Goal: Task Accomplishment & Management: Complete application form

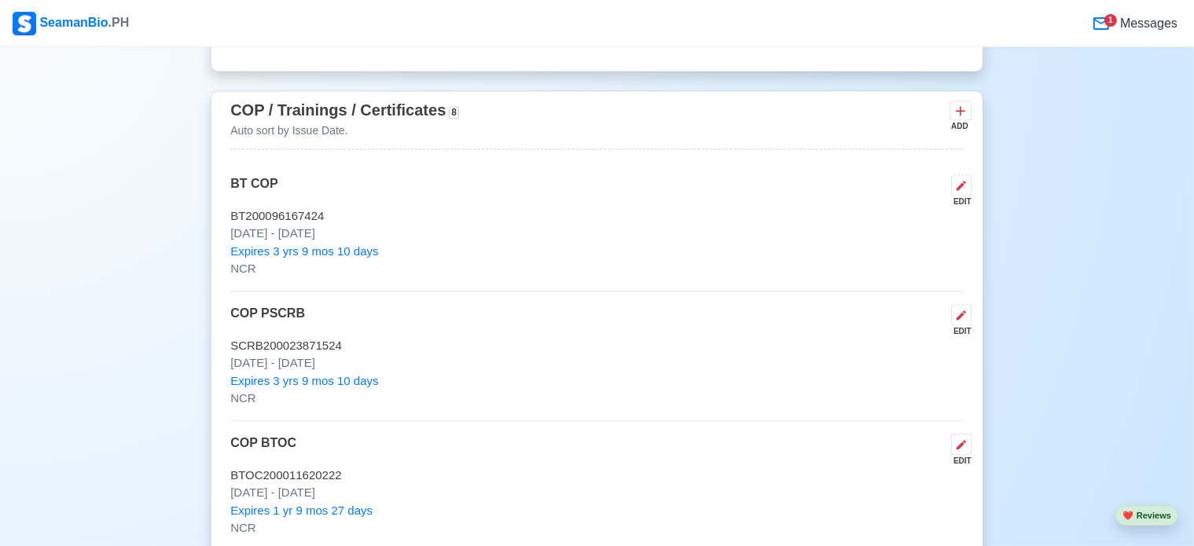
scroll to position [3143, 0]
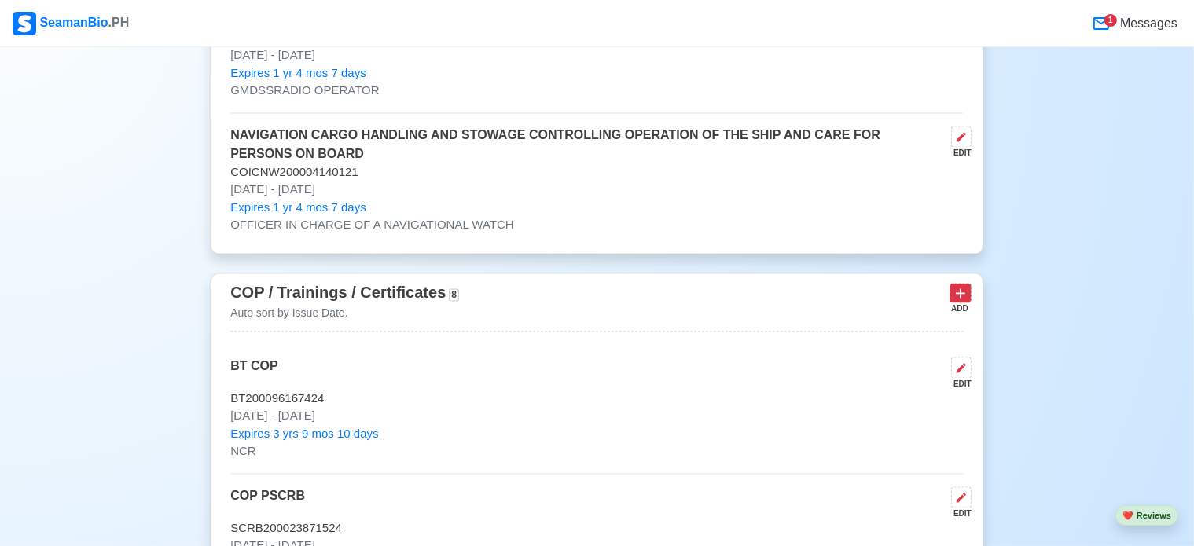
click at [960, 292] on icon at bounding box center [959, 292] width 9 height 9
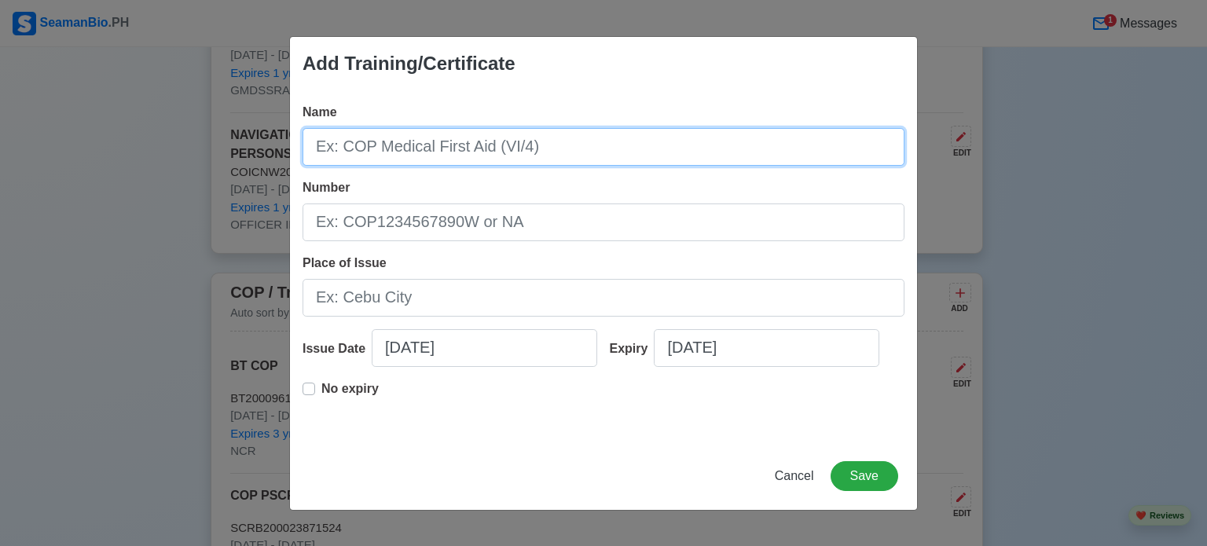
click at [633, 159] on input "Name" at bounding box center [604, 147] width 602 height 38
click at [628, 156] on input "Name" at bounding box center [604, 147] width 602 height 38
type input "m"
type input "MARPOL CONSOLIDATED"
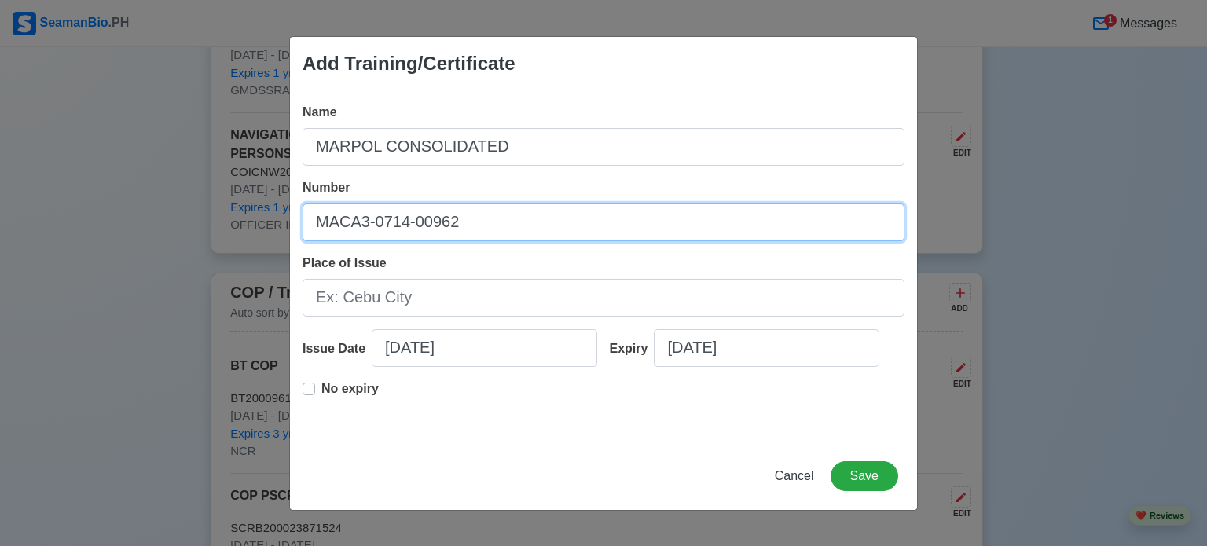
type input "MACA3-0714-00962"
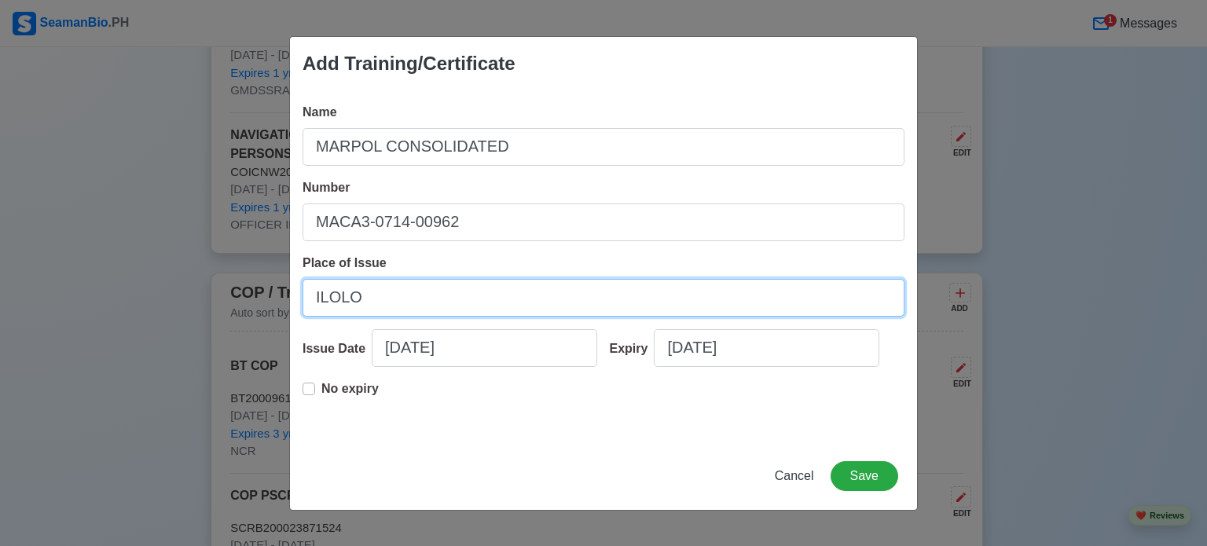
type input "ILOLO"
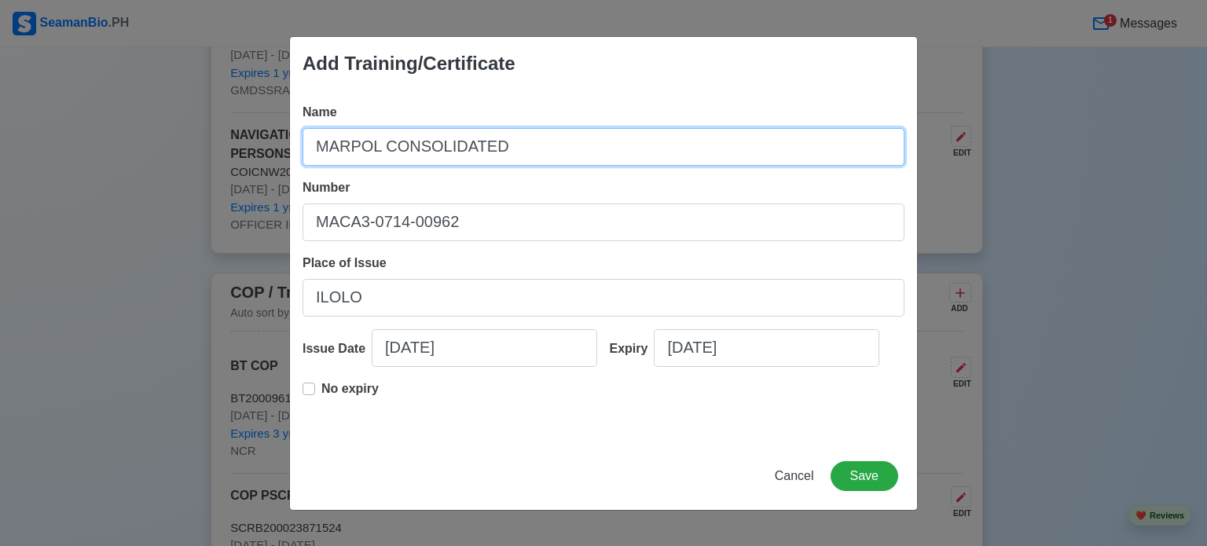
click at [571, 149] on input "MARPOL CONSOLIDATED" at bounding box center [604, 147] width 602 height 38
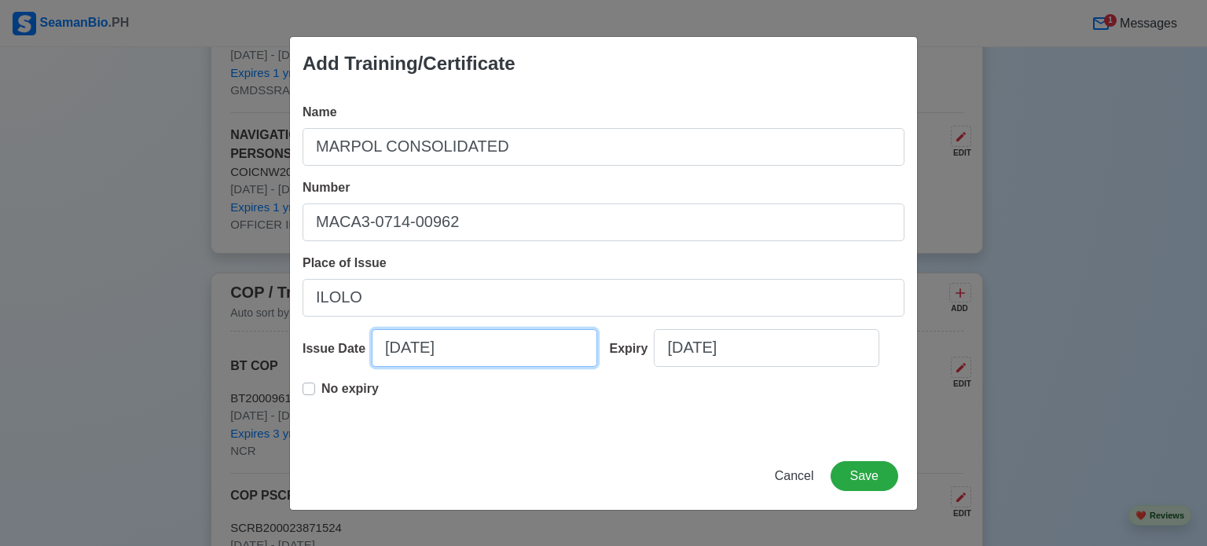
click at [492, 347] on input "[DATE]" at bounding box center [485, 348] width 226 height 38
select select "****"
select select "******"
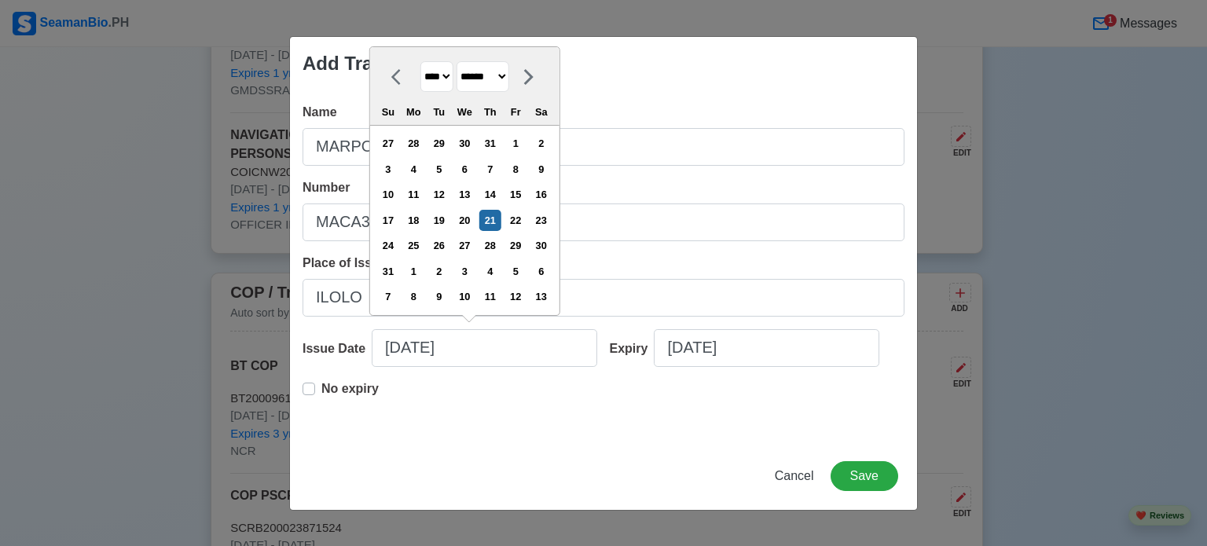
click at [321, 392] on div "No expiry" at bounding box center [341, 395] width 76 height 31
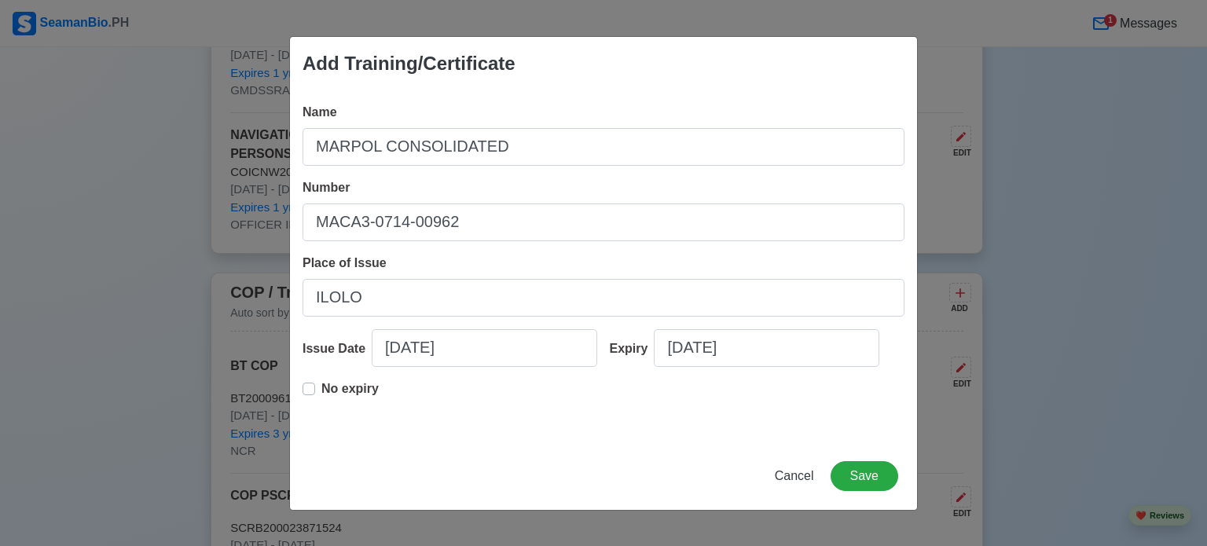
click at [321, 391] on label "No expiry" at bounding box center [349, 395] width 57 height 31
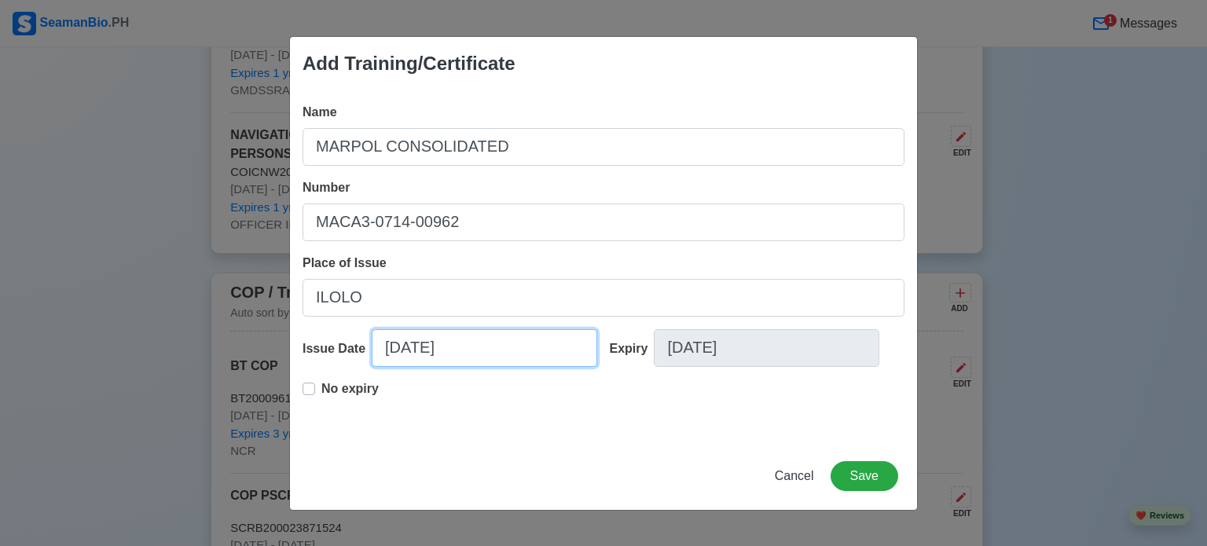
select select "****"
select select "******"
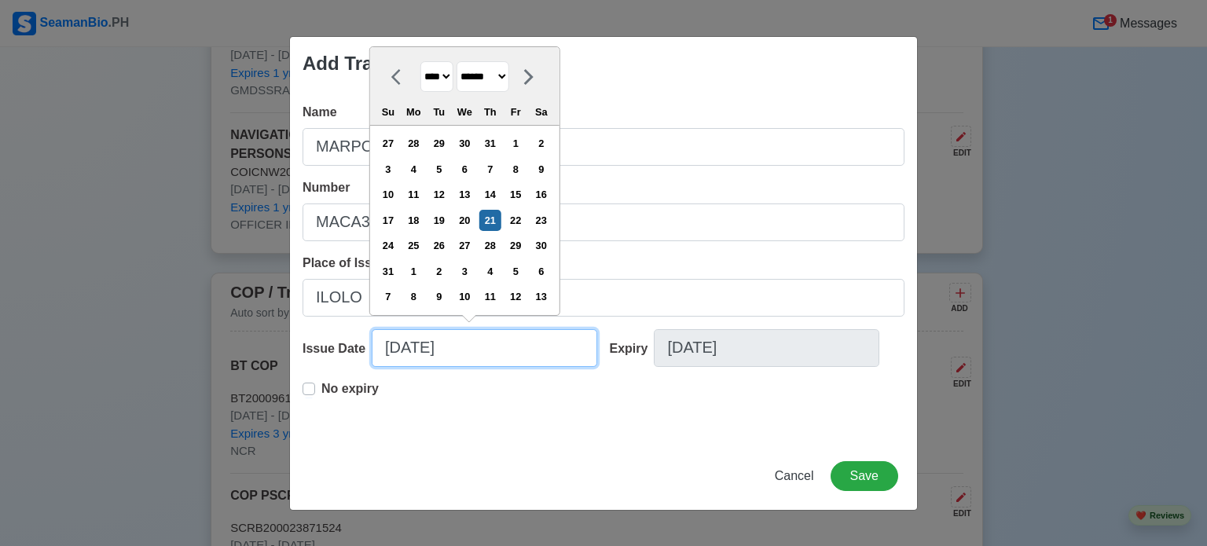
drag, startPoint x: 460, startPoint y: 356, endPoint x: 497, endPoint y: 354, distance: 37.0
click at [462, 355] on input "[DATE]" at bounding box center [485, 348] width 226 height 38
drag, startPoint x: 413, startPoint y: 352, endPoint x: 256, endPoint y: 357, distance: 157.2
click at [257, 357] on div "Add Training/Certificate Name MARPOL CONSOLIDATED Number MACA3-0714-00962 Place…" at bounding box center [603, 273] width 1207 height 546
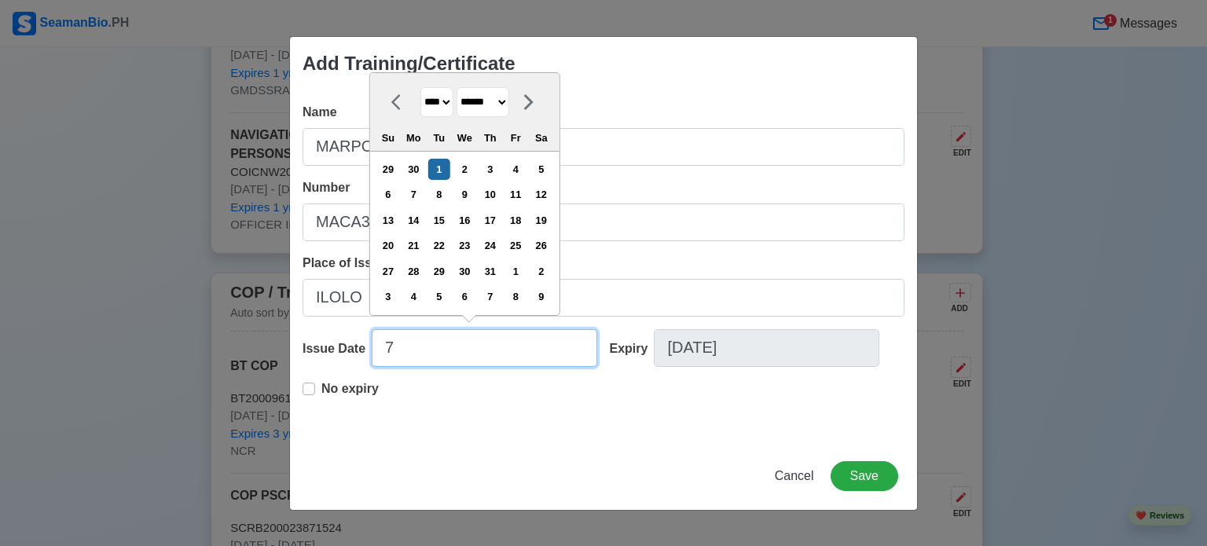
type input "7"
select select "****"
type input "7/"
select select "****"
type input "[DATE]"
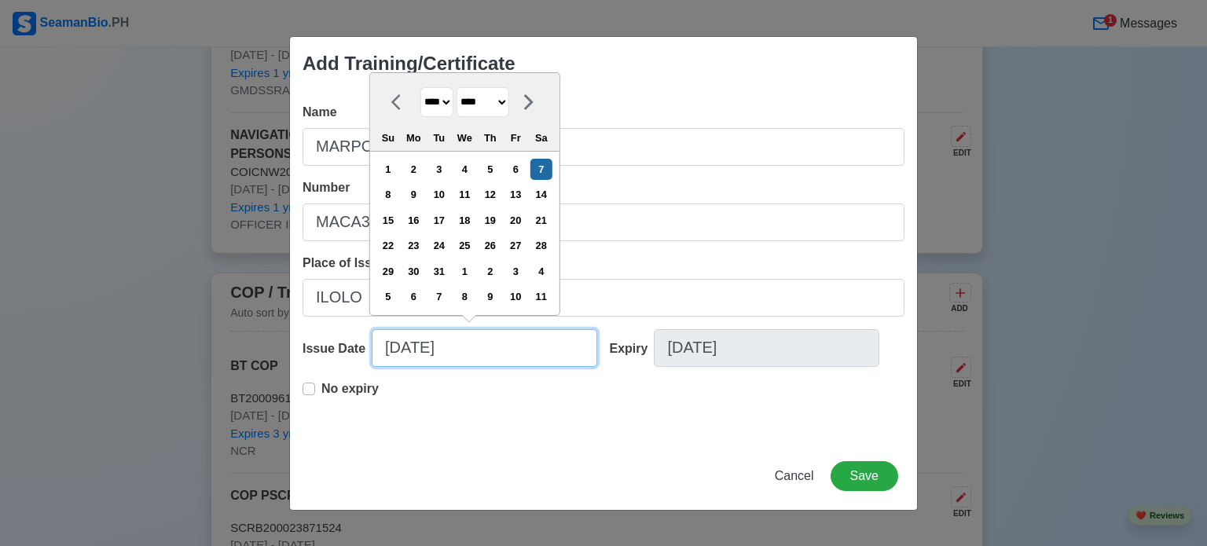
select select "****"
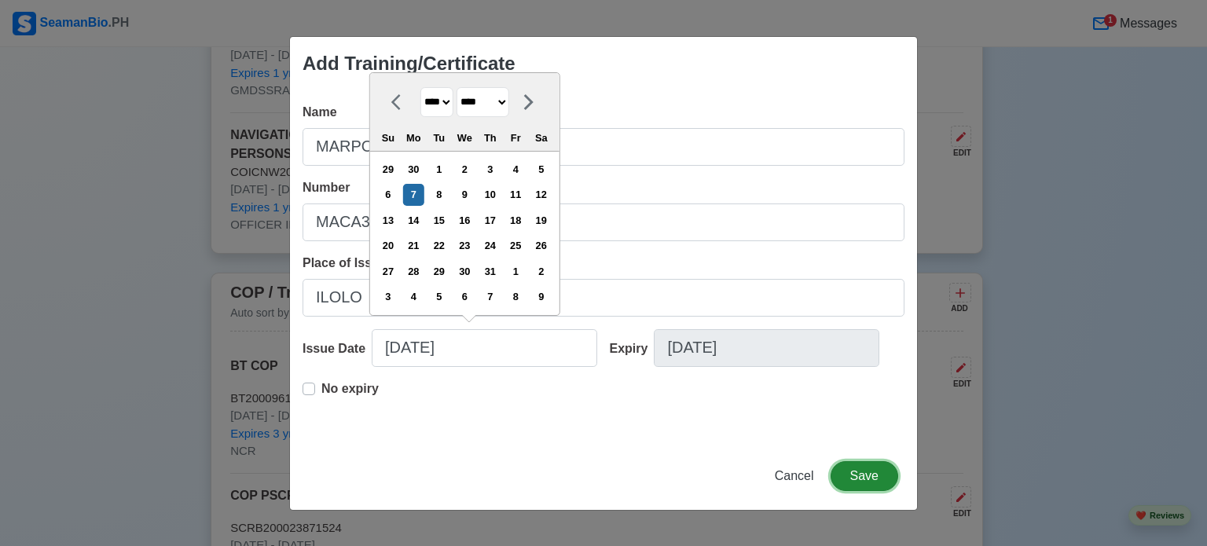
type input "[DATE]"
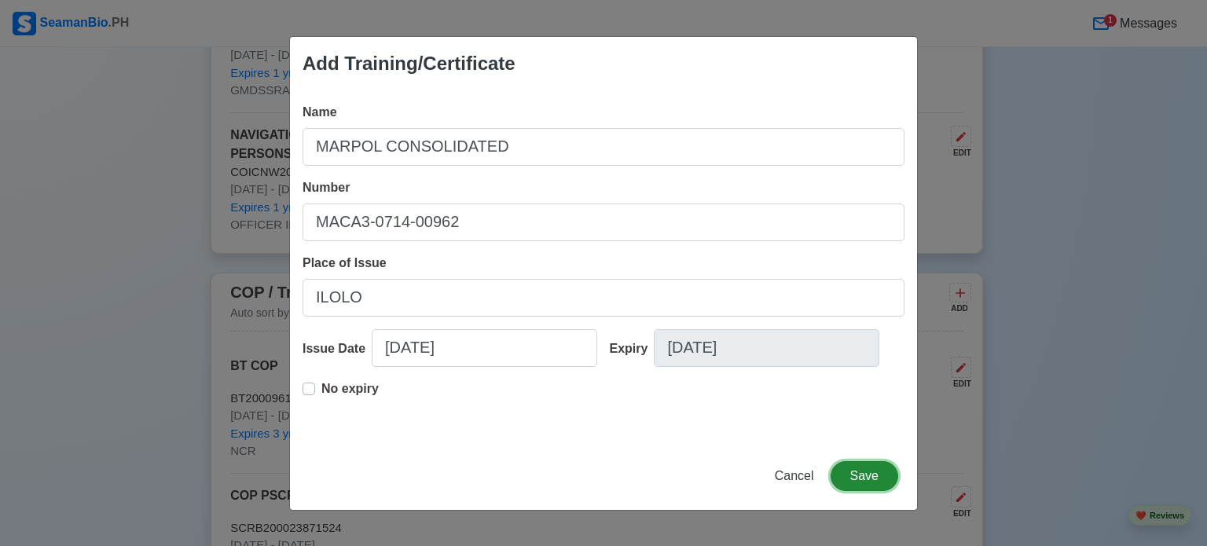
click at [857, 475] on button "Save" at bounding box center [865, 476] width 68 height 30
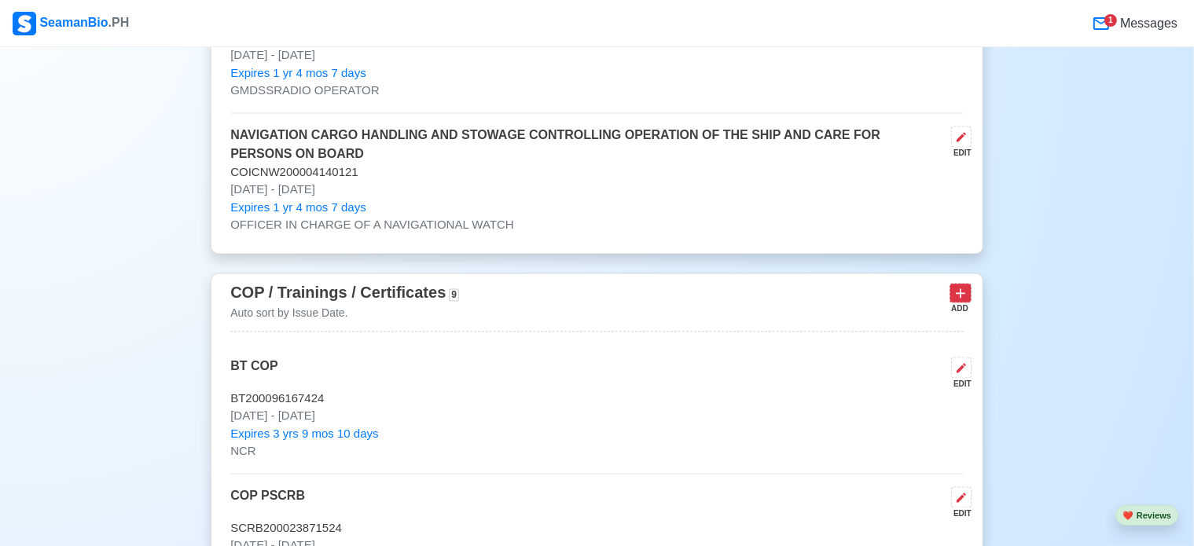
click at [961, 290] on icon at bounding box center [959, 292] width 9 height 9
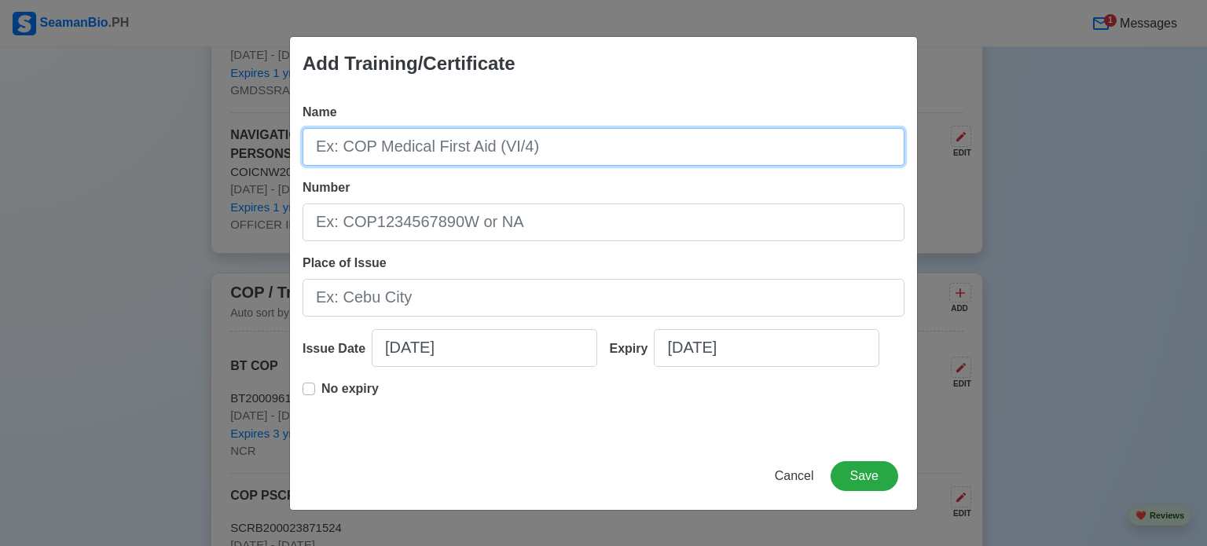
drag, startPoint x: 455, startPoint y: 138, endPoint x: 464, endPoint y: 144, distance: 10.2
click at [462, 143] on input "Name" at bounding box center [604, 147] width 602 height 38
click at [474, 150] on input "Name" at bounding box center [604, 147] width 602 height 38
type input "[PERSON_NAME]/[PERSON_NAME] COURSE"
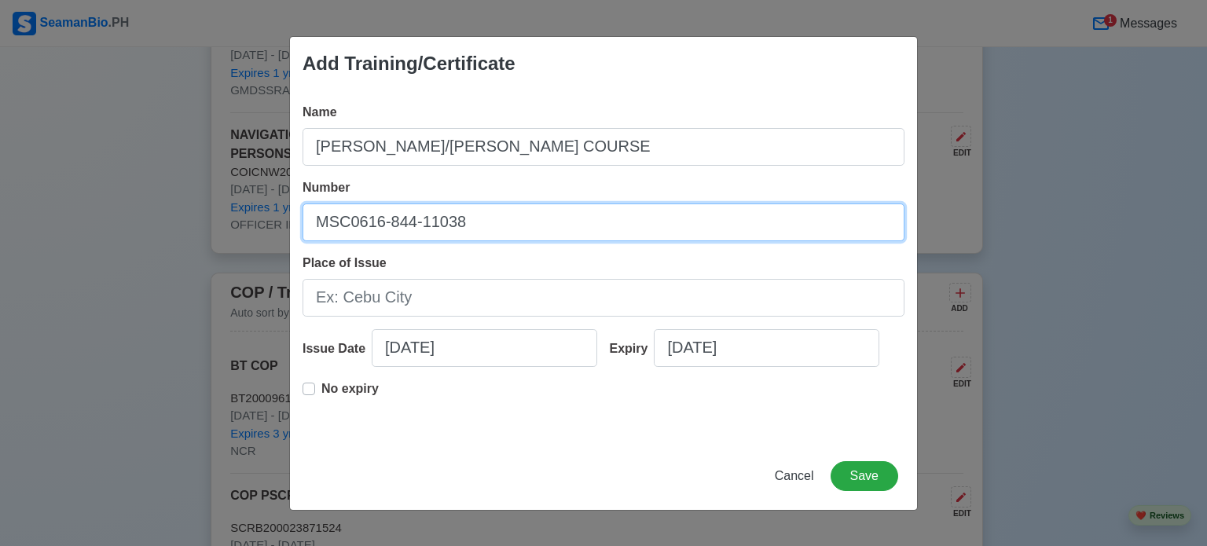
type input "MSC0616-844-11038"
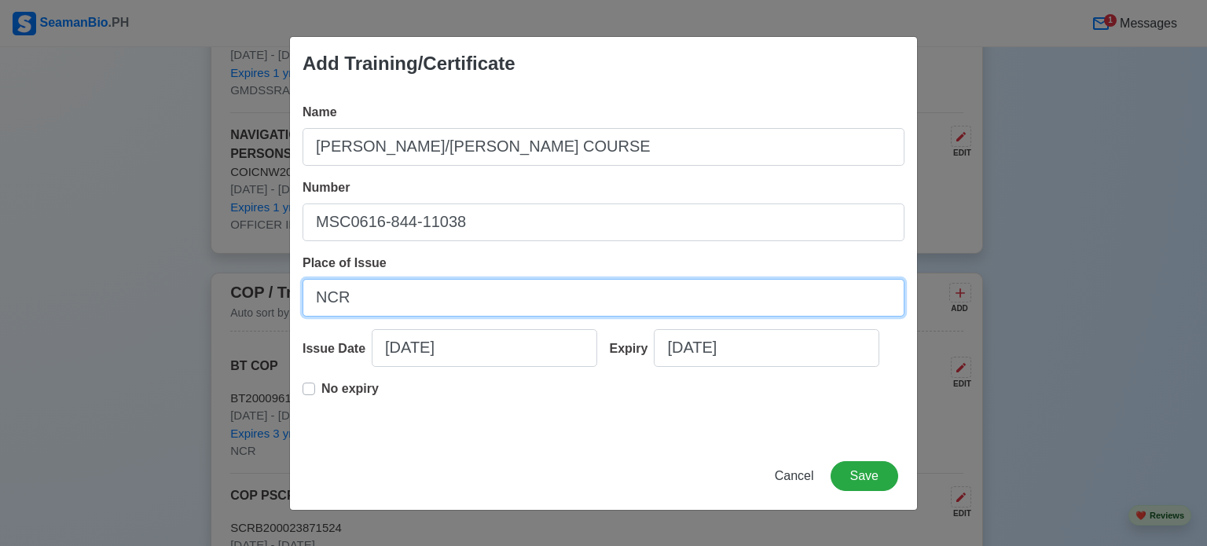
type input "NCR"
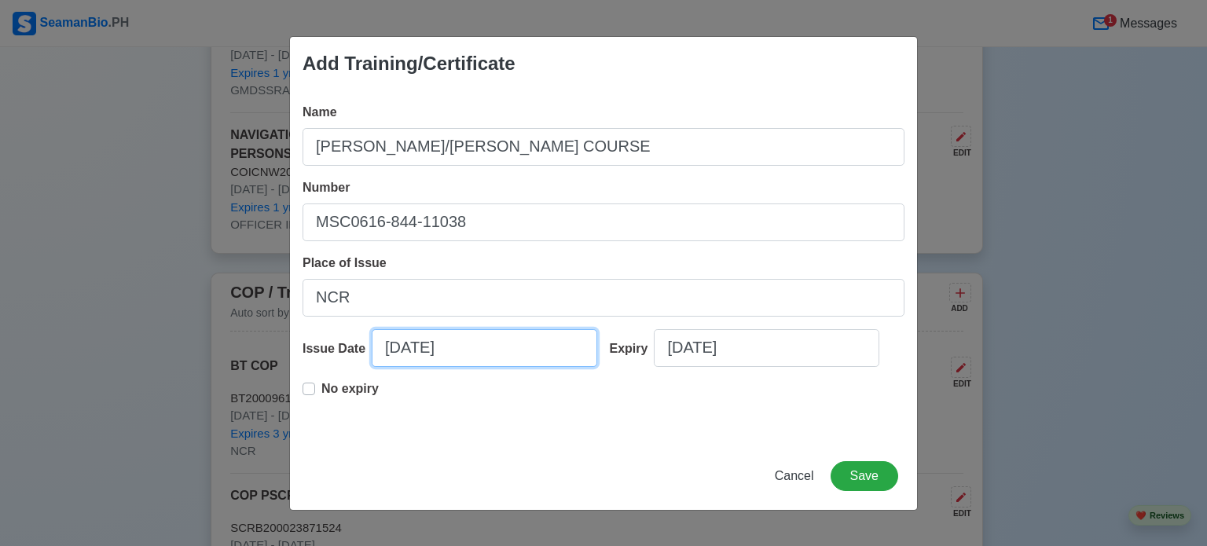
select select "****"
select select "******"
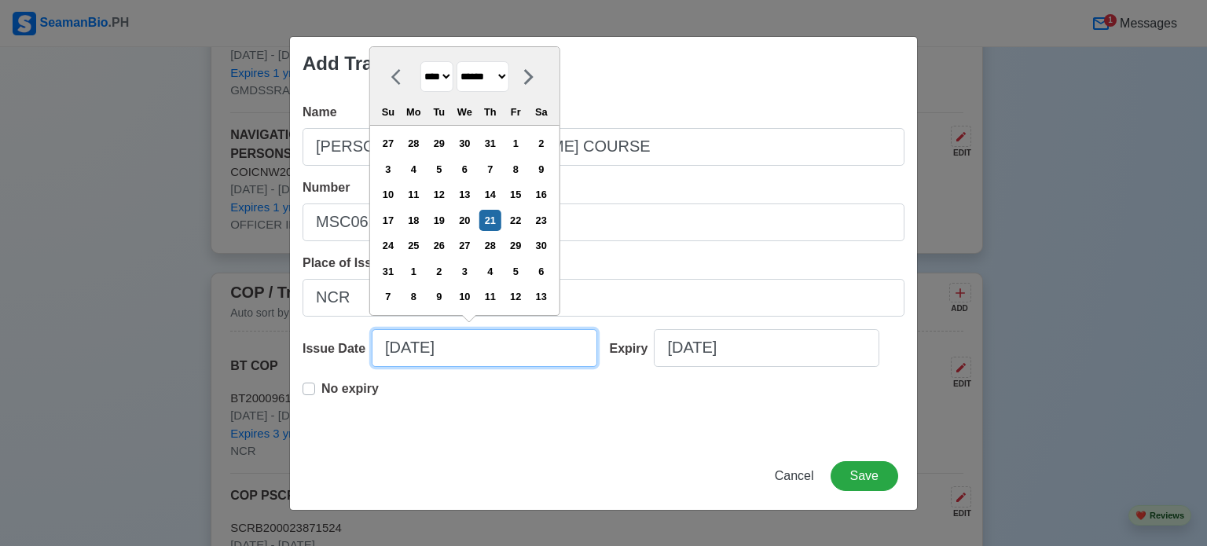
click at [535, 361] on input "[DATE]" at bounding box center [485, 348] width 226 height 38
click at [217, 386] on div "Add Training/Certificate Name [PERSON_NAME]/[PERSON_NAME] COURSE Number MSC0616…" at bounding box center [603, 273] width 1207 height 546
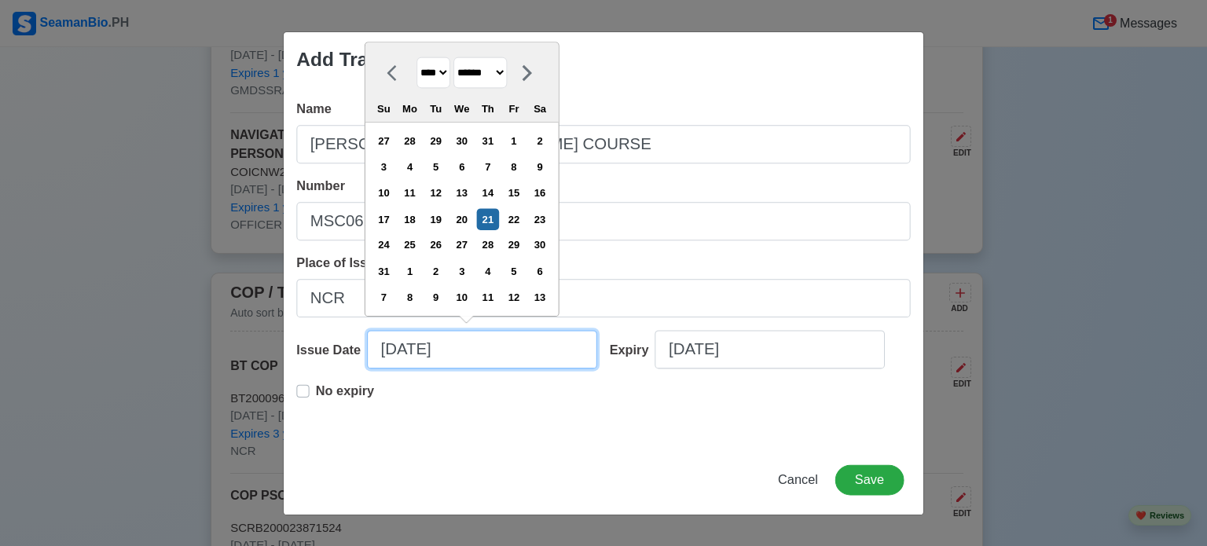
type input "6"
select select "****"
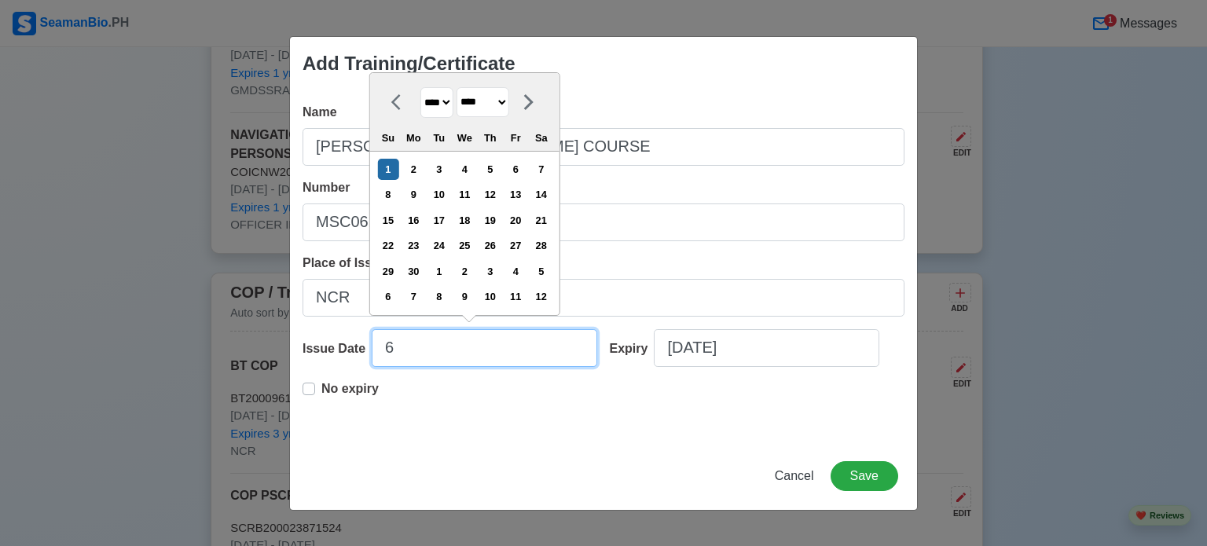
type input "6/"
select select "****"
type input "6/22"
select select "****"
type input "6/22/"
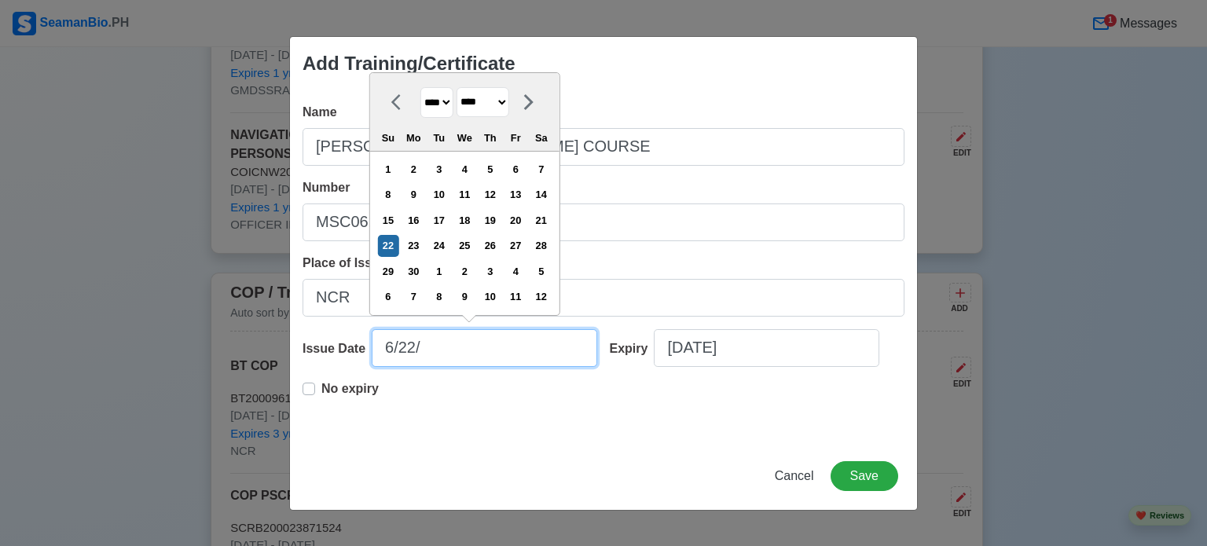
select select "****"
type input "[DATE]"
select select "****"
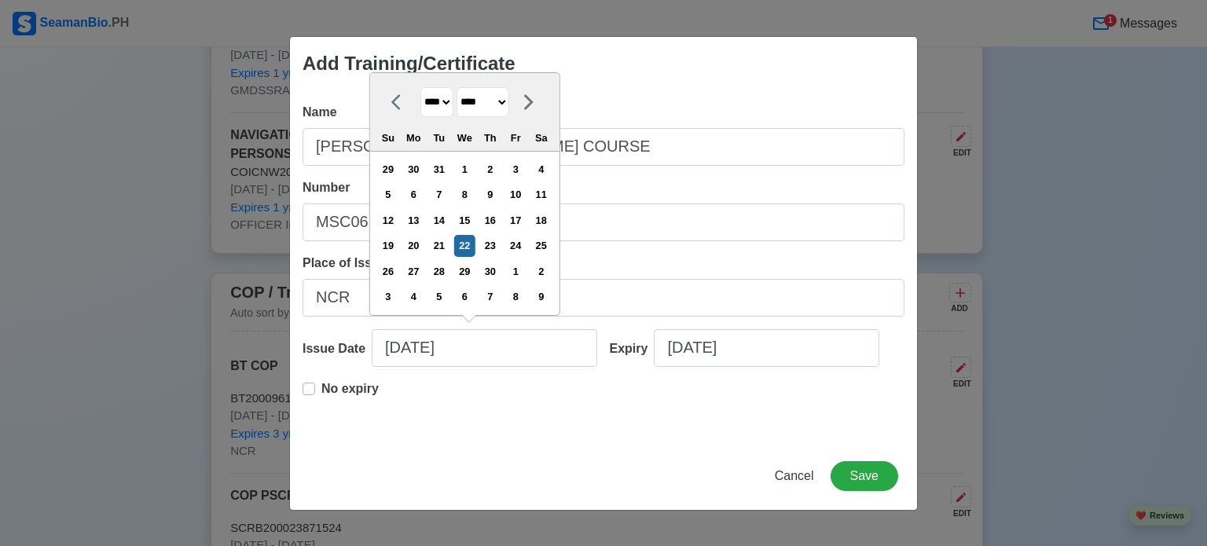
type input "[DATE]"
click at [314, 395] on div "No expiry" at bounding box center [341, 395] width 76 height 31
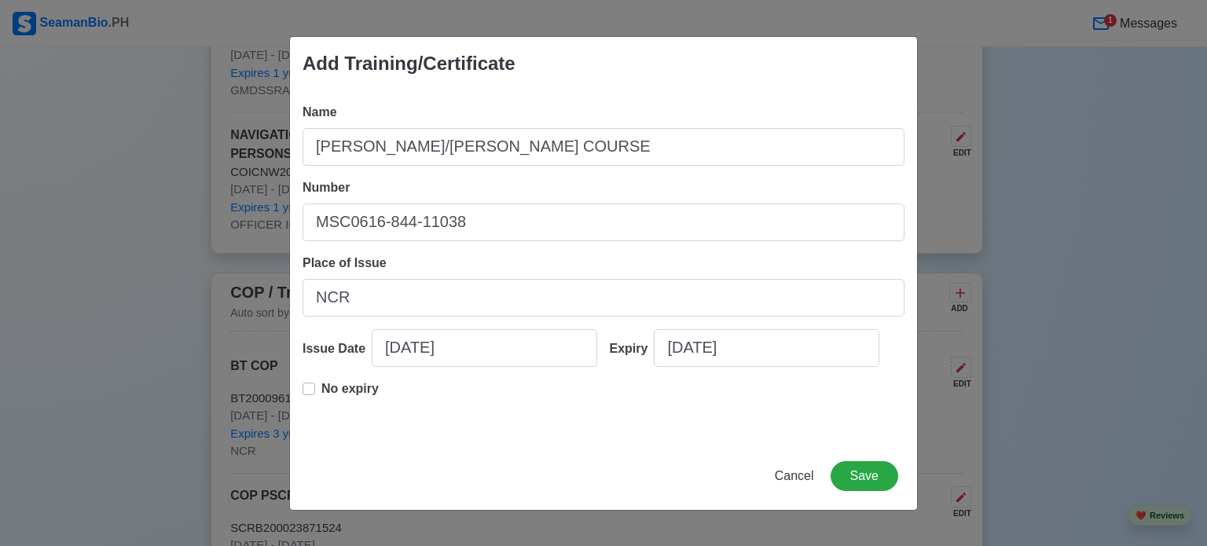
click at [321, 389] on label "No expiry" at bounding box center [349, 395] width 57 height 31
type input "[DATE]"
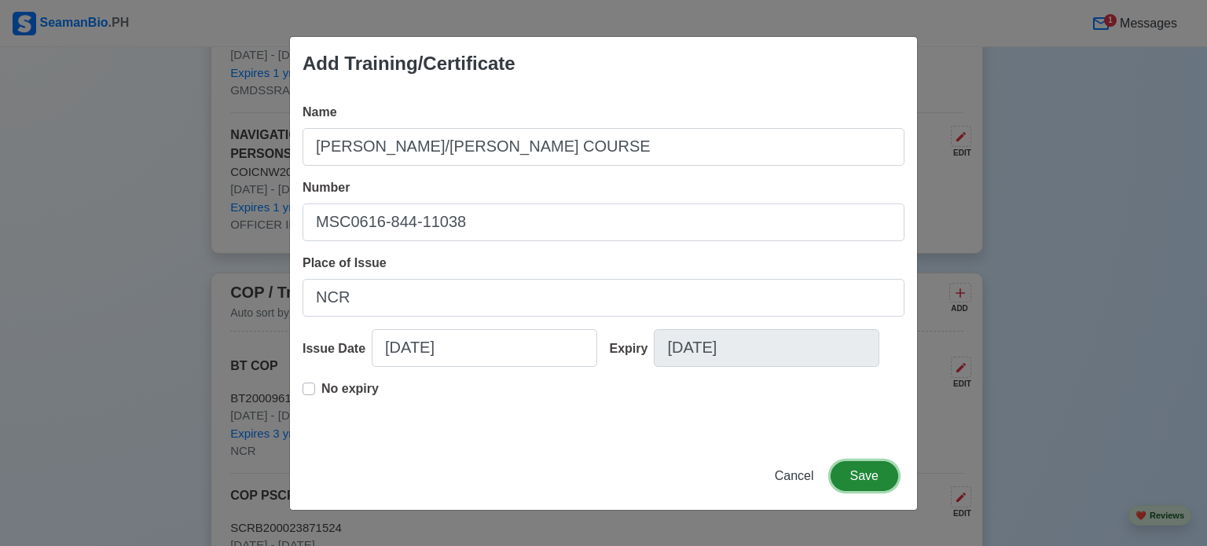
click at [871, 490] on button "Save" at bounding box center [865, 476] width 68 height 30
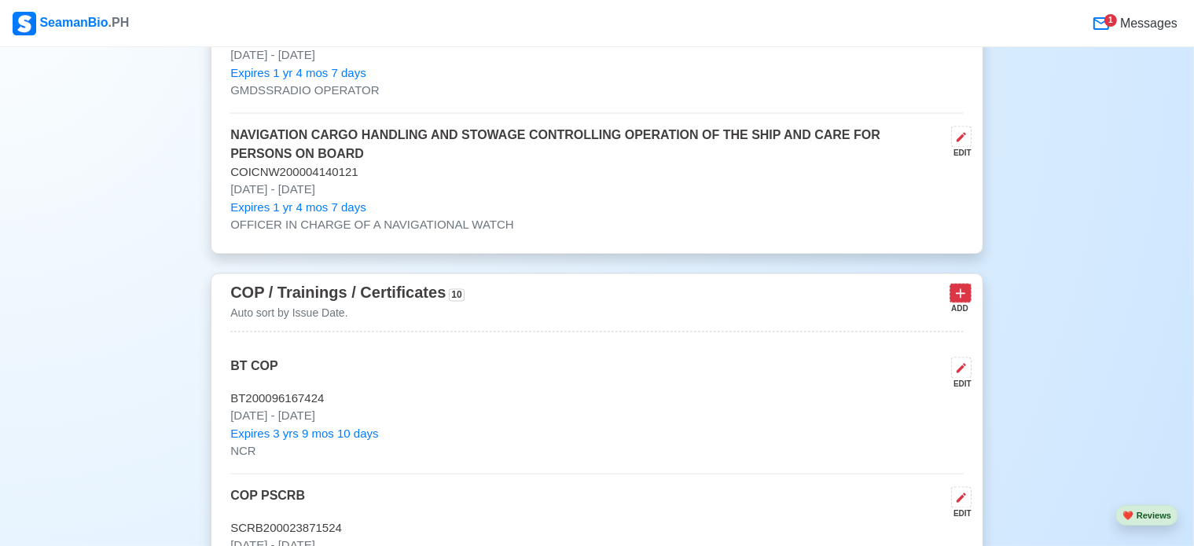
click at [961, 292] on icon at bounding box center [959, 292] width 9 height 9
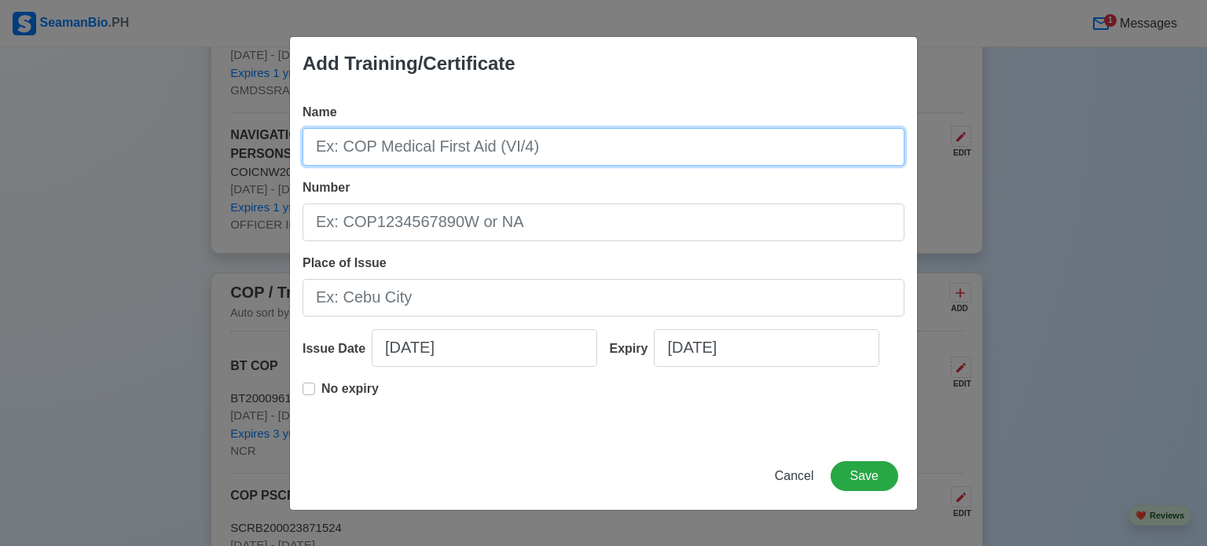
click at [569, 151] on input "Name" at bounding box center [604, 147] width 602 height 38
type input "b"
type input "BRIDGE RESOURCE MANAGEMENT"
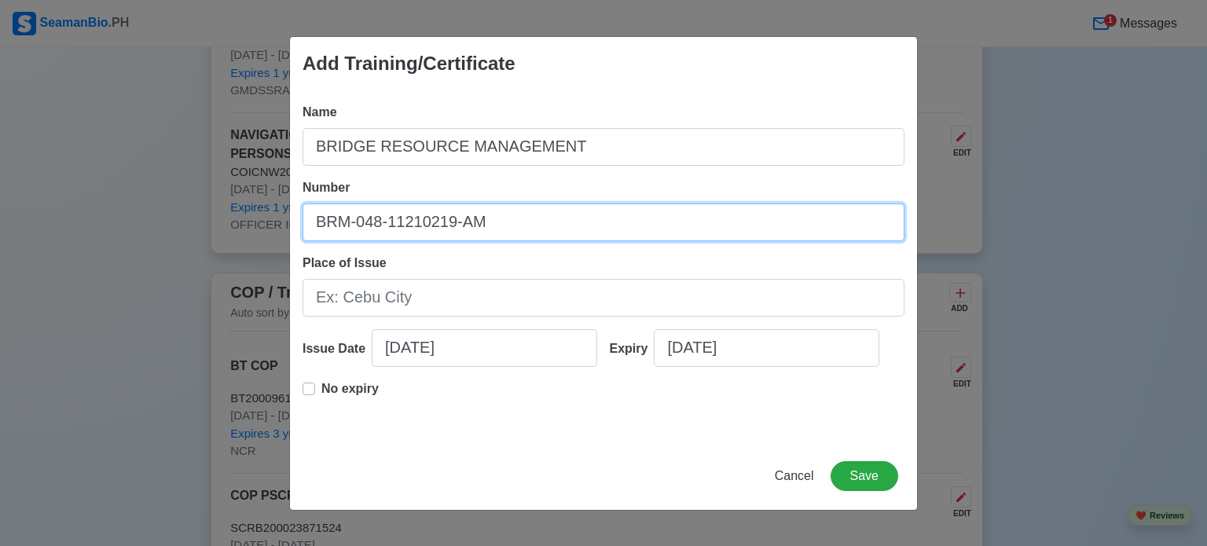
type input "BRM-048-11210219-AM"
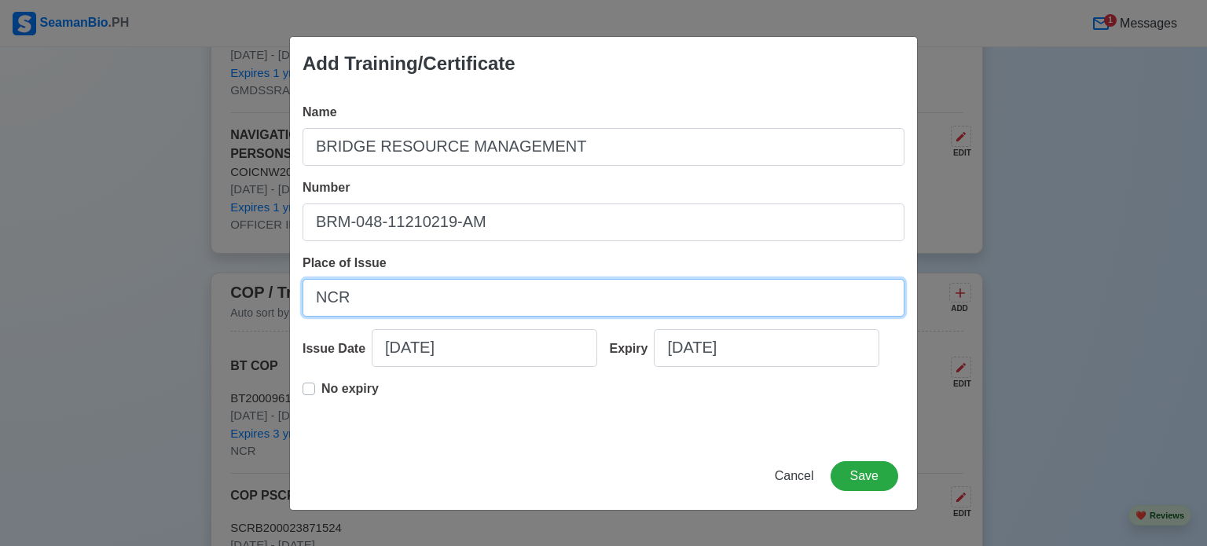
type input "NCR"
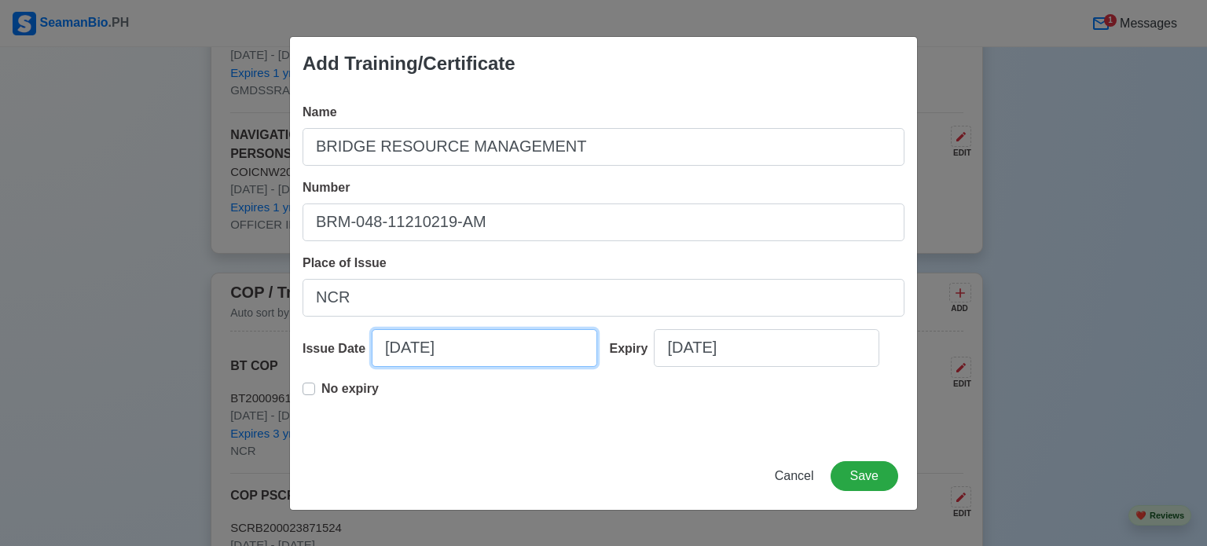
select select "****"
select select "******"
click at [317, 385] on div "No expiry" at bounding box center [341, 395] width 76 height 31
click at [321, 391] on label "No expiry" at bounding box center [349, 395] width 57 height 31
click at [488, 358] on input "[DATE]" at bounding box center [485, 348] width 226 height 38
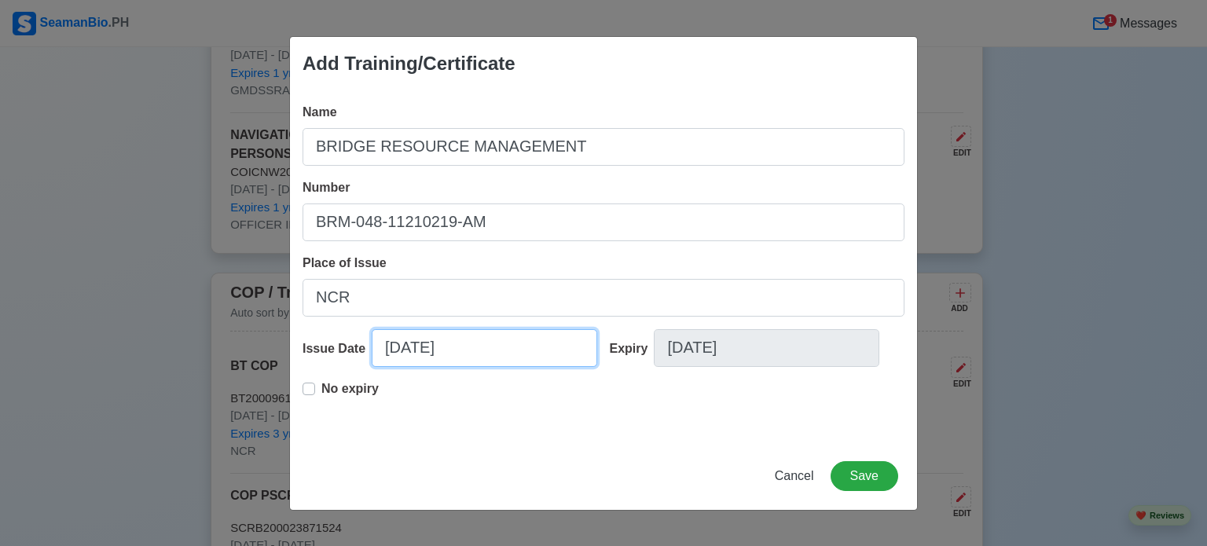
select select "****"
select select "******"
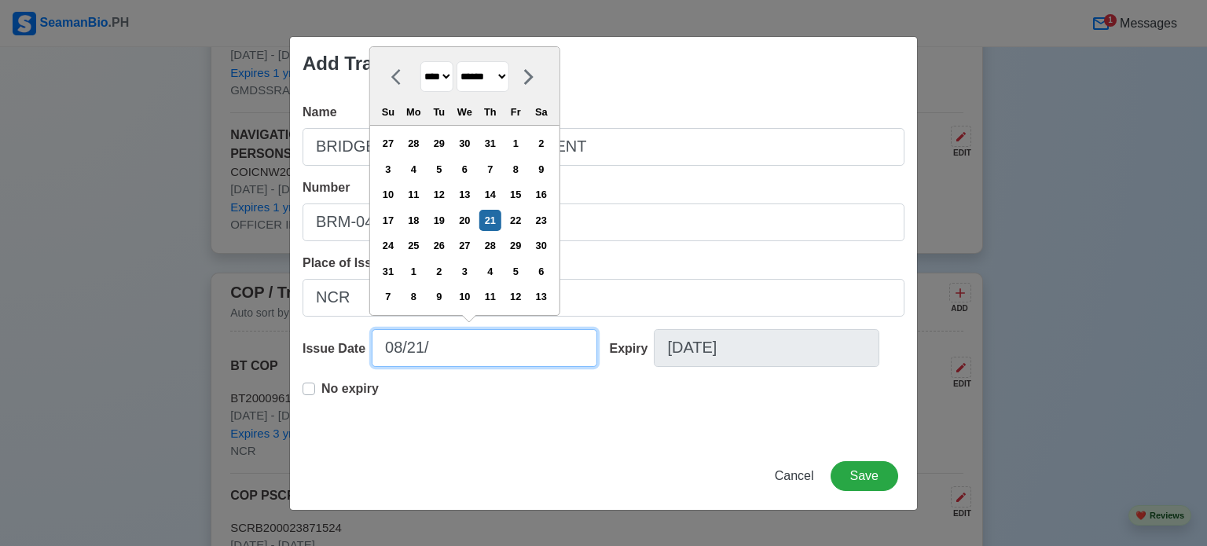
type input "08/21"
select select "****"
type input "0"
select select "****"
select select "*******"
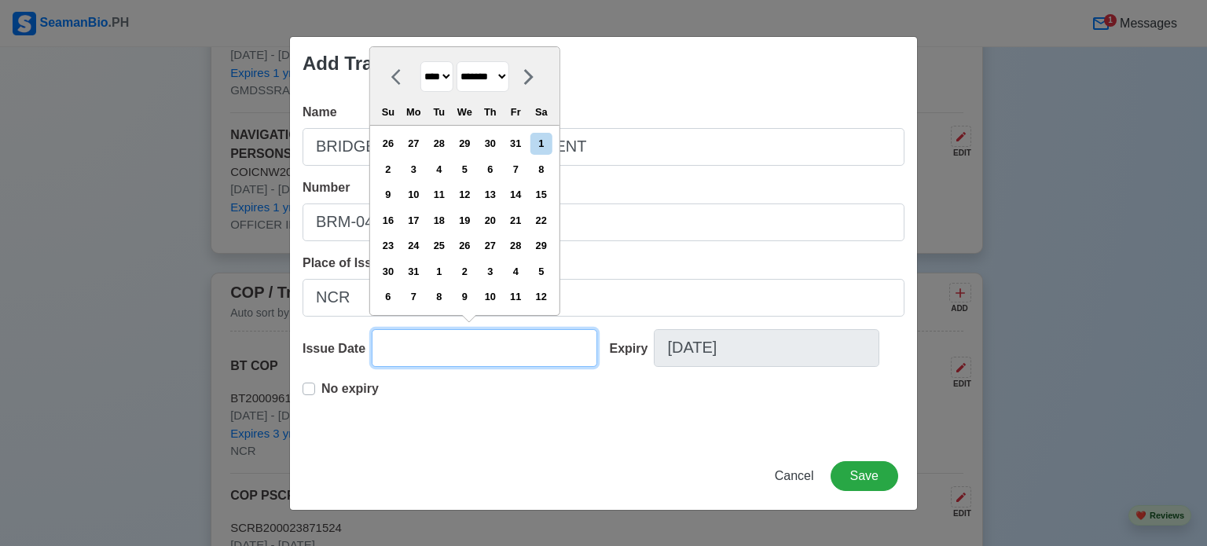
type input "1"
select select "****"
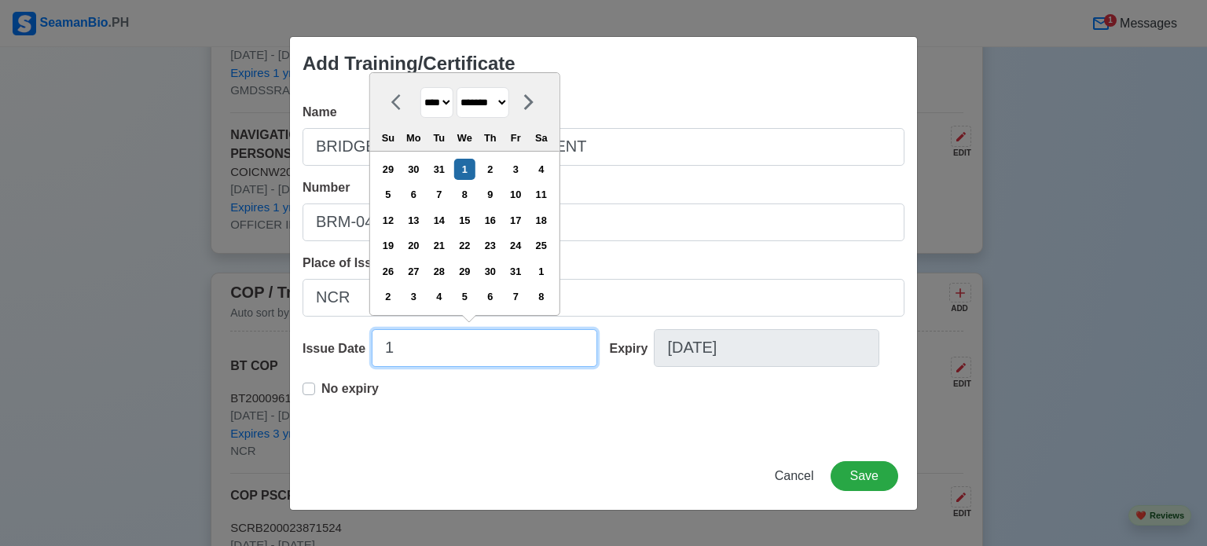
type input "11"
select select "********"
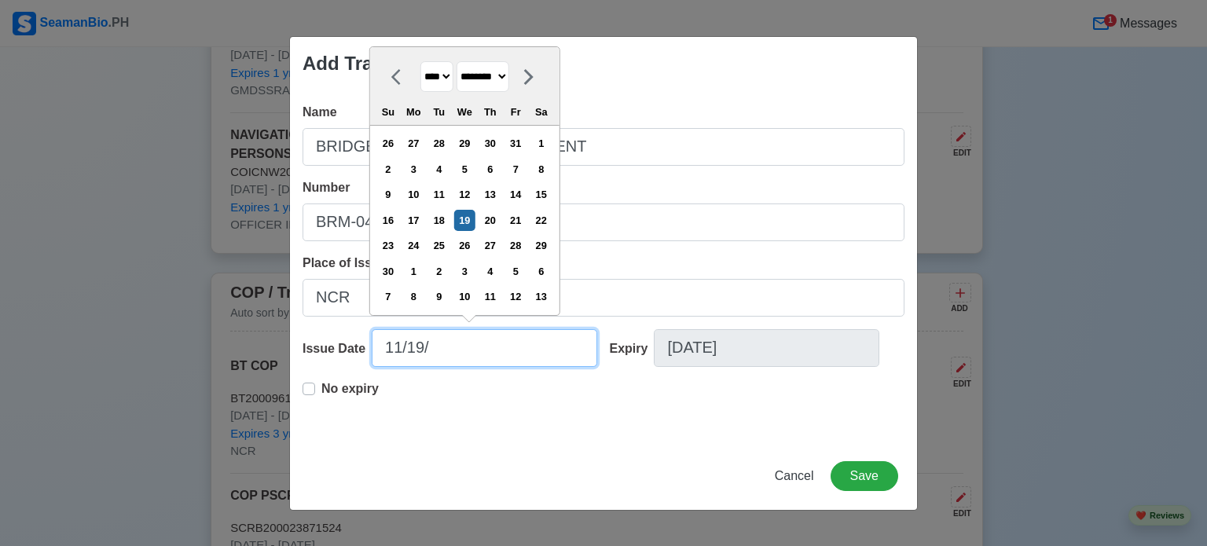
type input "11/19/2"
select select "****"
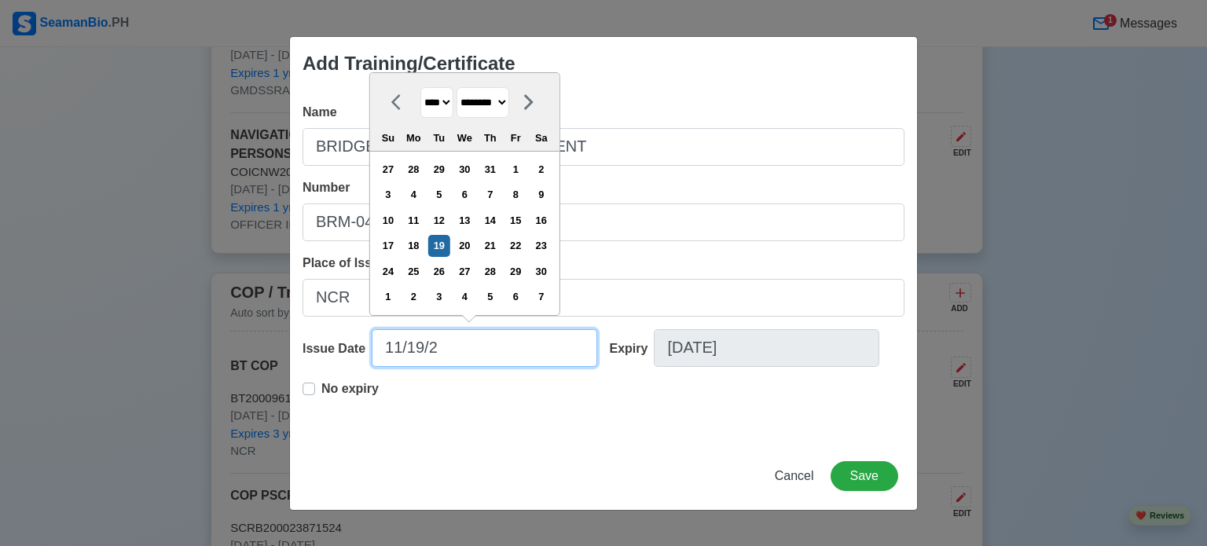
type input "[DATE]"
select select "****"
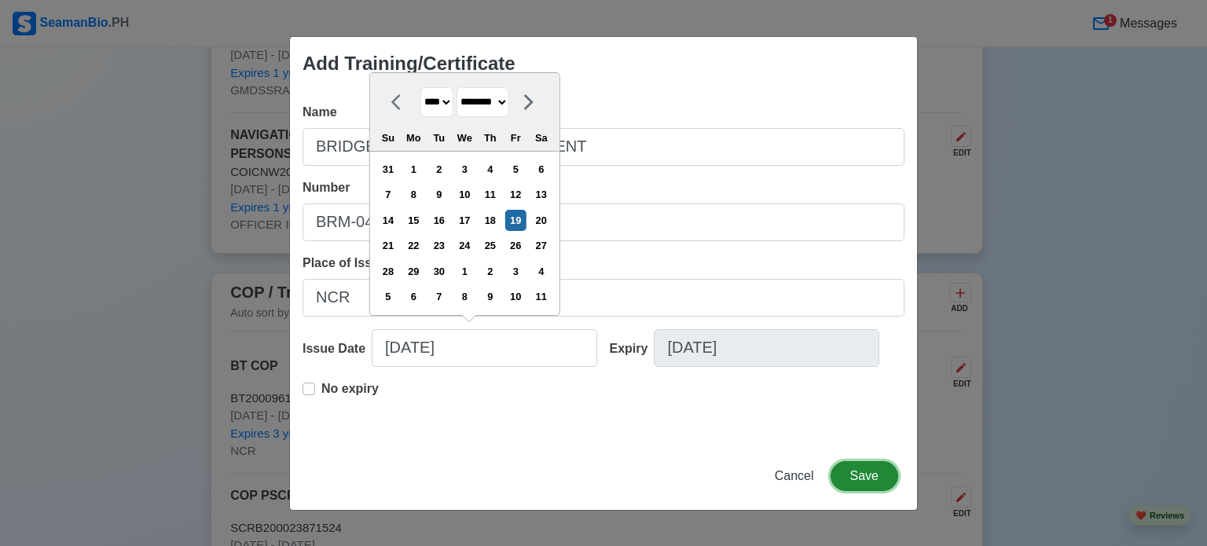
type input "[DATE]"
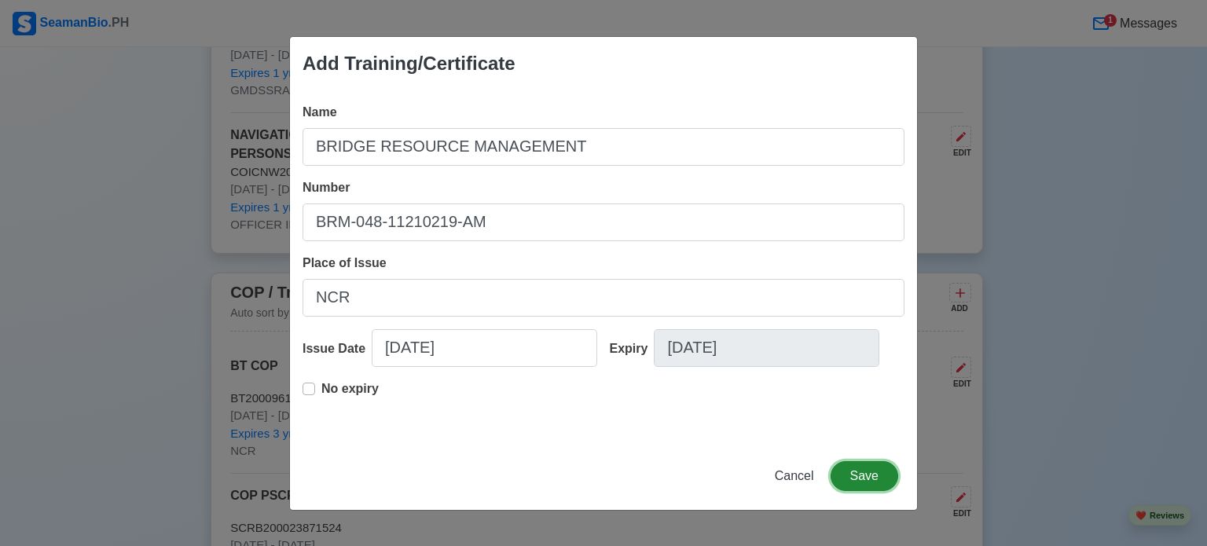
click at [871, 481] on button "Save" at bounding box center [865, 476] width 68 height 30
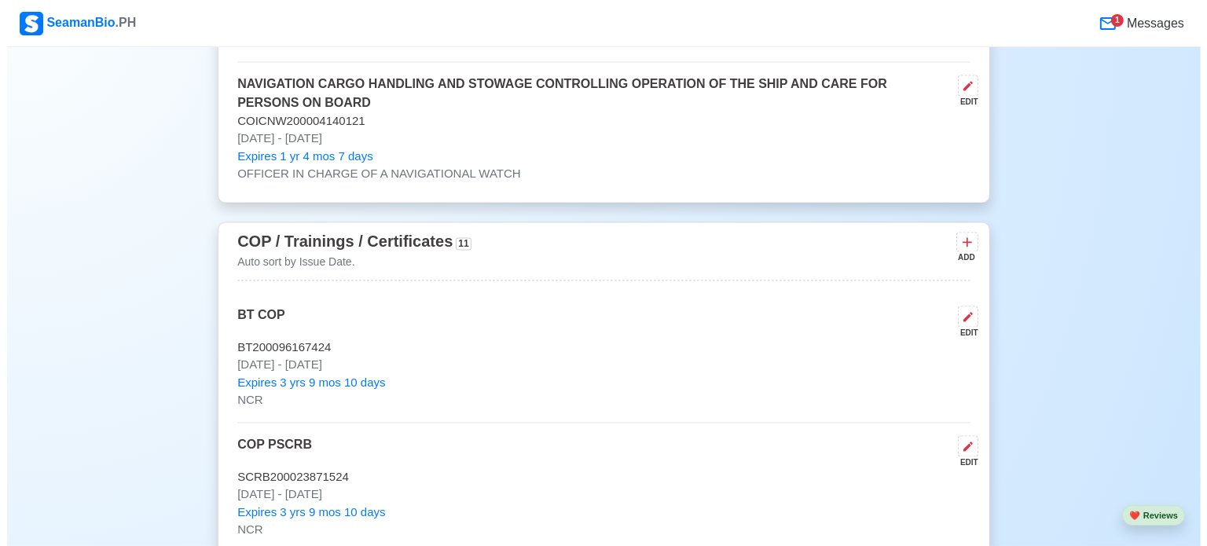
scroll to position [3300, 0]
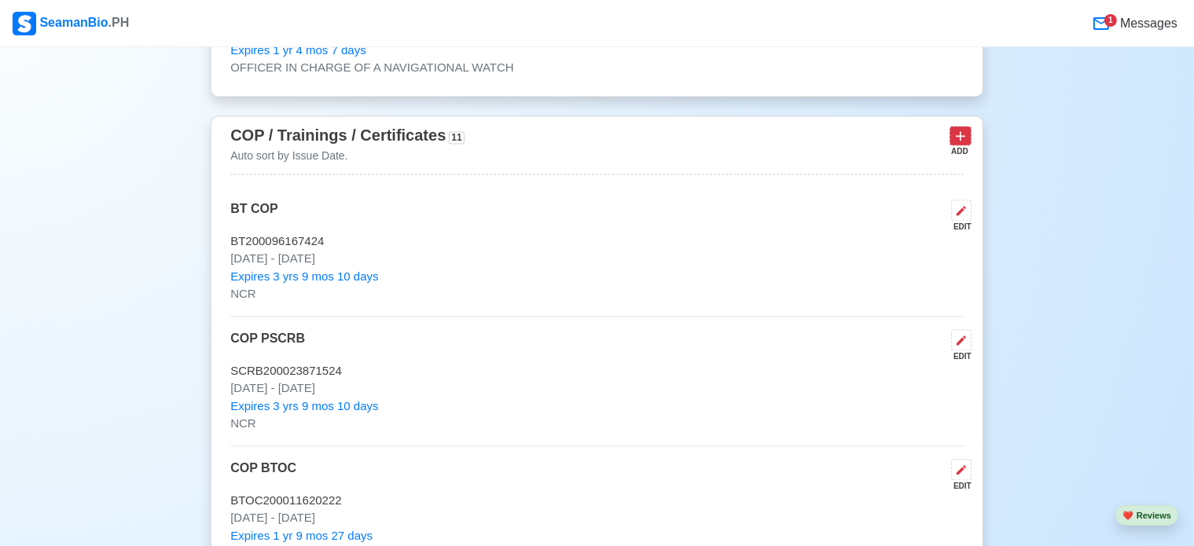
click at [964, 134] on icon at bounding box center [960, 136] width 16 height 16
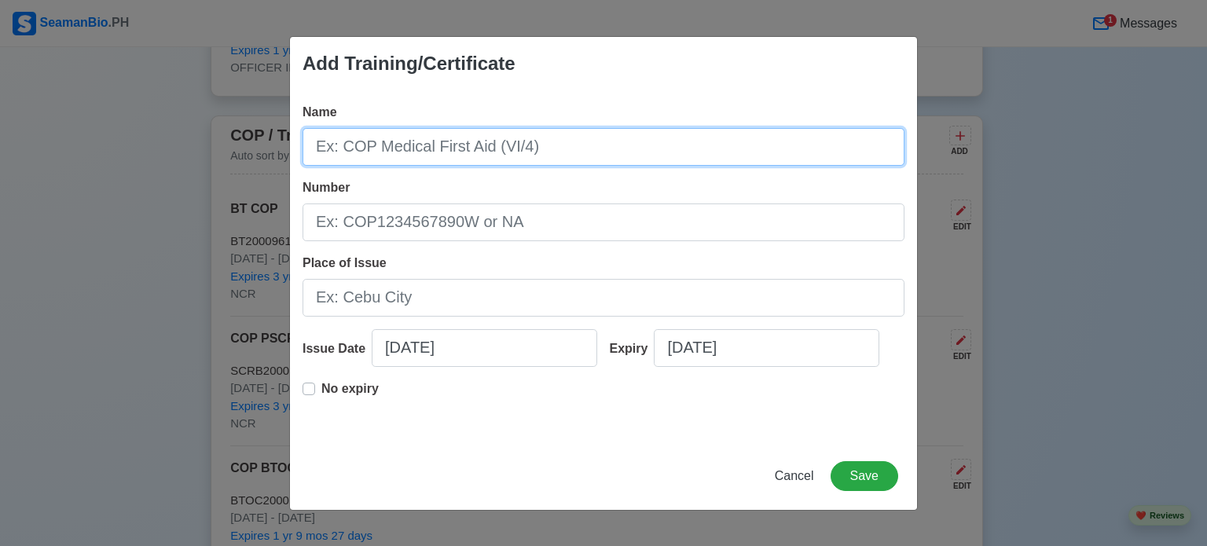
click at [468, 153] on input "Name" at bounding box center [604, 147] width 602 height 38
type input "SHIP SIMULATOR AND BRIDGE TEAMWORK"
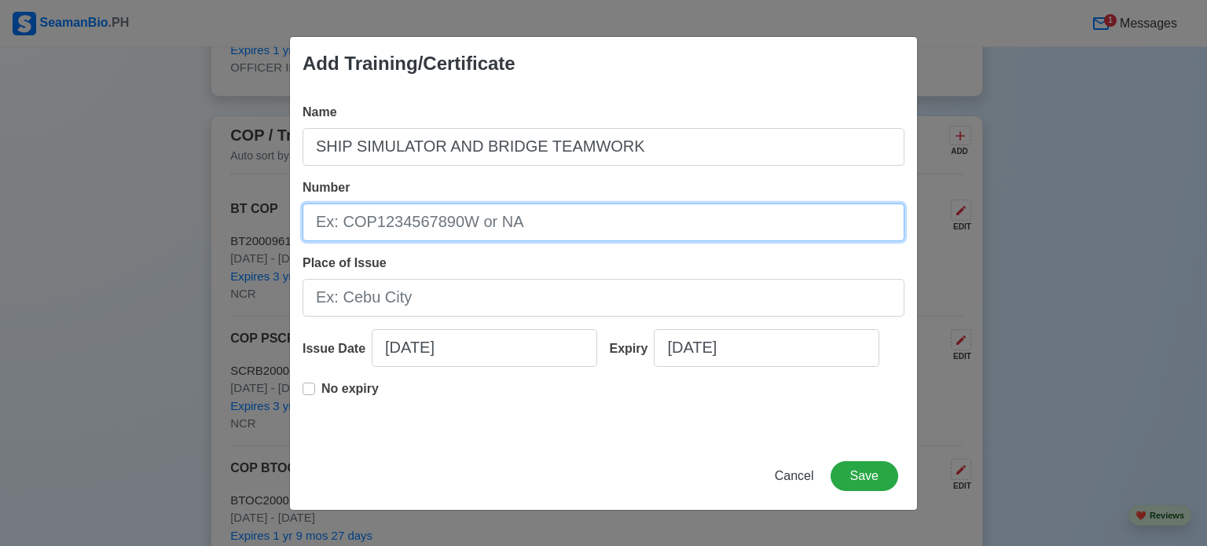
click at [453, 224] on input "Number" at bounding box center [604, 223] width 602 height 38
type input "SSBT-044-11210176"
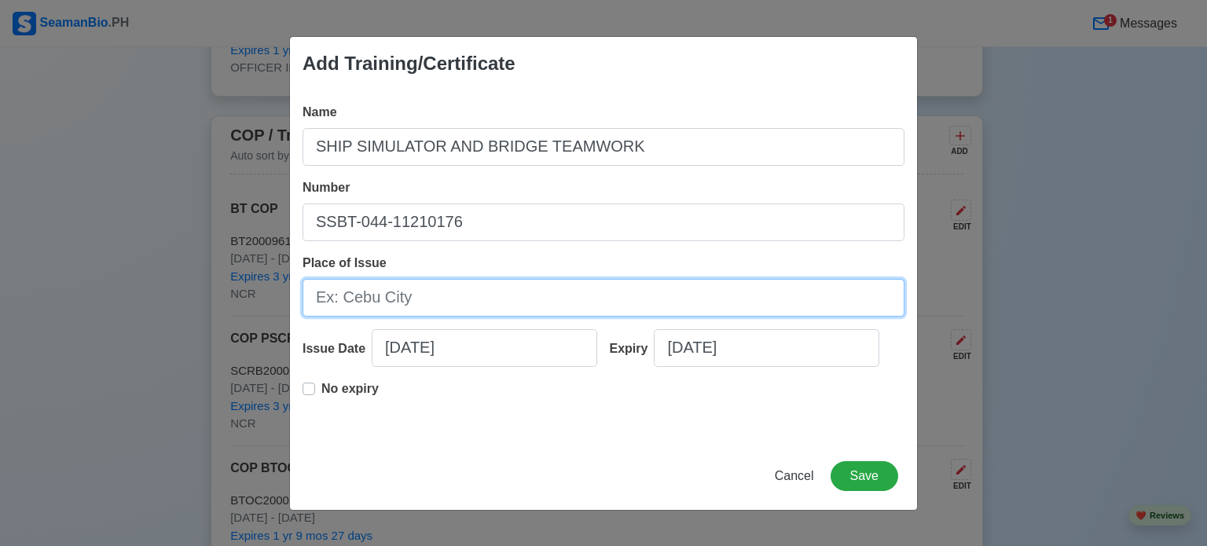
click at [405, 302] on input "Place of Issue" at bounding box center [604, 298] width 602 height 38
type input "NCR"
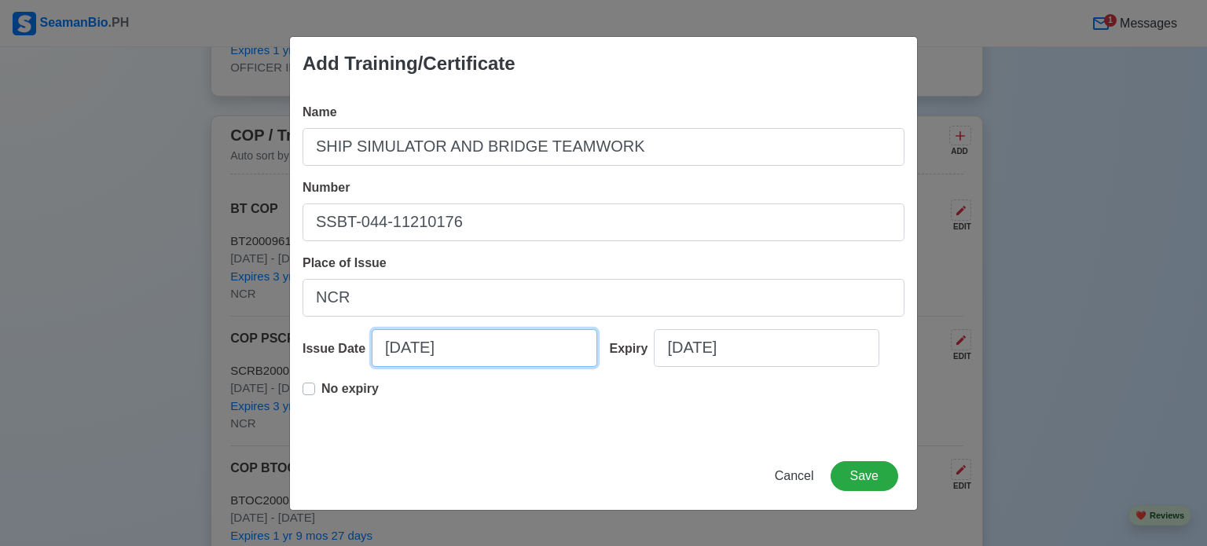
select select "****"
select select "******"
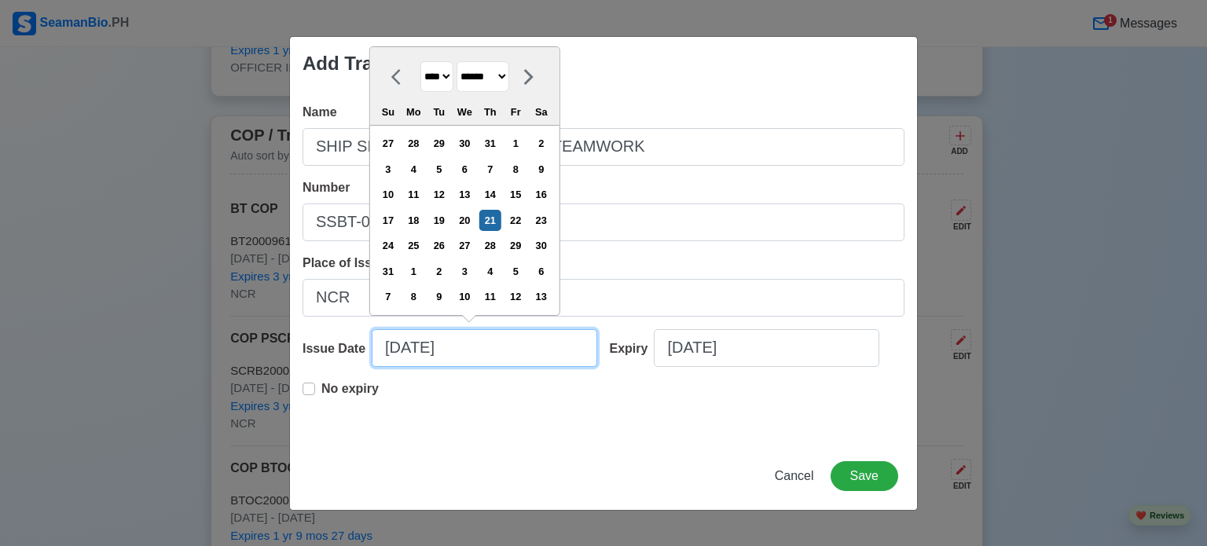
click at [487, 354] on input "[DATE]" at bounding box center [485, 348] width 226 height 38
type input "08/2"
select select "****"
type input "0"
select select "****"
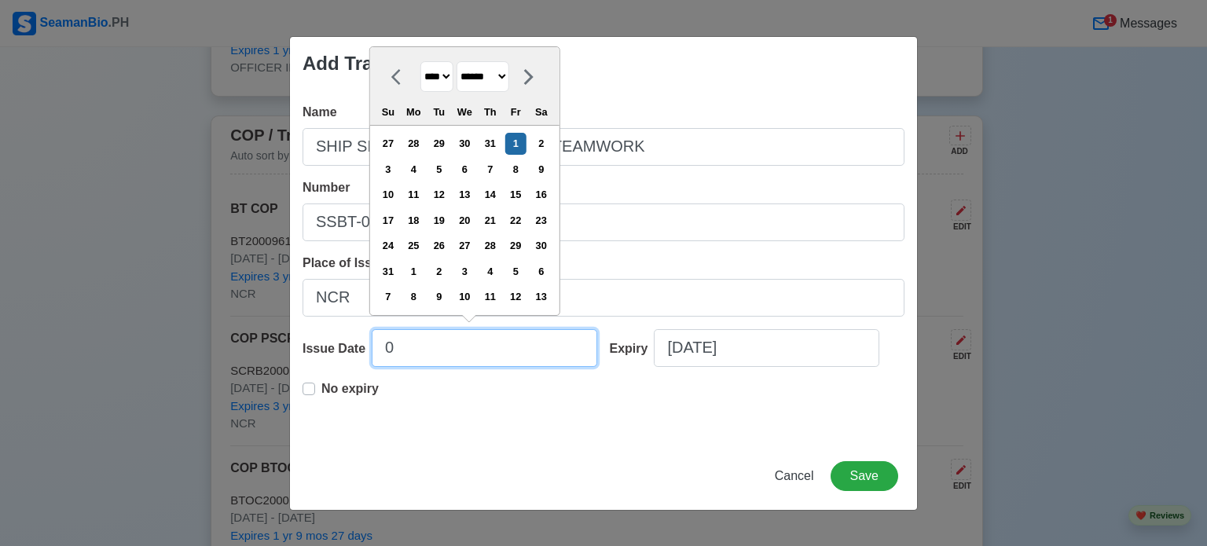
select select "*******"
type input "1"
select select "****"
type input "11"
select select "********"
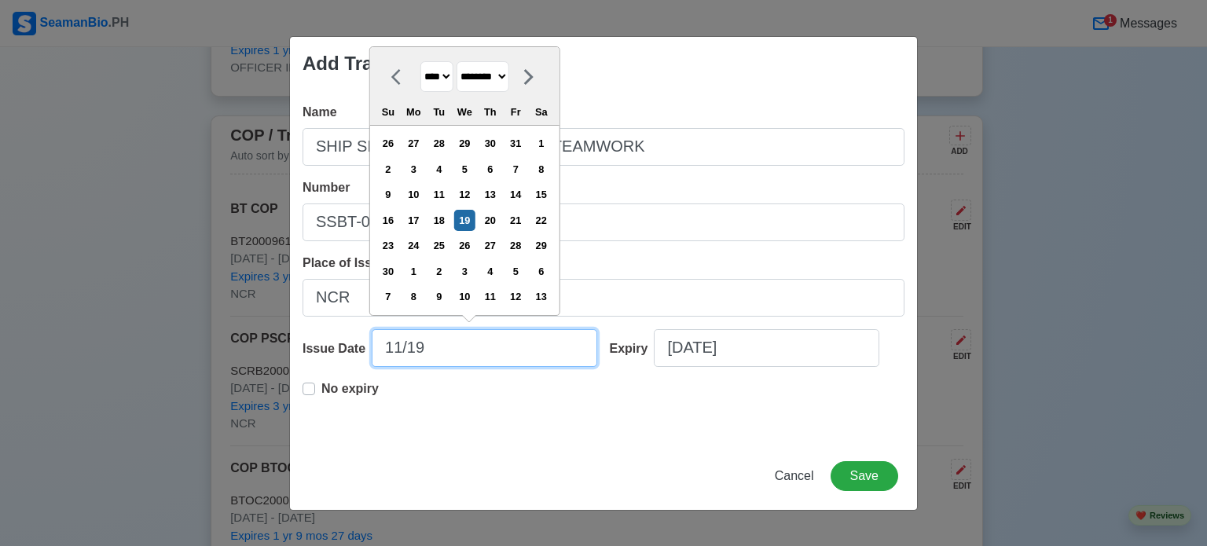
type input "11/19."
select select "****"
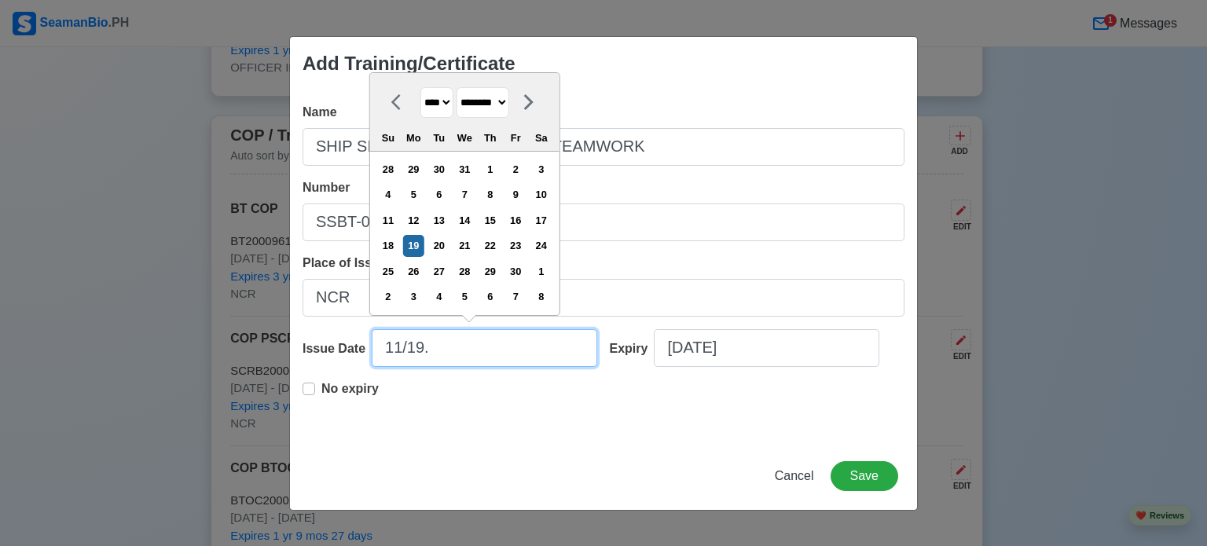
type input "11/19"
select select "****"
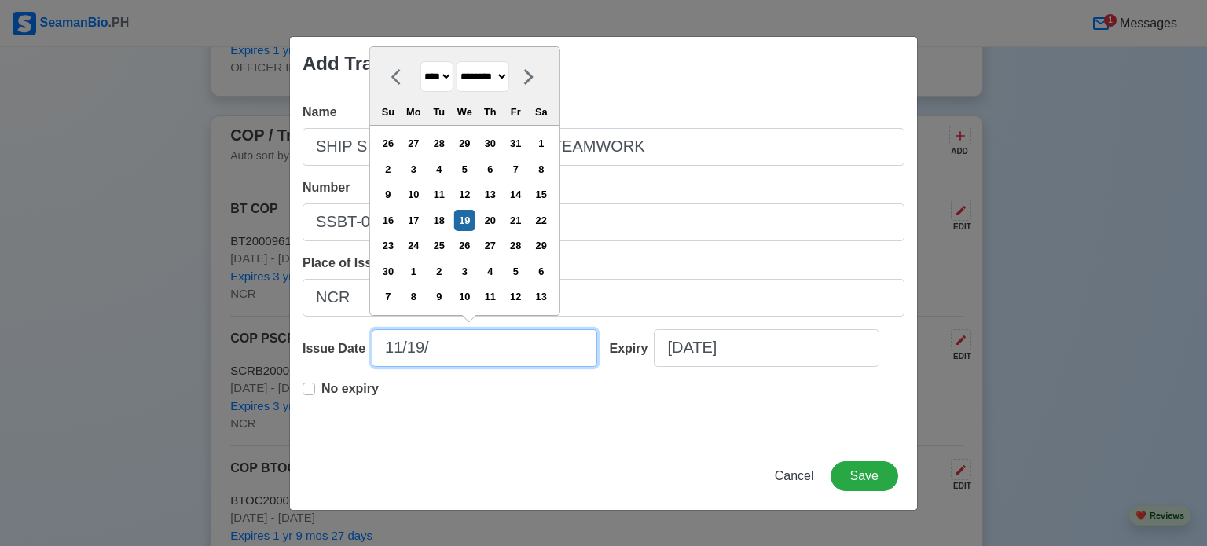
type input "11/19/2"
select select "****"
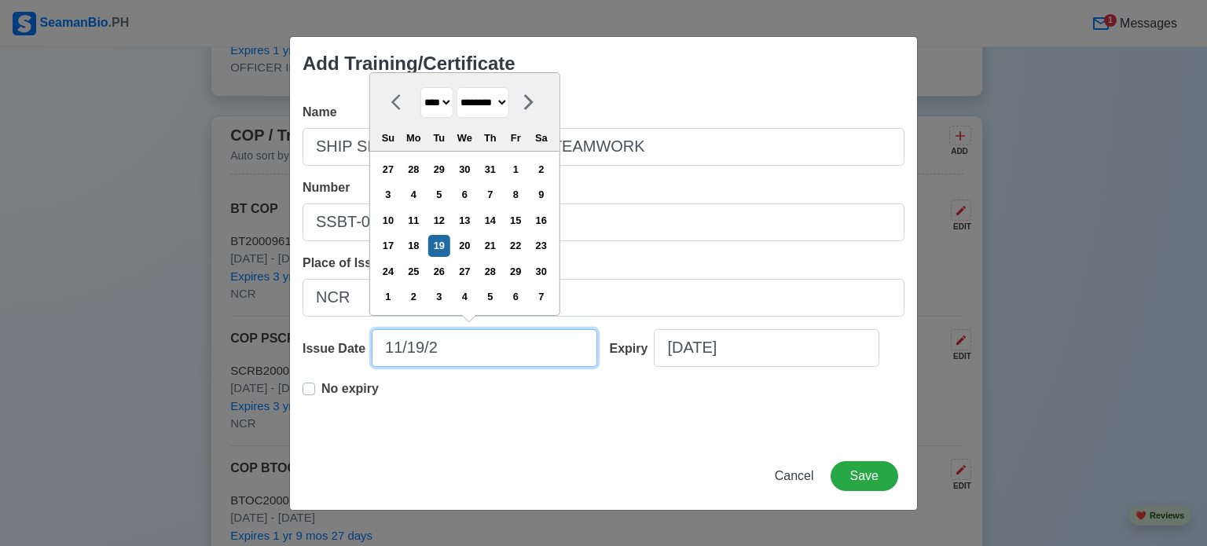
type input "[DATE]"
select select "****"
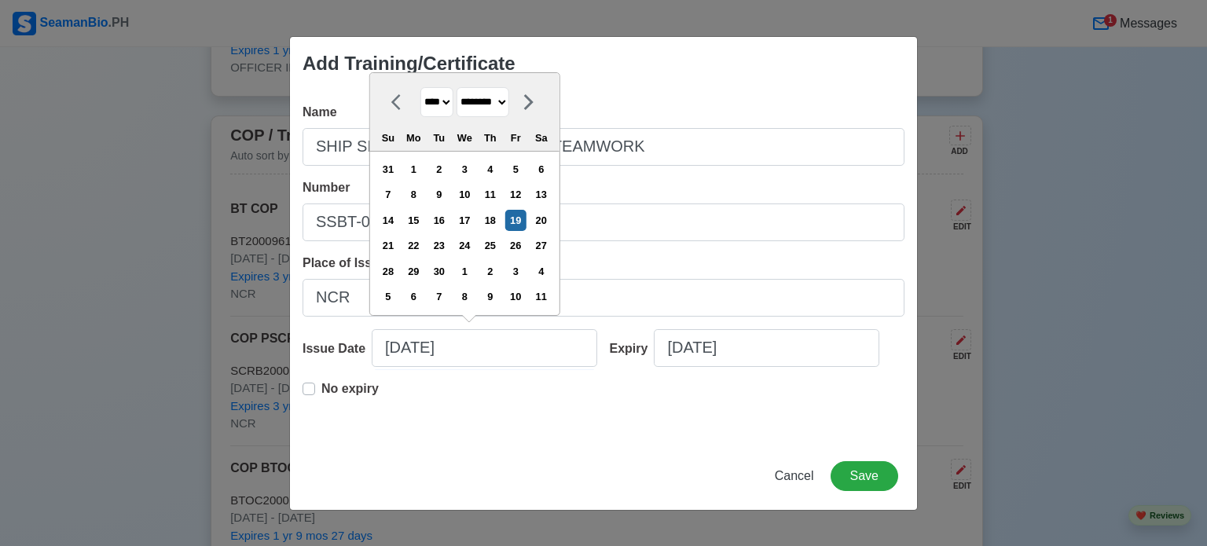
type input "[DATE]"
click at [317, 389] on div "No expiry" at bounding box center [341, 395] width 76 height 31
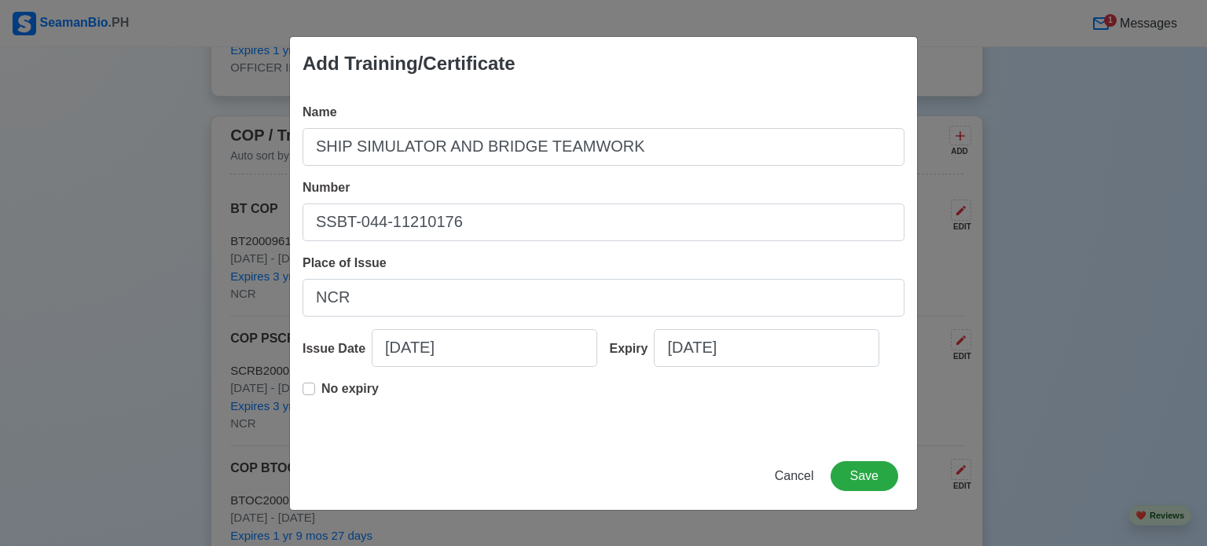
click at [321, 391] on label "No expiry" at bounding box center [349, 395] width 57 height 31
type input "[DATE]"
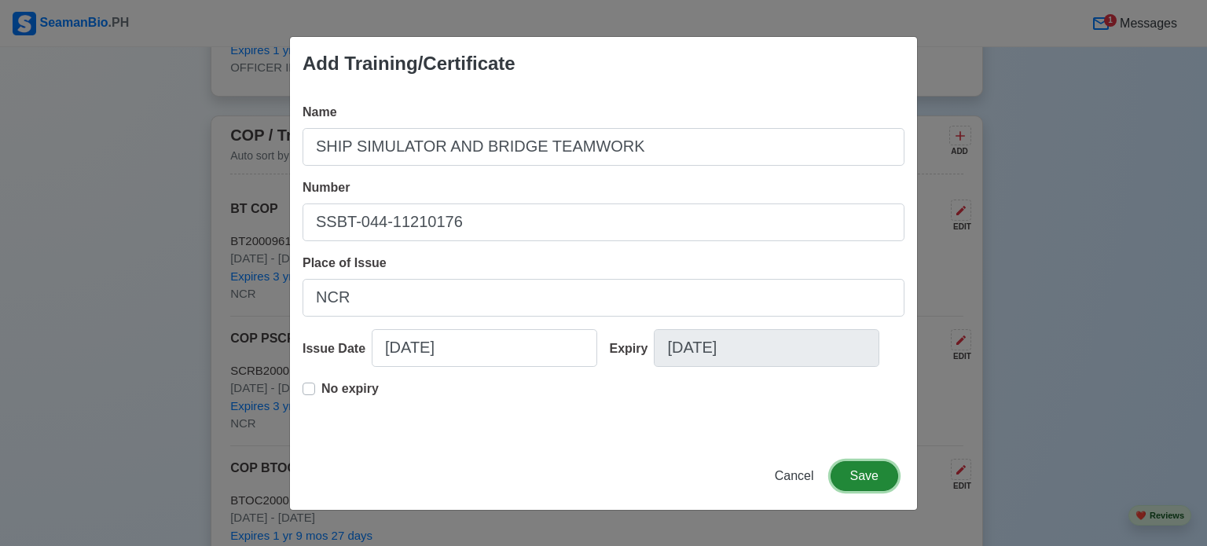
click at [882, 471] on button "Save" at bounding box center [865, 476] width 68 height 30
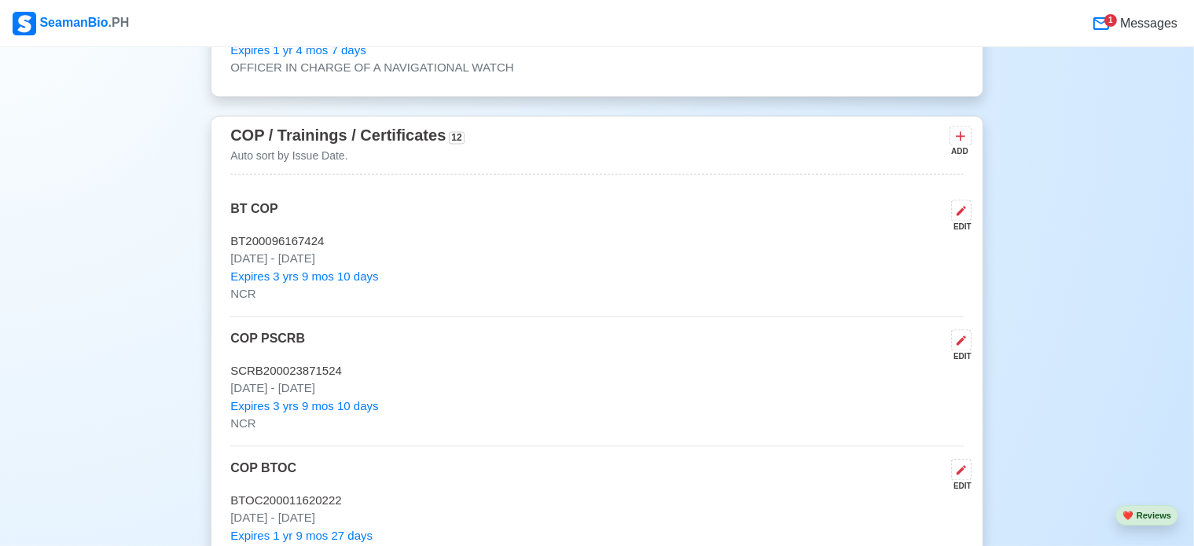
click at [971, 136] on button at bounding box center [960, 136] width 22 height 20
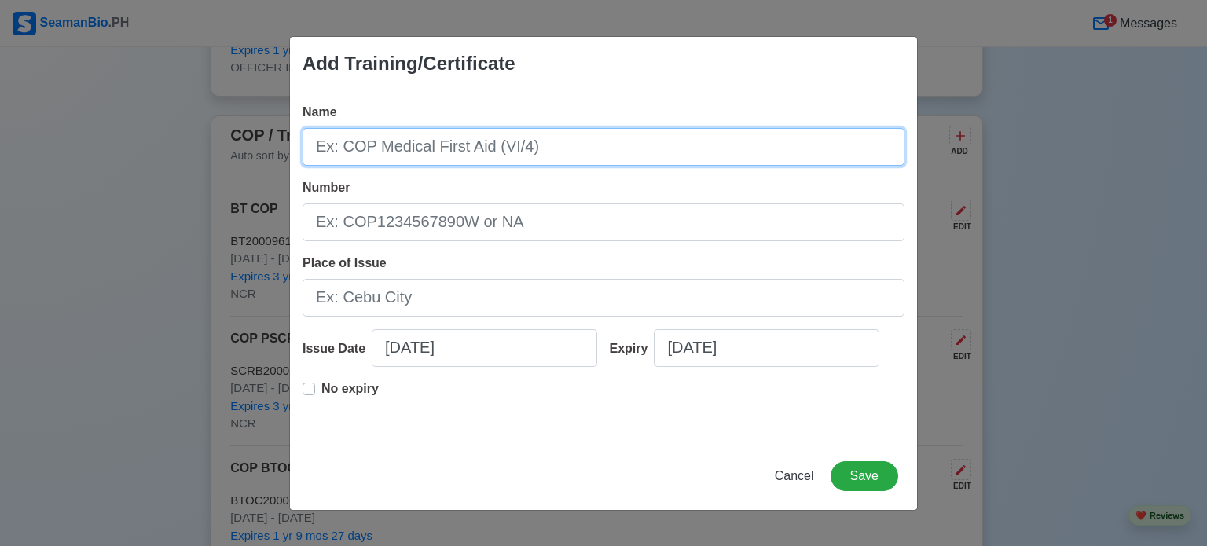
click at [508, 145] on input "Name" at bounding box center [604, 147] width 602 height 38
type input "GMDSS RADIO OPERATOR"
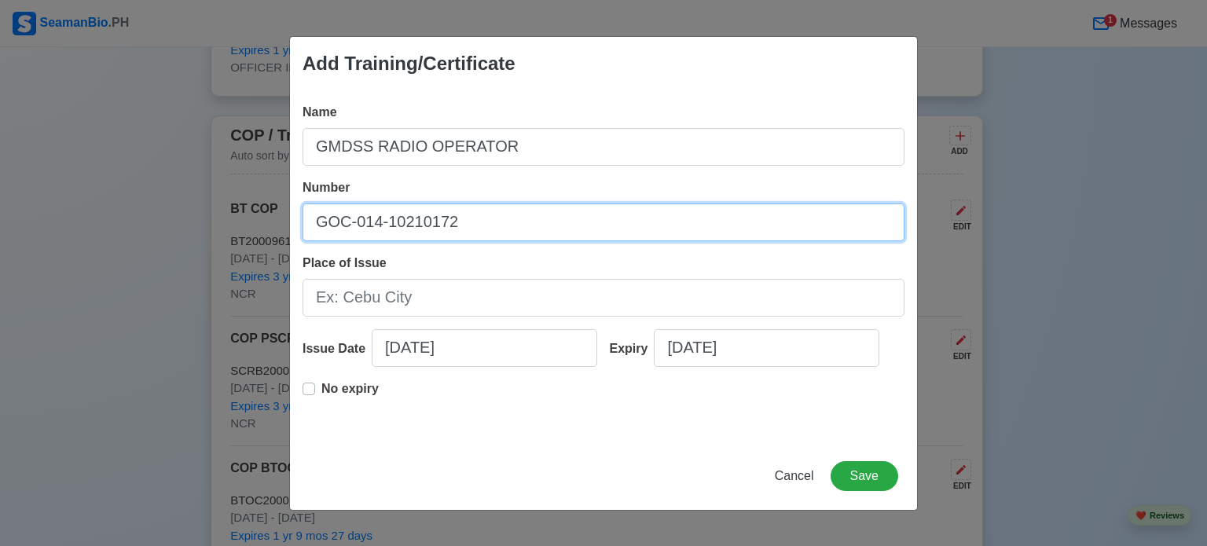
type input "GOC-014-10210172"
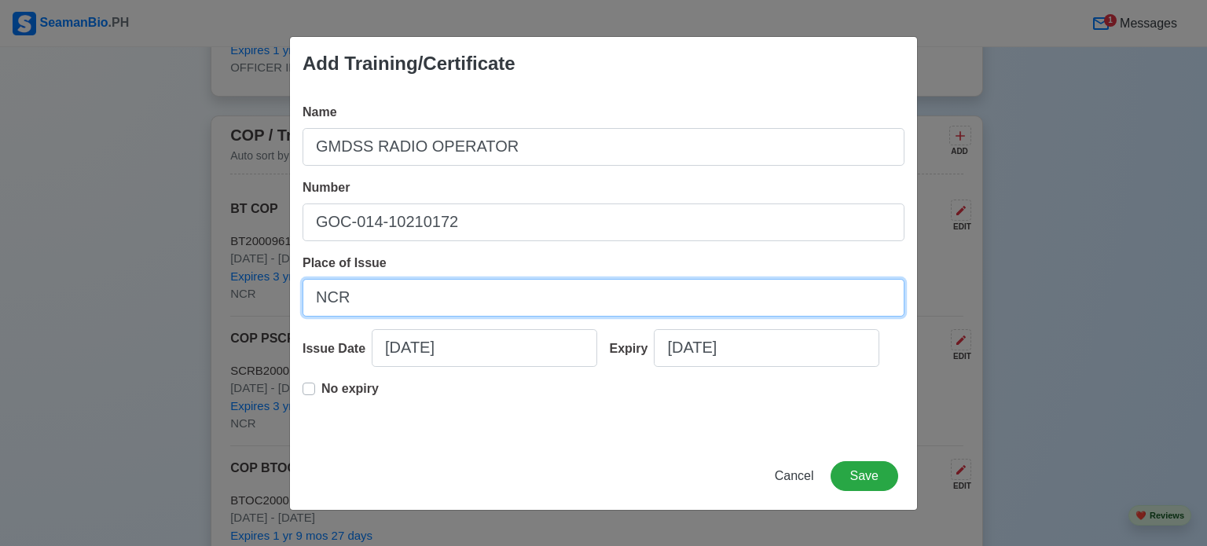
type input "NCR"
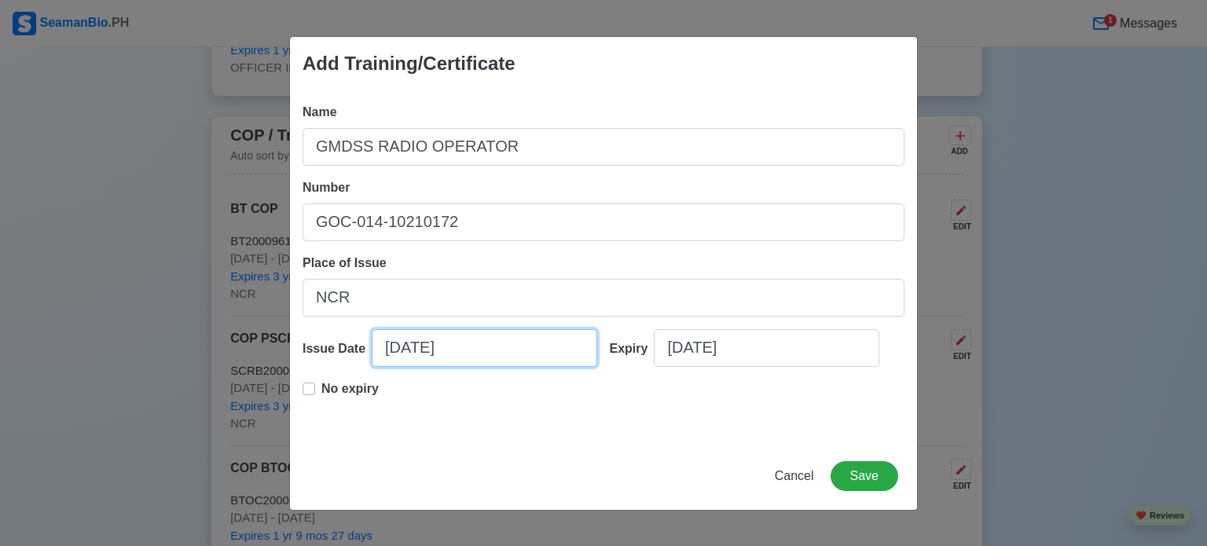
drag, startPoint x: 299, startPoint y: 360, endPoint x: 177, endPoint y: 355, distance: 122.7
click at [189, 355] on div "Add Training/Certificate Name GMDSS RADIO OPERATOR Number GOC-014-10210172 Plac…" at bounding box center [603, 273] width 1207 height 546
select select "****"
select select "******"
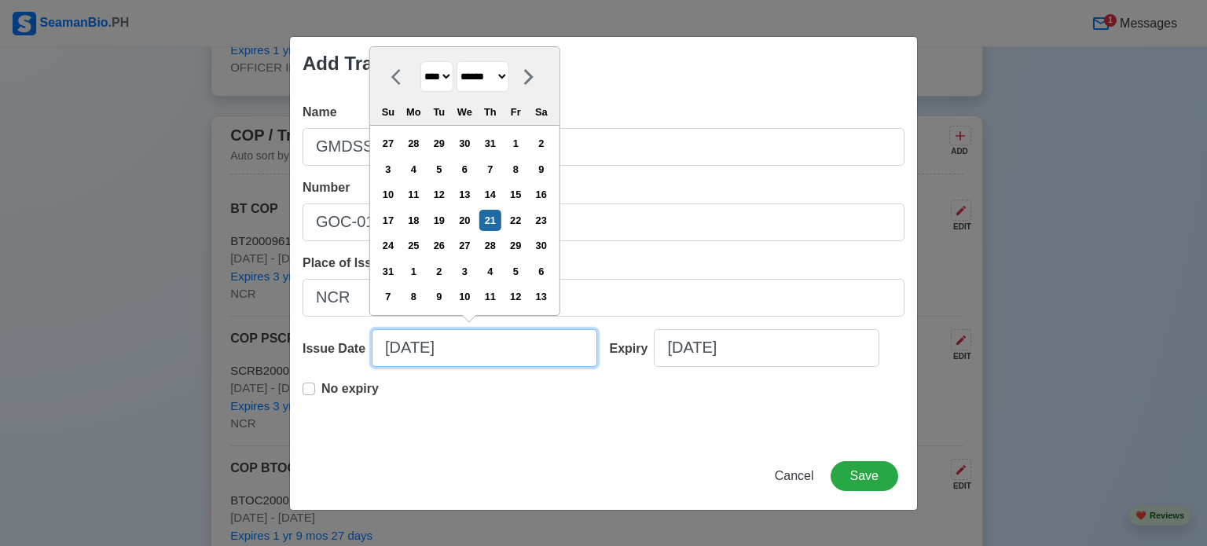
type input "1"
select select "*******"
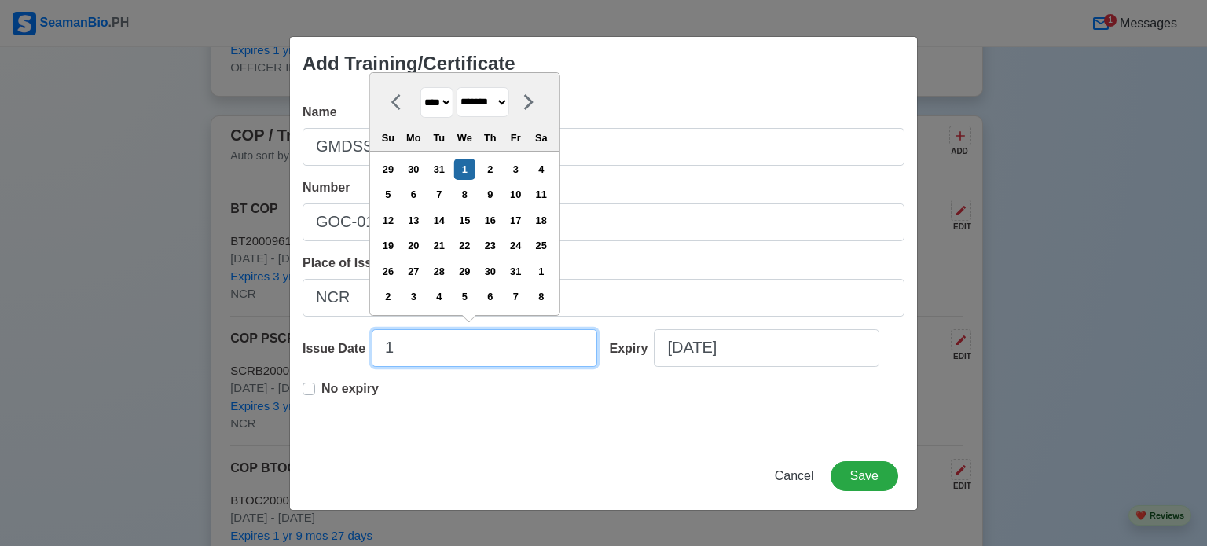
type input "11"
select select "********"
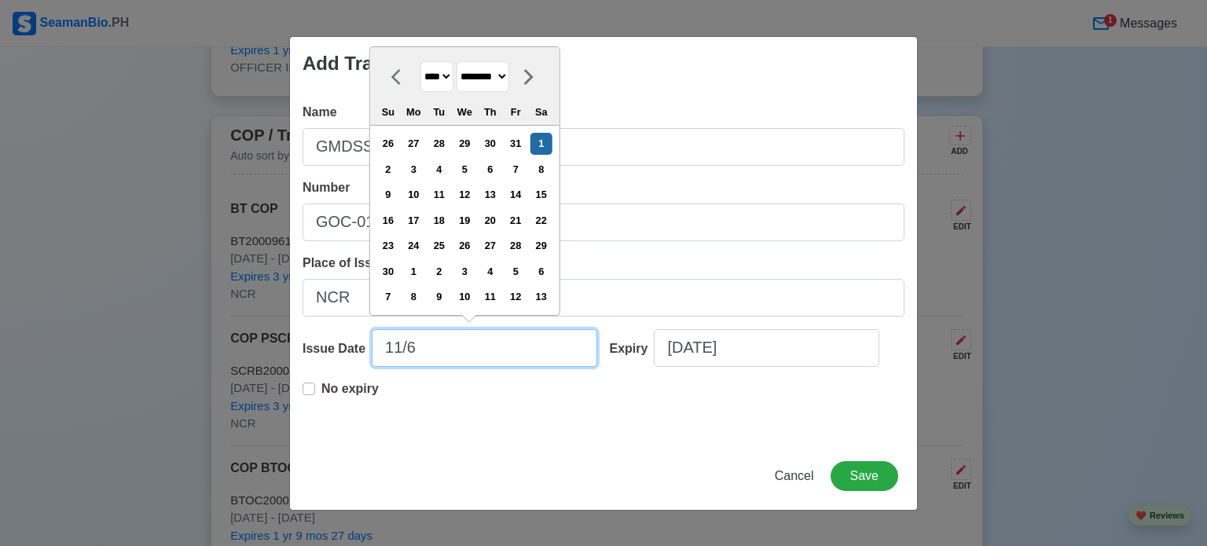
type input "11/6/"
select select "****"
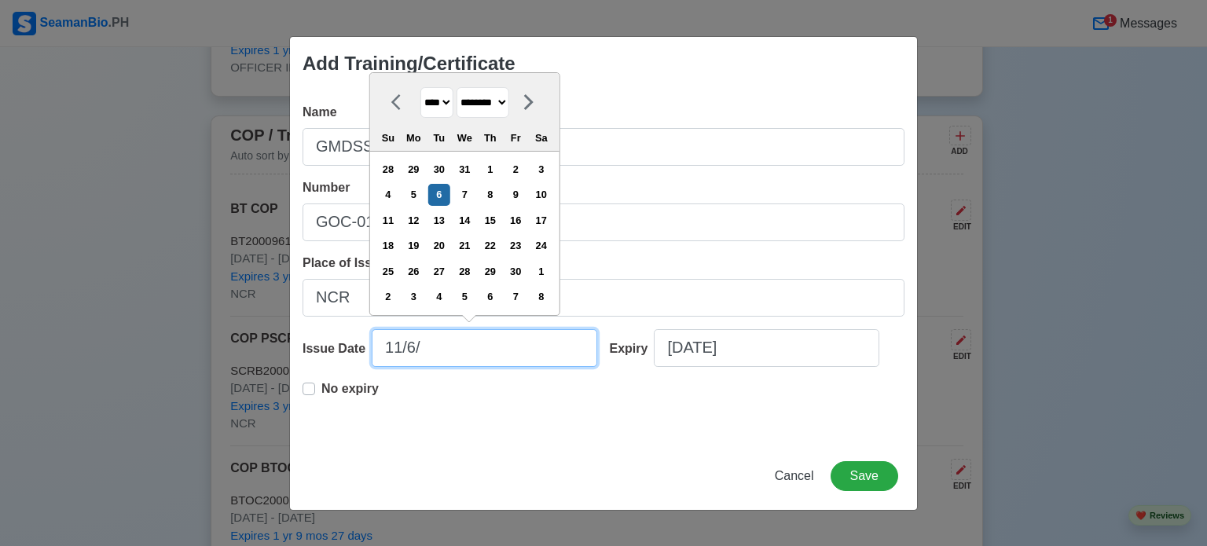
type input "11/6/2"
select select "****"
type input "[DATE]"
select select "****"
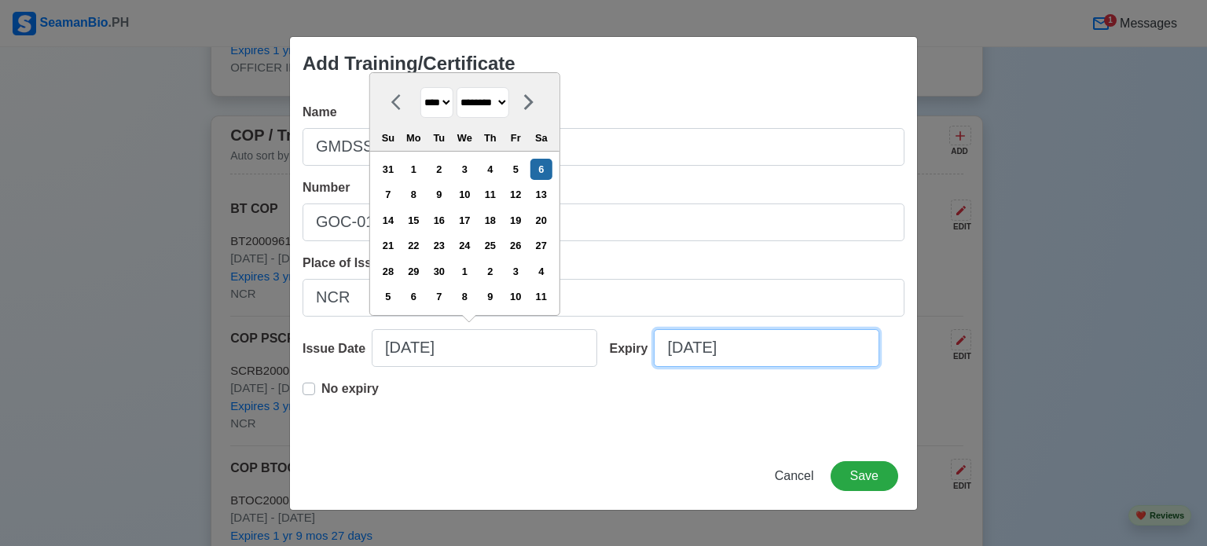
type input "[DATE]"
select select "****"
select select "******"
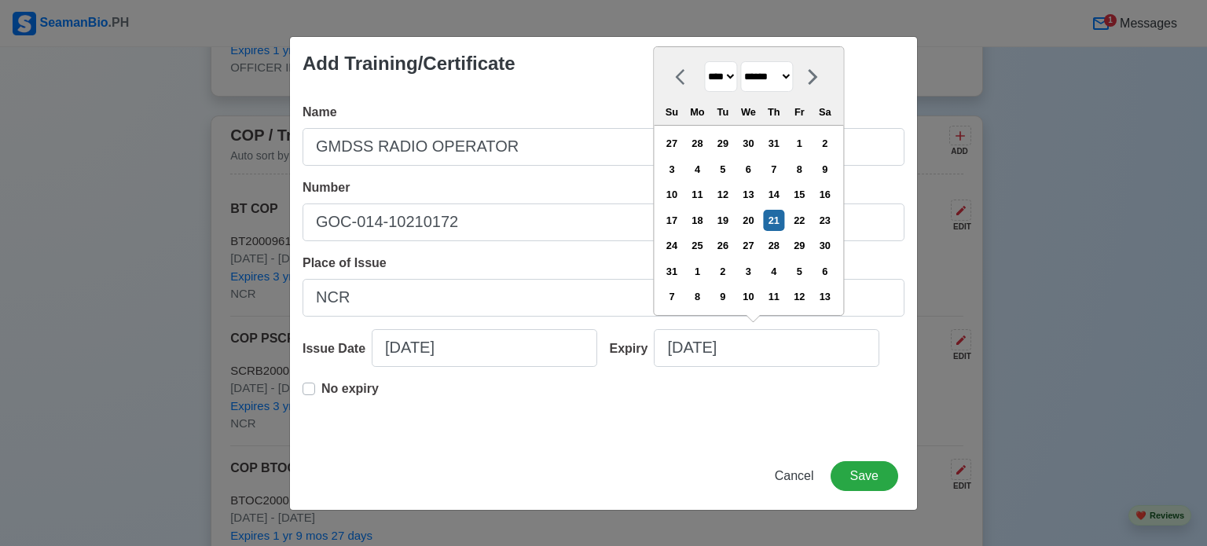
click at [302, 398] on div "Name GMDSS RADIO OPERATOR Number GOC-014-10210172 Place of Issue NCR Issue Date…" at bounding box center [603, 266] width 627 height 352
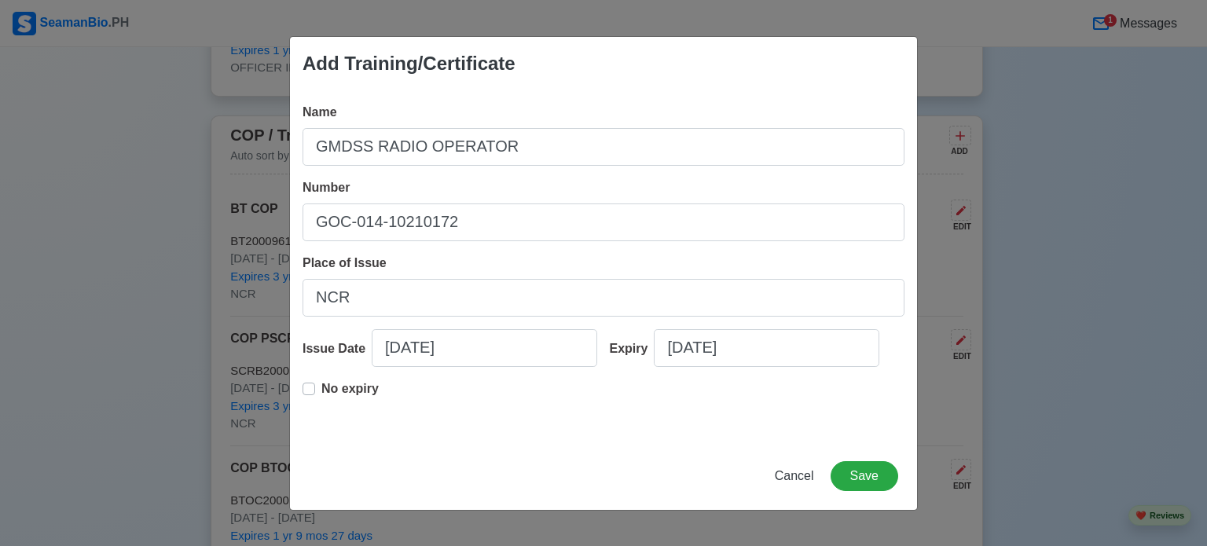
click at [321, 390] on label "No expiry" at bounding box center [349, 395] width 57 height 31
type input "[DATE]"
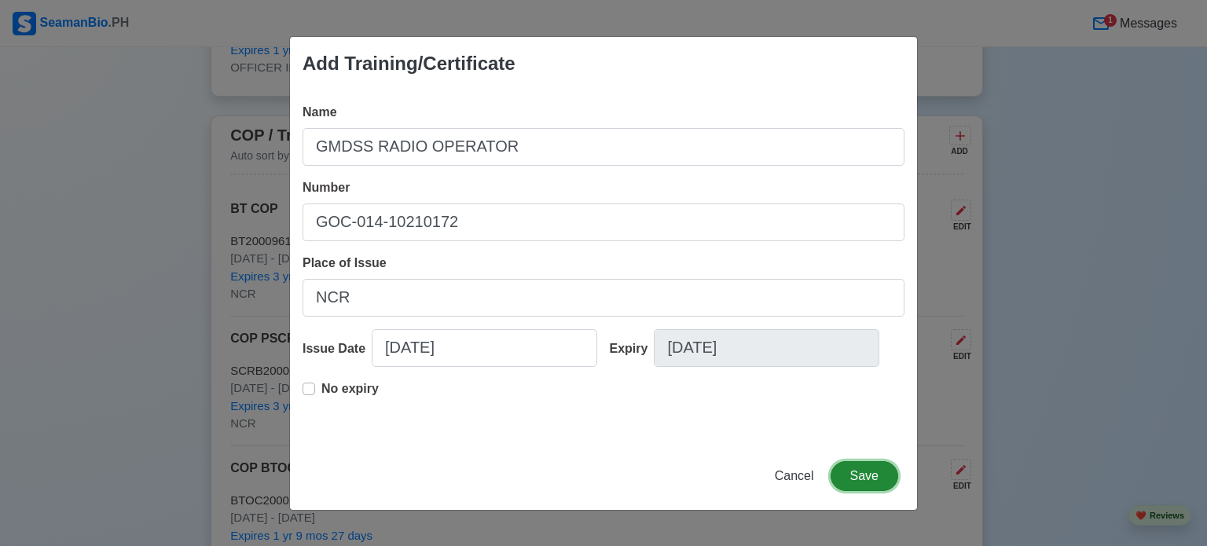
click at [874, 478] on button "Save" at bounding box center [865, 476] width 68 height 30
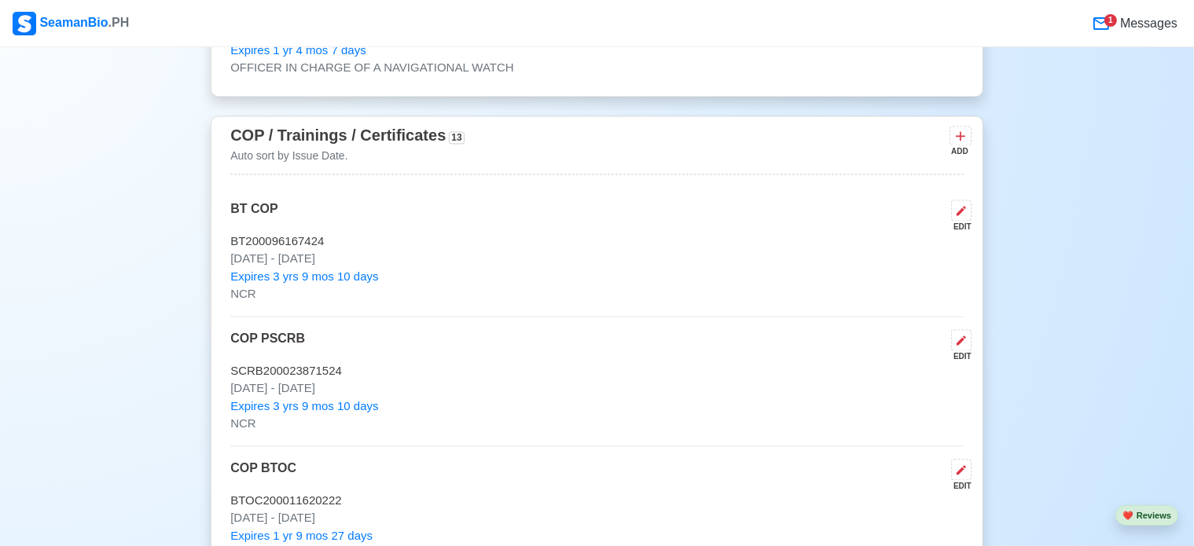
click at [959, 145] on div "ADD" at bounding box center [958, 151] width 19 height 12
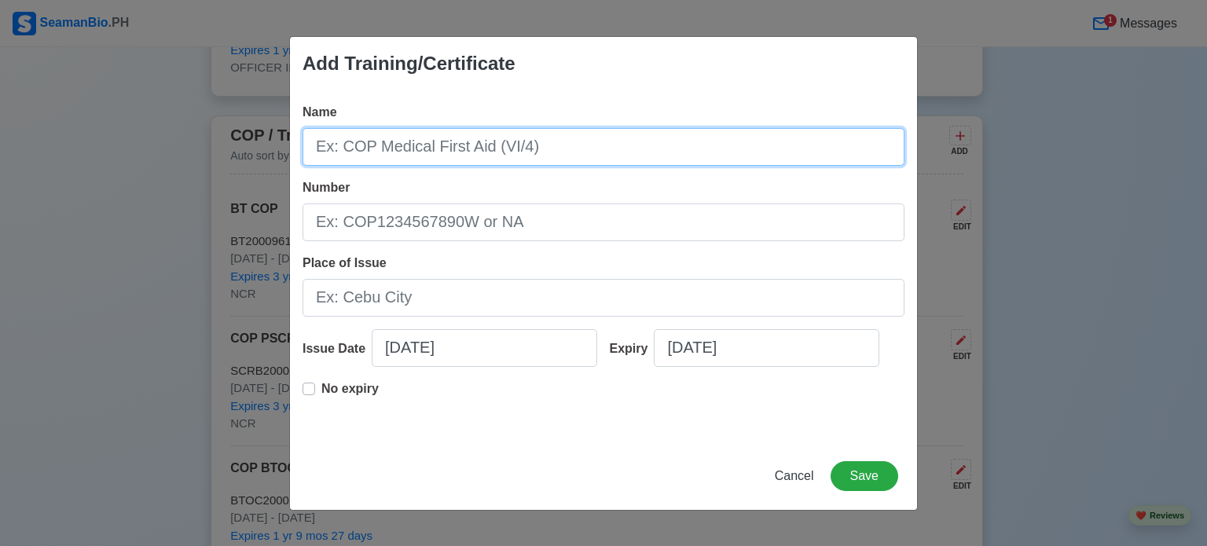
click at [578, 146] on input "Name" at bounding box center [604, 147] width 602 height 38
type input "RATINGS FORMING PART OF NAVIGATIONAL WATCH"
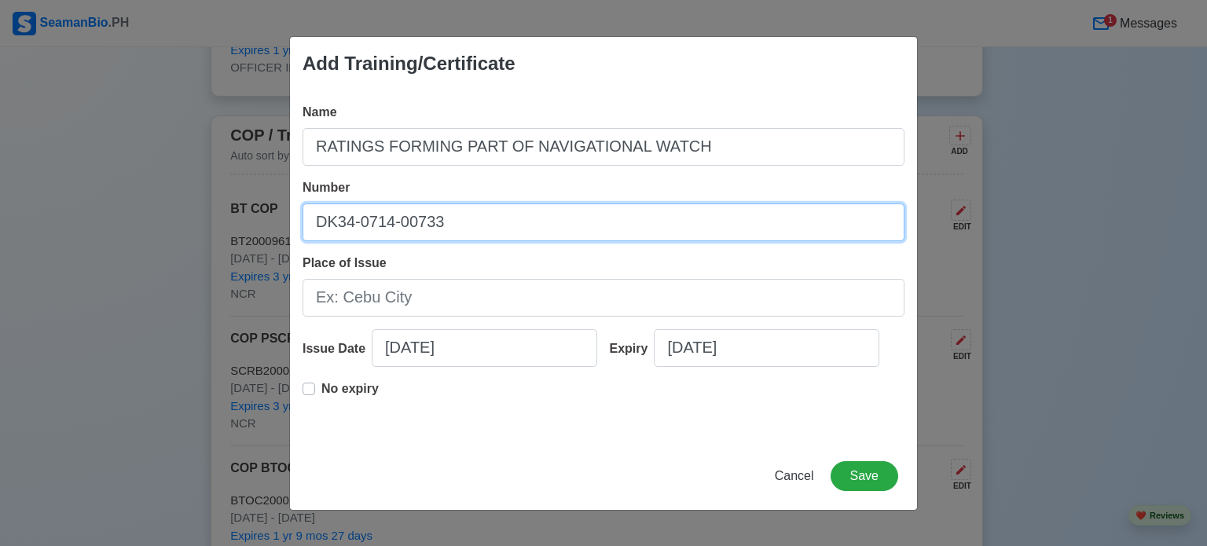
type input "DK34-0714-00733"
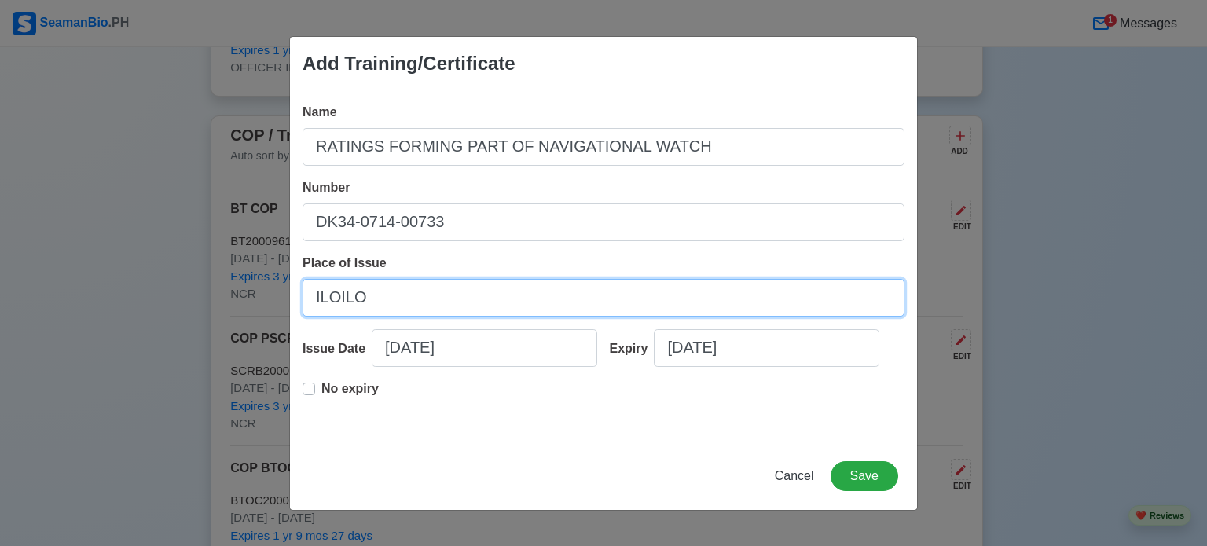
type input "ILOILO"
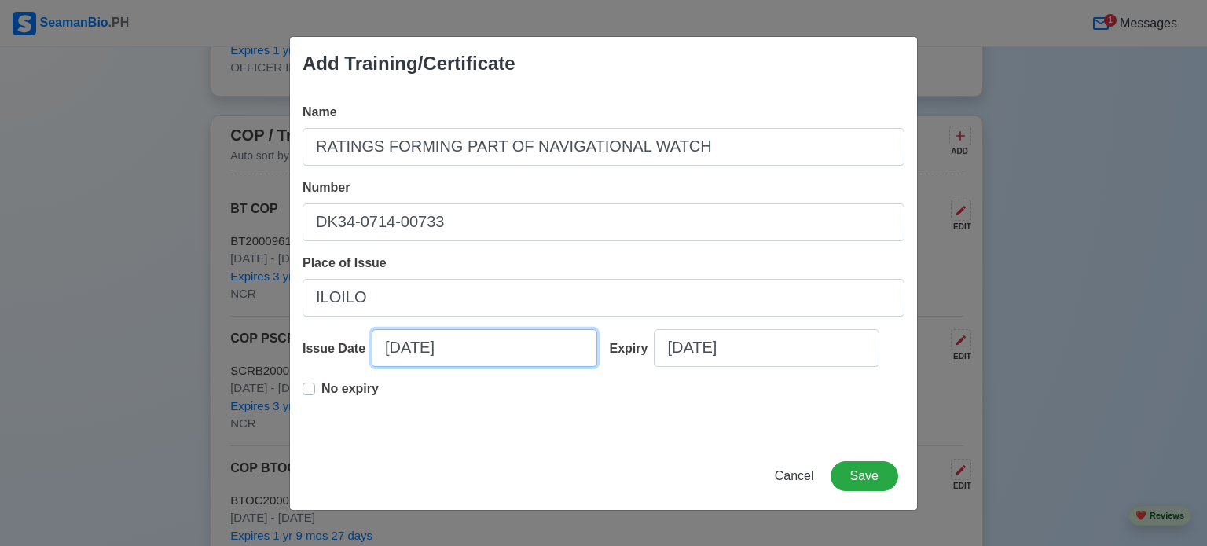
select select "****"
select select "******"
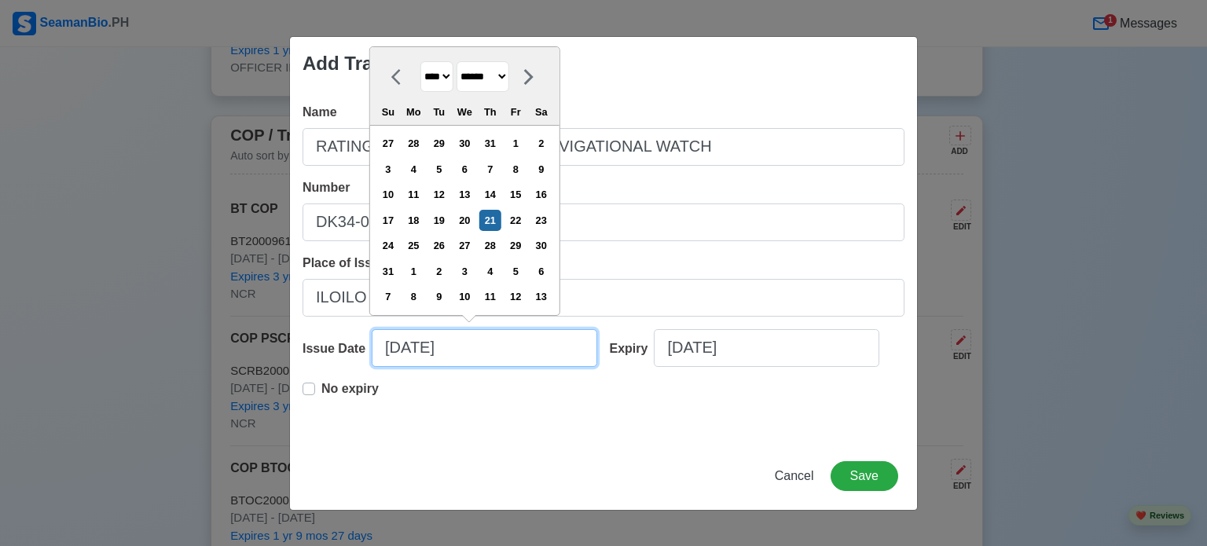
type input "7"
select select "****"
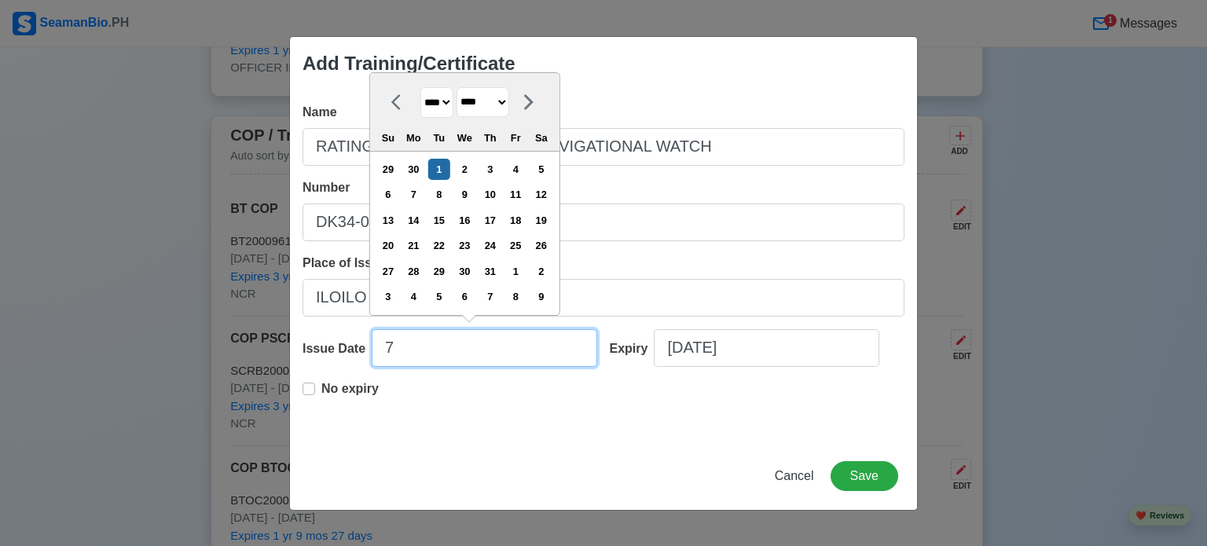
type input "7/"
select select "****"
type input "7/10"
select select "****"
type input "7/10/"
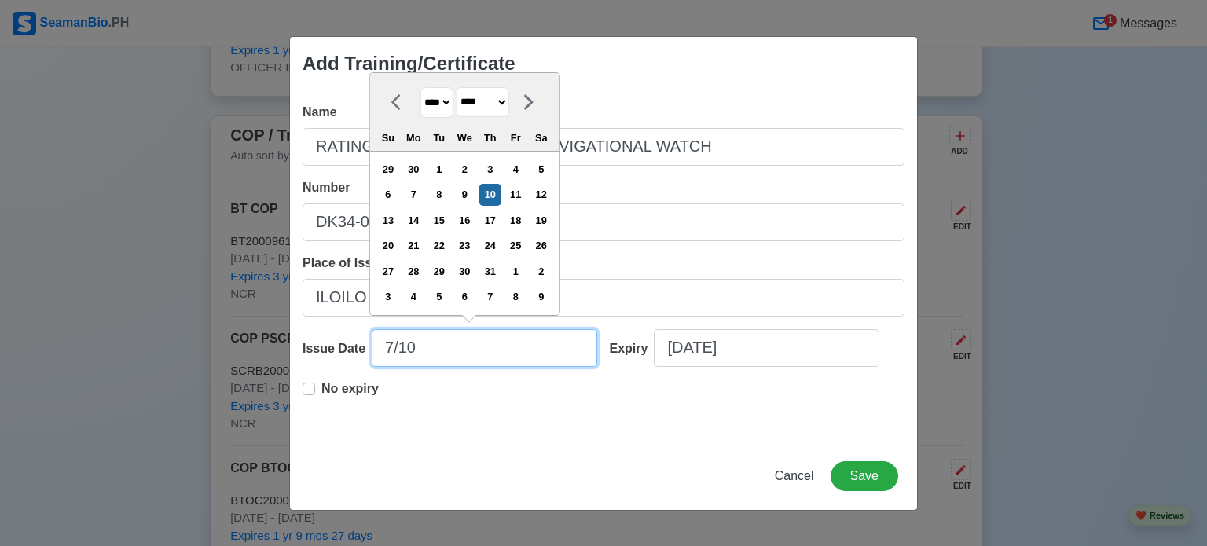
select select "****"
type input "7/10/2"
select select "****"
type input "7/10/"
select select "****"
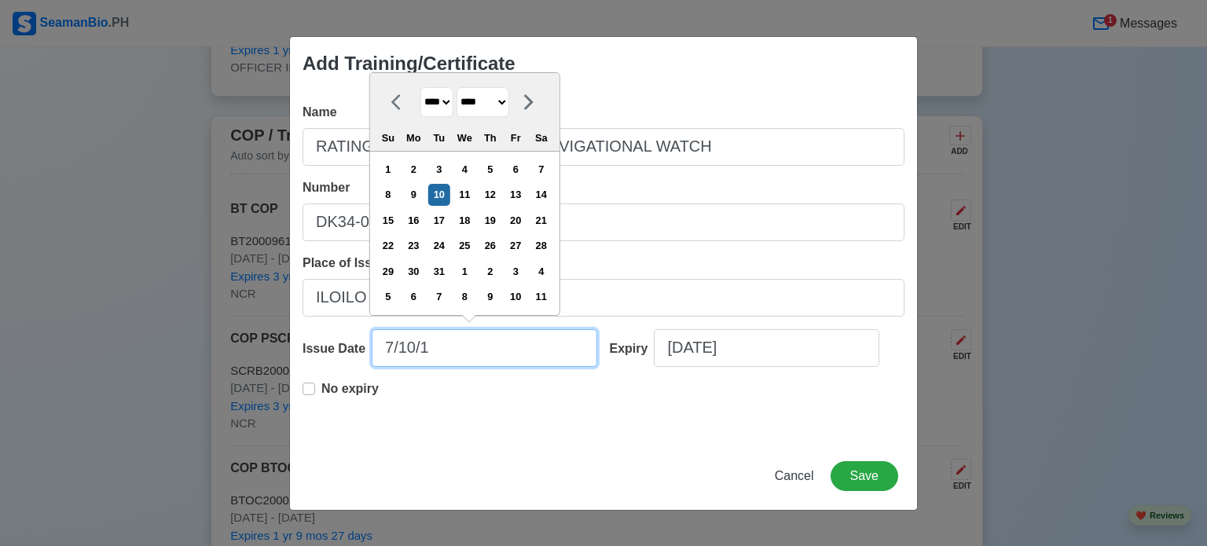
type input "[DATE]"
select select "****"
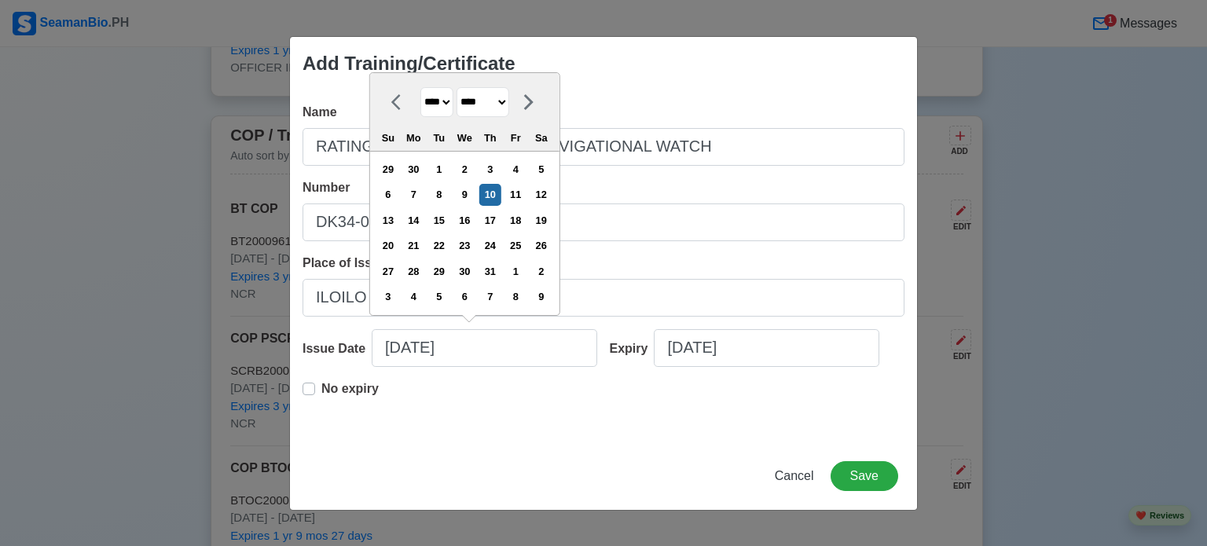
type input "[DATE]"
click at [341, 391] on p "No expiry" at bounding box center [349, 389] width 57 height 19
type input "[DATE]"
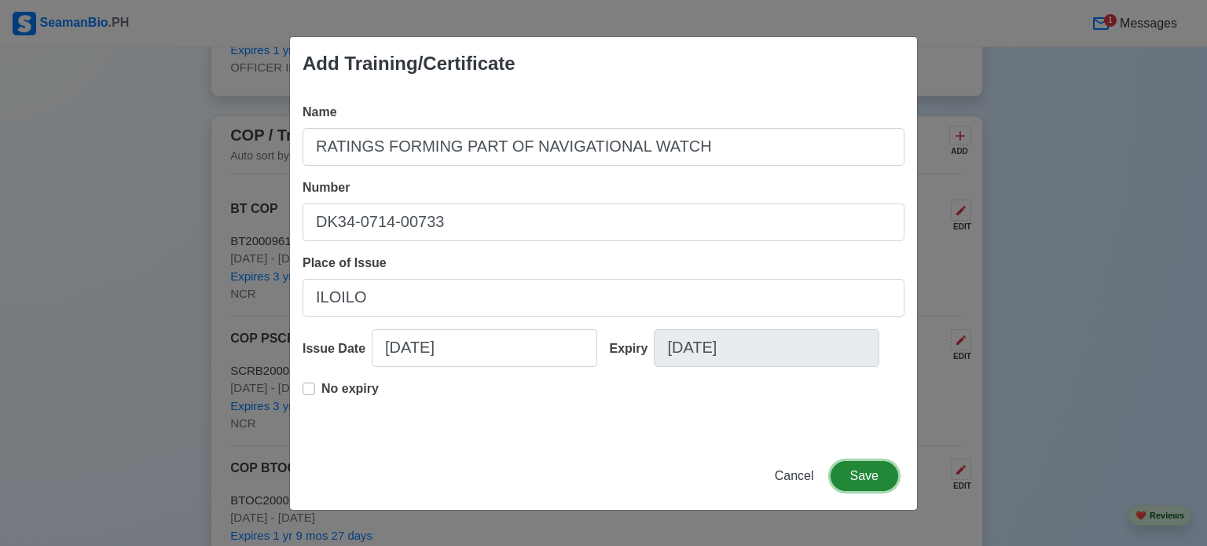
click at [867, 479] on button "Save" at bounding box center [865, 476] width 68 height 30
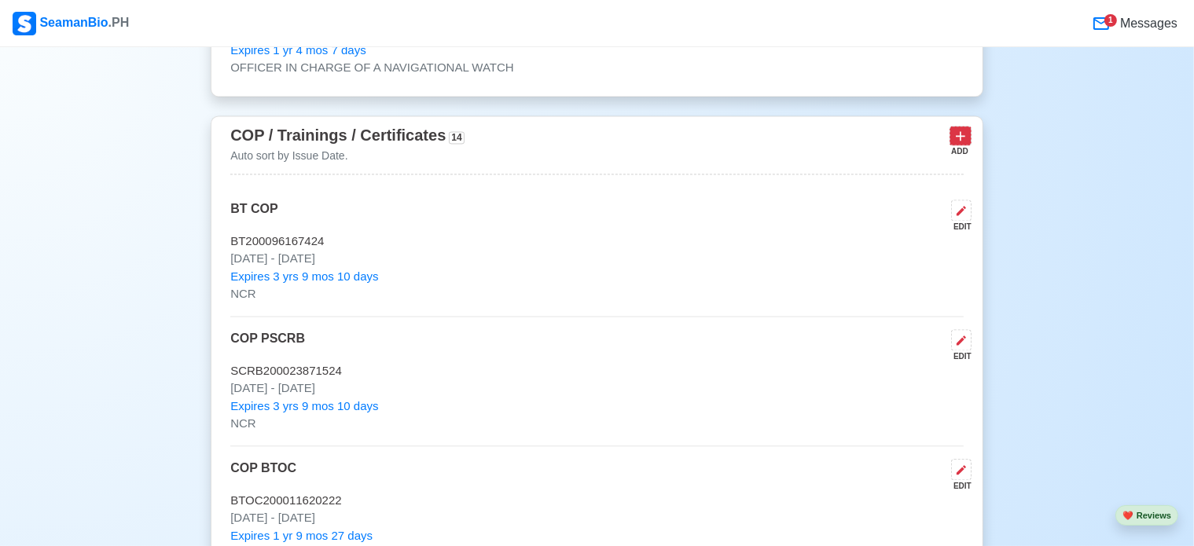
click at [962, 130] on icon at bounding box center [960, 136] width 16 height 16
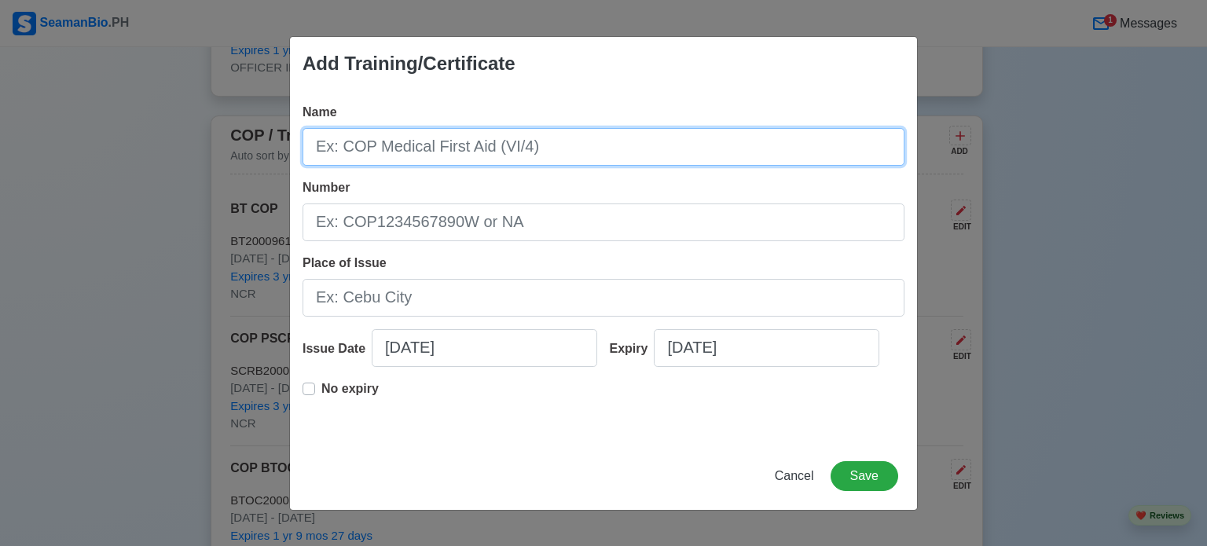
click at [636, 153] on input "Name" at bounding box center [604, 147] width 602 height 38
type input "BASIC TRAINING FOR OIL AND CHEMICAL TANKER CARGO OPERATIONS"
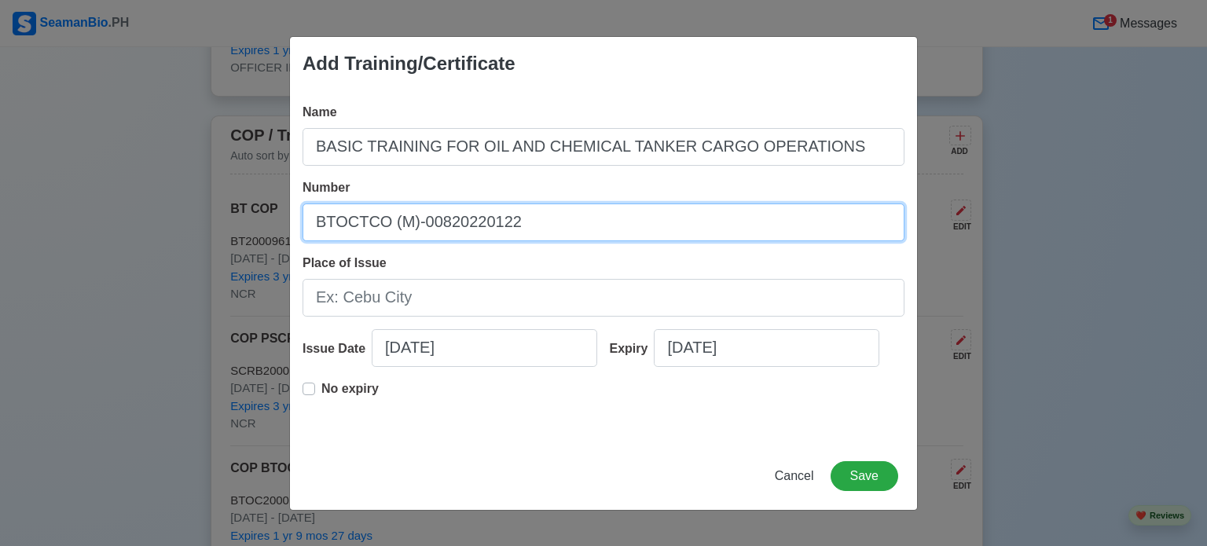
type input "BTOCTCO (M)-00820220122"
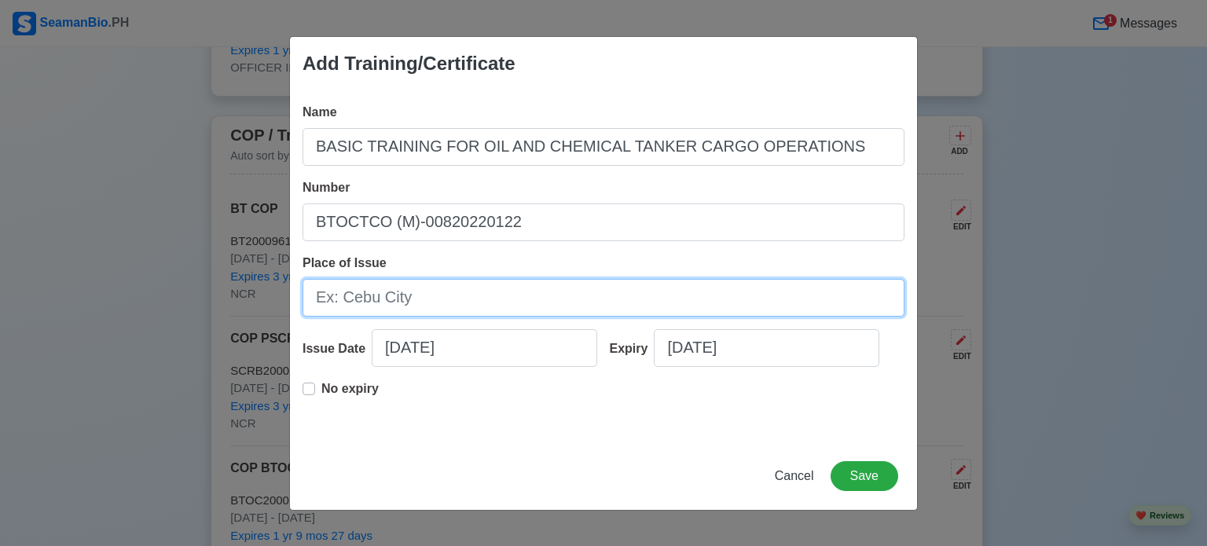
click at [485, 298] on input "Place of Issue" at bounding box center [604, 298] width 602 height 38
type input "NCR"
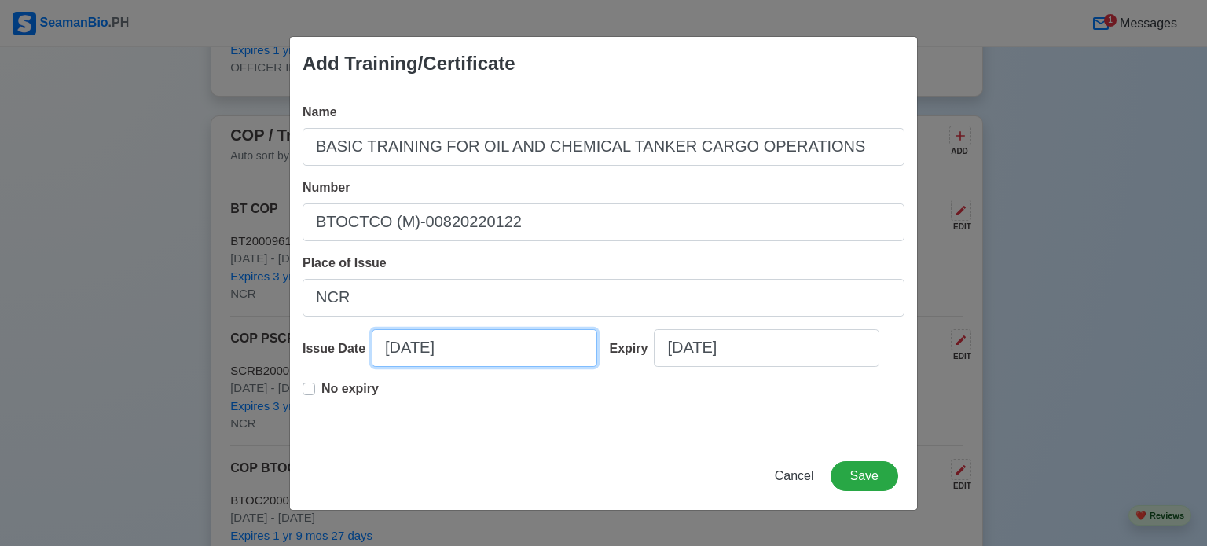
select select "****"
select select "******"
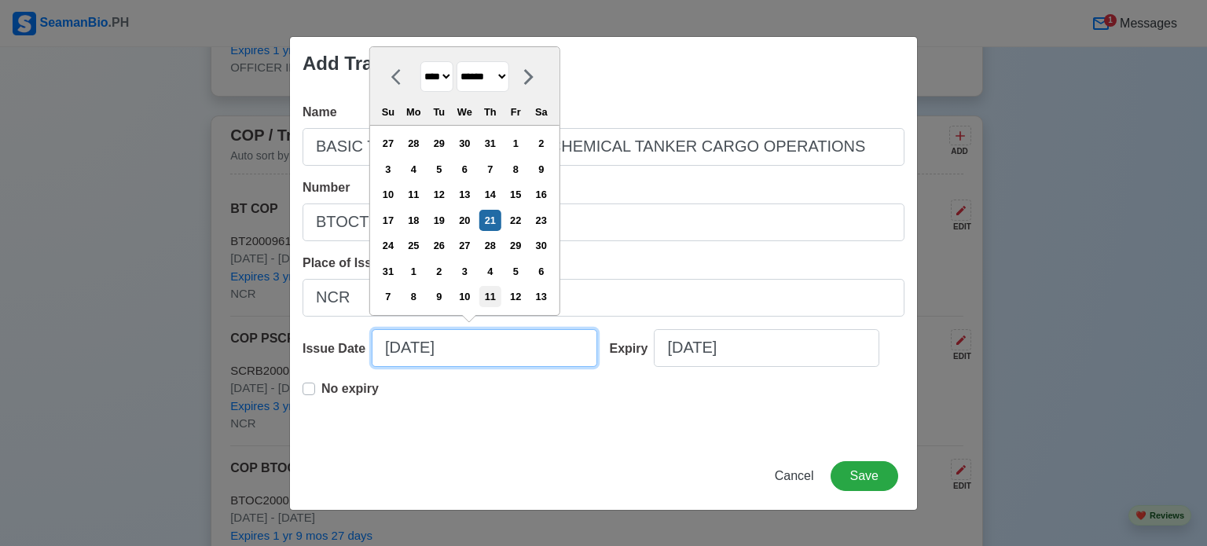
type input "5"
select select "***"
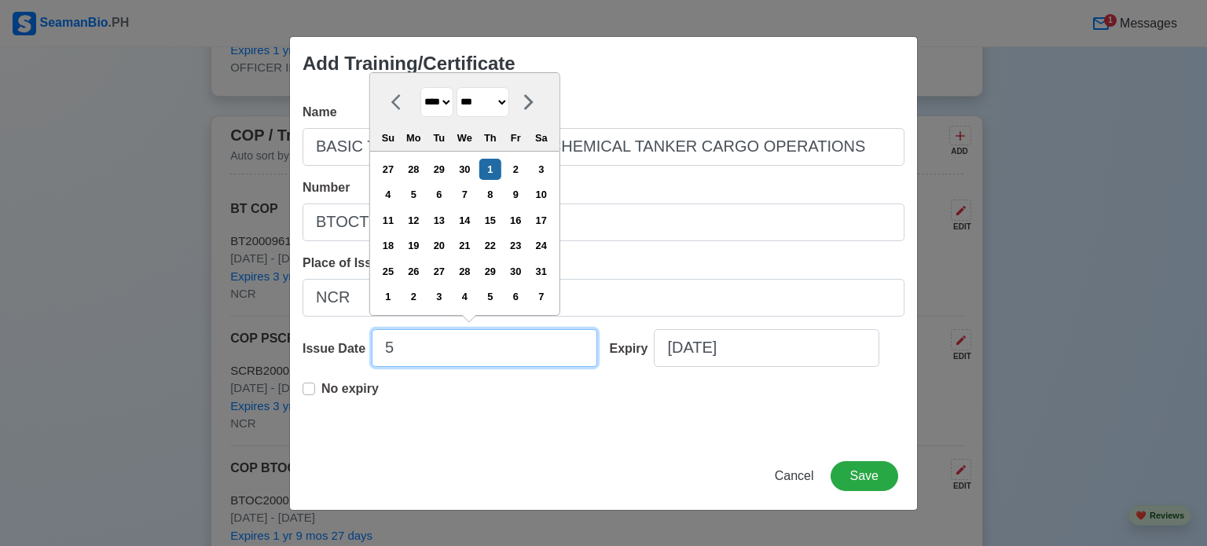
type input "5/"
select select "****"
type input "5/22"
select select "****"
type input "5/22/"
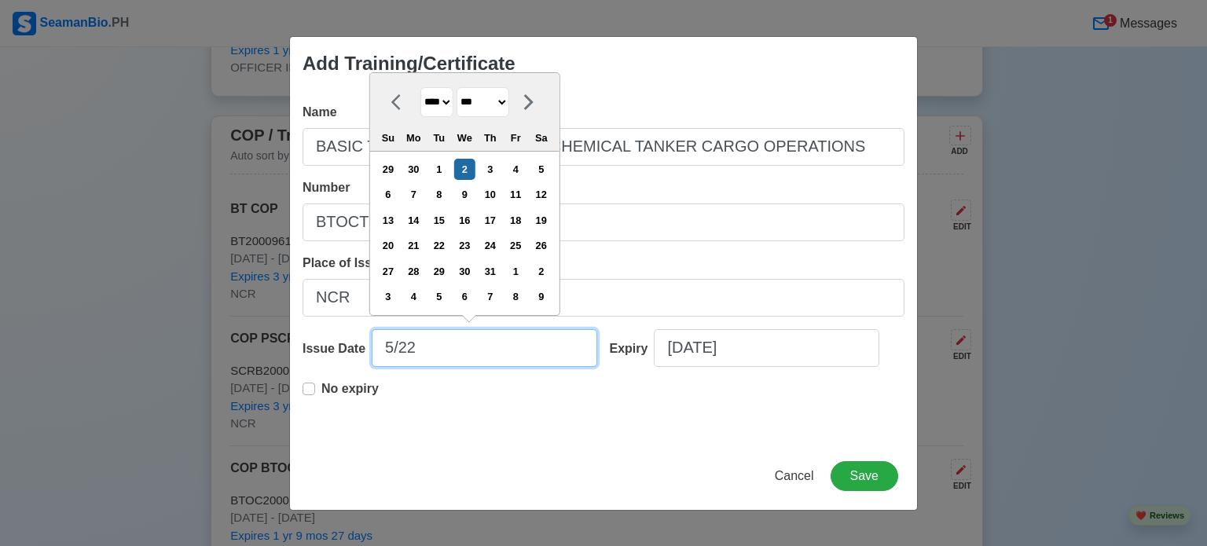
select select "****"
type input "5/22/2"
select select "****"
type input "[DATE]"
select select "****"
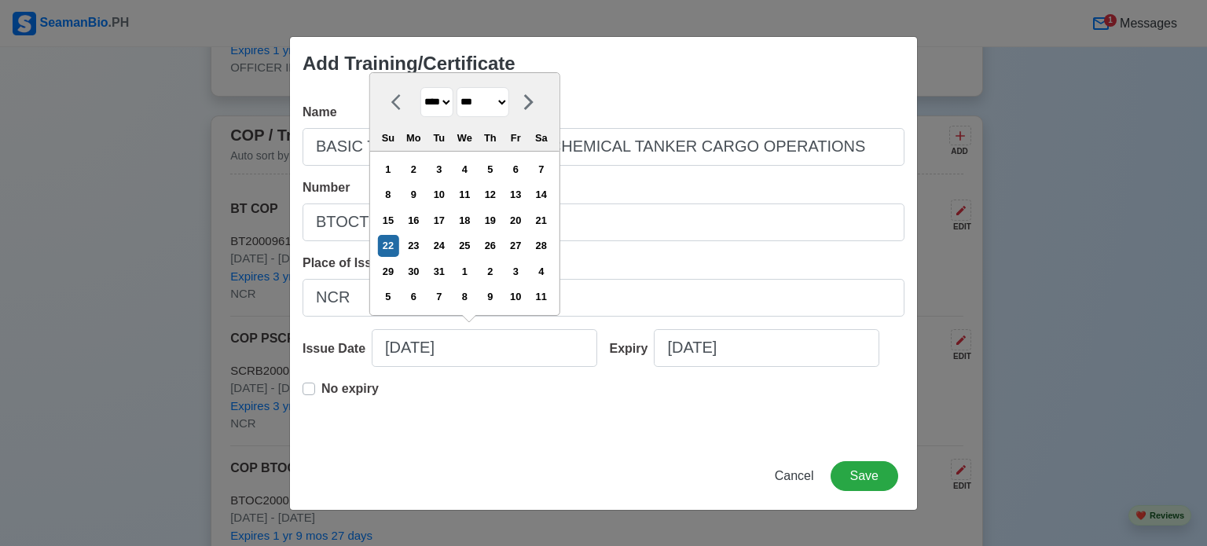
type input "[DATE]"
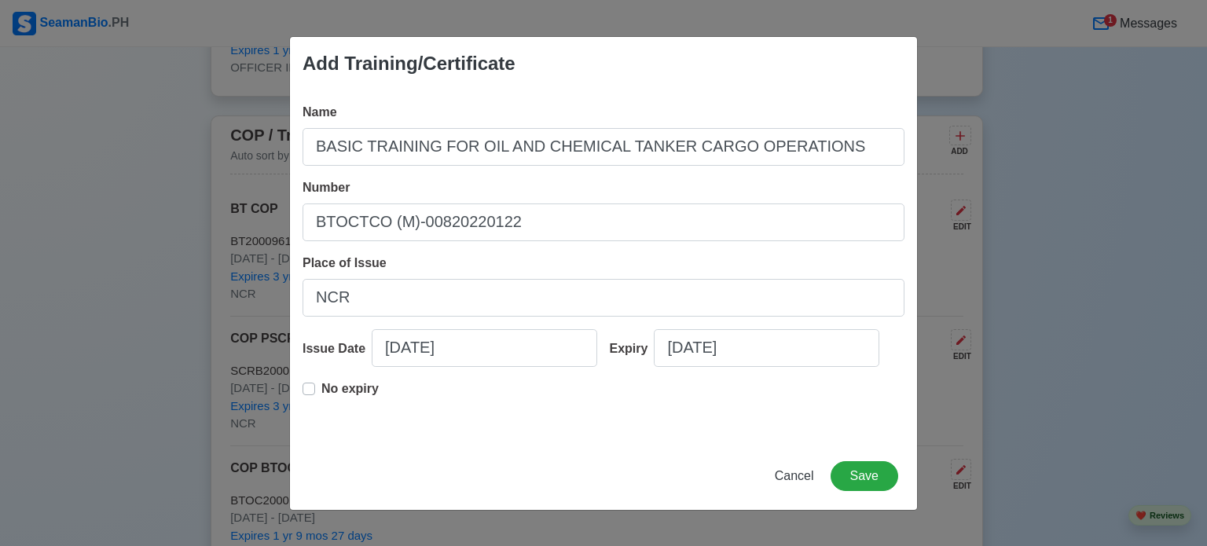
click at [344, 397] on p "No expiry" at bounding box center [349, 389] width 57 height 19
type input "[DATE]"
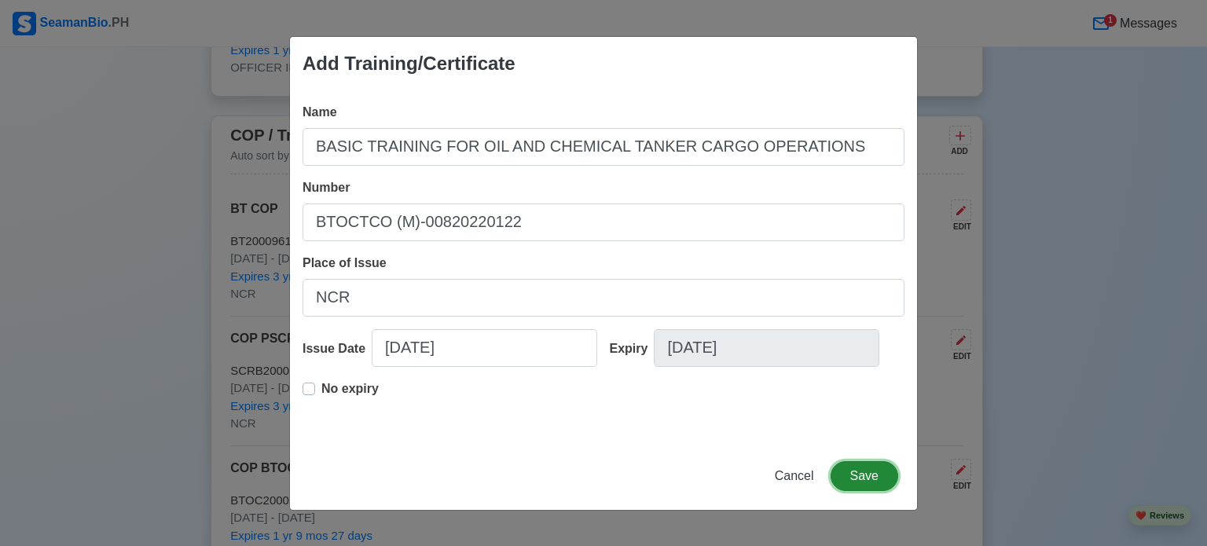
click at [868, 480] on button "Save" at bounding box center [865, 476] width 68 height 30
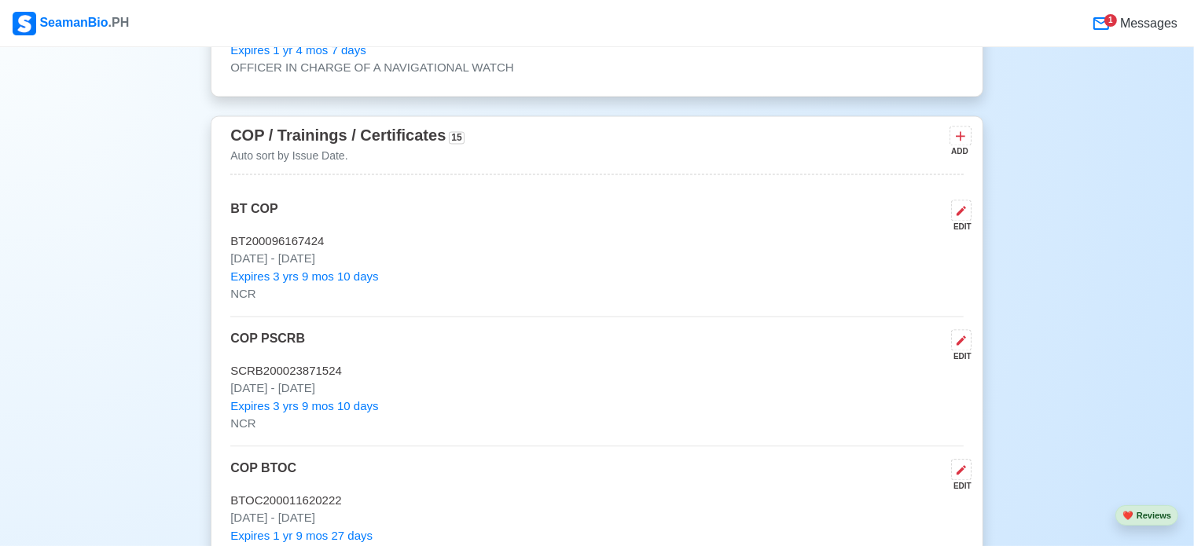
click at [959, 145] on div "ADD" at bounding box center [958, 151] width 19 height 12
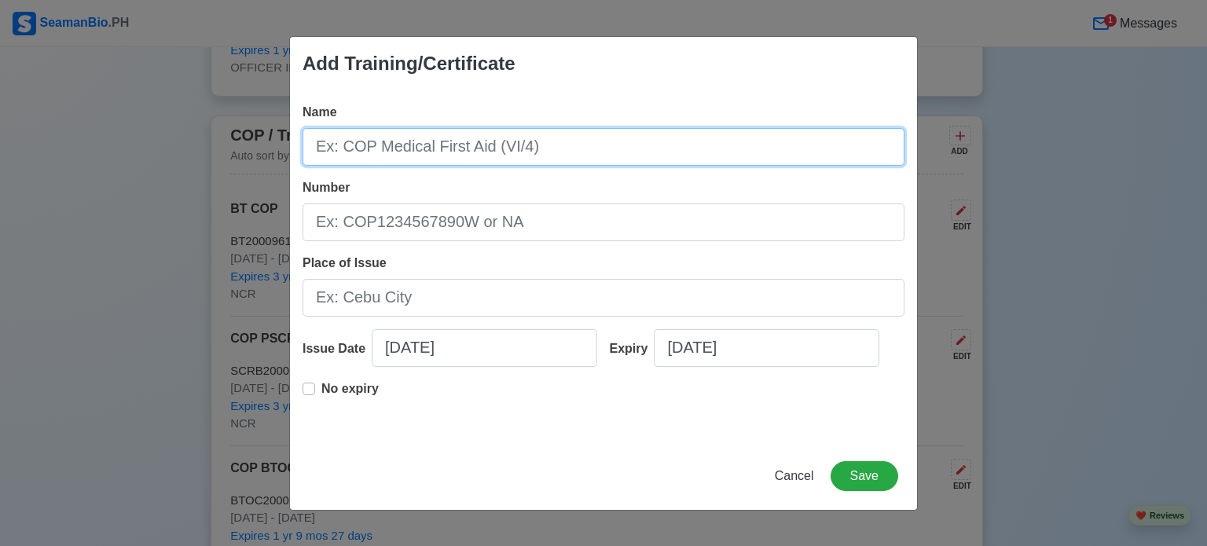
click at [764, 150] on input "Name" at bounding box center [604, 147] width 602 height 38
type input "MEDICAL FIRST AID"
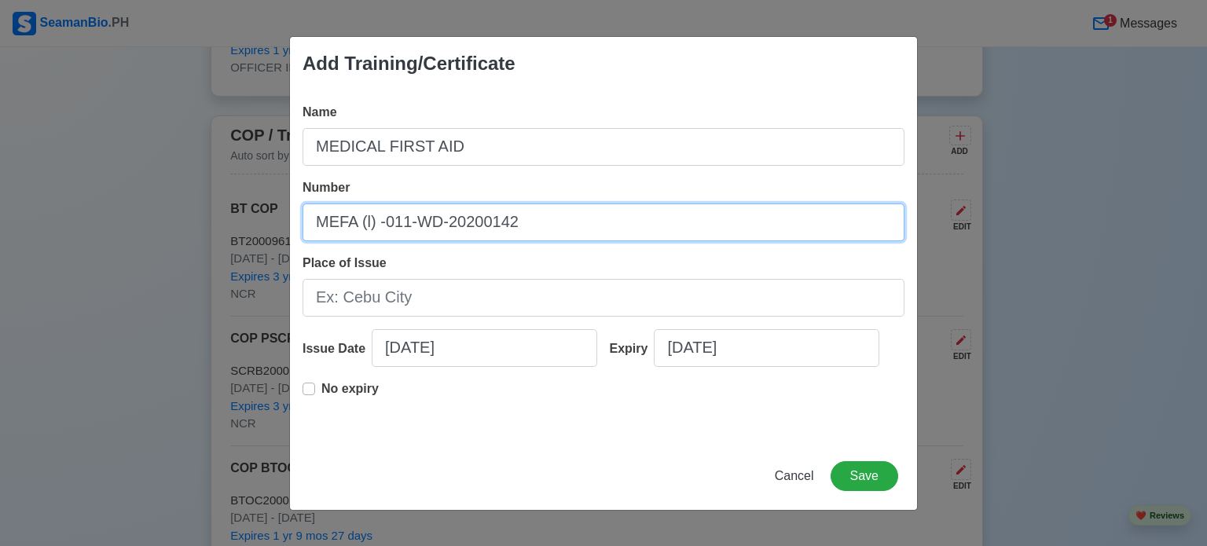
type input "MEFA (l) -011-WD-20200142"
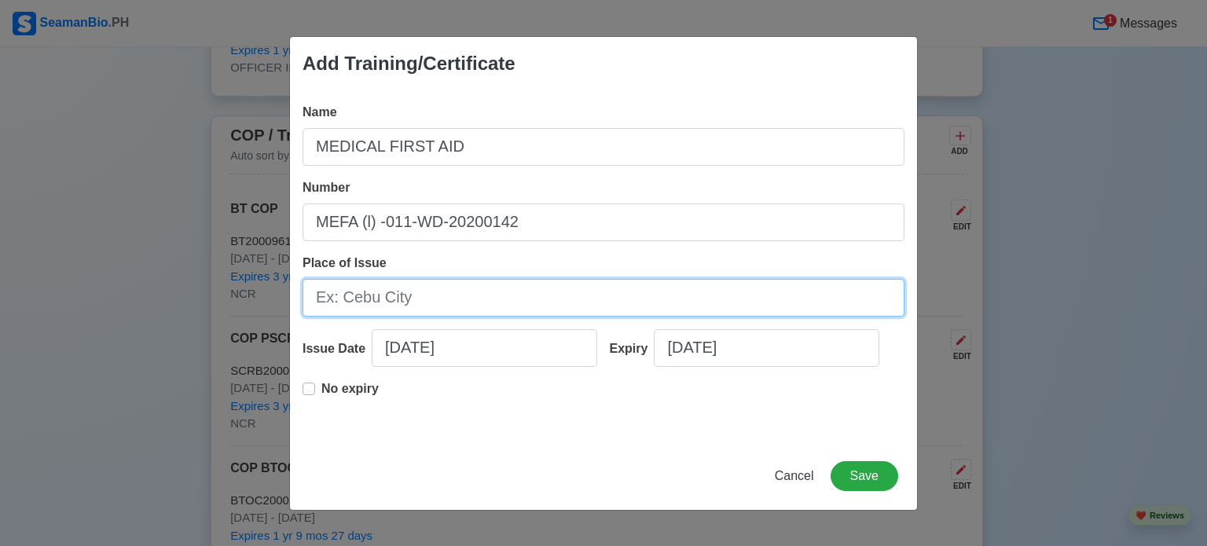
click at [581, 296] on input "Place of Issue" at bounding box center [604, 298] width 602 height 38
click at [583, 301] on input "Place of Issue" at bounding box center [604, 298] width 602 height 38
click at [585, 302] on input "Place of Issue" at bounding box center [604, 298] width 602 height 38
type input "ILOILO"
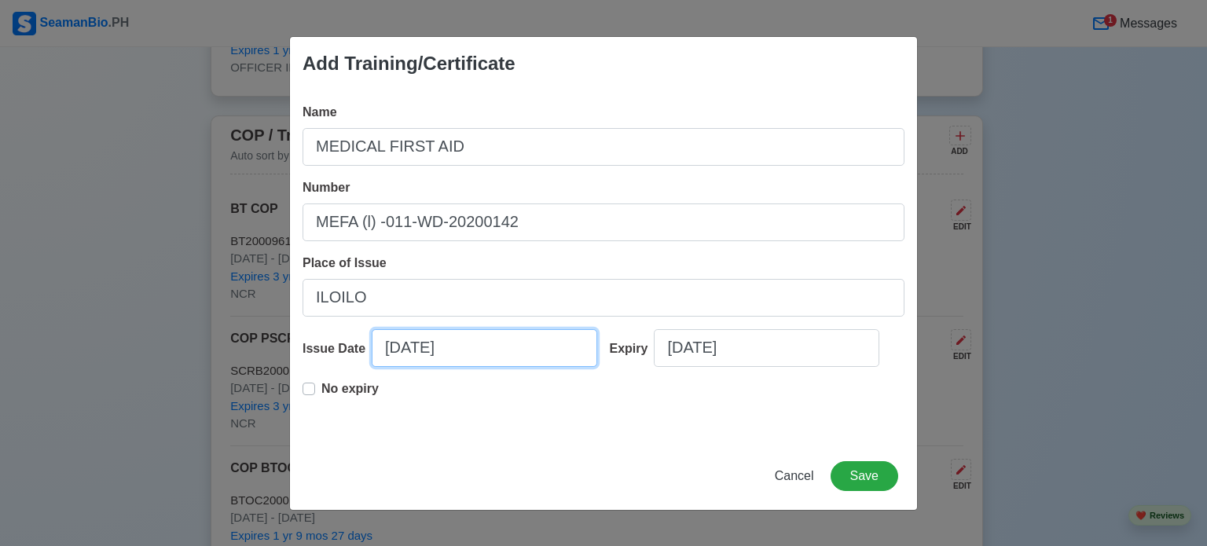
select select "****"
select select "******"
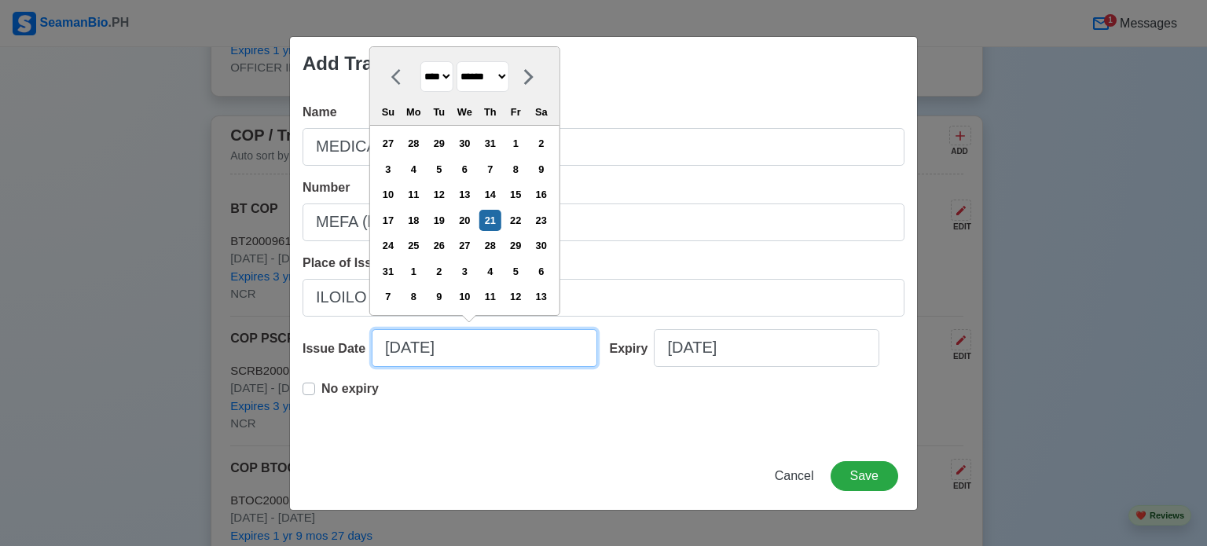
type input "7"
select select "****"
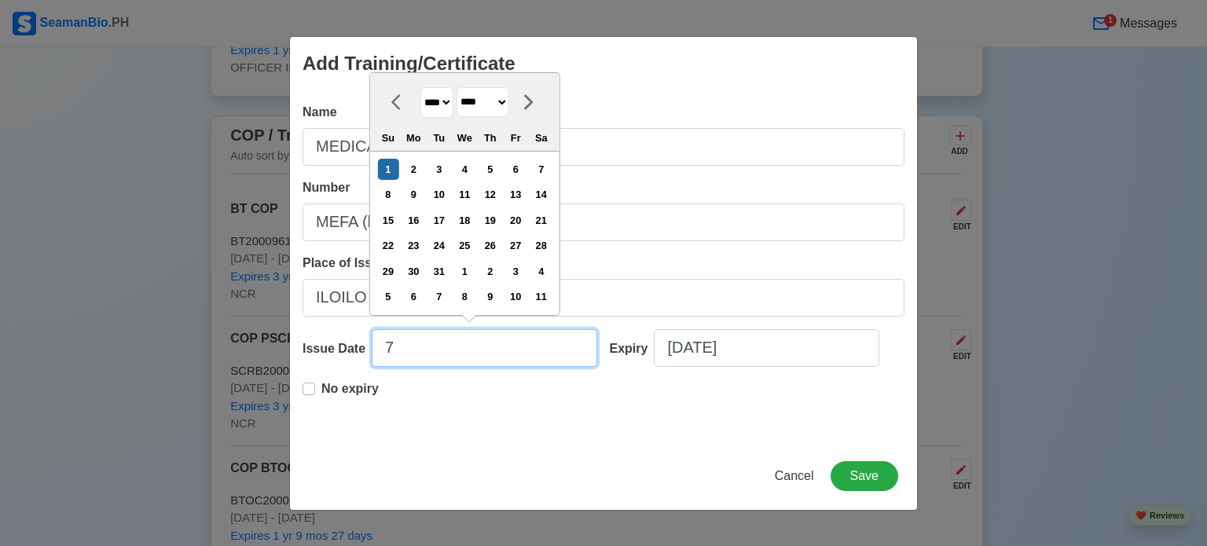
type input "7/"
select select "****"
type input "7/28"
select select "****"
type input "7/28/"
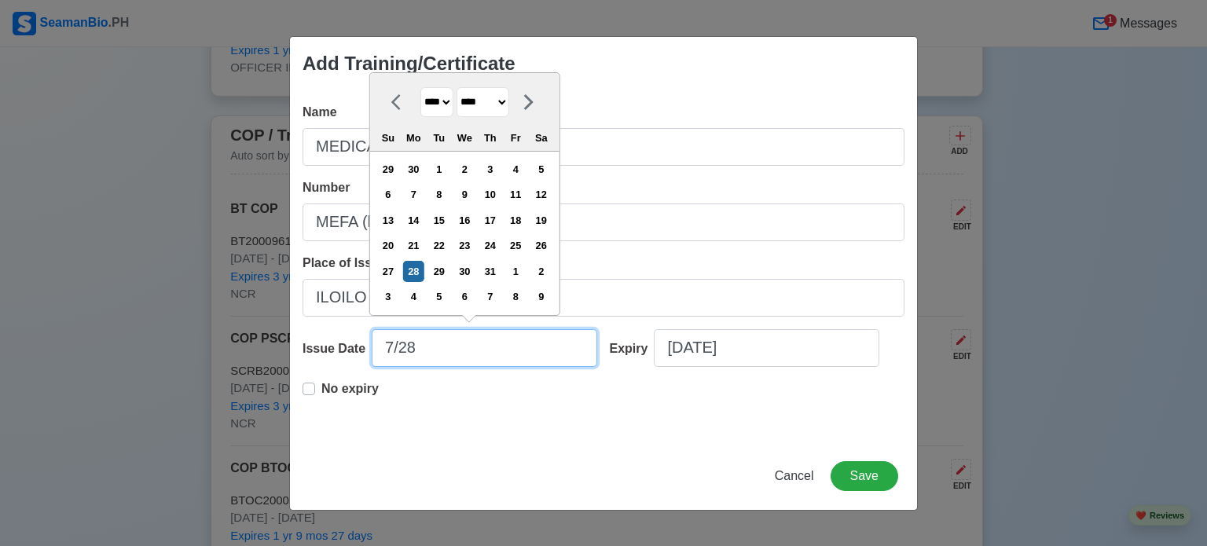
select select "****"
type input "7/28/2"
select select "****"
type input "[DATE]"
select select "****"
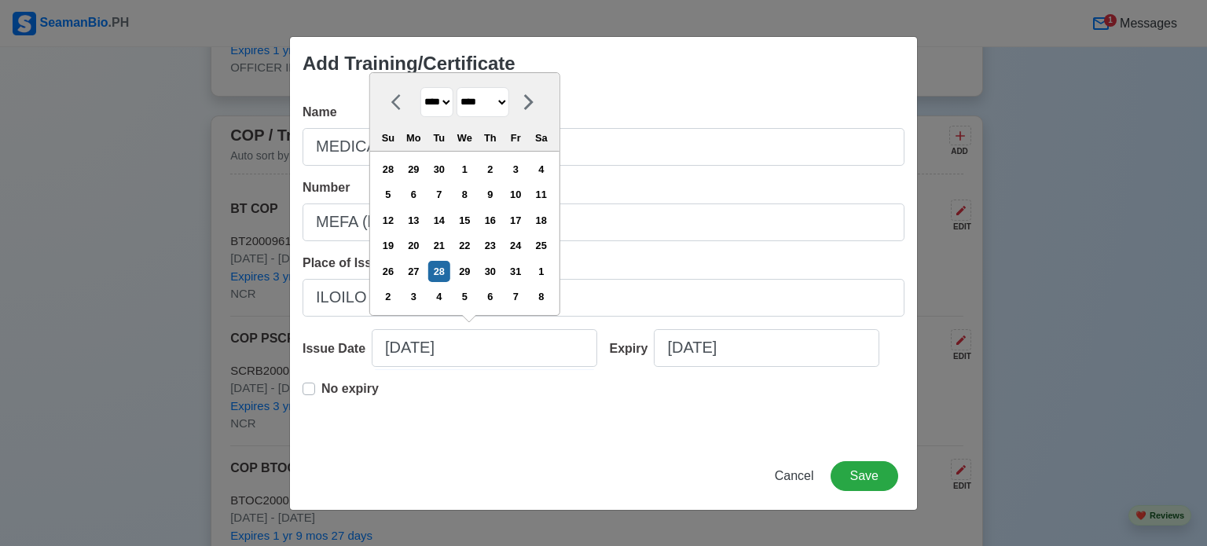
type input "[DATE]"
click at [342, 398] on p "No expiry" at bounding box center [349, 389] width 57 height 19
type input "[DATE]"
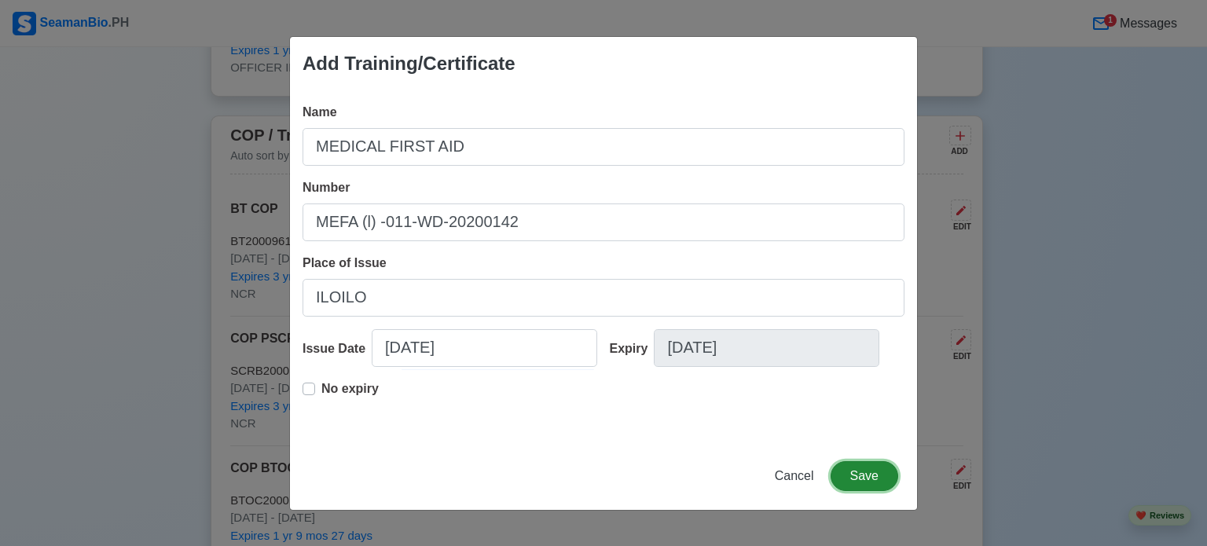
click at [863, 471] on button "Save" at bounding box center [865, 476] width 68 height 30
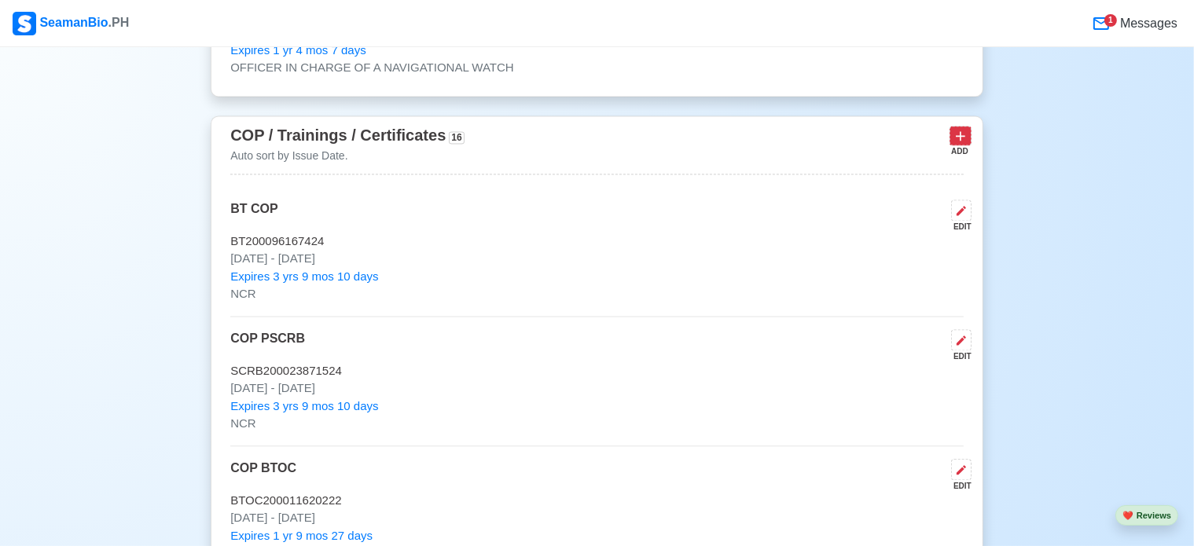
click at [968, 131] on button at bounding box center [960, 136] width 22 height 20
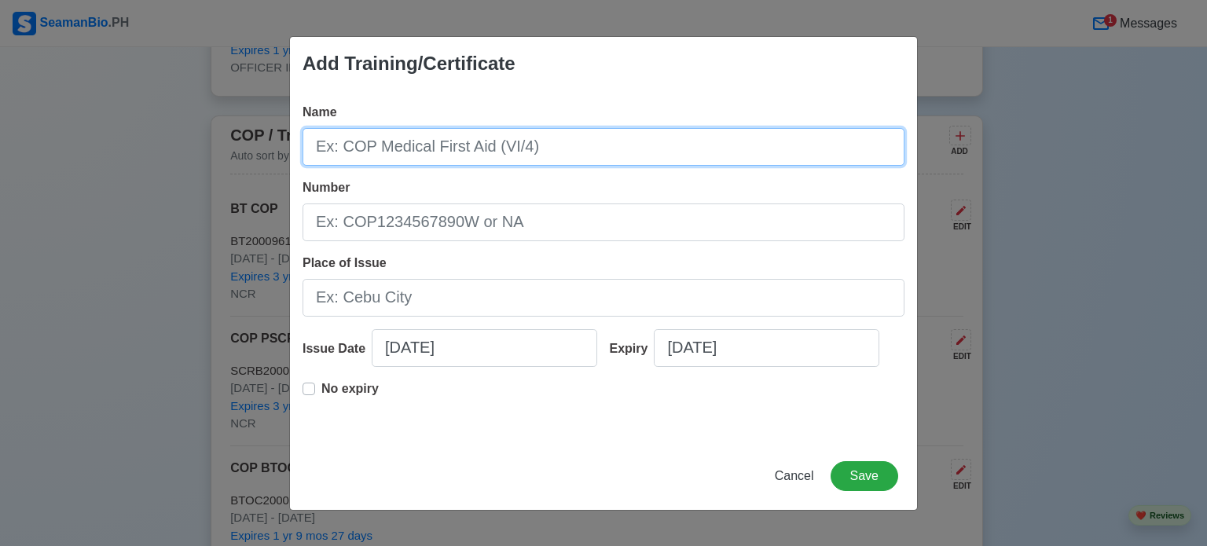
click at [487, 150] on input "Name" at bounding box center [604, 147] width 602 height 38
click at [839, 149] on input "SHIP SECURITY AWAREDNESS TRAINING AND SEAFARERS WITH DESIGNATED DUTIES" at bounding box center [604, 147] width 602 height 38
type input "SHIP SECURITY AWAREDNESS TRAINING AND SEAFARERS WITH DESIGNATED SECURITY DUTIES"
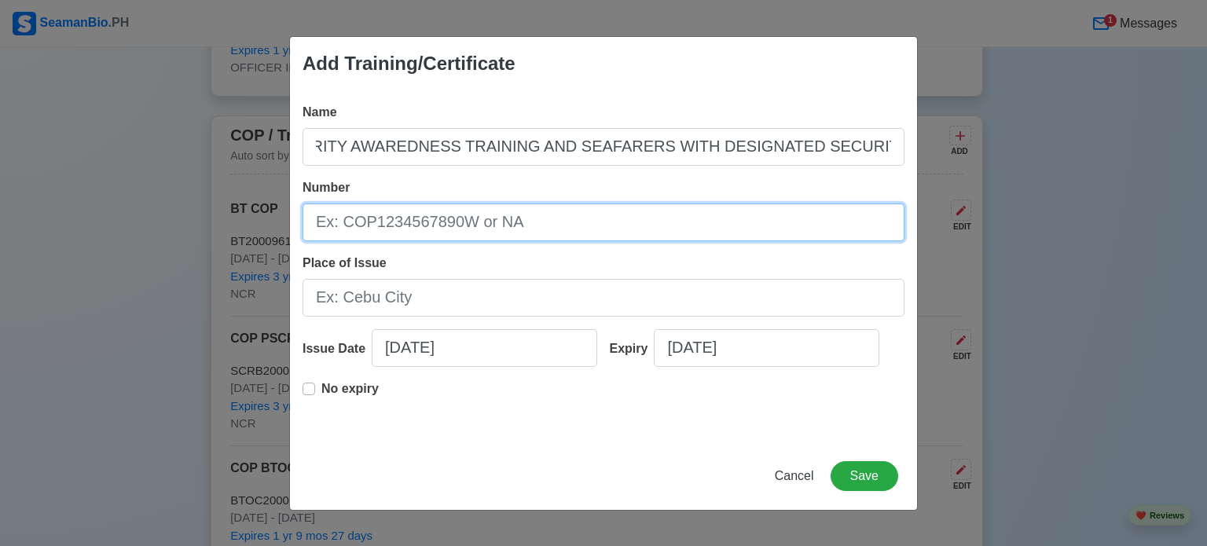
click at [418, 211] on input "Number" at bounding box center [604, 223] width 602 height 38
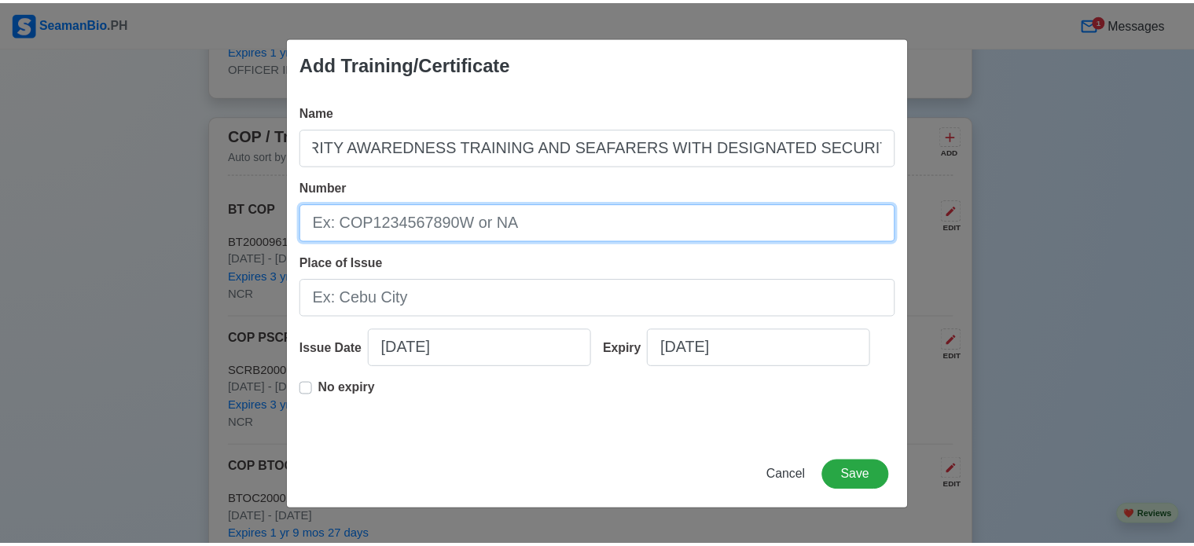
scroll to position [0, 0]
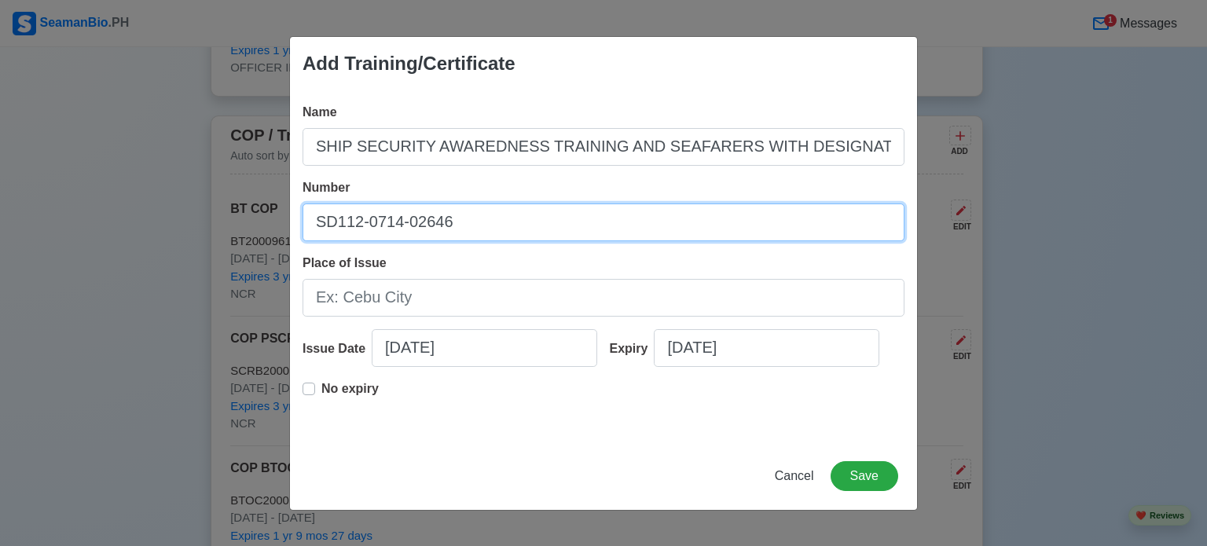
type input "SD112-0714-02646"
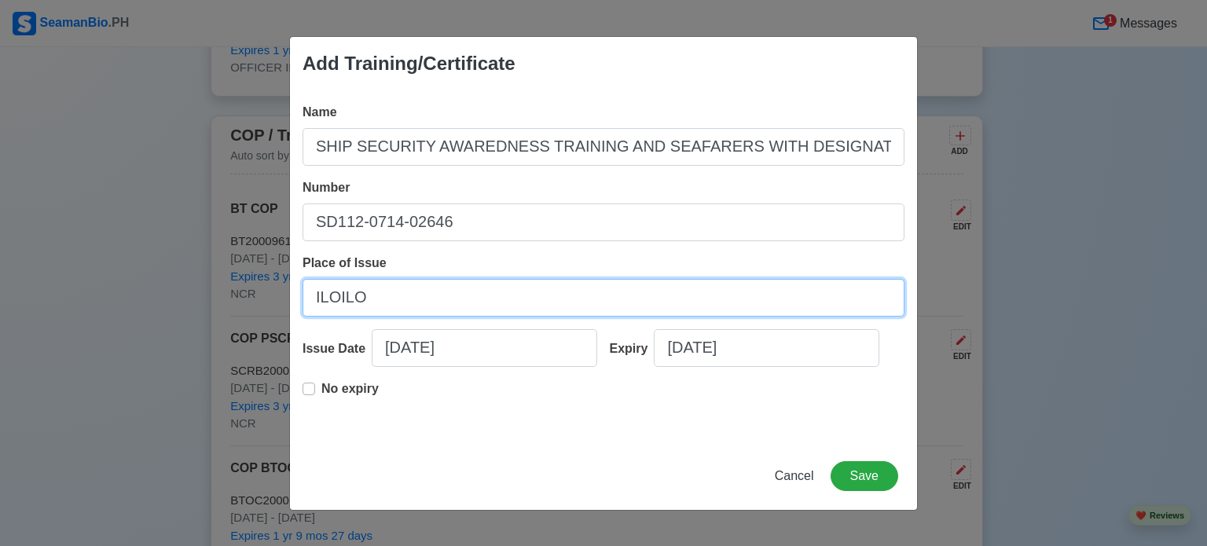
type input "ILOILO"
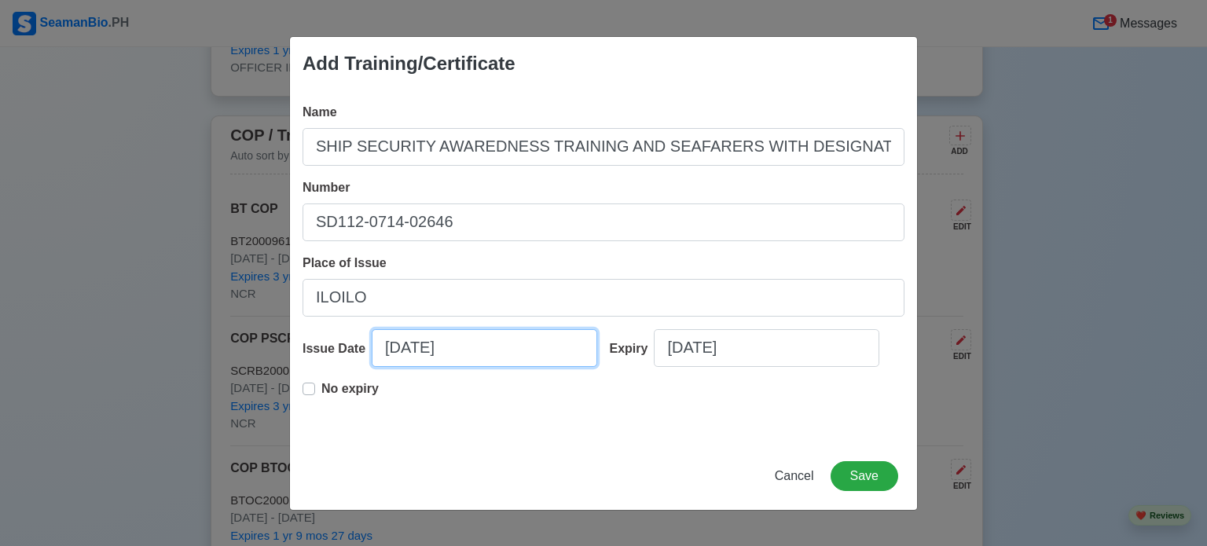
select select "****"
select select "******"
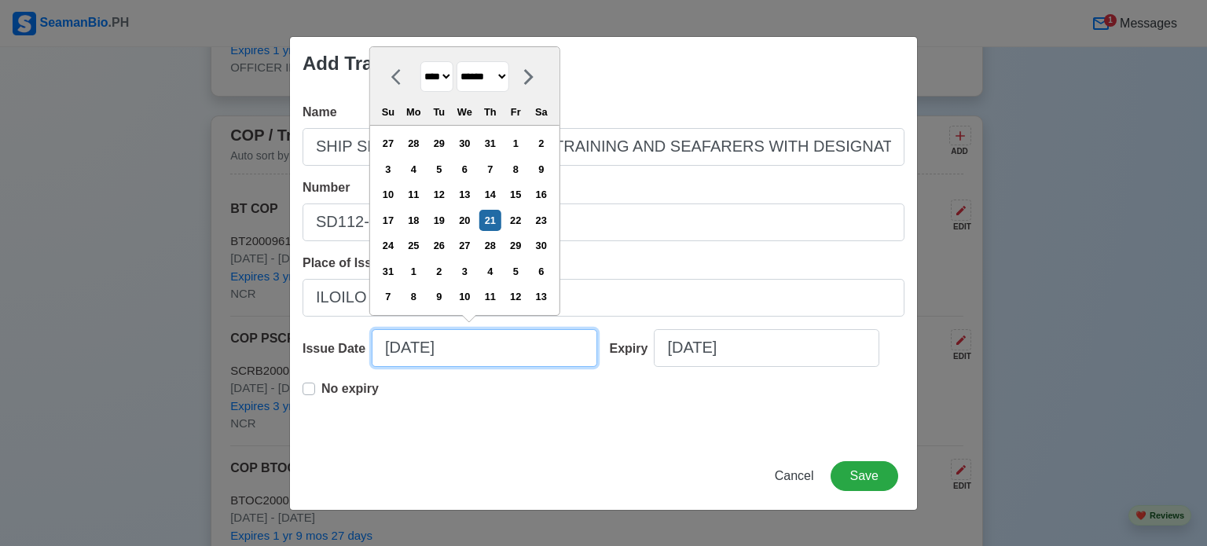
type input "7"
select select "****"
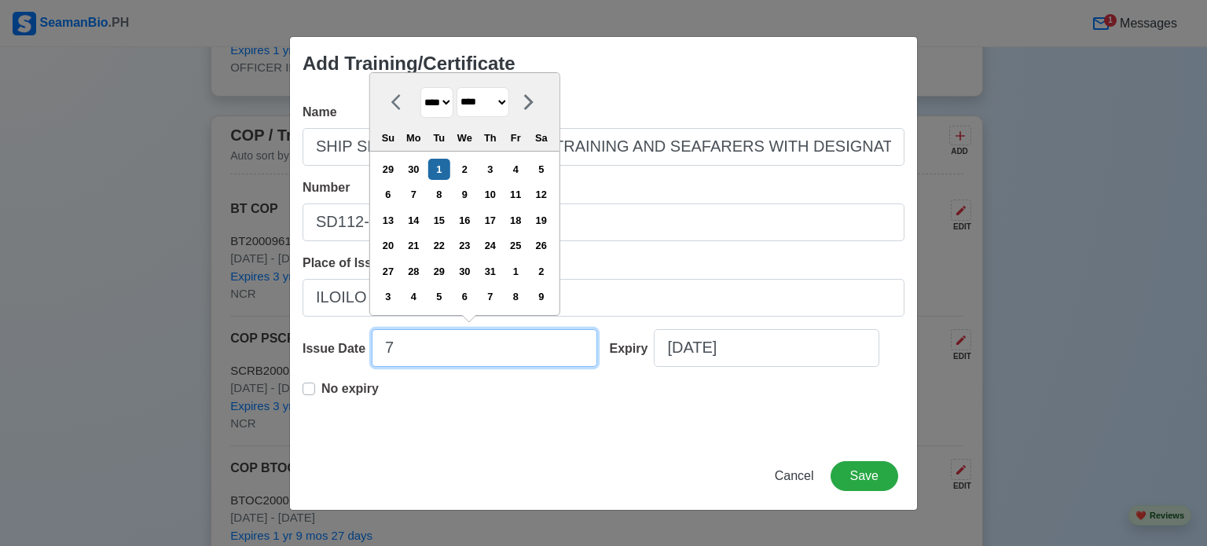
type input "7/"
select select "****"
type input "7/11"
select select "****"
type input "7/11/"
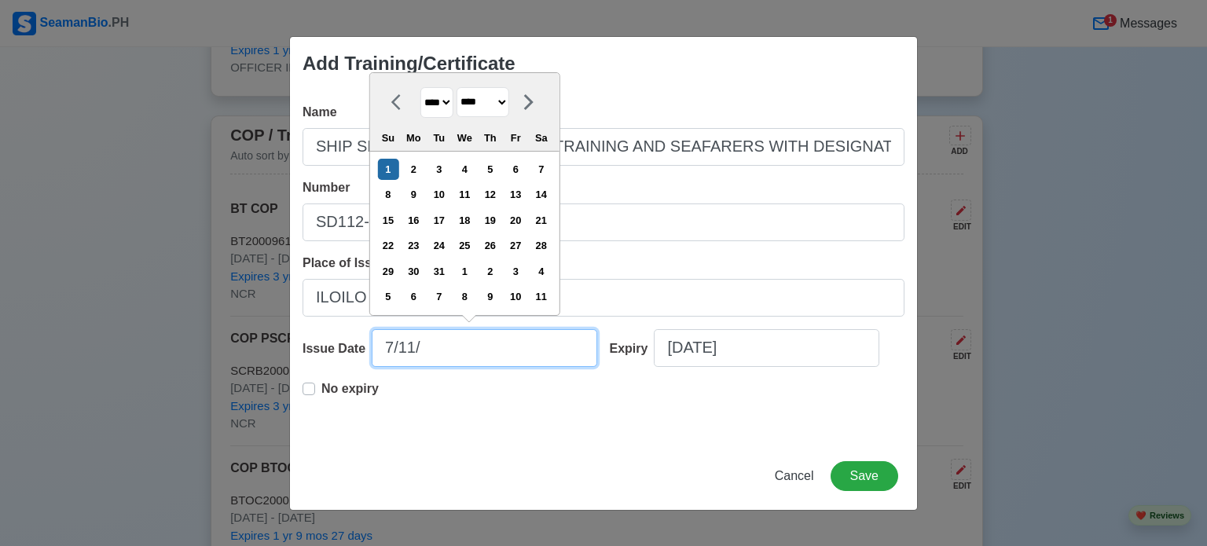
select select "****"
type input "[DATE]"
select select "****"
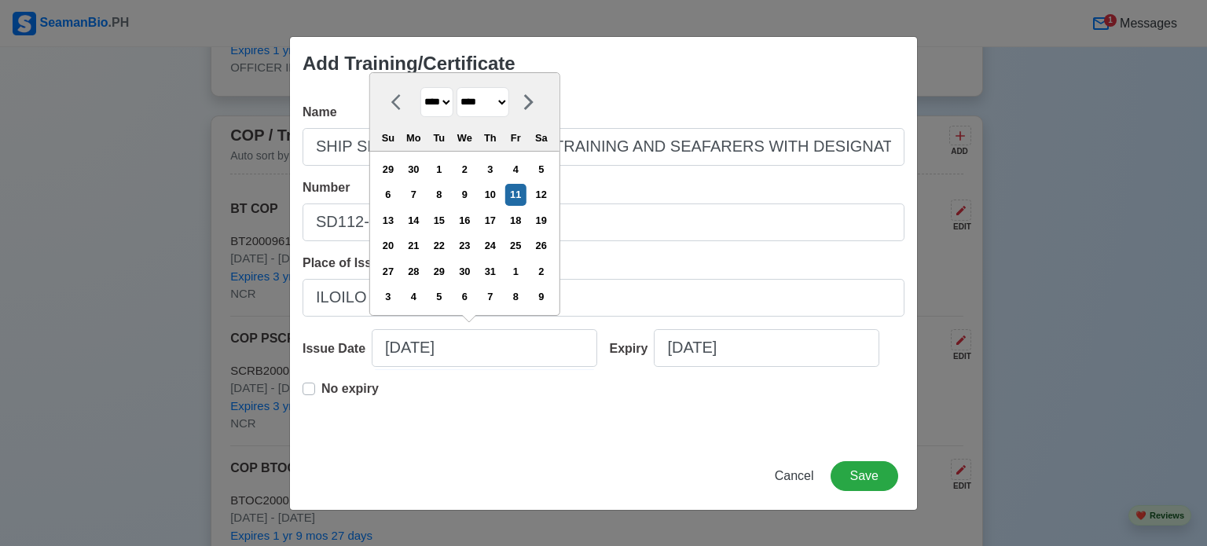
type input "[DATE]"
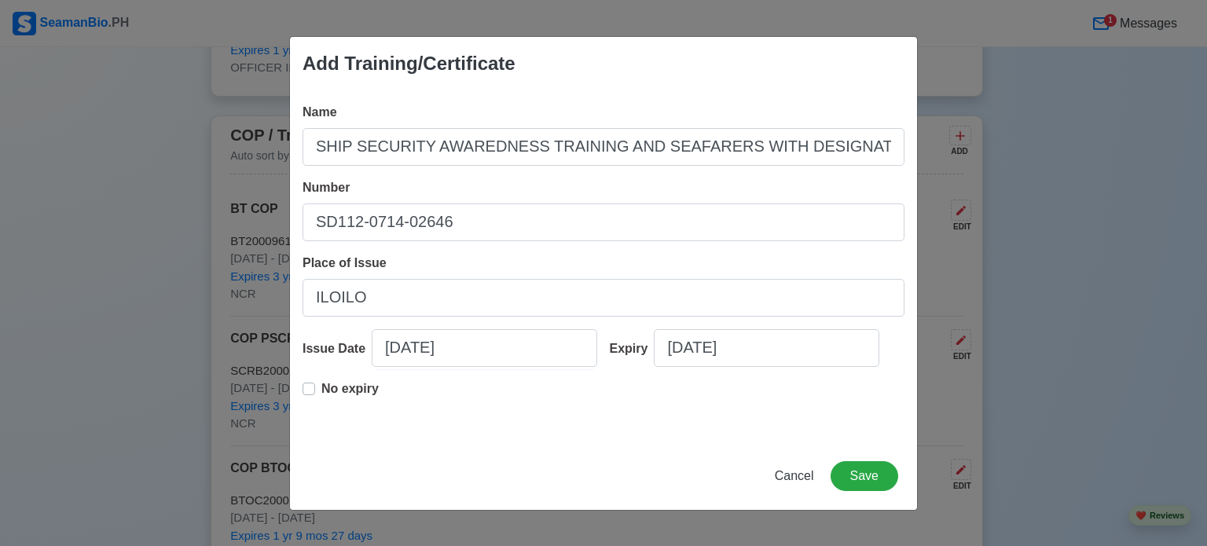
click at [346, 392] on p "No expiry" at bounding box center [349, 389] width 57 height 19
type input "[DATE]"
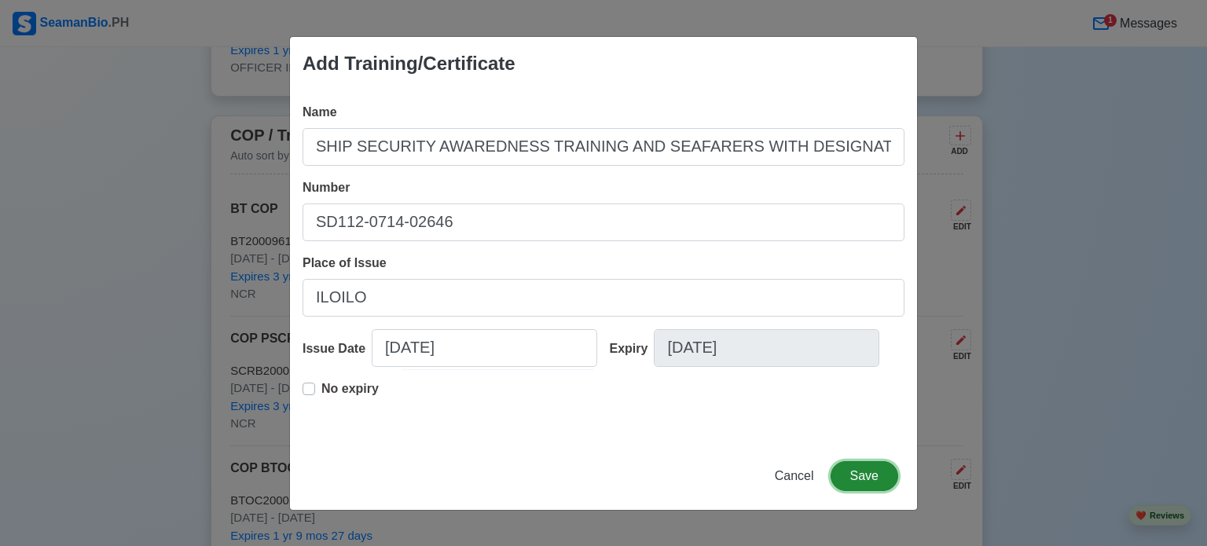
click at [864, 476] on button "Save" at bounding box center [865, 476] width 68 height 30
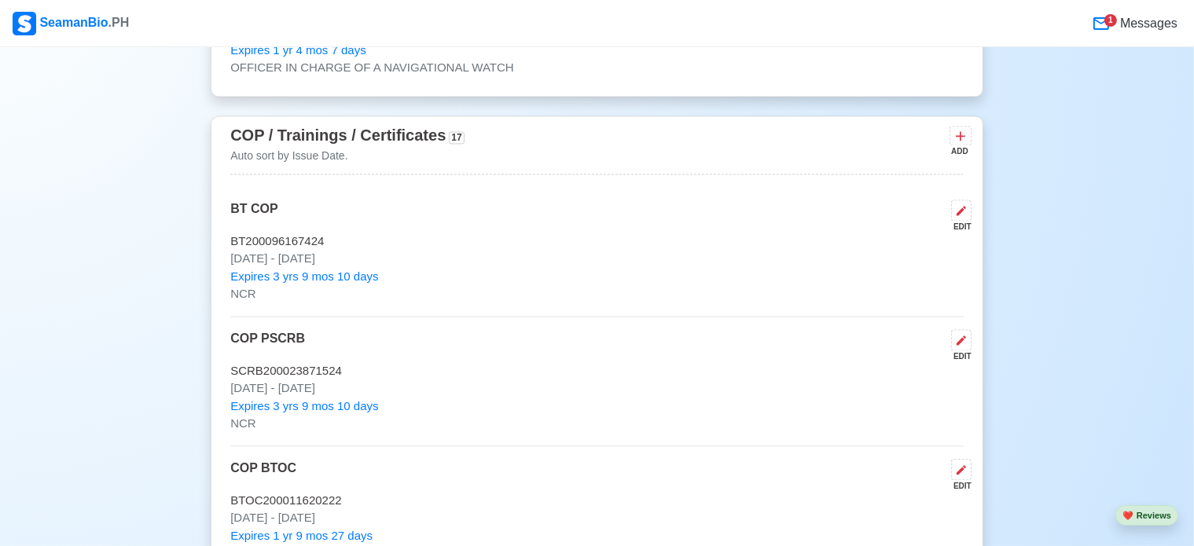
click at [961, 145] on div "ADD" at bounding box center [958, 151] width 19 height 12
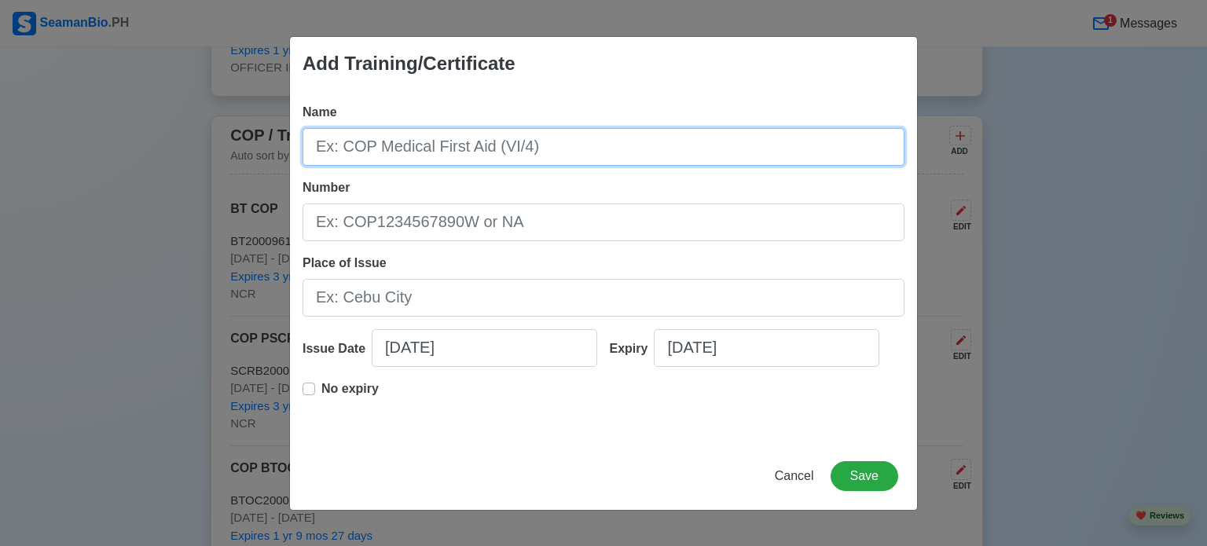
click at [541, 153] on input "Name" at bounding box center [604, 147] width 602 height 38
type input "OPERATIONAL USE OF ELECTRONIC CHART DISPLAY AND INFORMATION SYSTEM"
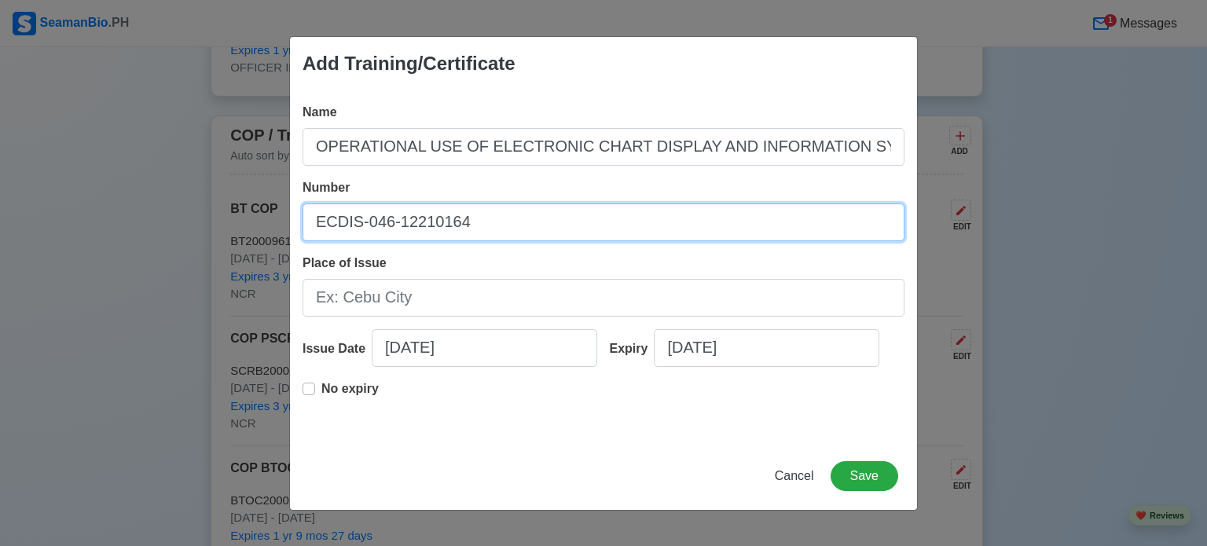
type input "ECDIS-046-12210164"
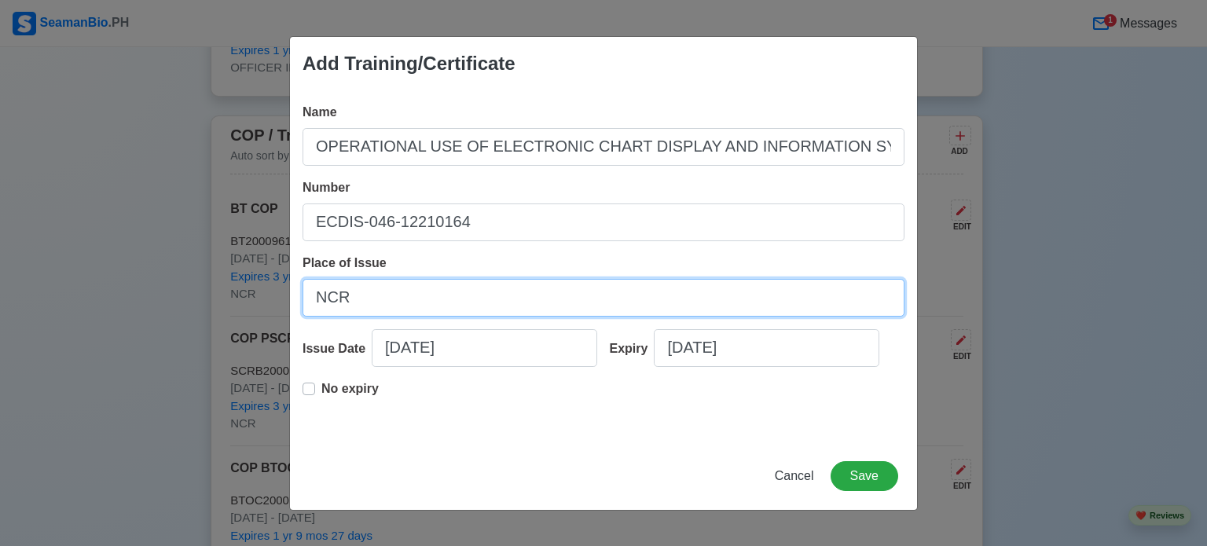
type input "NCR"
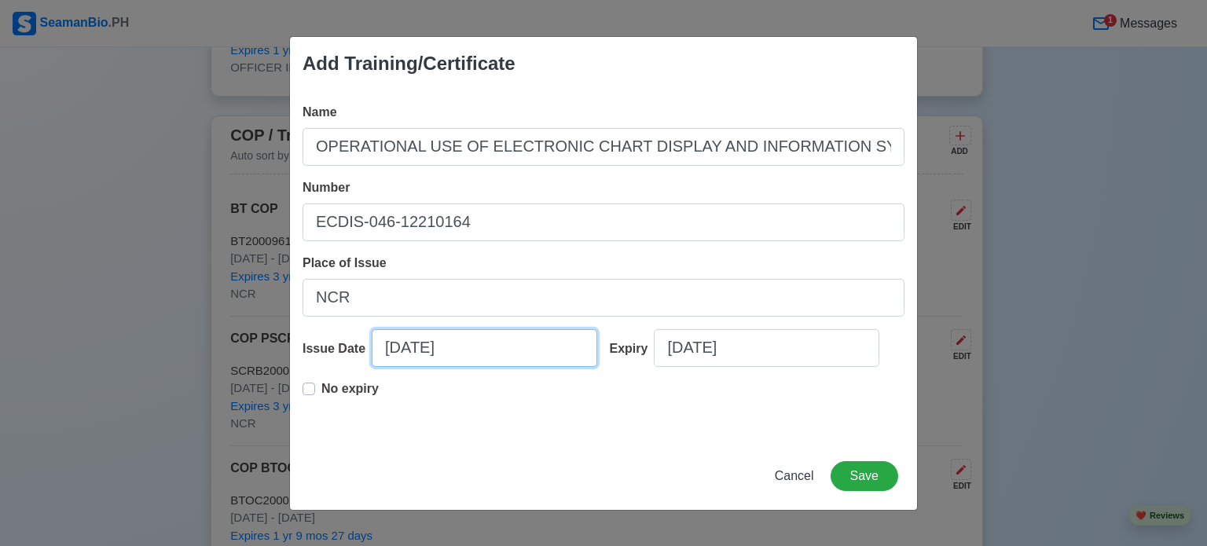
select select "****"
select select "******"
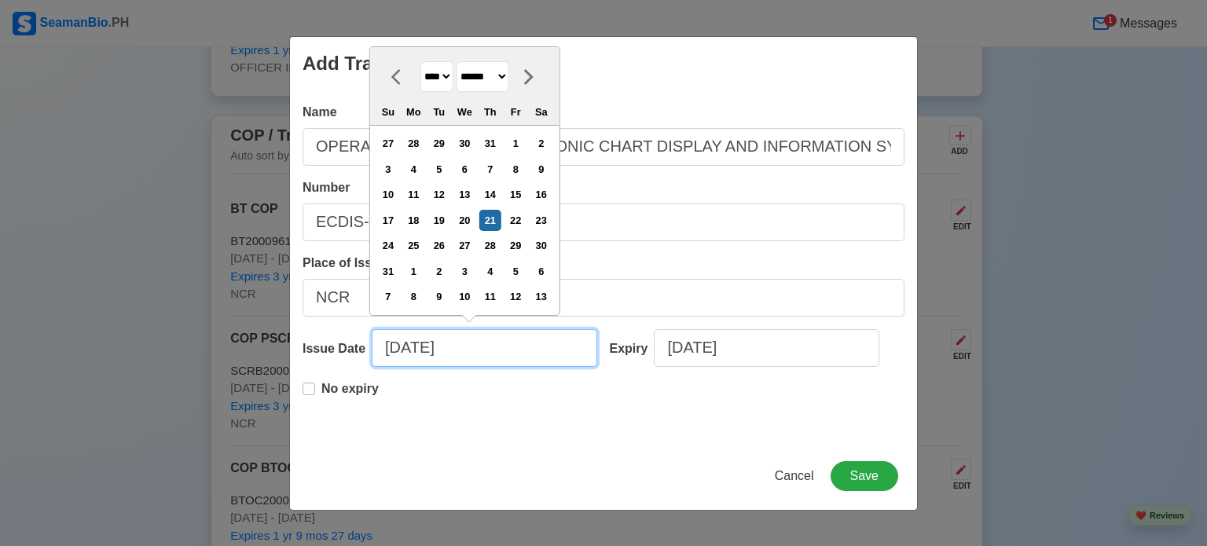
type input "1"
select select "*******"
type input "12"
select select "********"
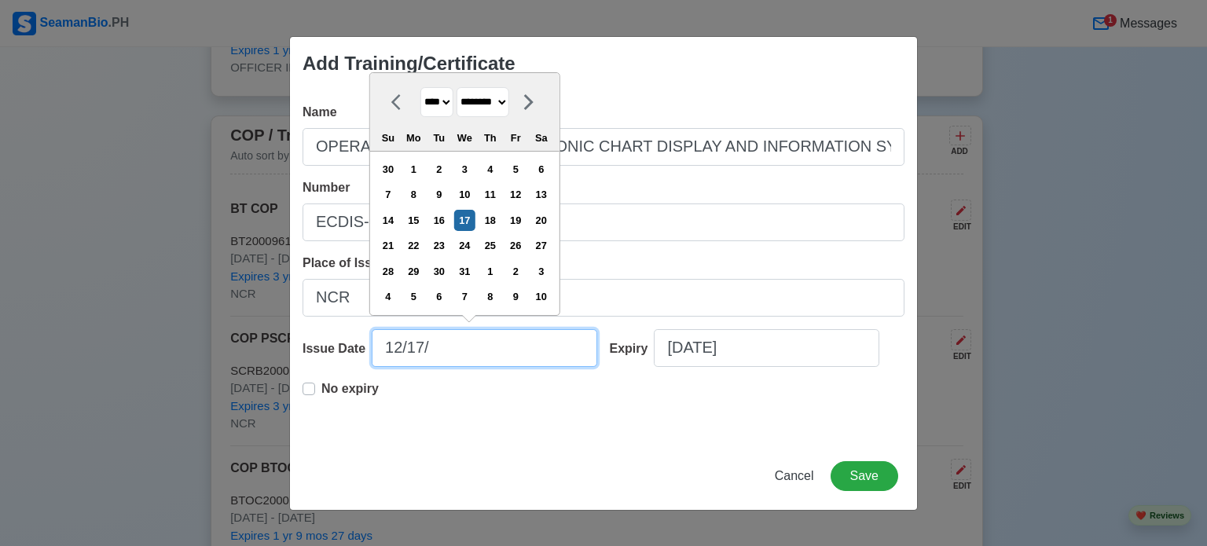
type input "12/17/2"
select select "****"
type input "[DATE]"
select select "****"
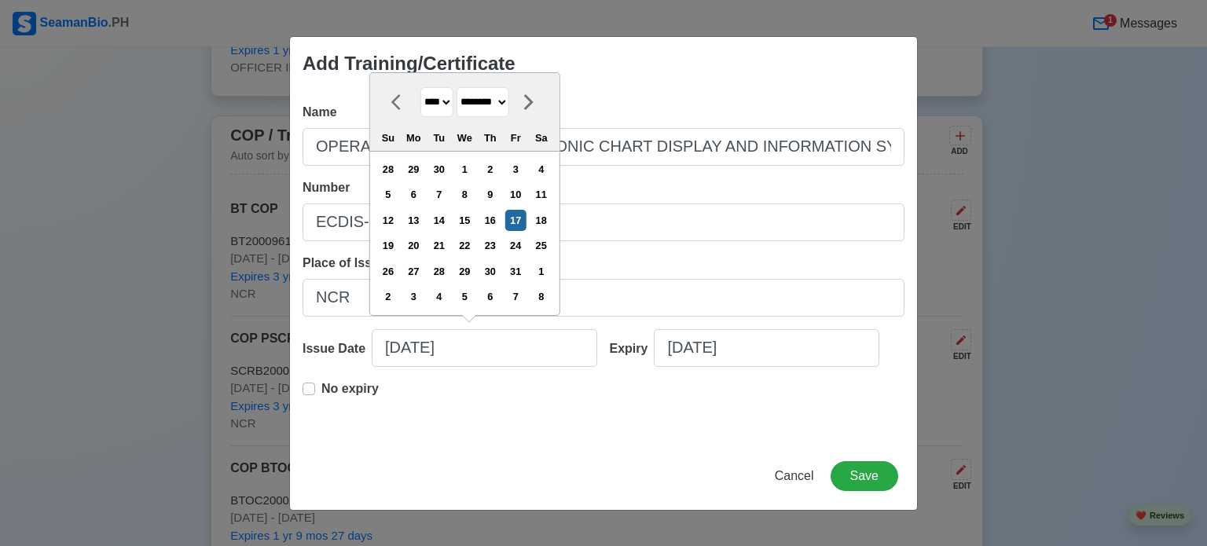
type input "[DATE]"
click at [336, 395] on p "No expiry" at bounding box center [349, 389] width 57 height 19
type input "[DATE]"
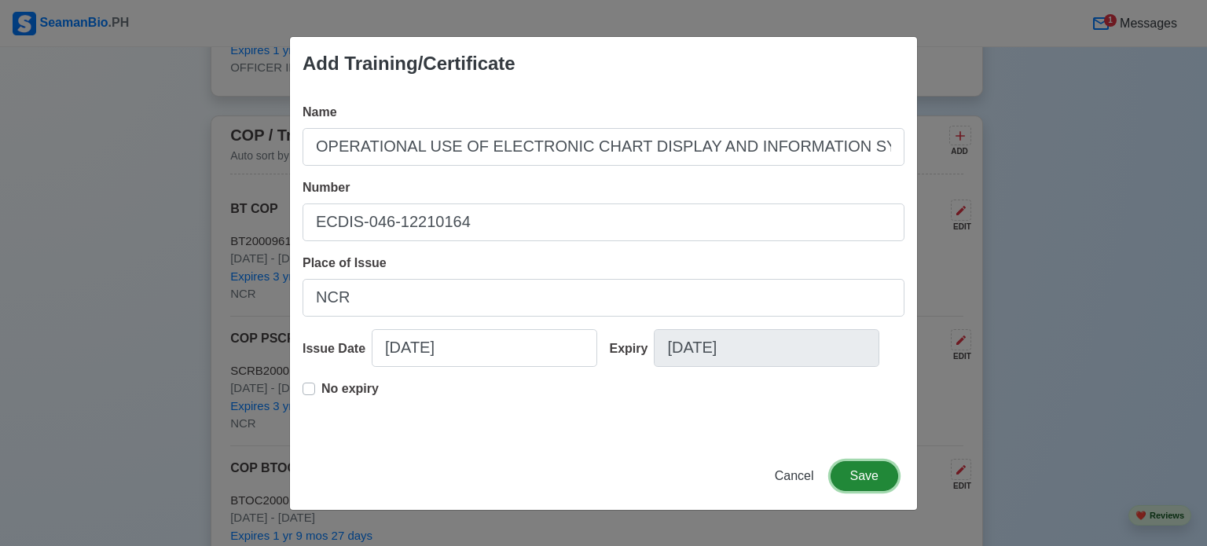
click at [869, 474] on button "Save" at bounding box center [865, 476] width 68 height 30
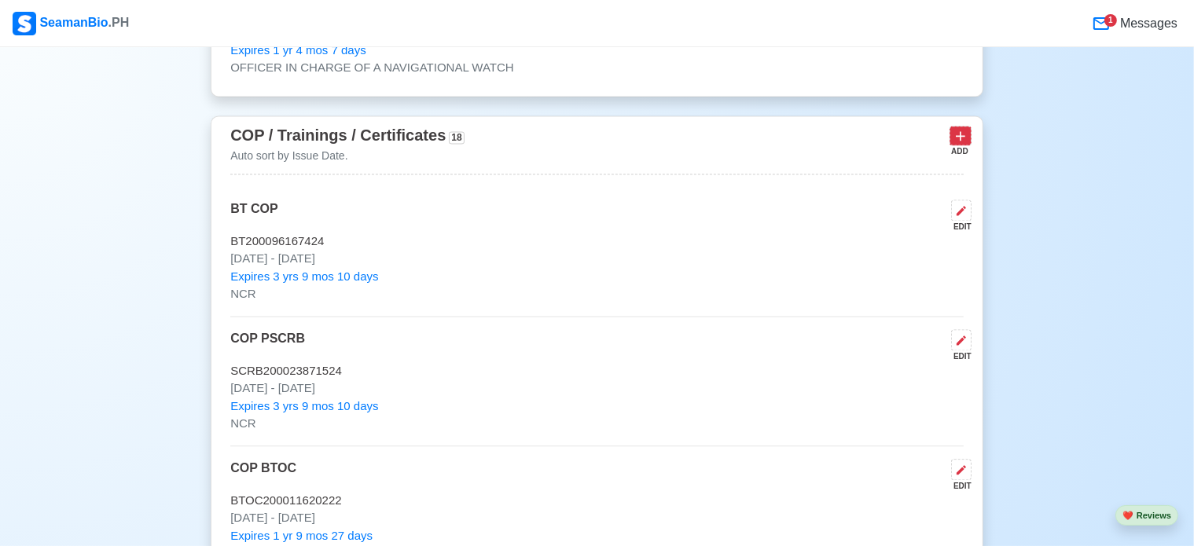
click at [962, 130] on icon at bounding box center [960, 136] width 16 height 16
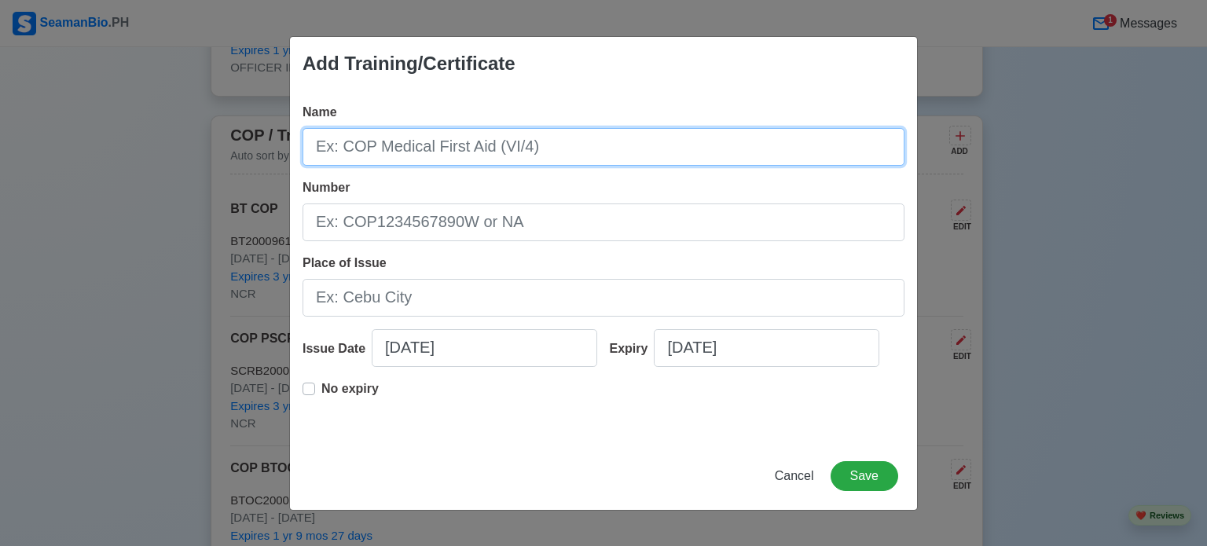
click at [566, 152] on input "Name" at bounding box center [604, 147] width 602 height 38
type input "PROFICIENCY IN HANDLING FREE-FALL LIFEBOAT"
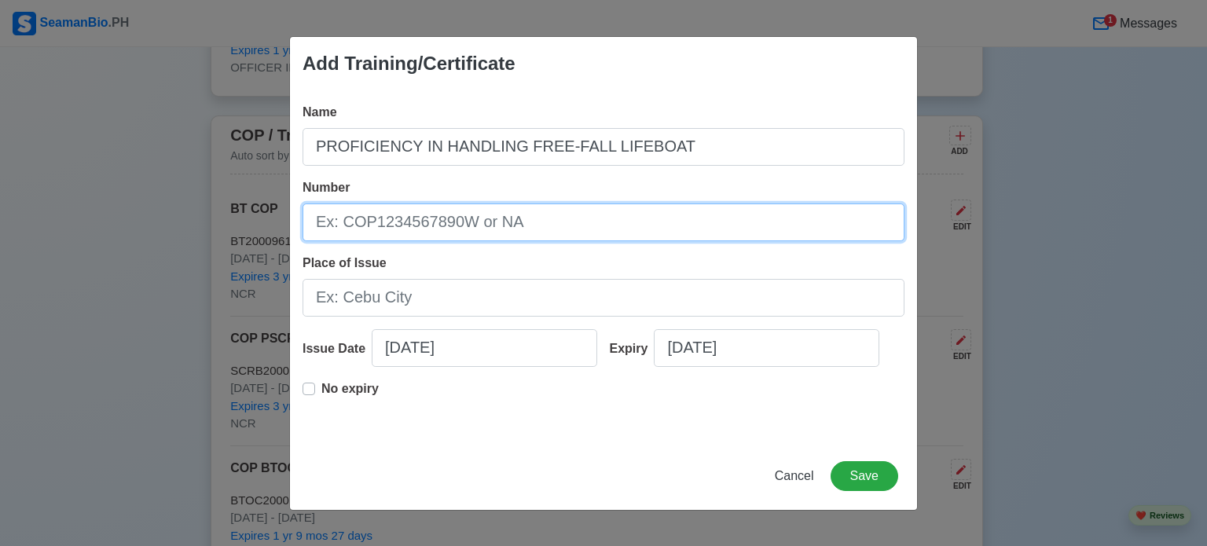
click at [475, 226] on input "Number" at bounding box center [604, 223] width 602 height 38
type input "8"
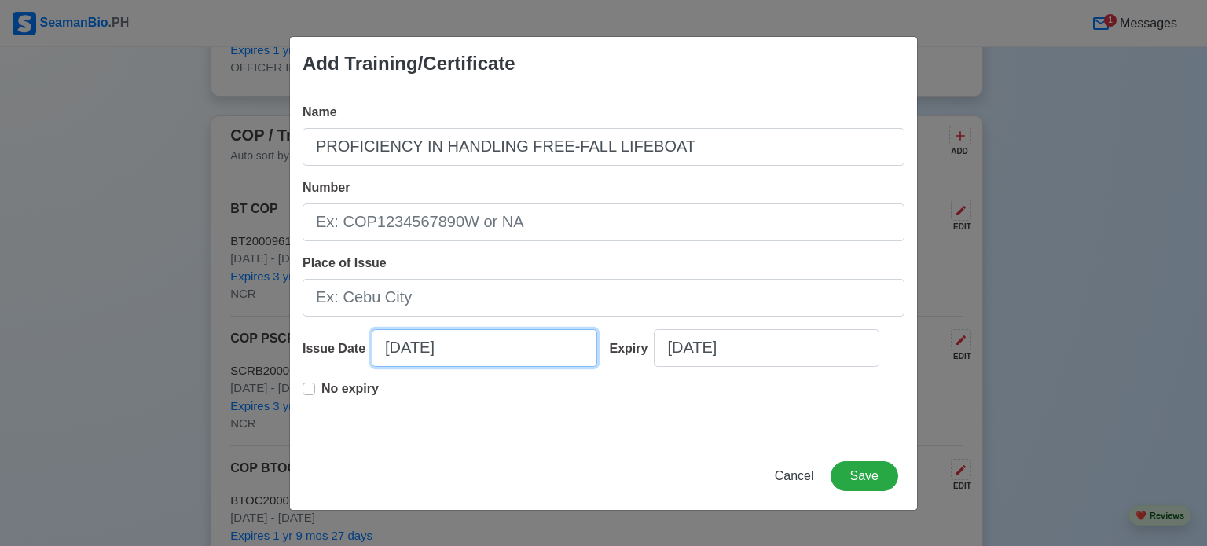
select select "****"
select select "******"
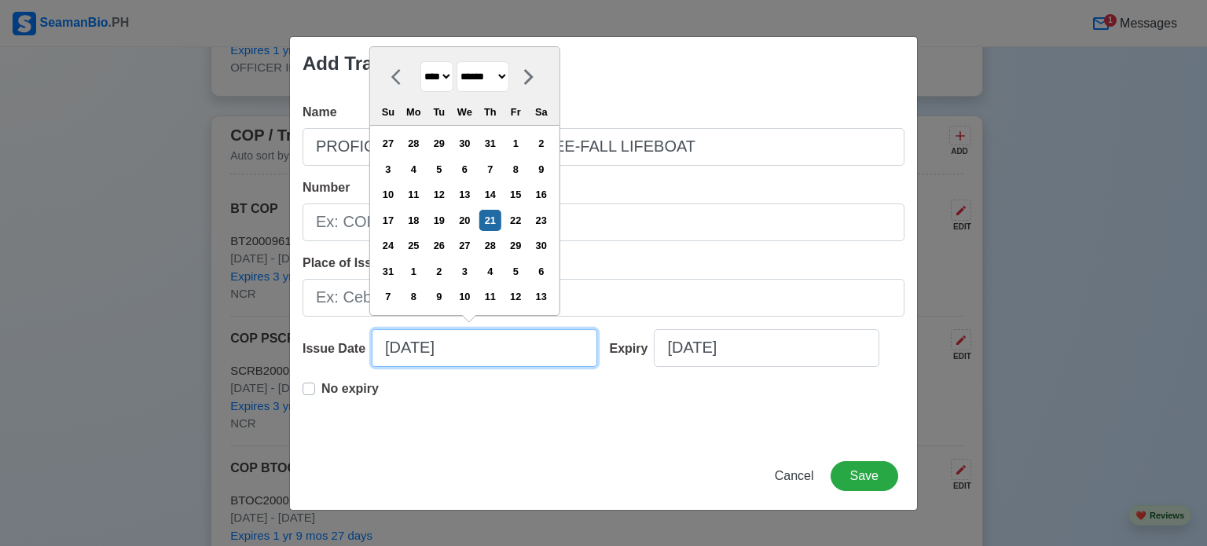
click at [424, 351] on input "[DATE]" at bounding box center [485, 348] width 226 height 38
click at [491, 354] on input "[DATE]" at bounding box center [485, 348] width 226 height 38
type input "[DATE]"
select select "****"
type input "[DATE]"
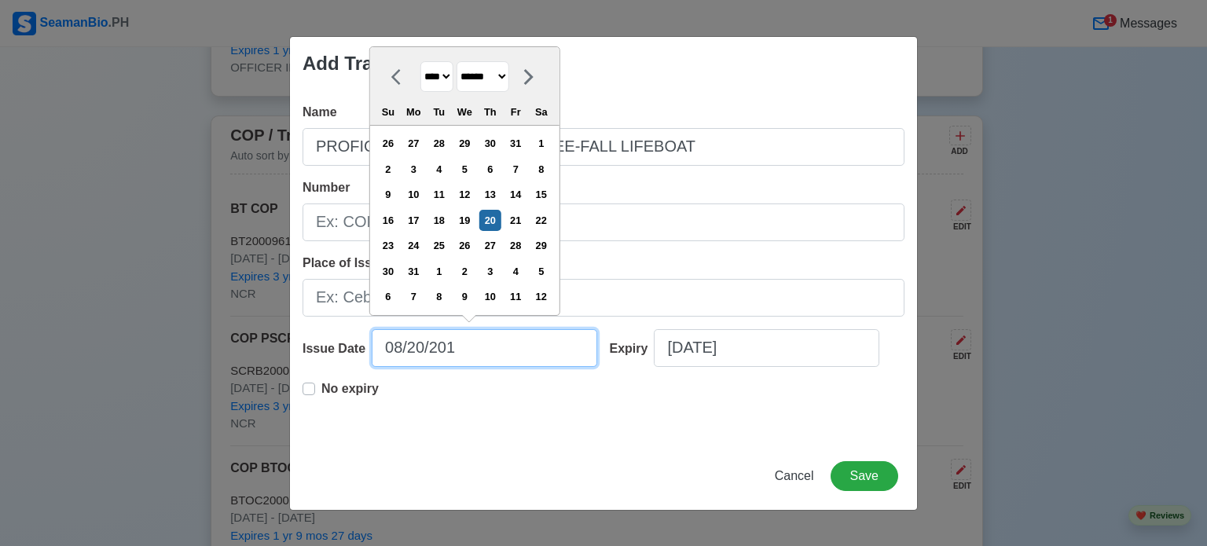
select select "****"
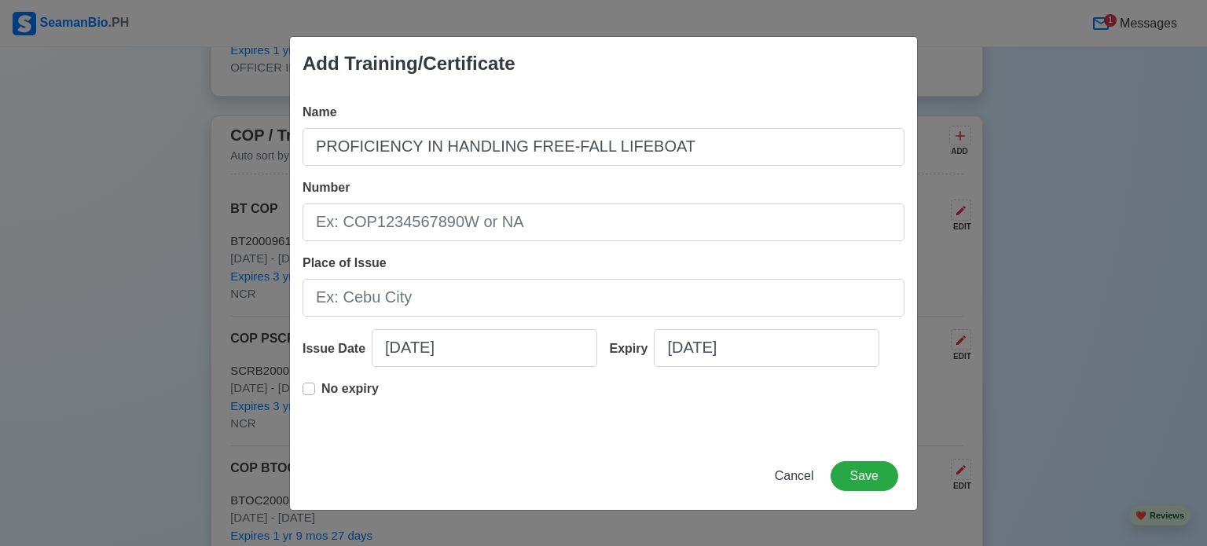
click at [350, 386] on p "No expiry" at bounding box center [349, 389] width 57 height 19
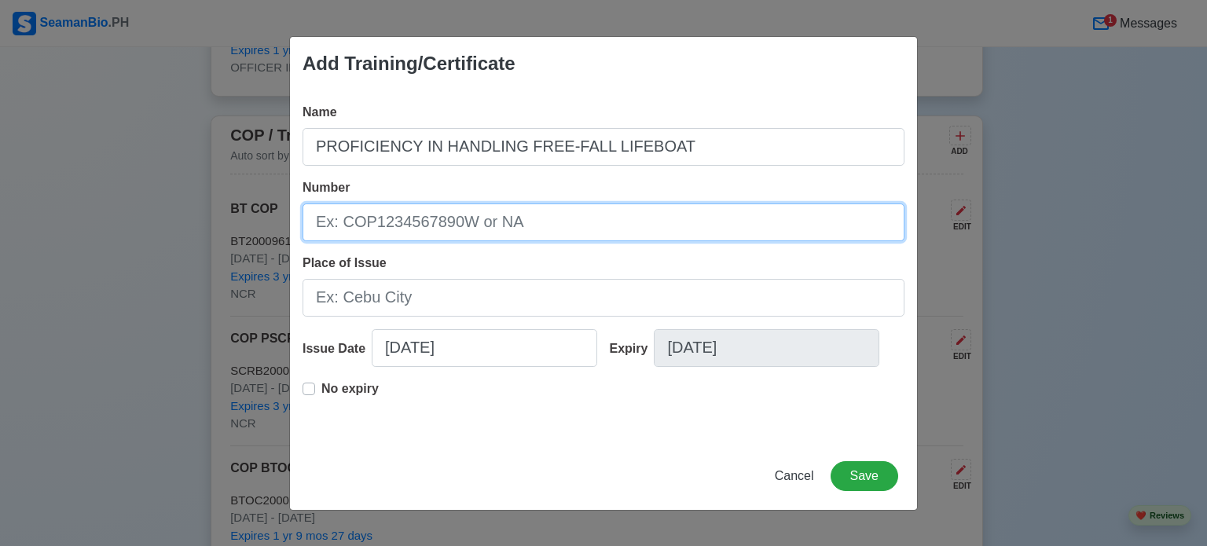
click at [398, 216] on input "Number" at bounding box center [604, 223] width 602 height 38
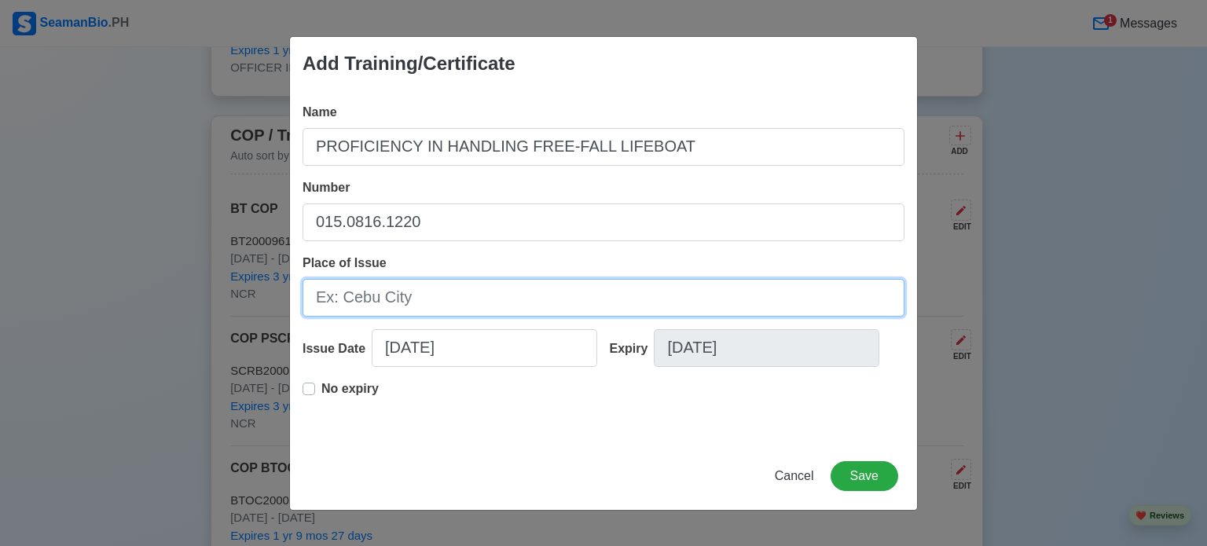
click at [438, 301] on input "Place of Issue" at bounding box center [604, 298] width 602 height 38
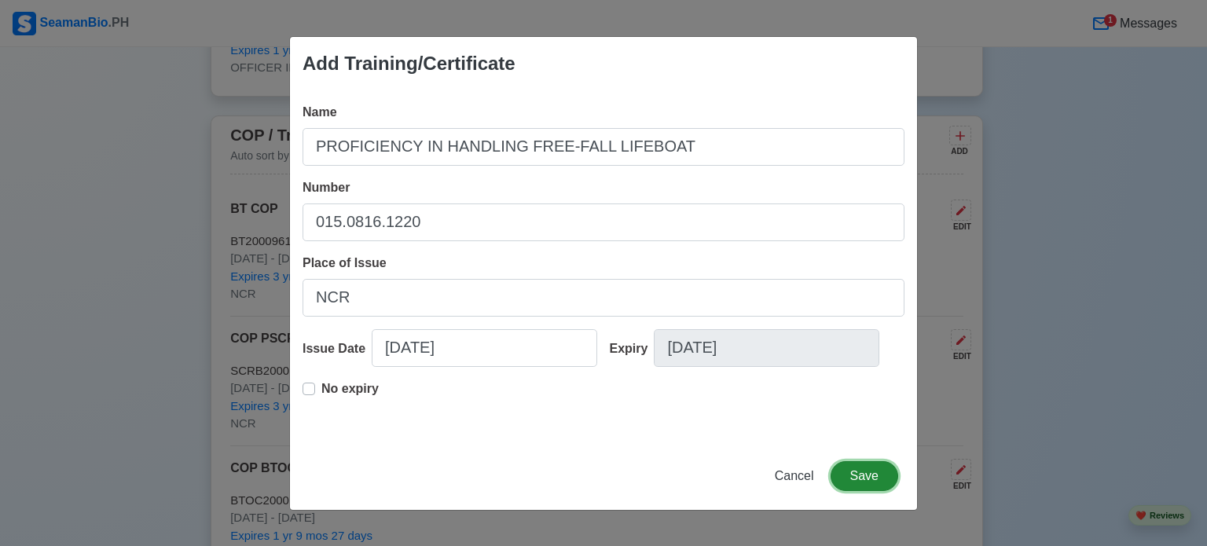
click at [869, 483] on button "Save" at bounding box center [865, 476] width 68 height 30
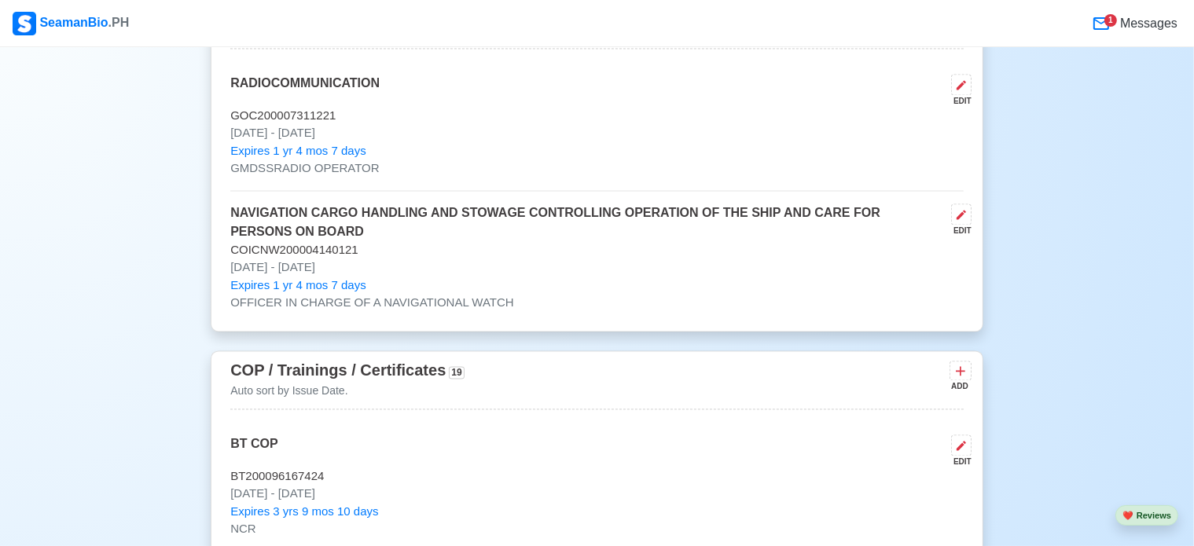
scroll to position [3222, 0]
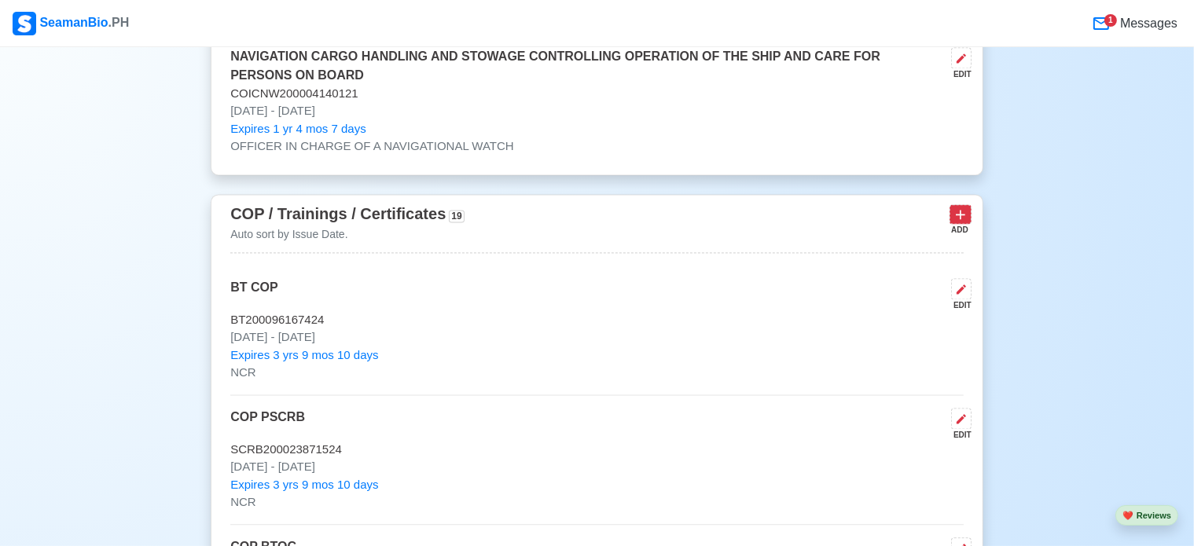
click at [960, 216] on icon at bounding box center [960, 215] width 16 height 16
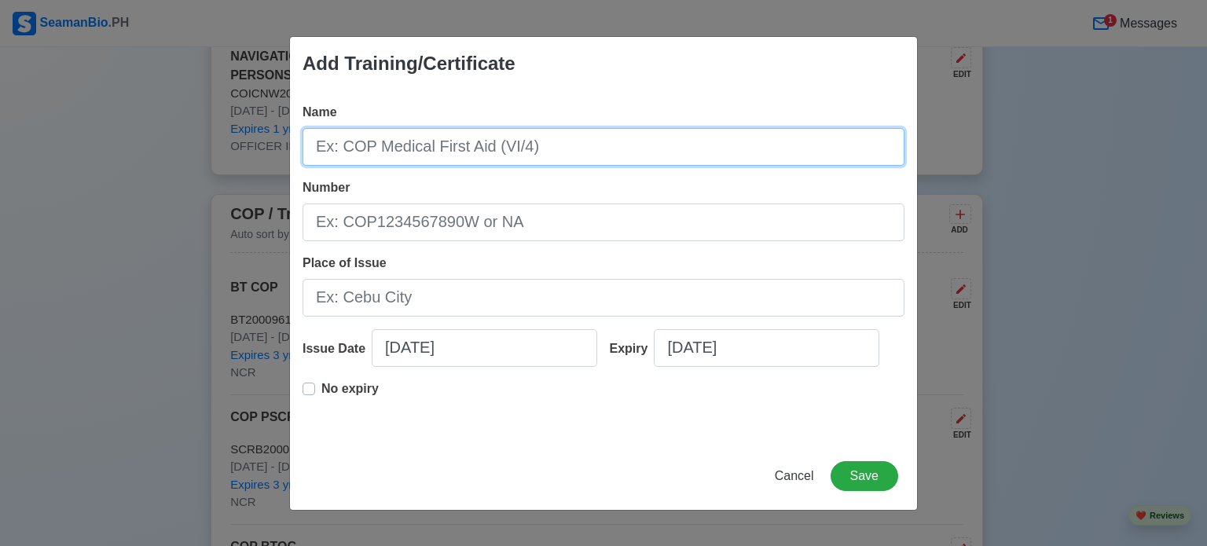
click at [369, 138] on input "Name" at bounding box center [604, 147] width 602 height 38
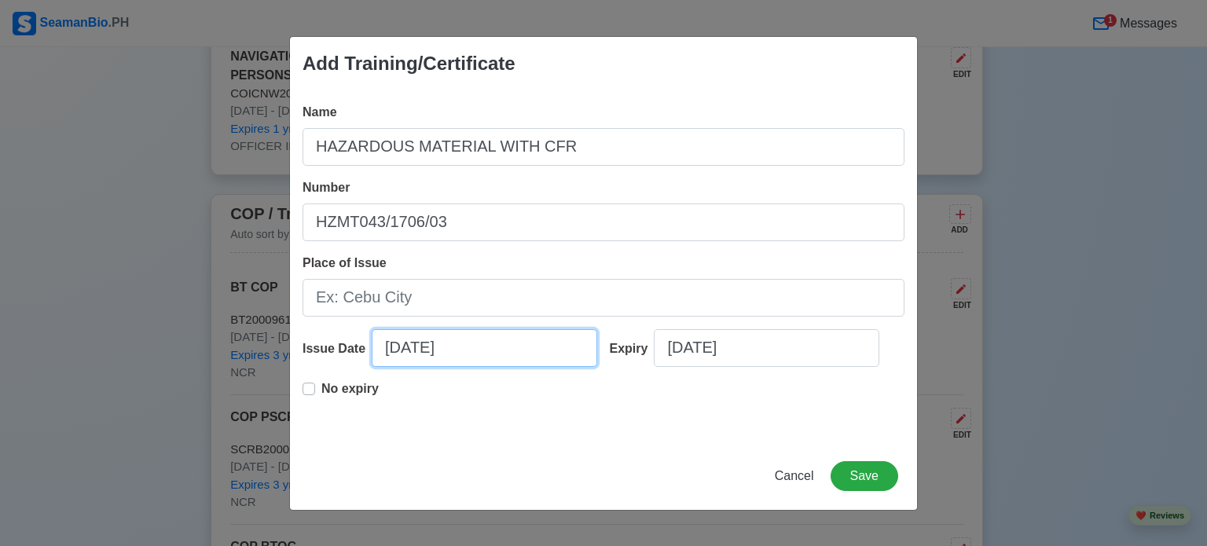
click at [461, 347] on input "[DATE]" at bounding box center [485, 348] width 226 height 38
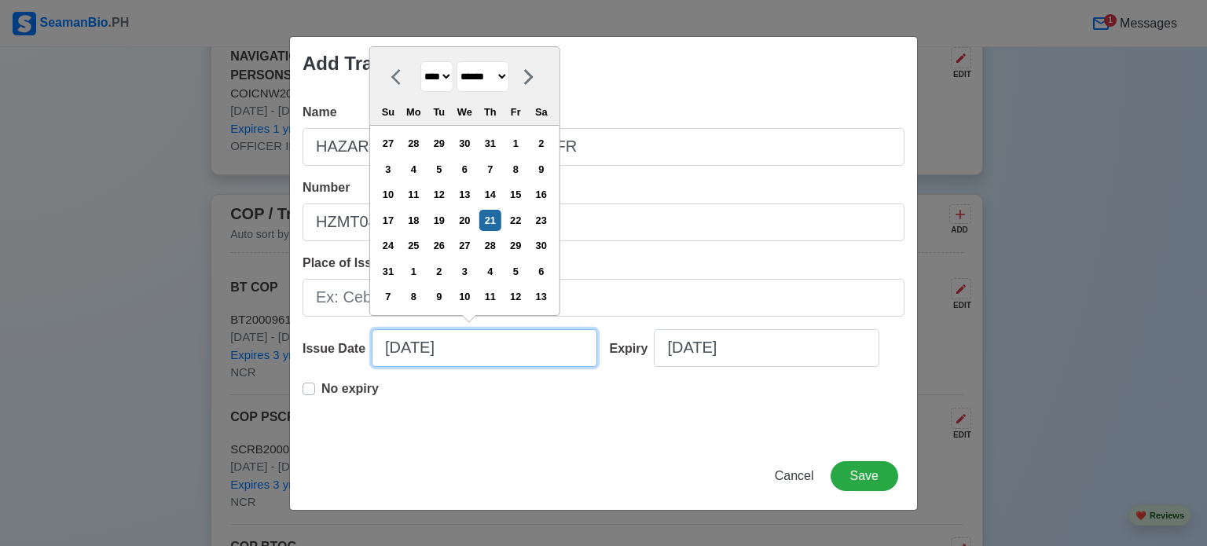
drag, startPoint x: 426, startPoint y: 339, endPoint x: 273, endPoint y: 337, distance: 152.5
click at [273, 337] on div "Add Training/Certificate Name HAZARDOUS MATERIAL WITH CFR Number HZMT043/1706/0…" at bounding box center [603, 273] width 1207 height 546
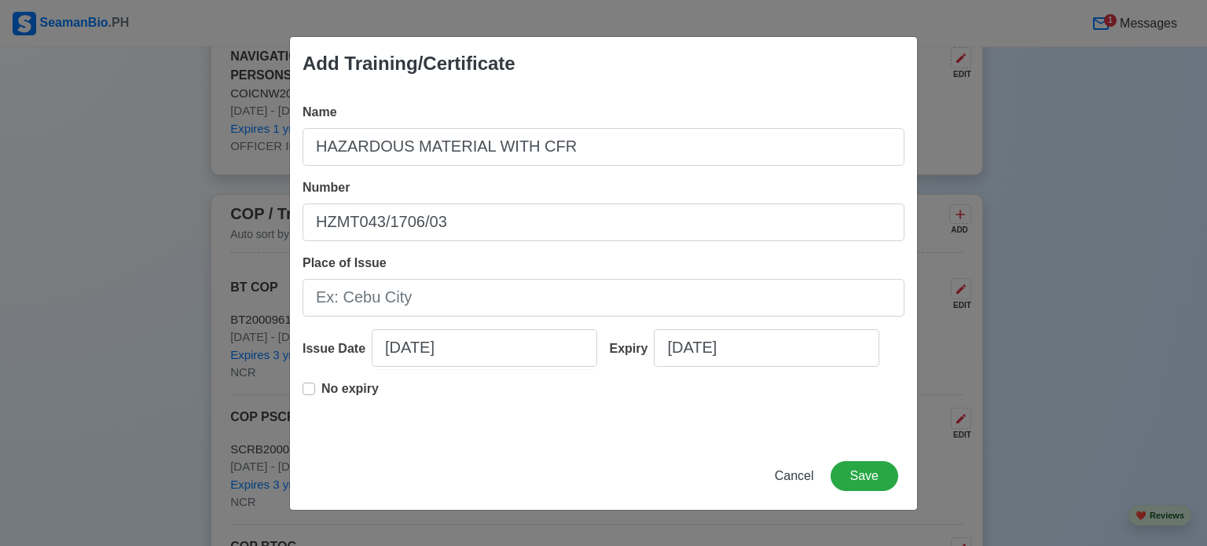
click at [327, 394] on p "No expiry" at bounding box center [349, 389] width 57 height 19
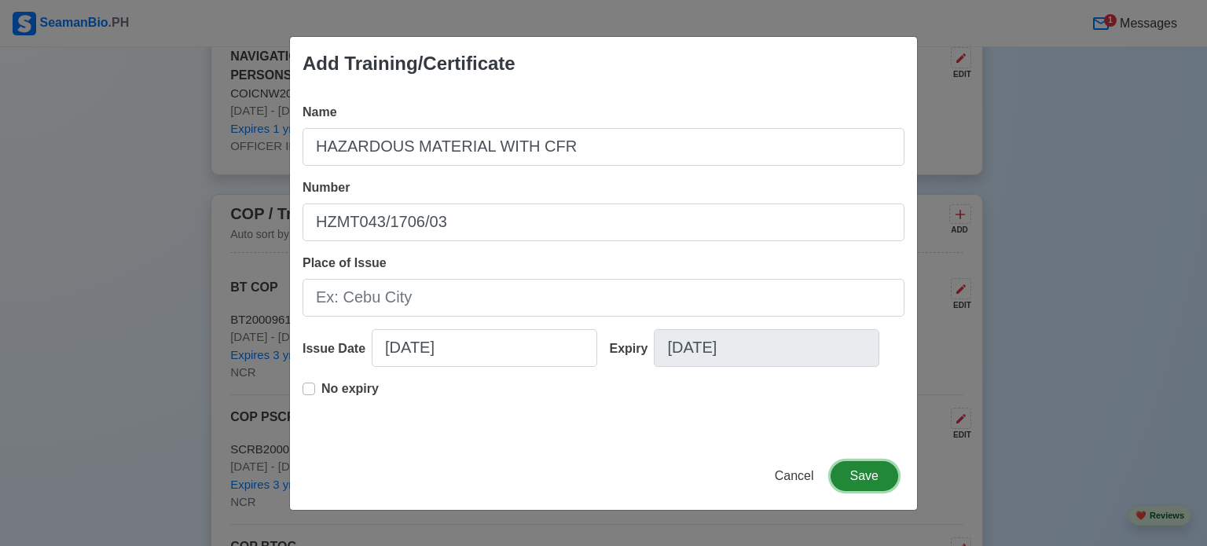
click at [874, 475] on button "Save" at bounding box center [865, 476] width 68 height 30
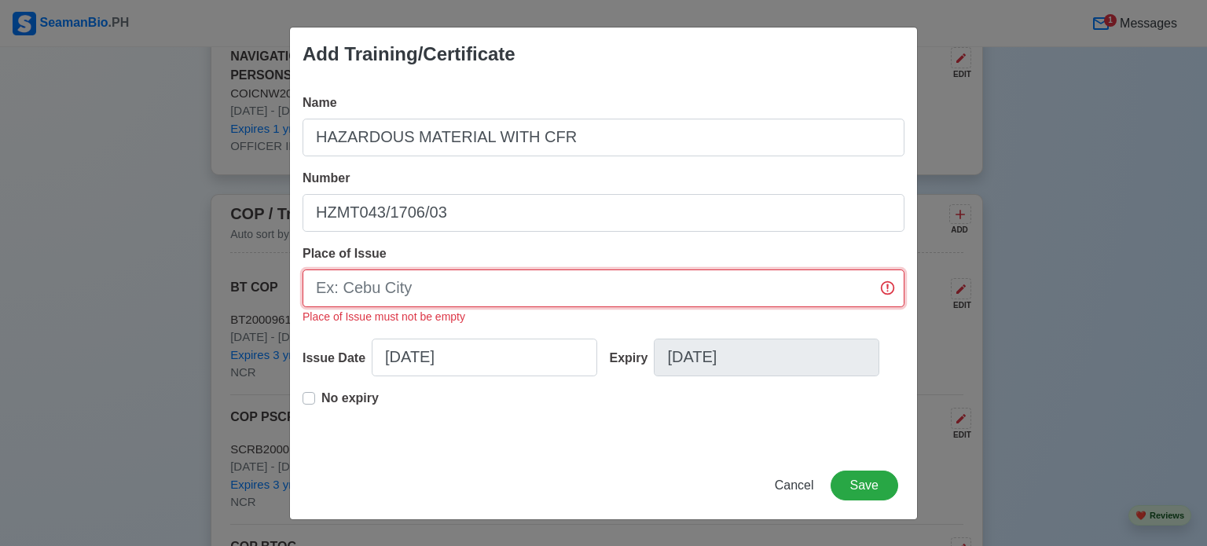
click at [519, 293] on input "Place of Issue" at bounding box center [604, 289] width 602 height 38
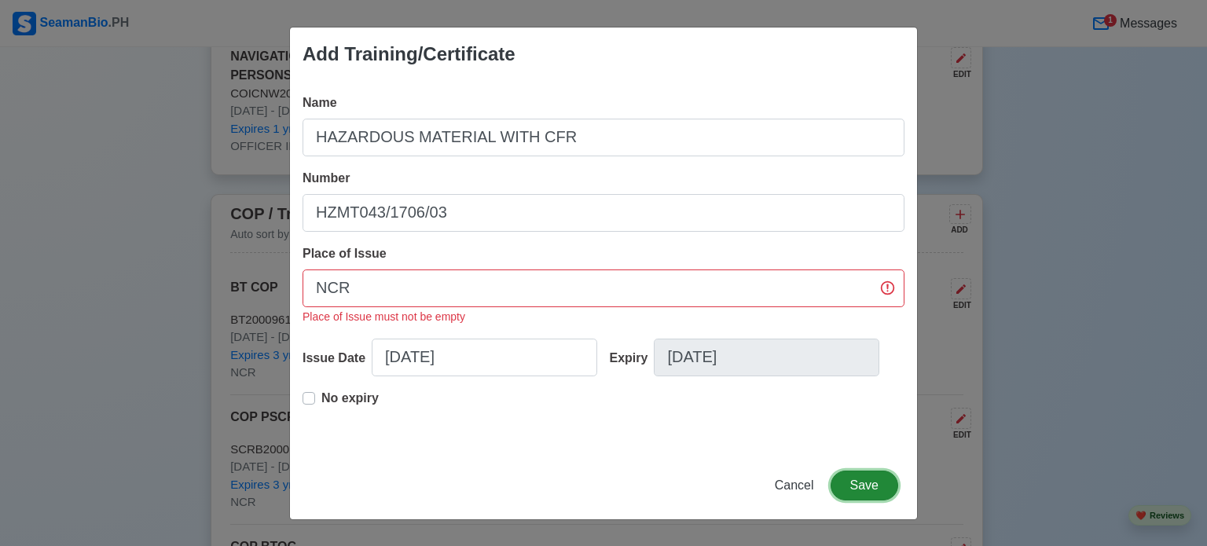
click at [867, 486] on button "Save" at bounding box center [865, 486] width 68 height 30
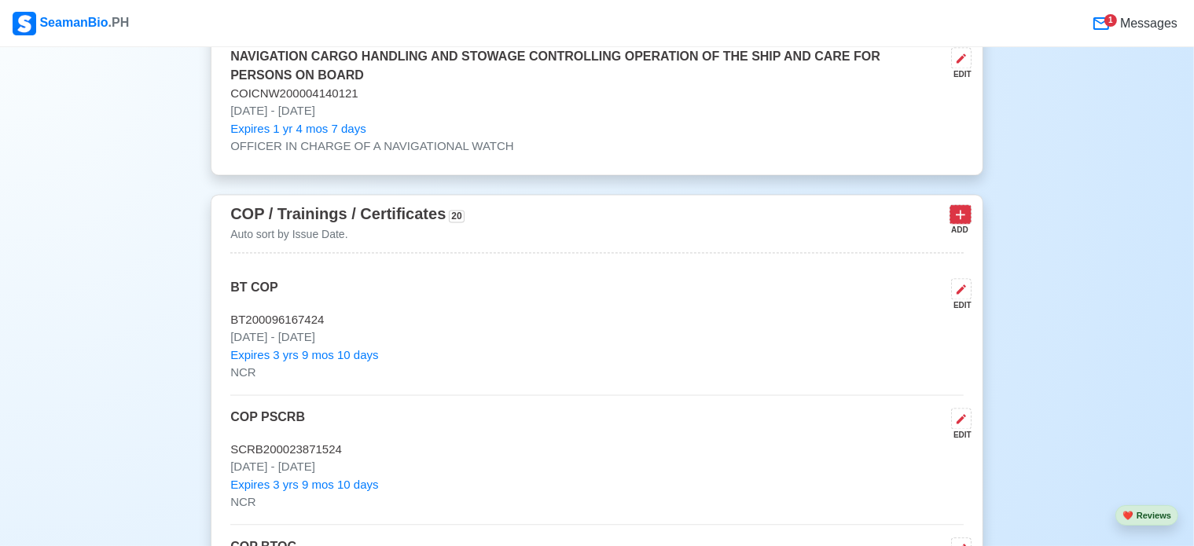
click at [961, 214] on icon at bounding box center [959, 214] width 9 height 9
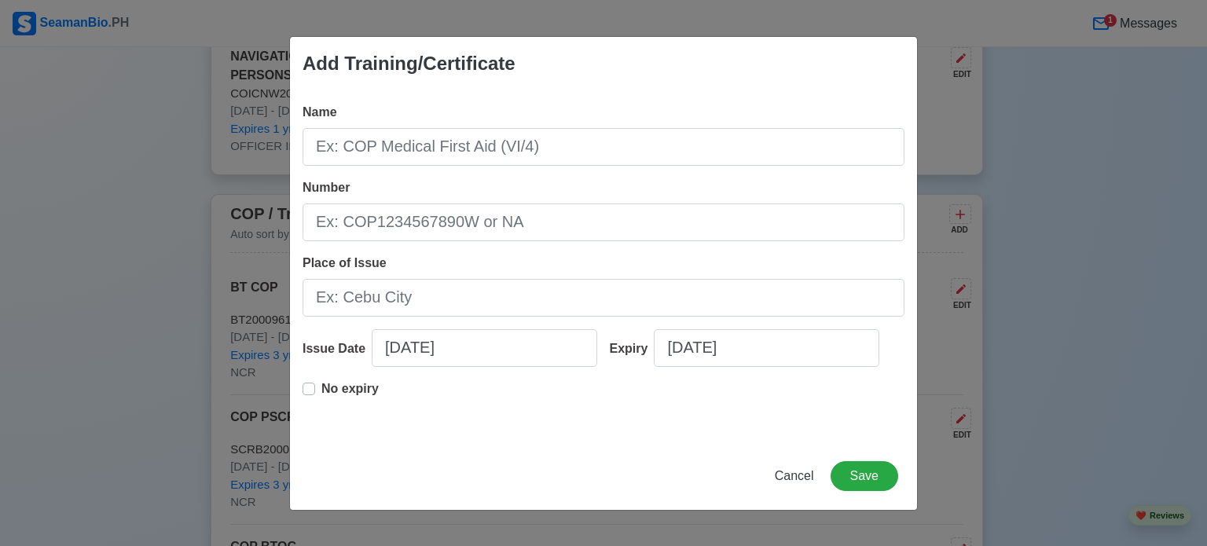
drag, startPoint x: 649, startPoint y: 182, endPoint x: 648, endPoint y: 172, distance: 9.5
click at [648, 178] on div "Number" at bounding box center [604, 209] width 602 height 63
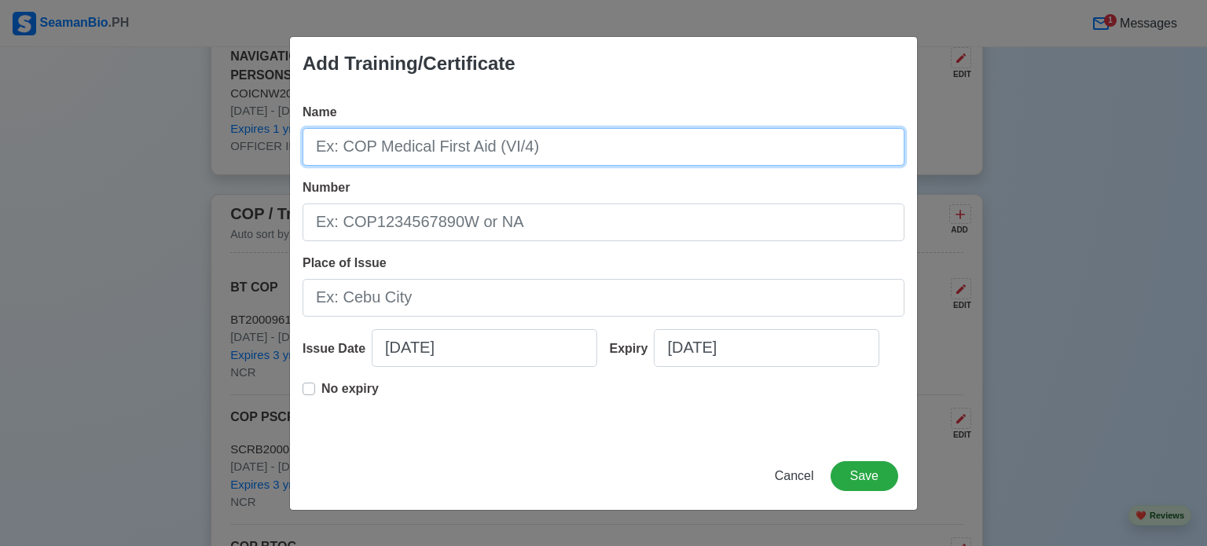
click at [643, 152] on input "Name" at bounding box center [604, 147] width 602 height 38
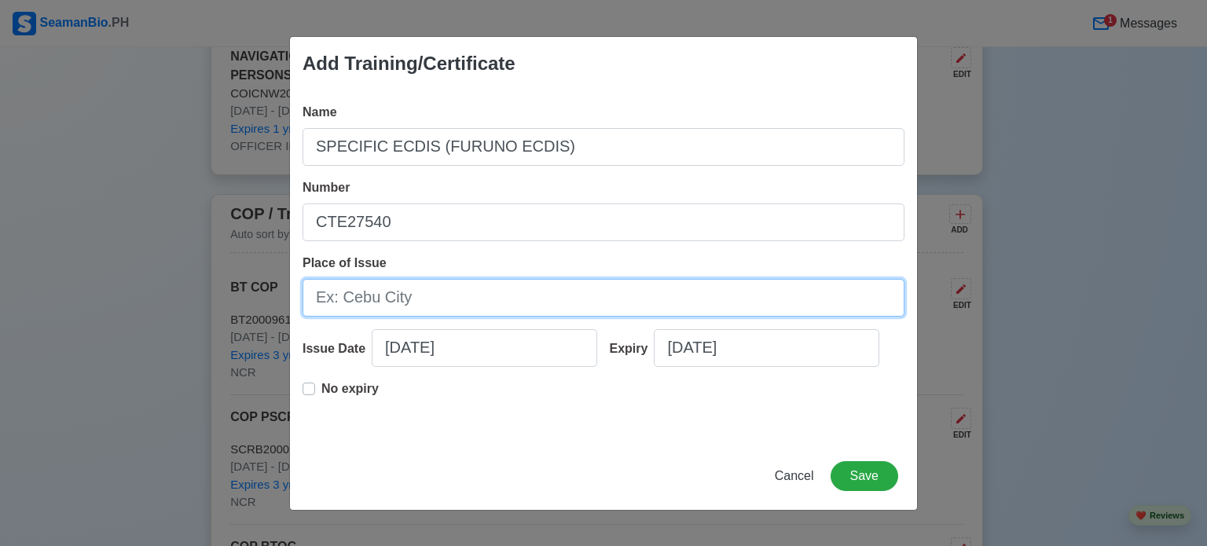
drag, startPoint x: 512, startPoint y: 301, endPoint x: 497, endPoint y: 290, distance: 18.5
click at [507, 297] on input "Place of Issue" at bounding box center [604, 298] width 602 height 38
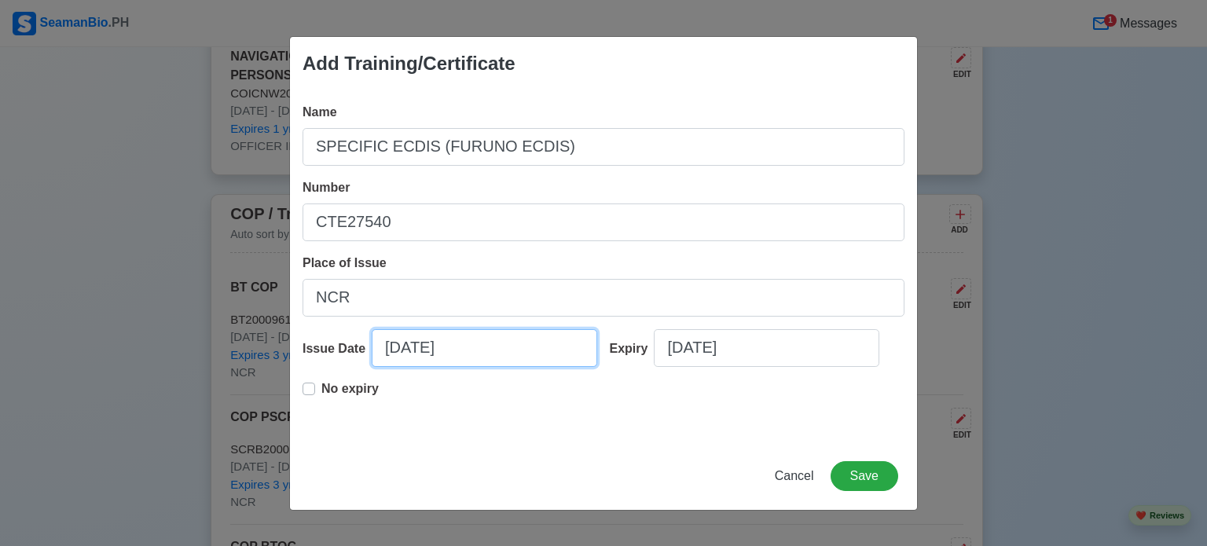
click at [539, 354] on input "[DATE]" at bounding box center [485, 348] width 226 height 38
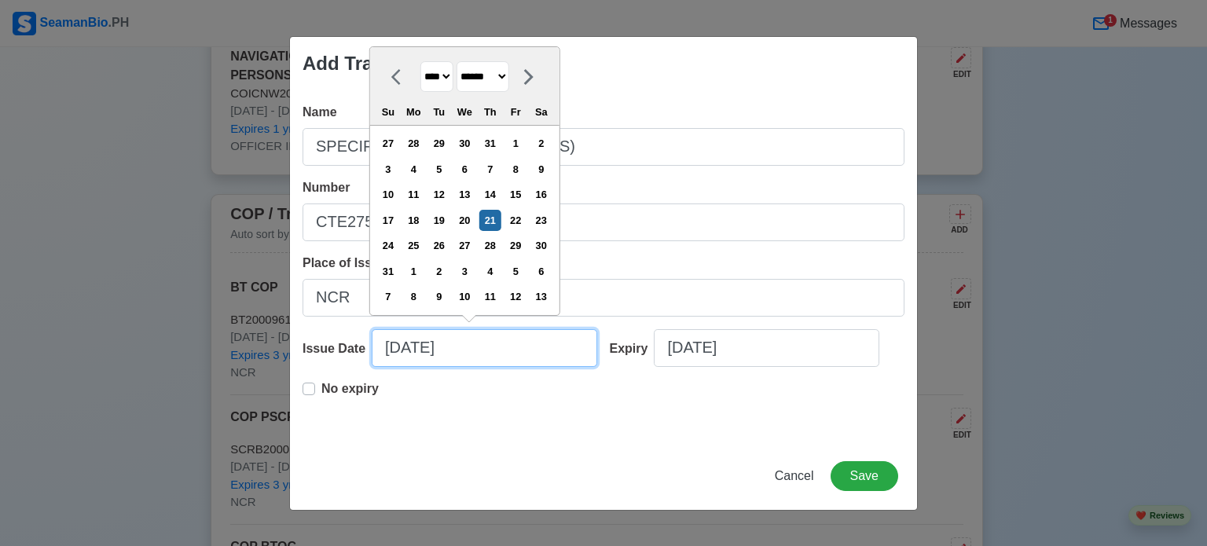
drag, startPoint x: 468, startPoint y: 351, endPoint x: 211, endPoint y: 351, distance: 257.7
click at [264, 351] on div "Add Training/Certificate Name SPECIFIC ECDIS (FURUNO ECDIS) Number CTE27540 Pla…" at bounding box center [603, 273] width 1207 height 546
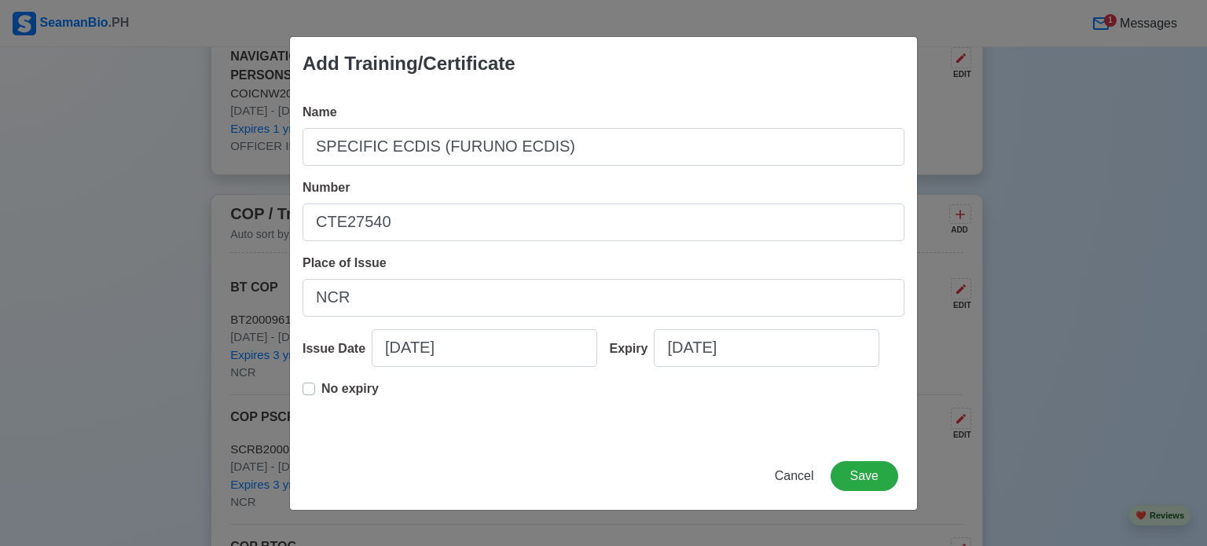
click at [332, 398] on label "No expiry" at bounding box center [349, 395] width 57 height 31
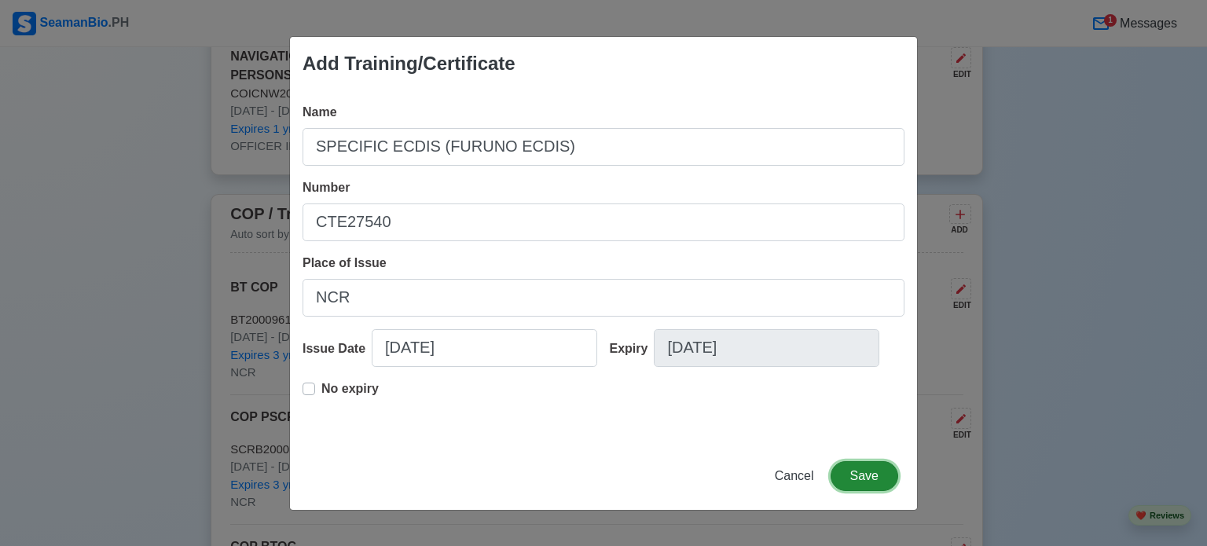
click at [877, 471] on button "Save" at bounding box center [865, 476] width 68 height 30
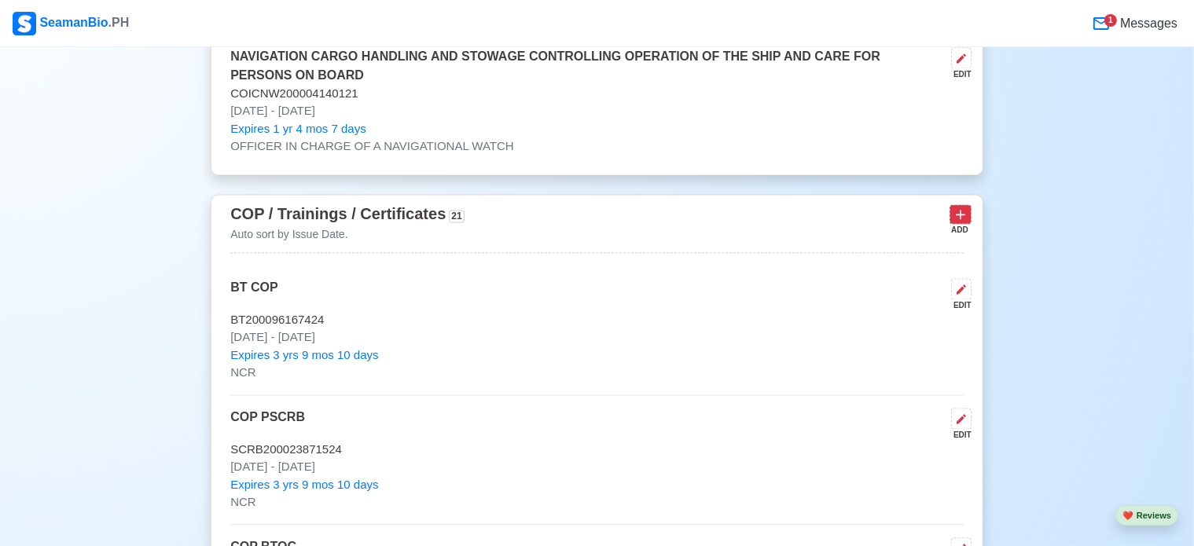
click at [958, 211] on icon at bounding box center [960, 215] width 16 height 16
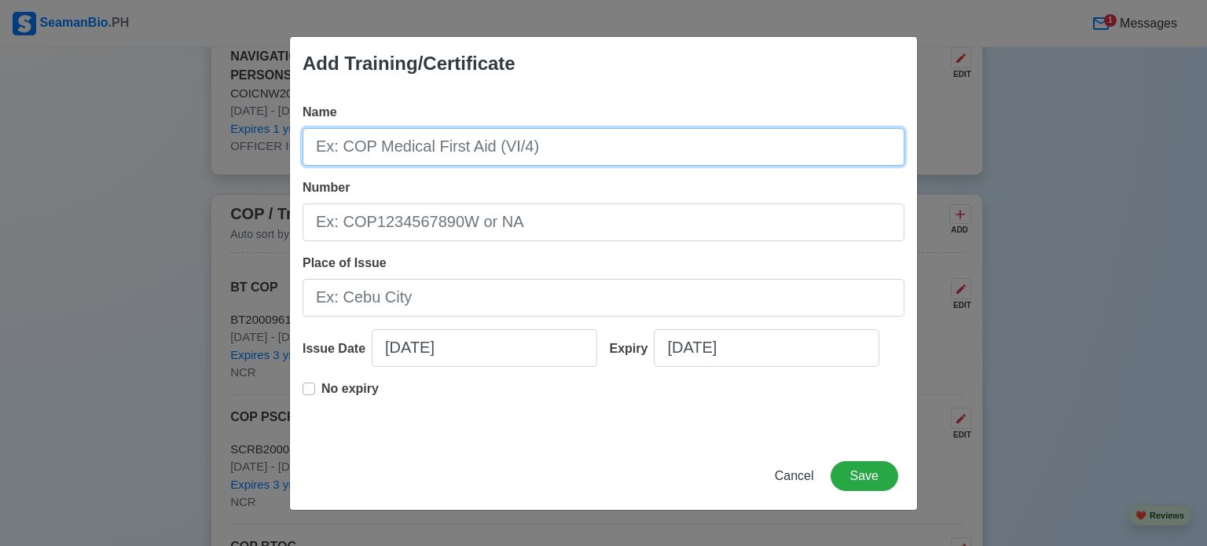
click at [633, 152] on input "Name" at bounding box center [604, 147] width 602 height 38
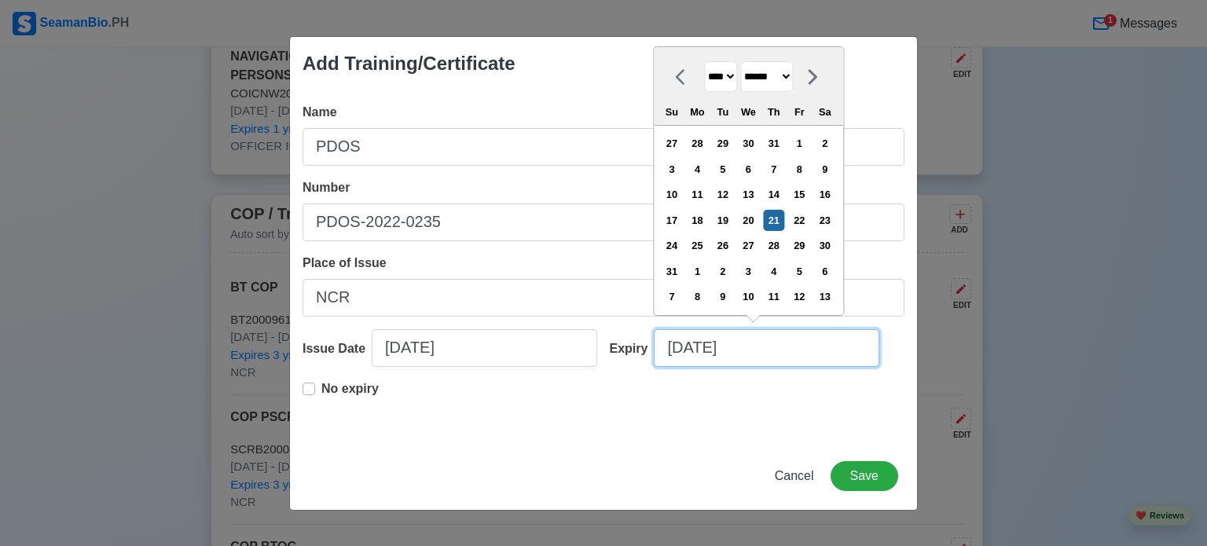
drag, startPoint x: 675, startPoint y: 332, endPoint x: 686, endPoint y: 334, distance: 11.1
click at [676, 332] on input "[DATE]" at bounding box center [767, 348] width 226 height 38
click at [313, 395] on div "No expiry" at bounding box center [341, 395] width 76 height 31
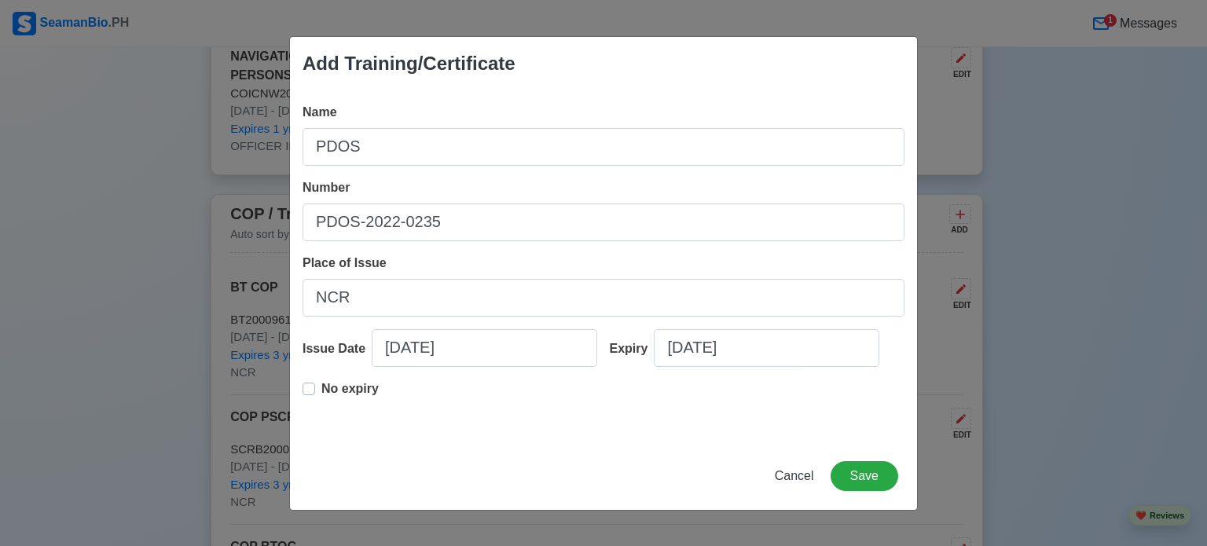
click at [321, 391] on label "No expiry" at bounding box center [349, 395] width 57 height 31
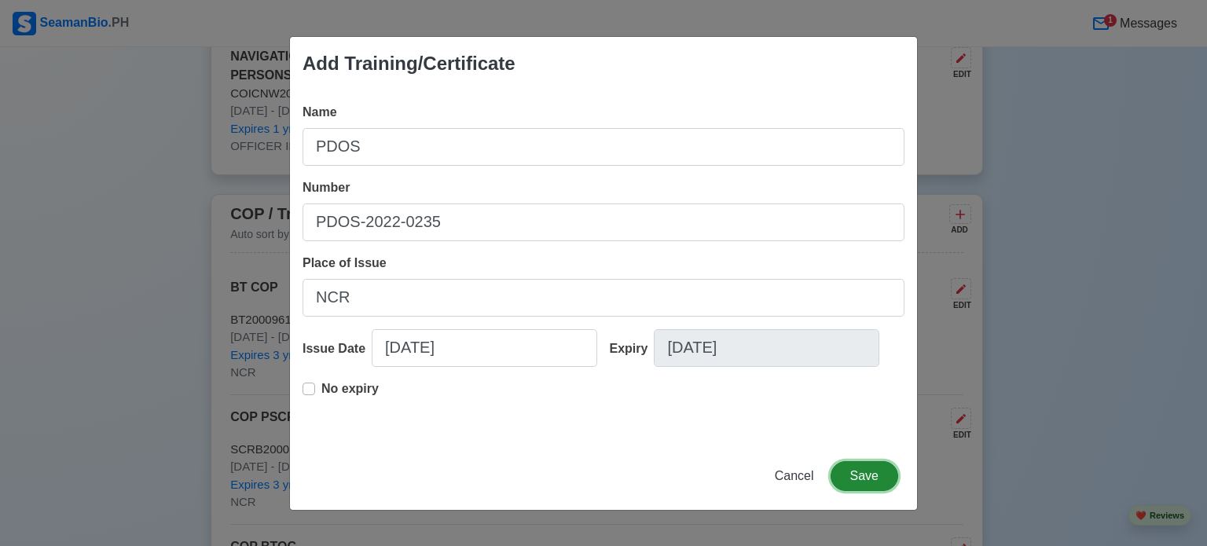
click at [858, 476] on button "Save" at bounding box center [865, 476] width 68 height 30
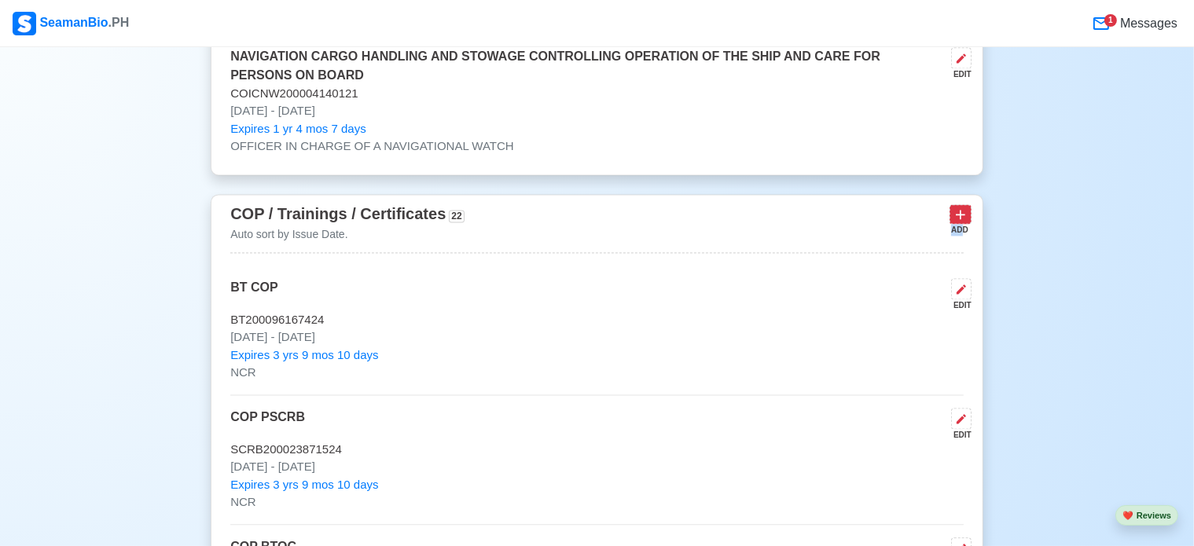
click at [963, 219] on div "ADD" at bounding box center [960, 219] width 22 height 31
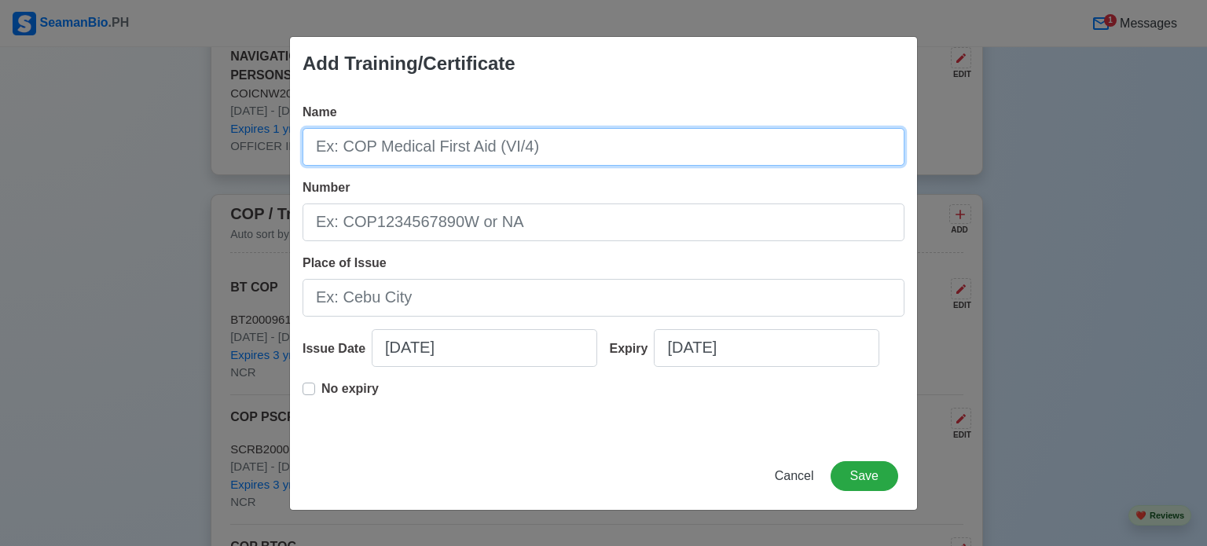
click at [441, 144] on input "Name" at bounding box center [604, 147] width 602 height 38
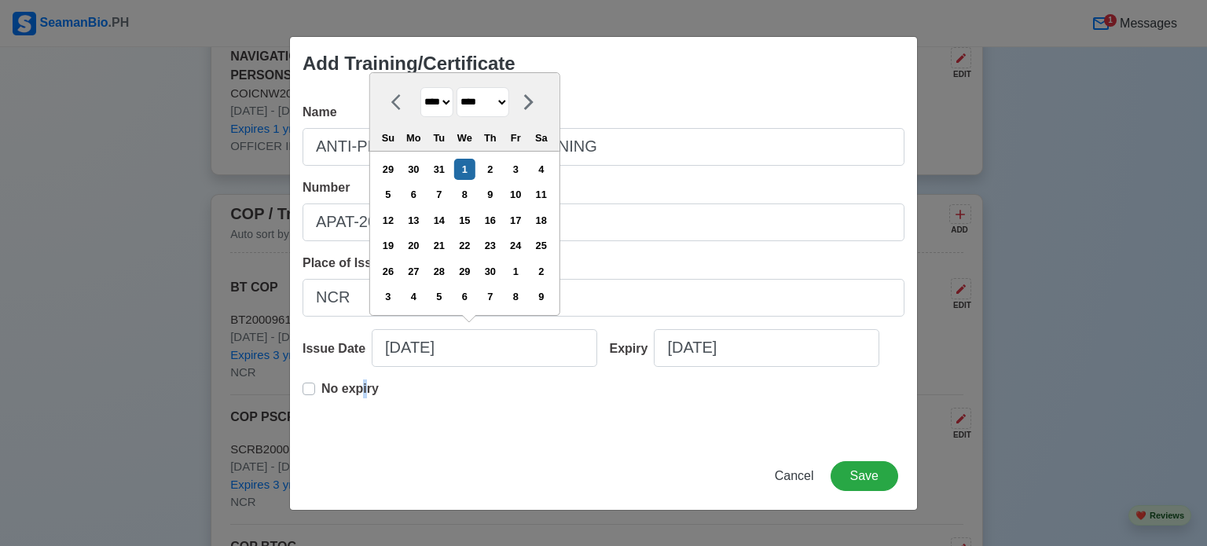
click at [365, 396] on p "No expiry" at bounding box center [349, 389] width 57 height 19
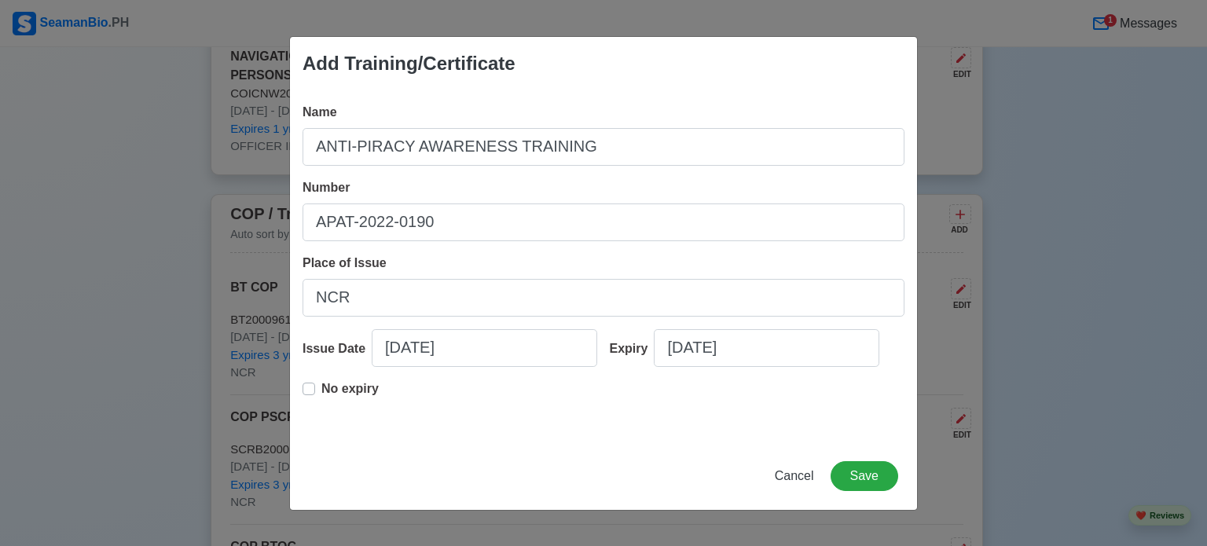
click at [317, 390] on div "No expiry" at bounding box center [341, 395] width 76 height 31
click at [321, 388] on label "No expiry" at bounding box center [349, 395] width 57 height 31
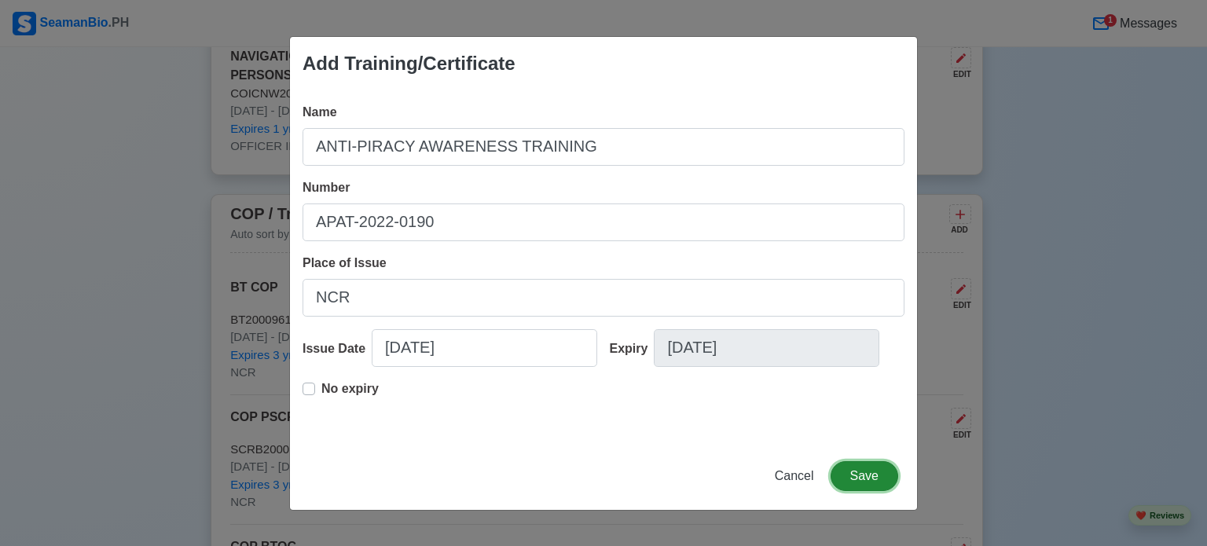
click at [857, 474] on button "Save" at bounding box center [865, 476] width 68 height 30
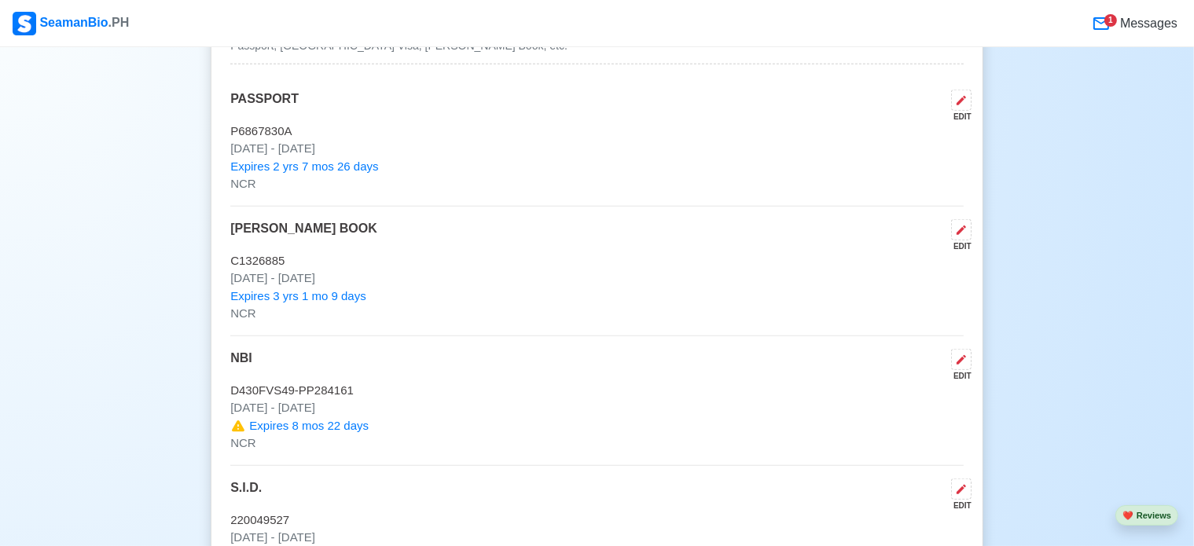
scroll to position [1257, 0]
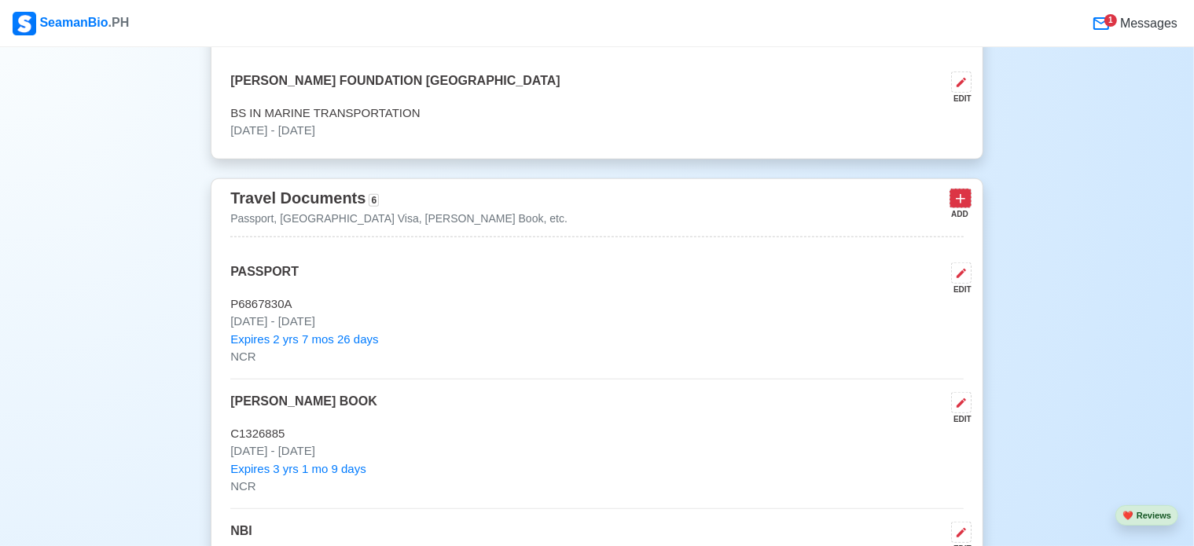
click at [957, 201] on icon at bounding box center [960, 199] width 16 height 16
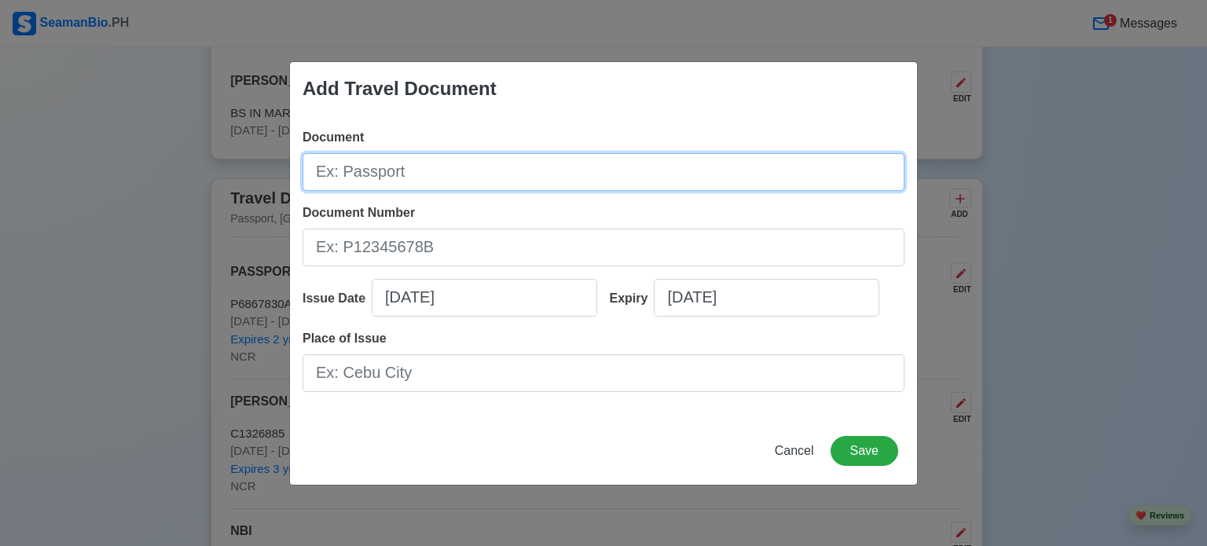
click at [570, 171] on input "Document" at bounding box center [604, 172] width 602 height 38
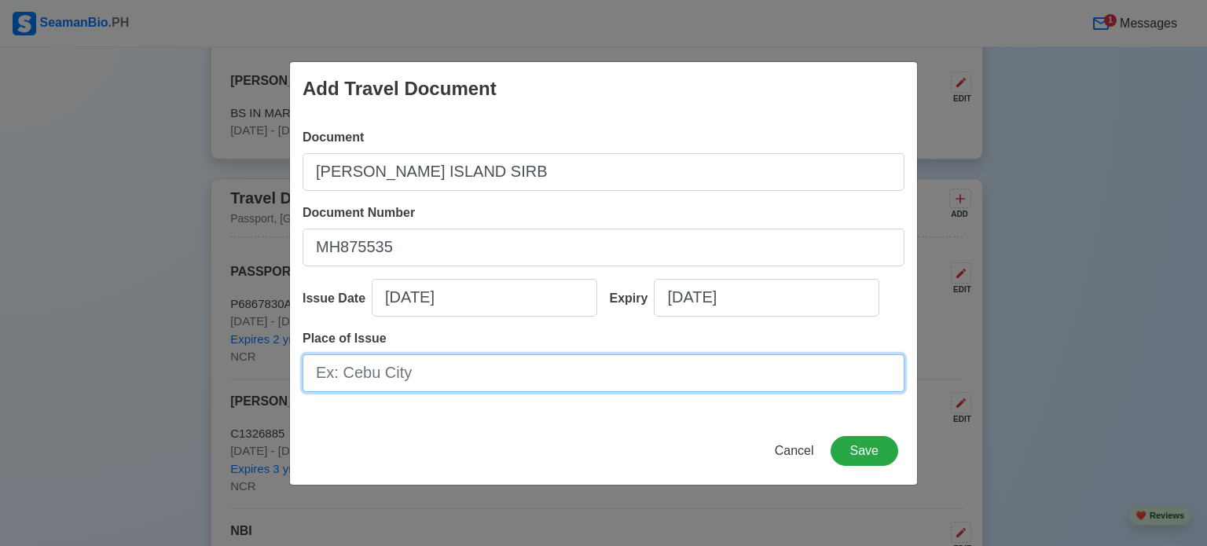
click at [490, 376] on input "Place of Issue" at bounding box center [604, 373] width 602 height 38
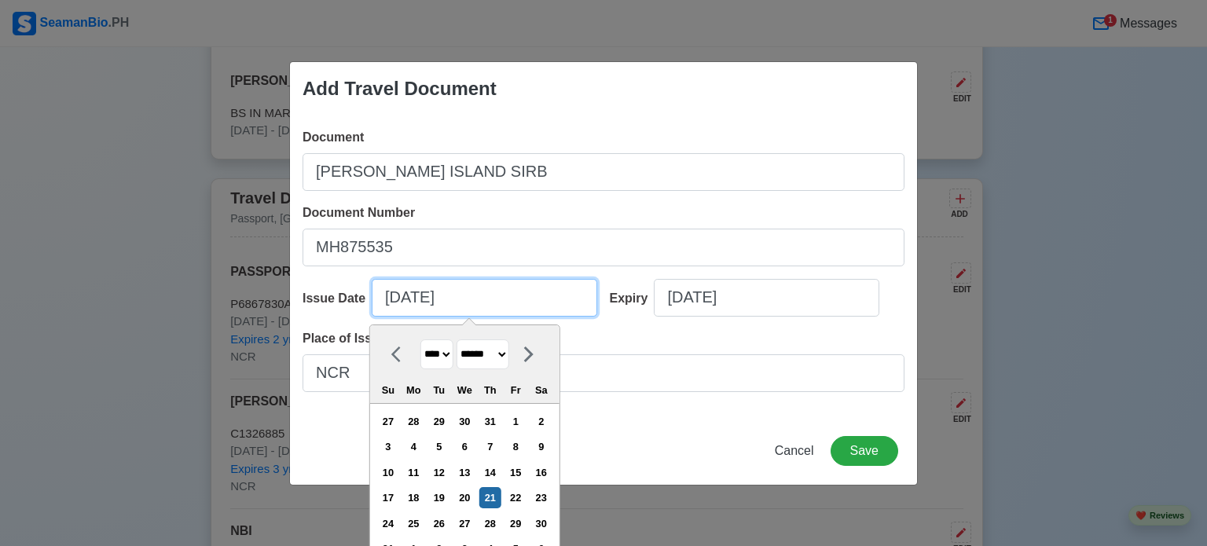
drag, startPoint x: 312, startPoint y: 295, endPoint x: 292, endPoint y: 295, distance: 19.6
click at [292, 295] on div "Document [PERSON_NAME] ISLAND SIRB Document Number [PASSPORT] Issue Date [DATE]…" at bounding box center [603, 267] width 627 height 302
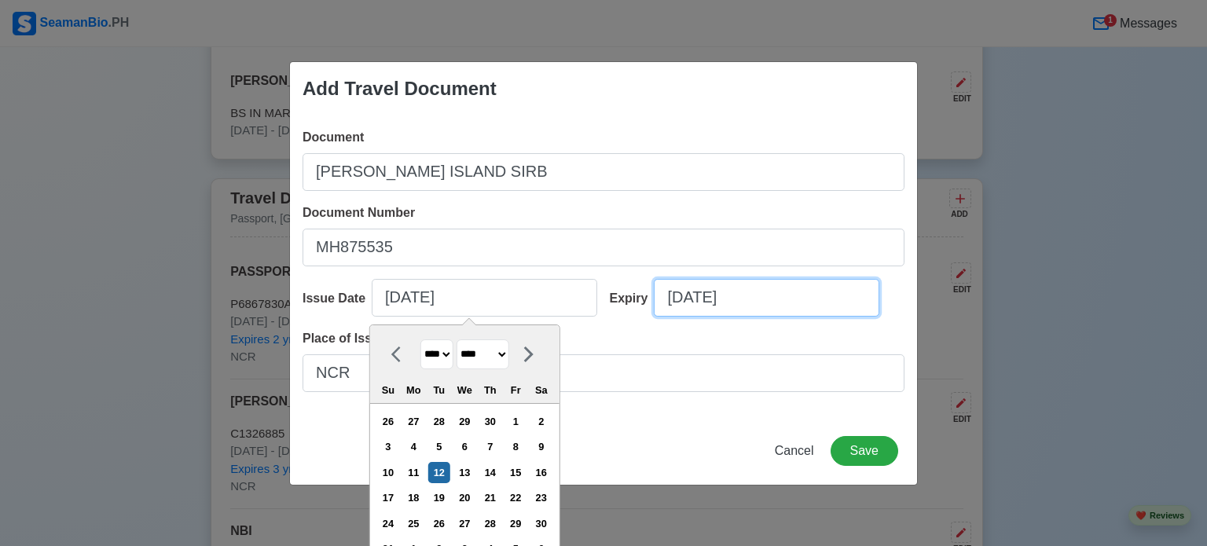
drag, startPoint x: 507, startPoint y: 296, endPoint x: 408, endPoint y: 298, distance: 99.0
click at [437, 296] on div "Issue Date [DATE] [DATE] **** **** **** **** **** **** **** **** **** **** ****…" at bounding box center [604, 304] width 602 height 50
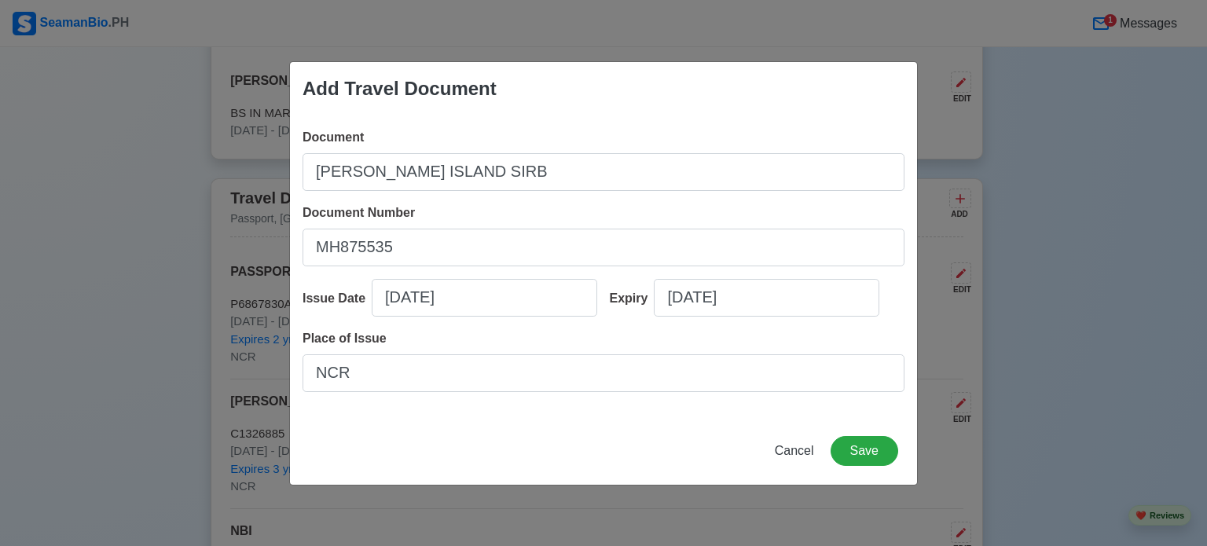
click at [531, 440] on div "Cancel Save" at bounding box center [603, 460] width 627 height 49
click at [871, 446] on button "Save" at bounding box center [865, 451] width 68 height 30
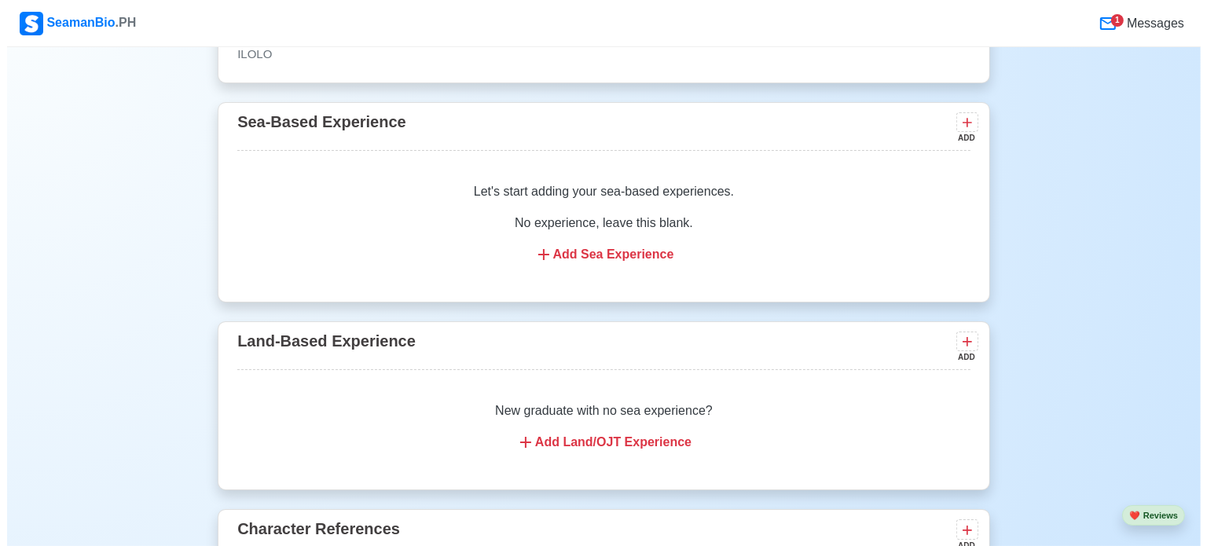
scroll to position [6443, 0]
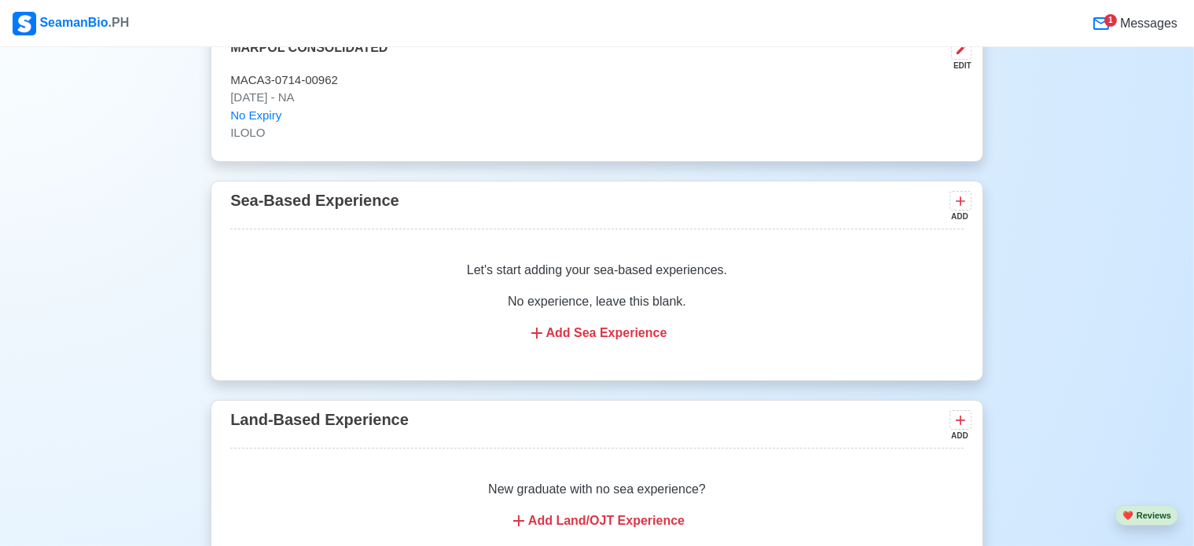
click at [622, 324] on div "Add Sea Experience" at bounding box center [596, 333] width 695 height 19
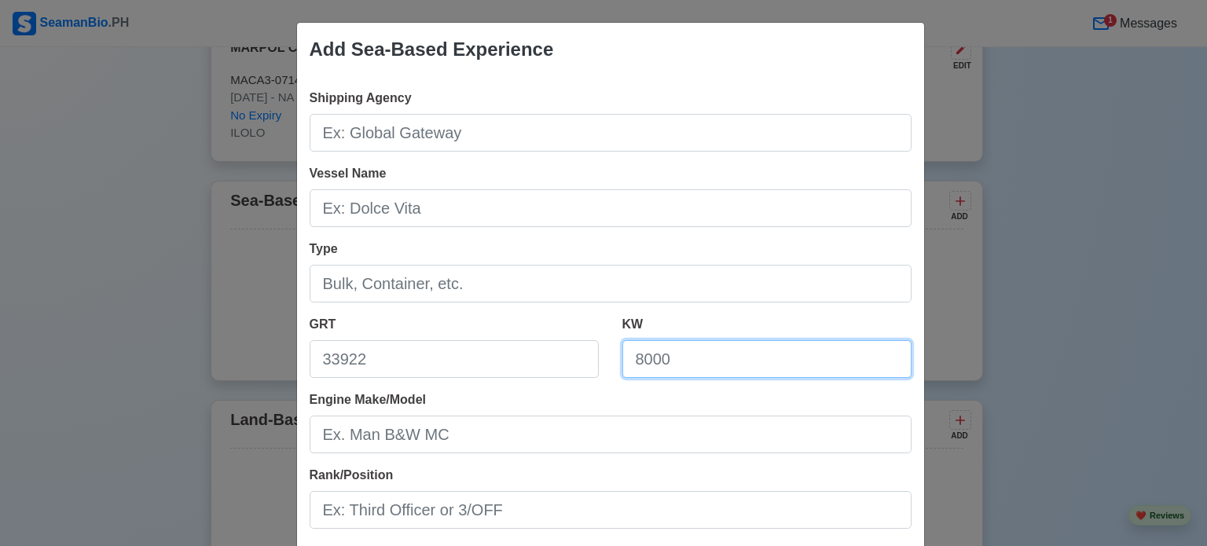
click at [720, 372] on input "KW" at bounding box center [766, 359] width 289 height 38
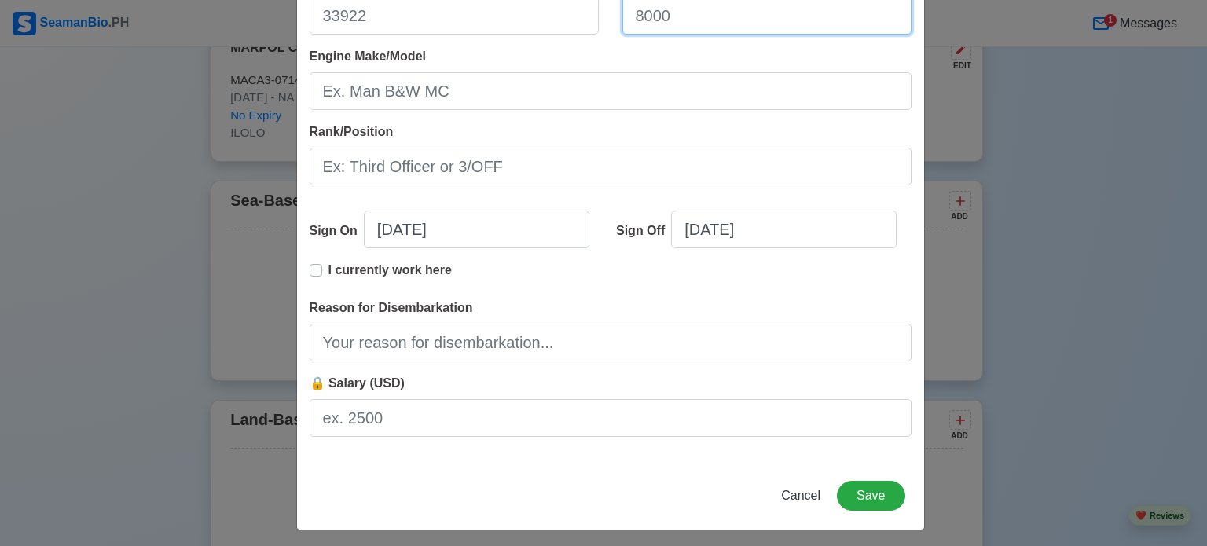
scroll to position [349, 0]
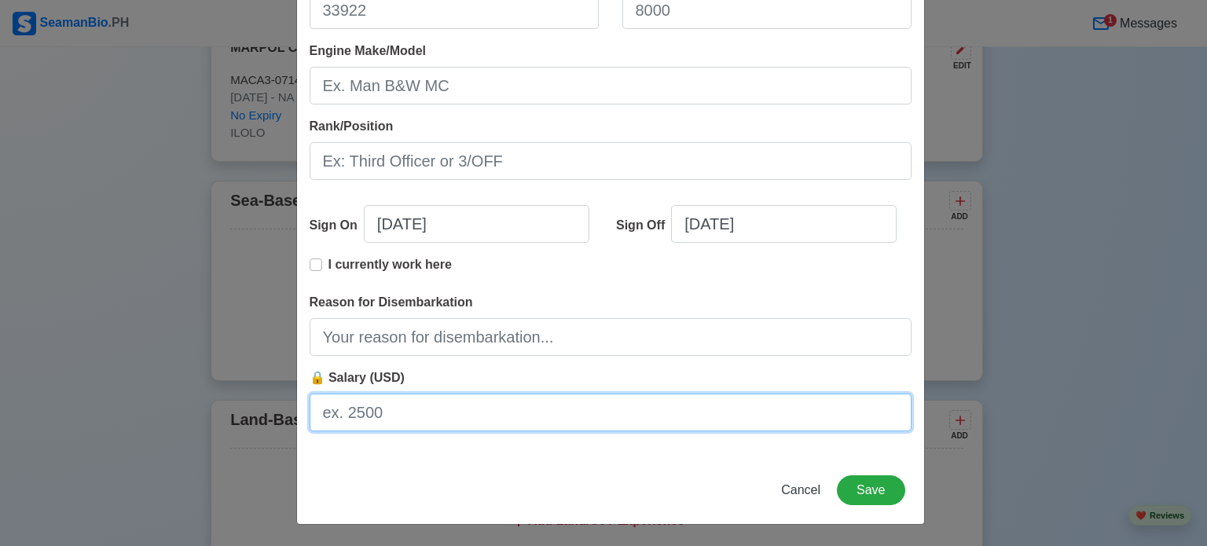
click at [387, 414] on input "🔒 Salary (USD)" at bounding box center [611, 413] width 602 height 38
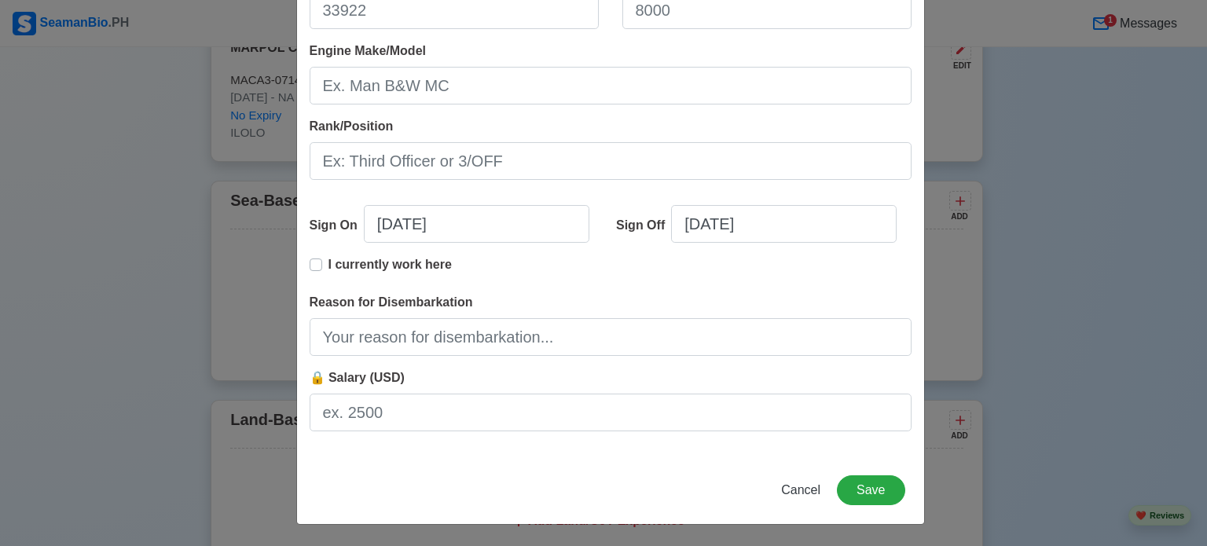
click at [478, 360] on div "Shipping Agency Vessel Name Type GRT KW Engine Make/Model Rank/Position Sign On…" at bounding box center [610, 91] width 627 height 729
click at [310, 380] on span "🔒 Salary (USD)" at bounding box center [357, 377] width 95 height 13
click at [310, 394] on input "🔒 Salary (USD)" at bounding box center [611, 413] width 602 height 38
click at [310, 380] on span "🔒 Salary (USD)" at bounding box center [357, 377] width 95 height 13
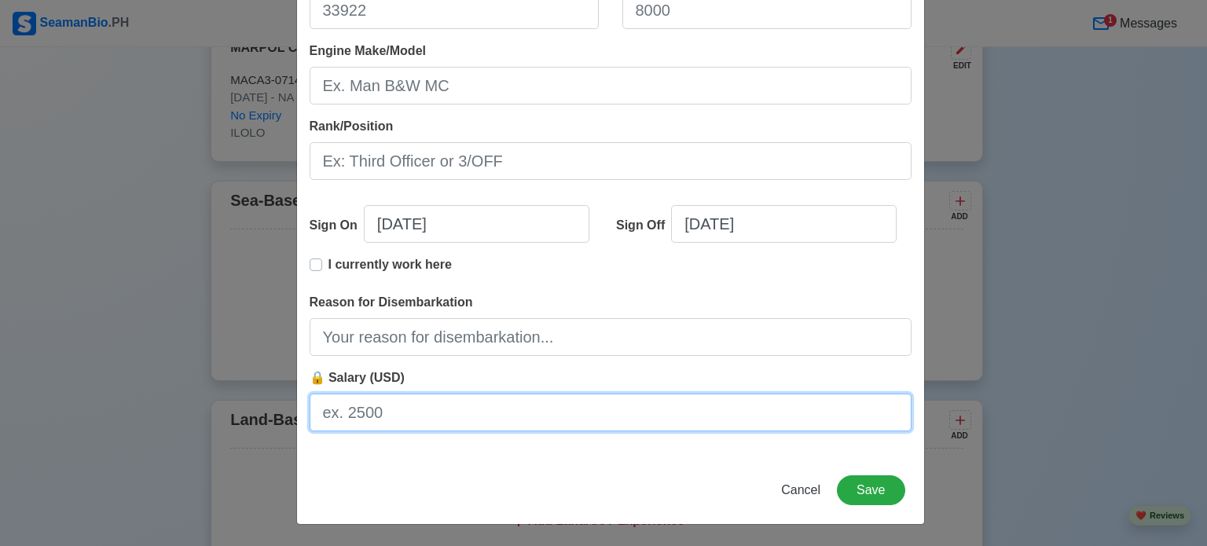
click at [310, 394] on input "🔒 Salary (USD)" at bounding box center [611, 413] width 602 height 38
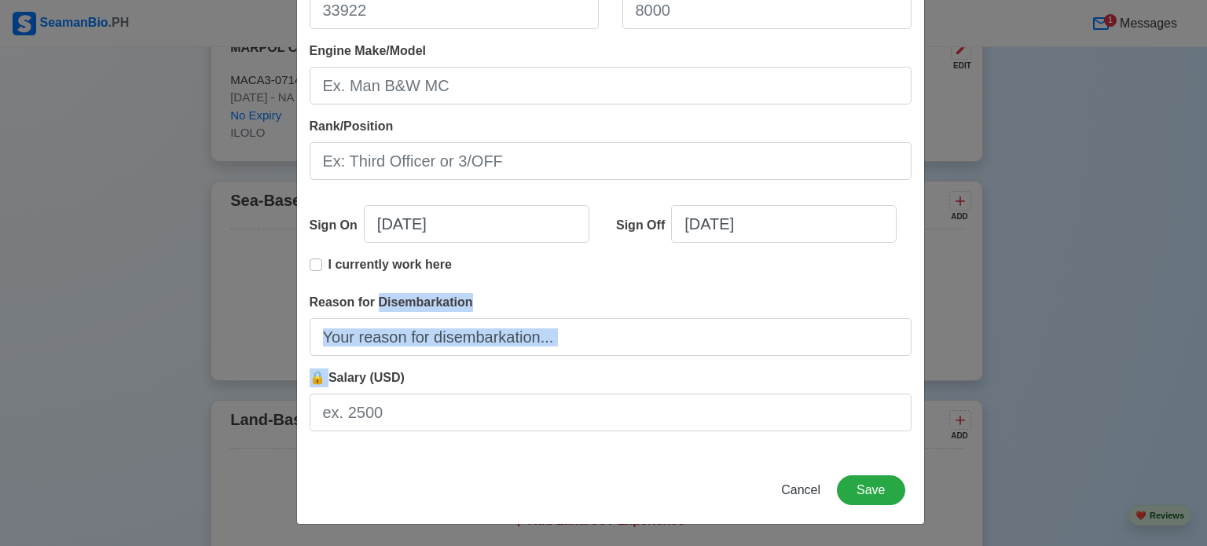
click at [310, 380] on span "🔒 Salary (USD)" at bounding box center [357, 377] width 95 height 13
click at [310, 394] on input "🔒 Salary (USD)" at bounding box center [611, 413] width 602 height 38
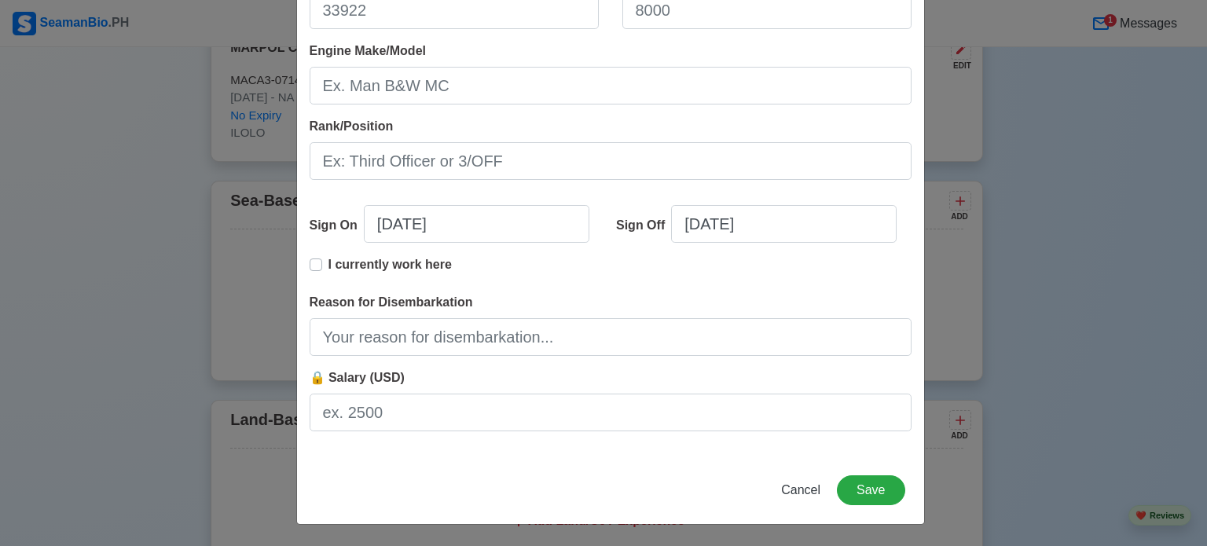
click at [310, 380] on span "🔒 Salary (USD)" at bounding box center [357, 377] width 95 height 13
click at [310, 394] on input "🔒 Salary (USD)" at bounding box center [611, 413] width 602 height 38
click at [512, 376] on div "🔒 Salary (USD)" at bounding box center [611, 400] width 602 height 63
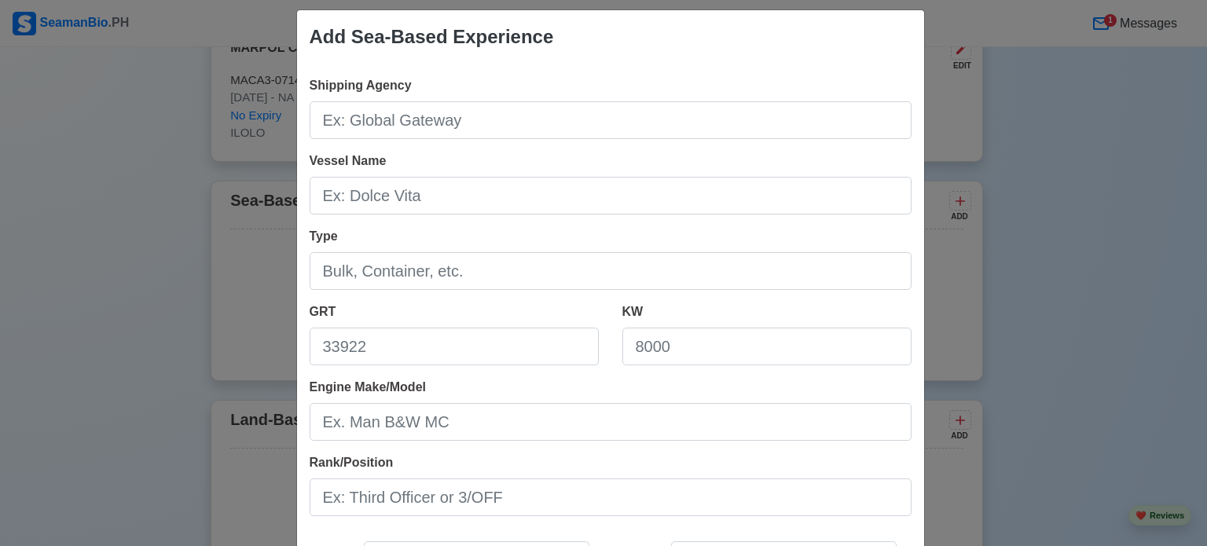
scroll to position [0, 0]
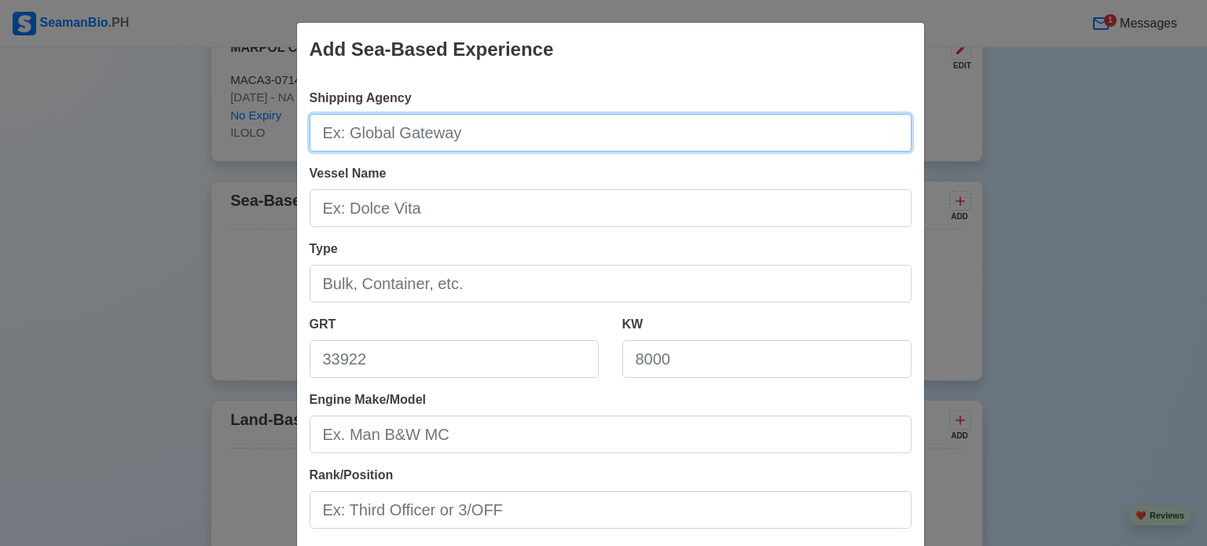
click at [414, 130] on input "Shipping Agency" at bounding box center [611, 133] width 602 height 38
drag, startPoint x: 475, startPoint y: 131, endPoint x: 124, endPoint y: 147, distance: 351.6
click at [124, 147] on div "Add Sea-Based Experience Shipping Agency GLOBAL Vessel Name Type GRT KW Engine …" at bounding box center [603, 273] width 1207 height 546
paste input "GATEWAY"
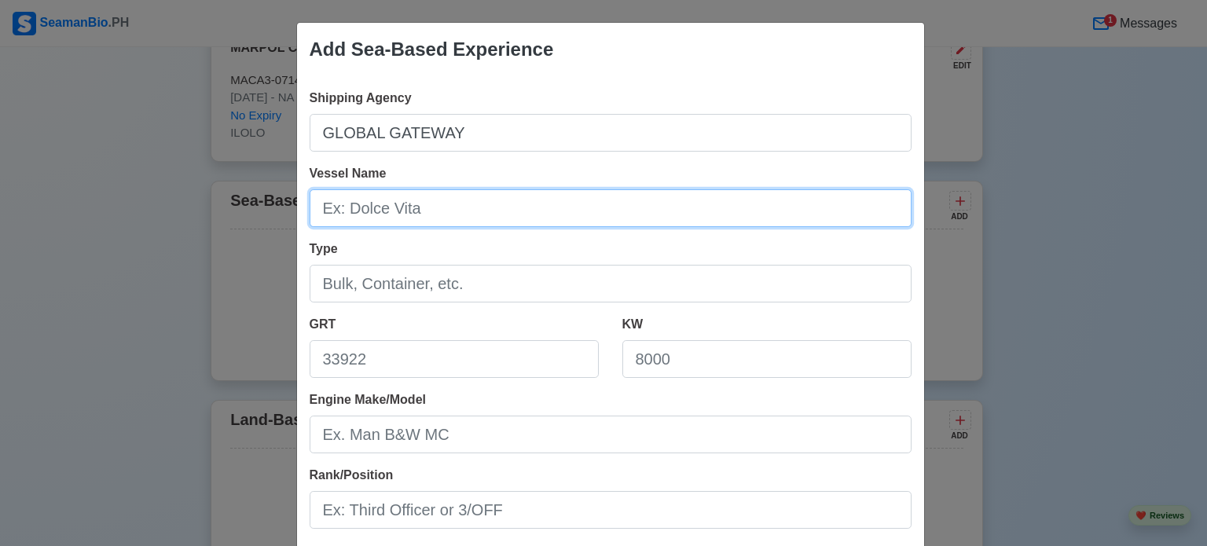
click at [377, 211] on input "Vessel Name" at bounding box center [611, 208] width 602 height 38
paste input "SBI POSEIDON"
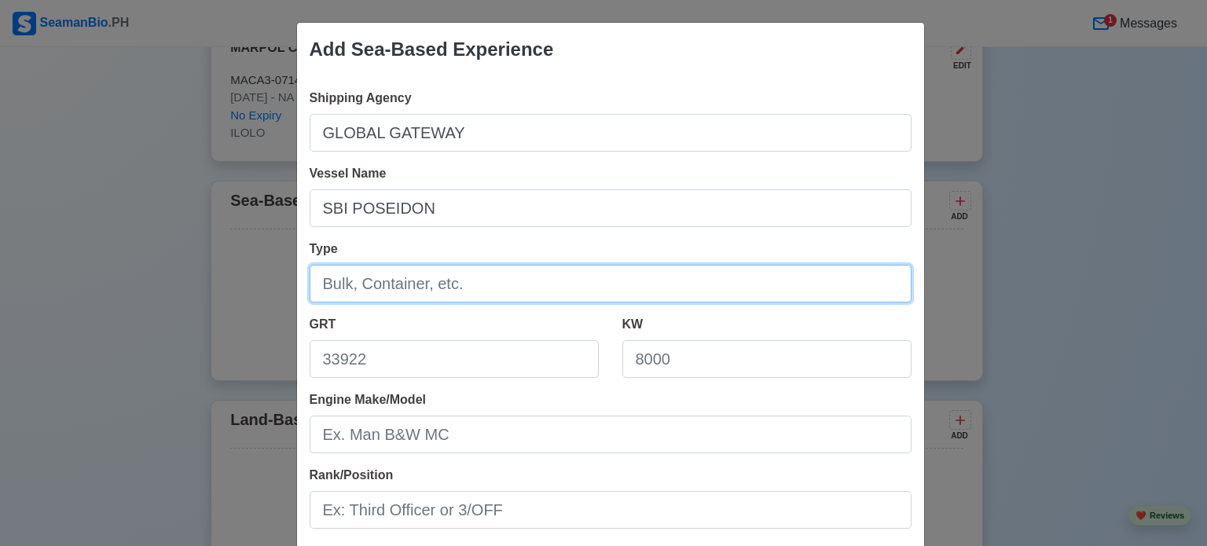
click at [415, 281] on input "Type" at bounding box center [611, 284] width 602 height 38
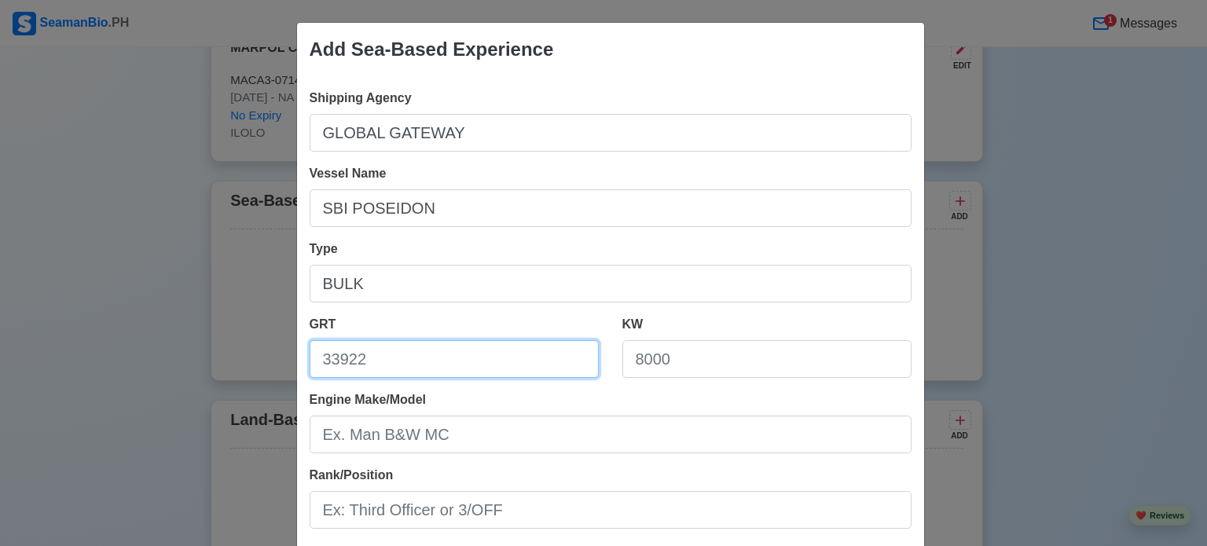
paste input "34,507"
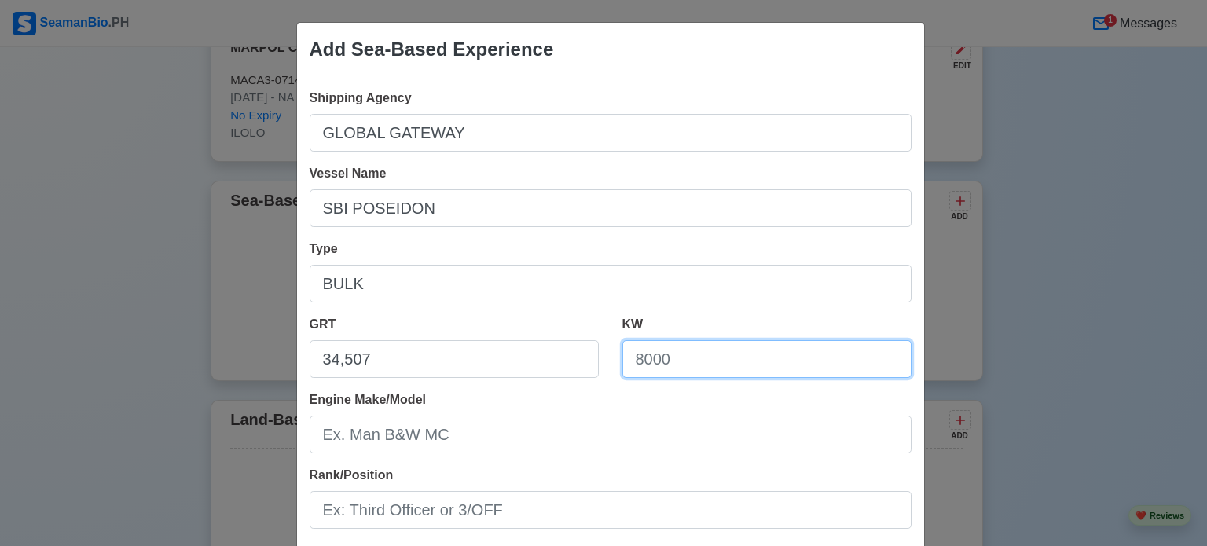
click at [645, 362] on input "KW" at bounding box center [766, 359] width 289 height 38
paste input "7,800 KW"
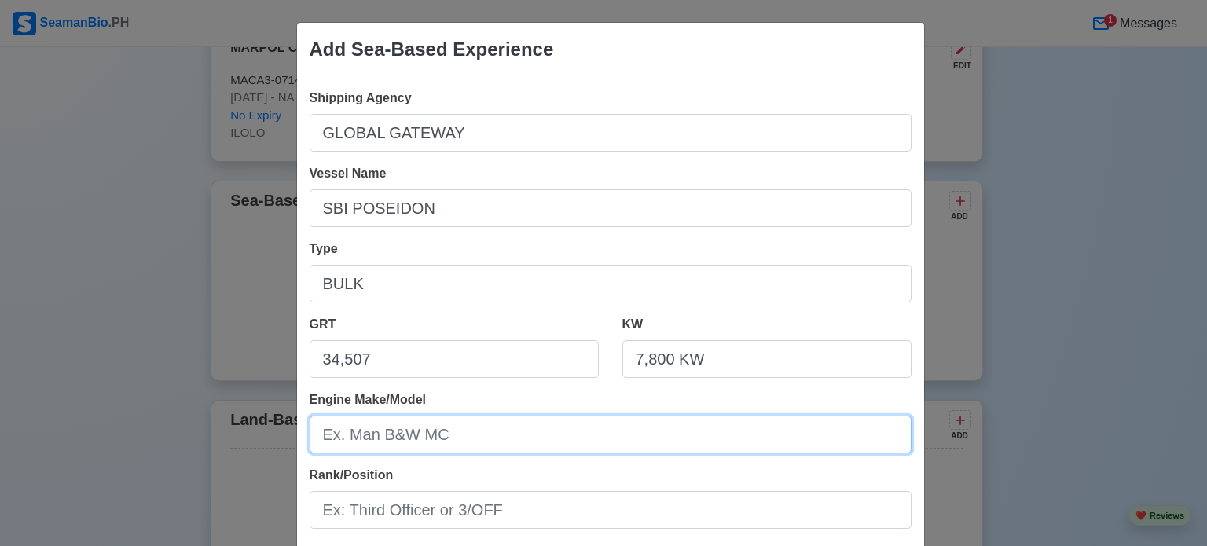
drag, startPoint x: 497, startPoint y: 433, endPoint x: 505, endPoint y: 440, distance: 11.2
click at [504, 439] on input "Engine Make/Model" at bounding box center [611, 435] width 602 height 38
click at [500, 439] on input "M" at bounding box center [611, 435] width 602 height 38
drag, startPoint x: 185, startPoint y: 427, endPoint x: 147, endPoint y: 427, distance: 38.5
click at [170, 427] on div "Add Sea-Based Experience Shipping Agency GLOBAL GATEWAY Vessel Name SBI POSEIDO…" at bounding box center [603, 273] width 1207 height 546
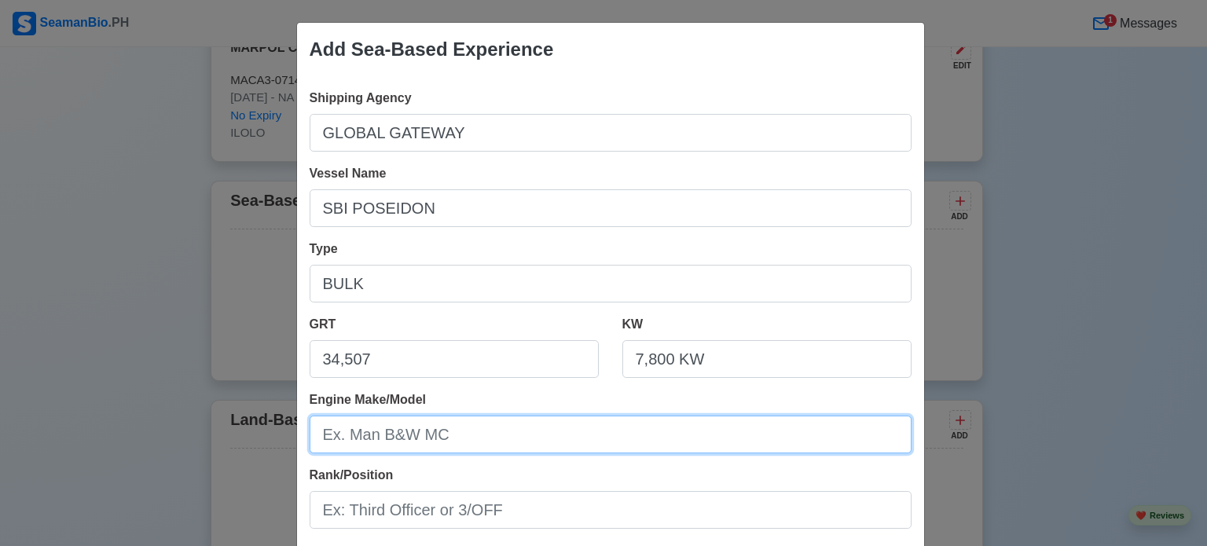
paste input "MAN B&W"
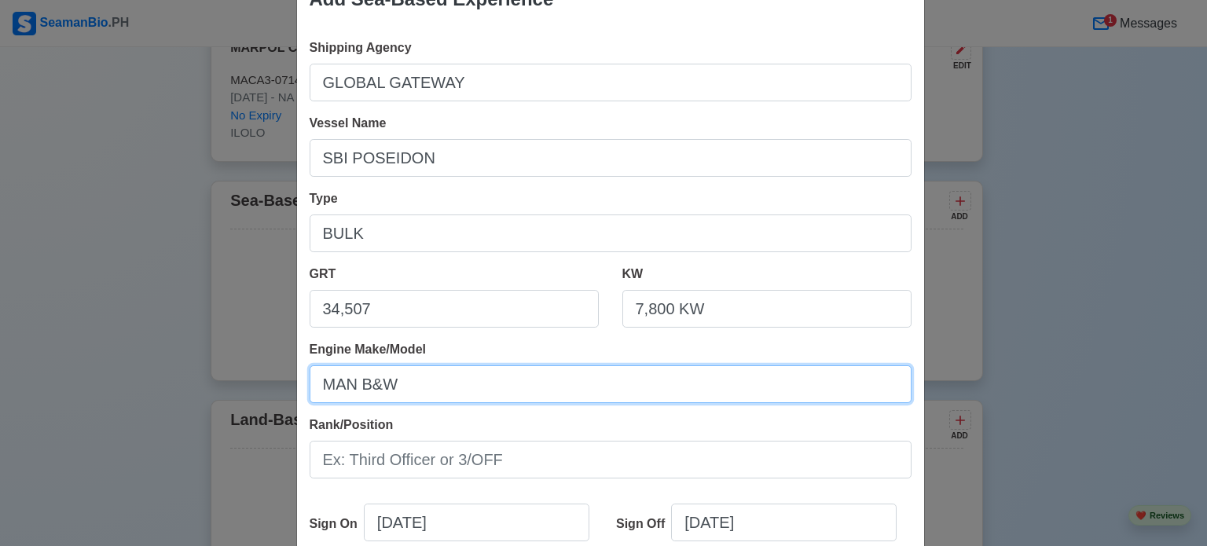
scroll to position [79, 0]
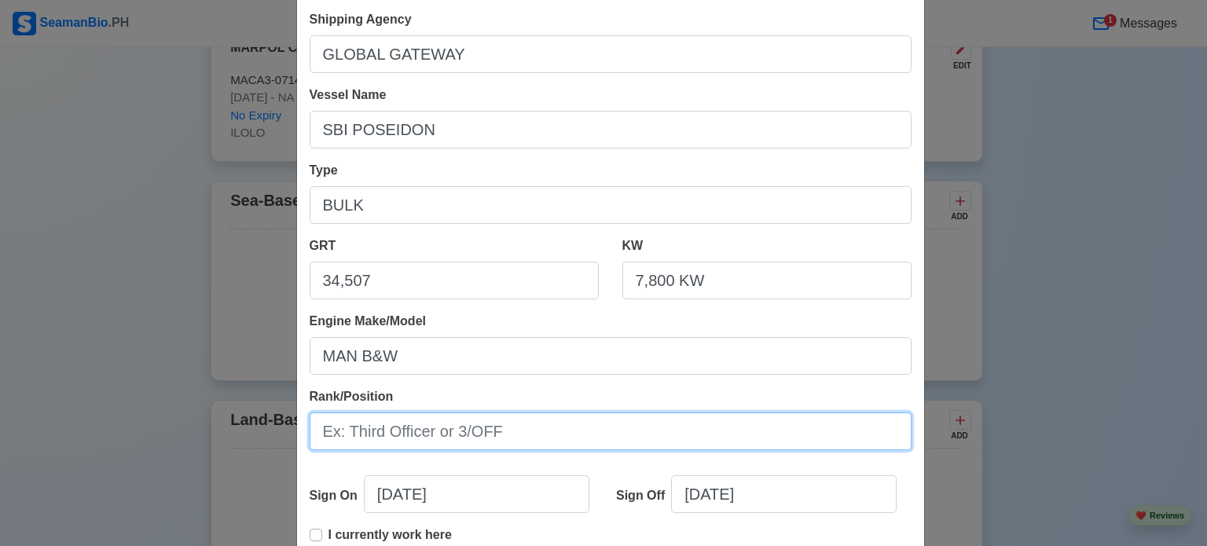
click at [448, 443] on input "Rank/Position" at bounding box center [611, 432] width 602 height 38
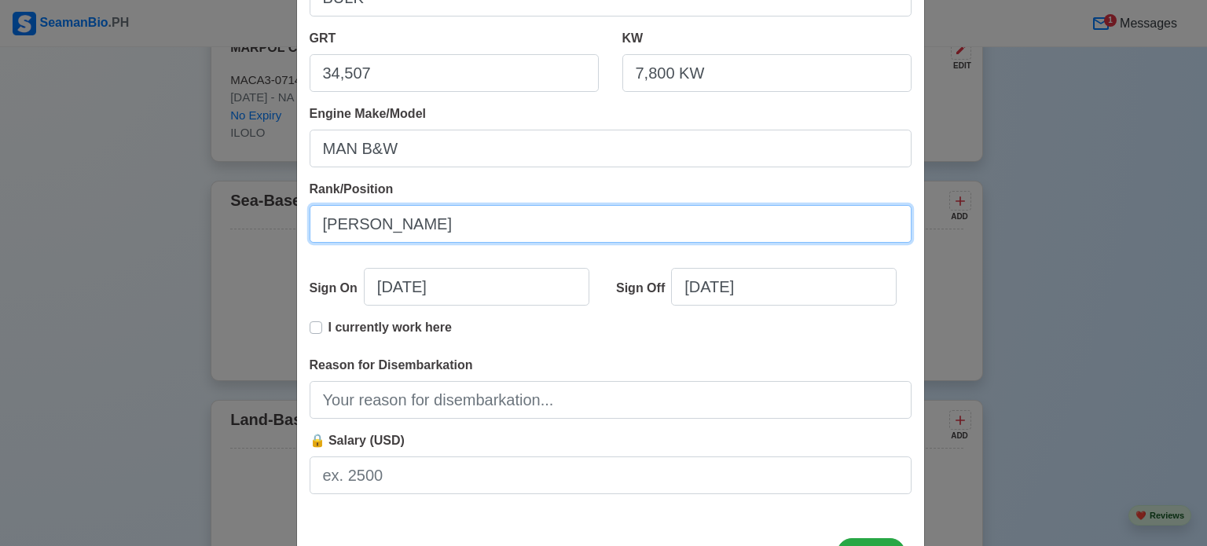
scroll to position [314, 0]
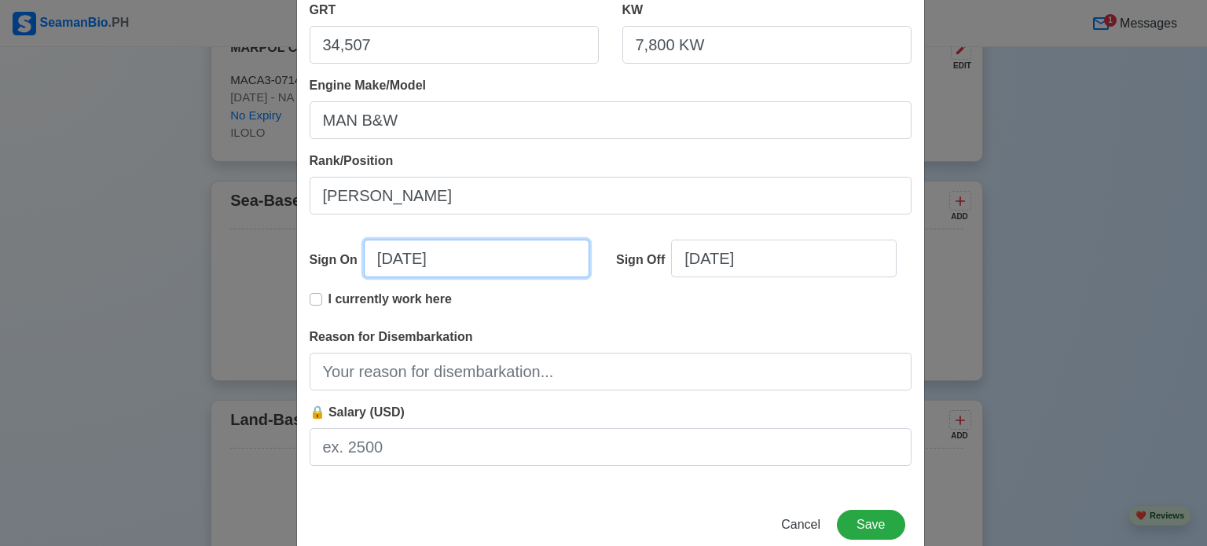
drag, startPoint x: 280, startPoint y: 267, endPoint x: 154, endPoint y: 267, distance: 125.7
click at [242, 267] on div "Add Sea-Based Experience Shipping Agency GLOBAL GATEWAY Vessel Name SBI POSEIDO…" at bounding box center [603, 273] width 1207 height 546
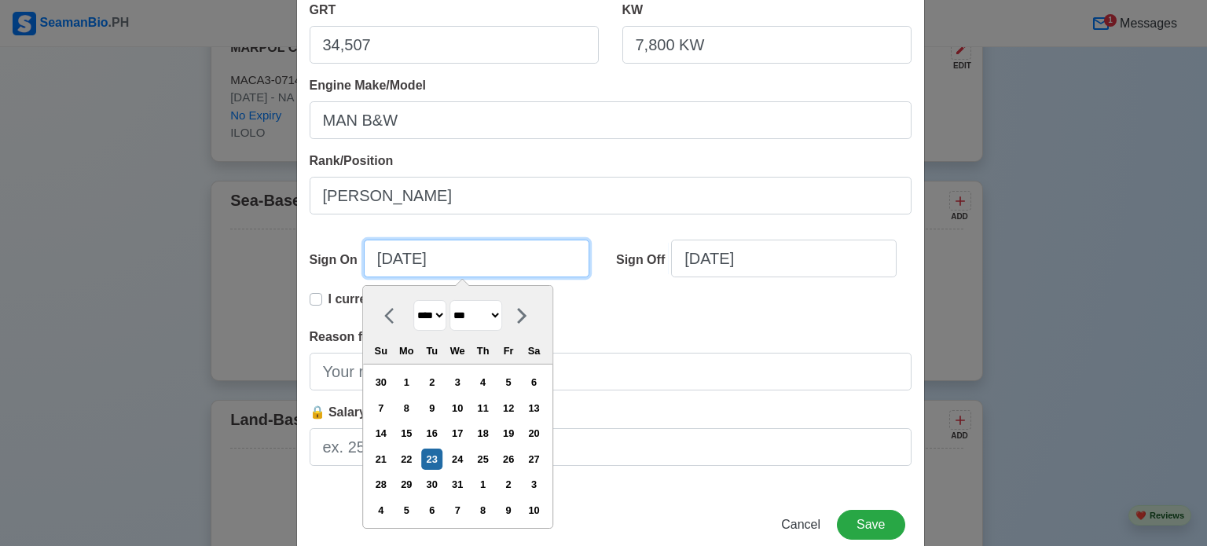
drag, startPoint x: 484, startPoint y: 263, endPoint x: 263, endPoint y: 263, distance: 220.8
click at [267, 263] on div "Add Sea-Based Experience Shipping Agency GLOBAL GATEWAY Vessel Name SBI POSEIDO…" at bounding box center [603, 273] width 1207 height 546
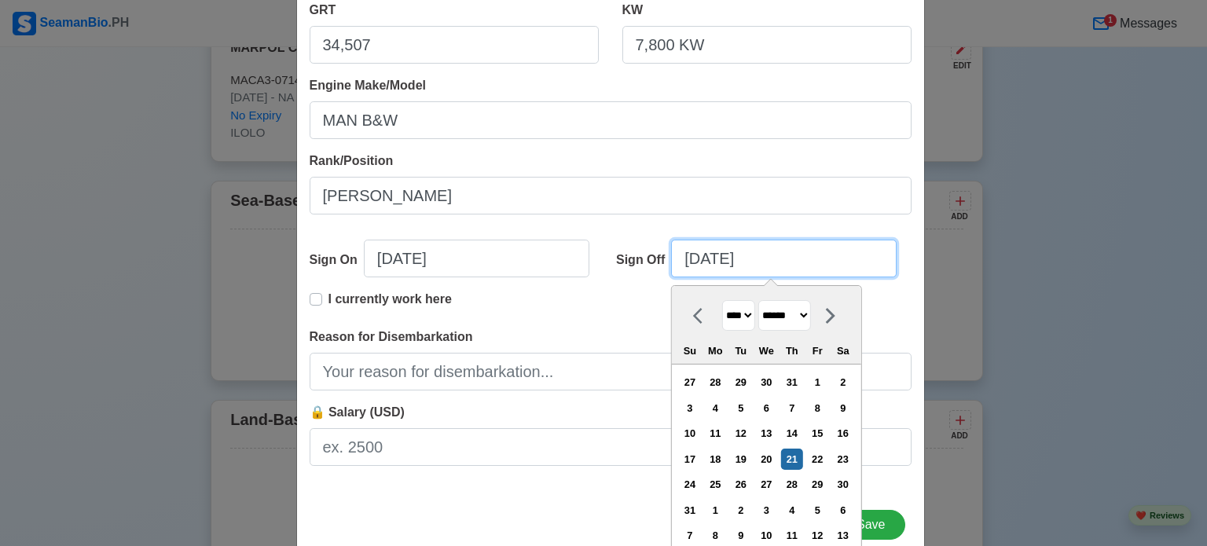
drag, startPoint x: 785, startPoint y: 257, endPoint x: 547, endPoint y: 253, distance: 238.1
click at [533, 257] on div "Sign On [DATE] Sign Off [DATE] **** **** **** **** **** **** **** **** **** ***…" at bounding box center [611, 265] width 602 height 50
paste input "[DATE]"
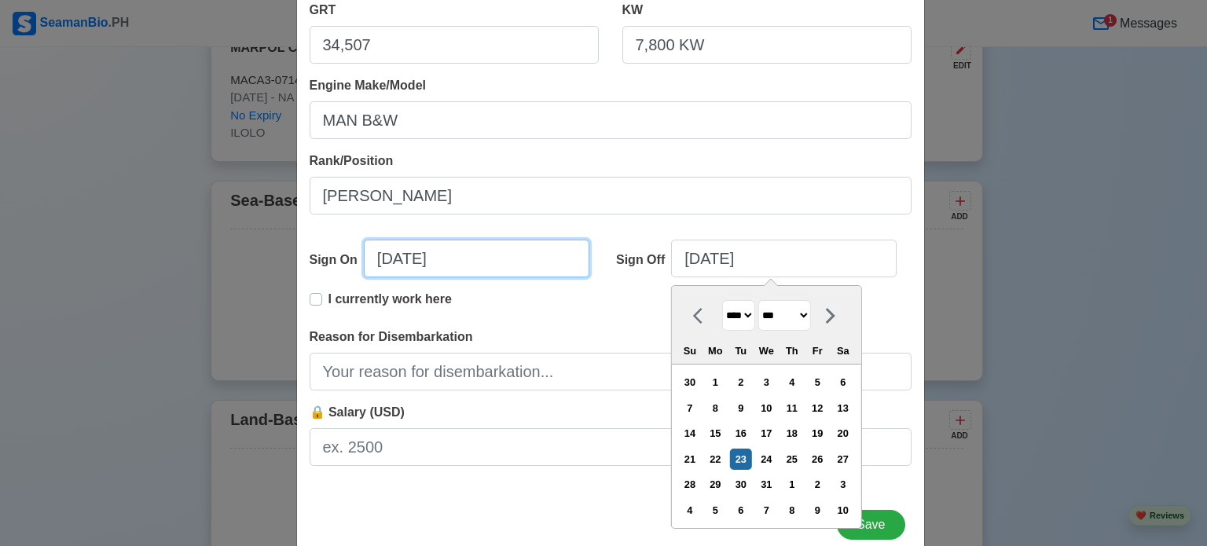
drag, startPoint x: 350, startPoint y: 257, endPoint x: 284, endPoint y: 257, distance: 66.8
click at [310, 257] on div "Sign On [DATE]" at bounding box center [457, 265] width 295 height 50
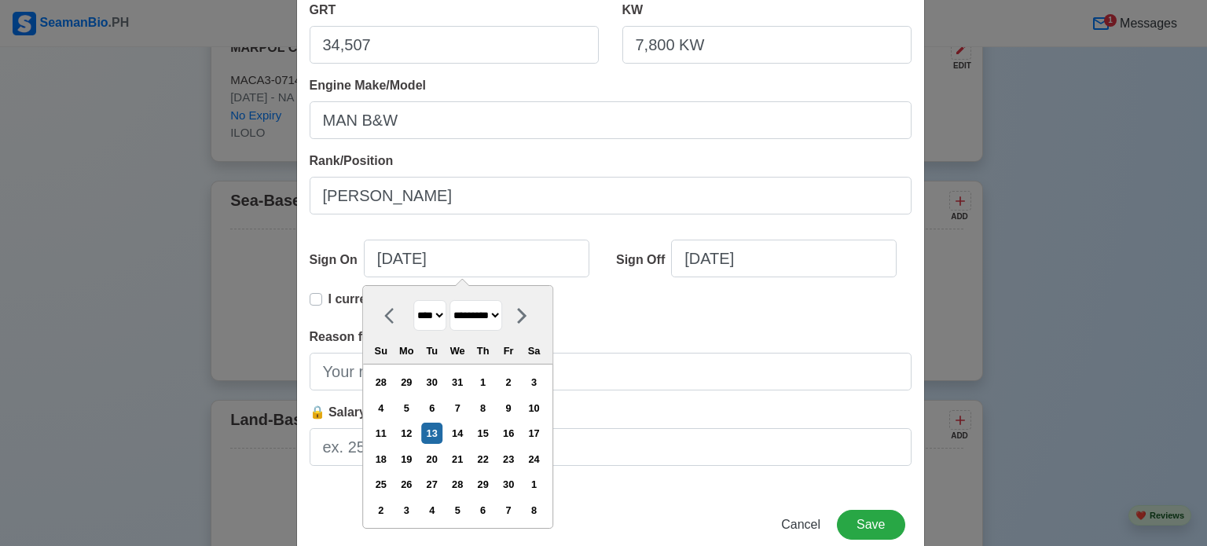
click at [699, 312] on div "I currently work here" at bounding box center [611, 309] width 602 height 38
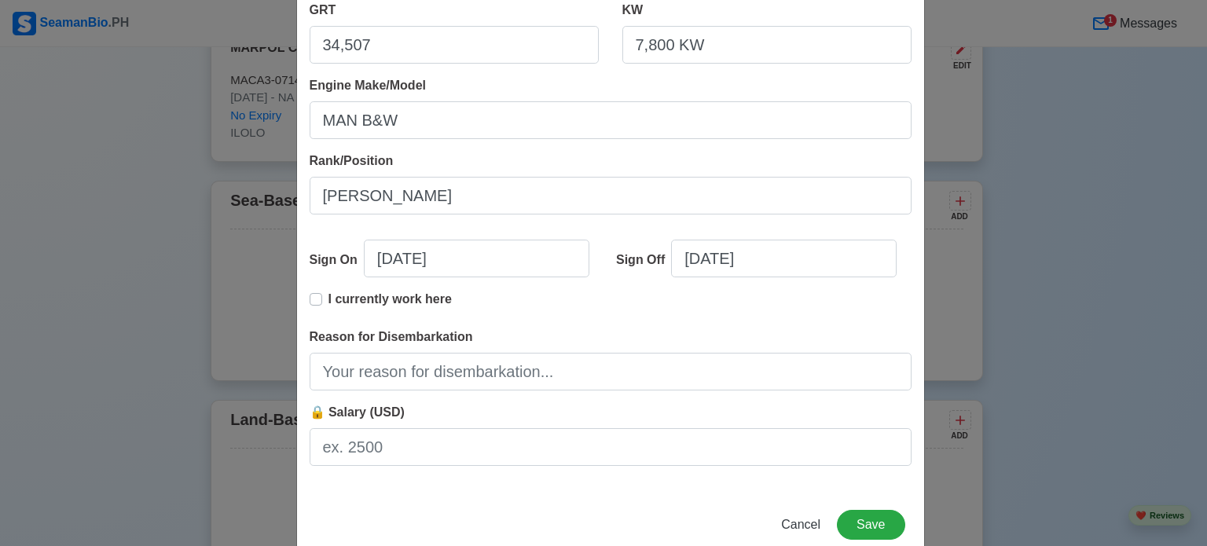
click at [328, 299] on label "I currently work here" at bounding box center [389, 305] width 123 height 31
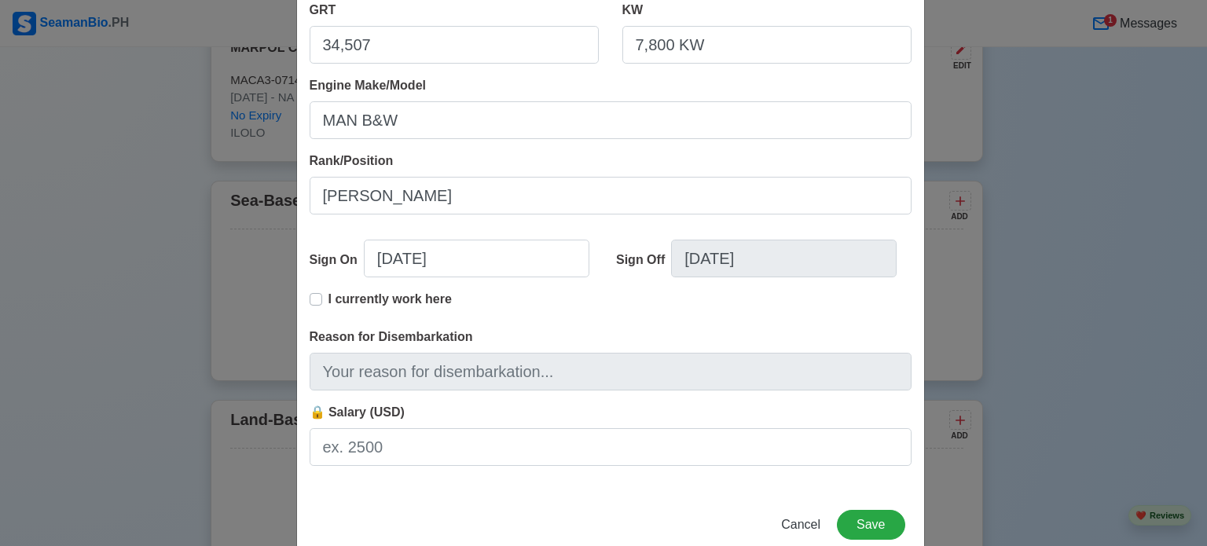
click at [328, 295] on label "I currently work here" at bounding box center [389, 305] width 123 height 31
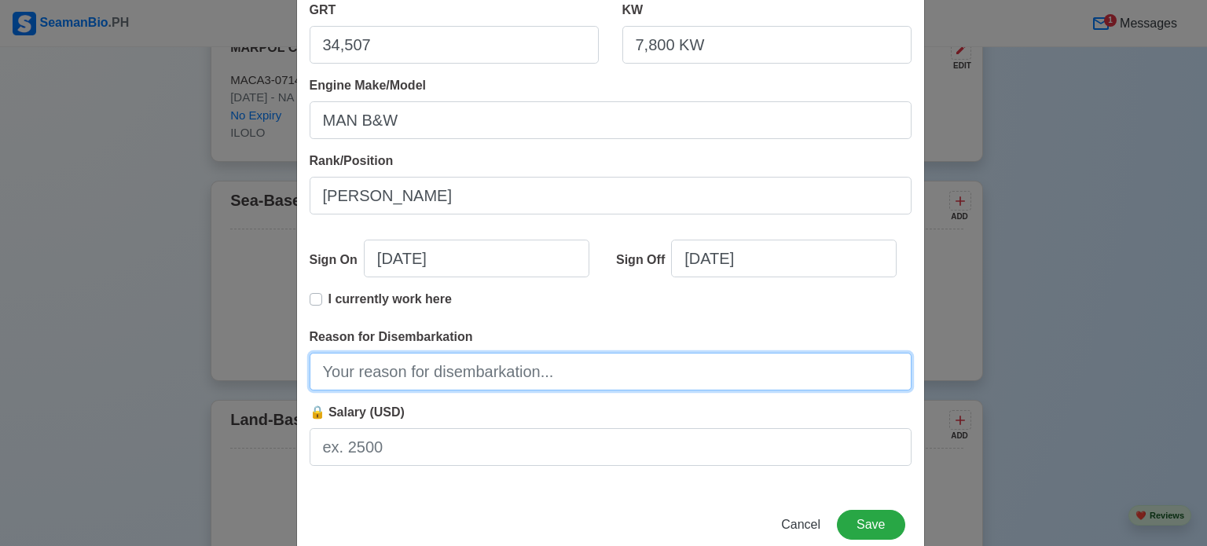
click at [483, 373] on input "Reason for Disembarkation" at bounding box center [611, 372] width 602 height 38
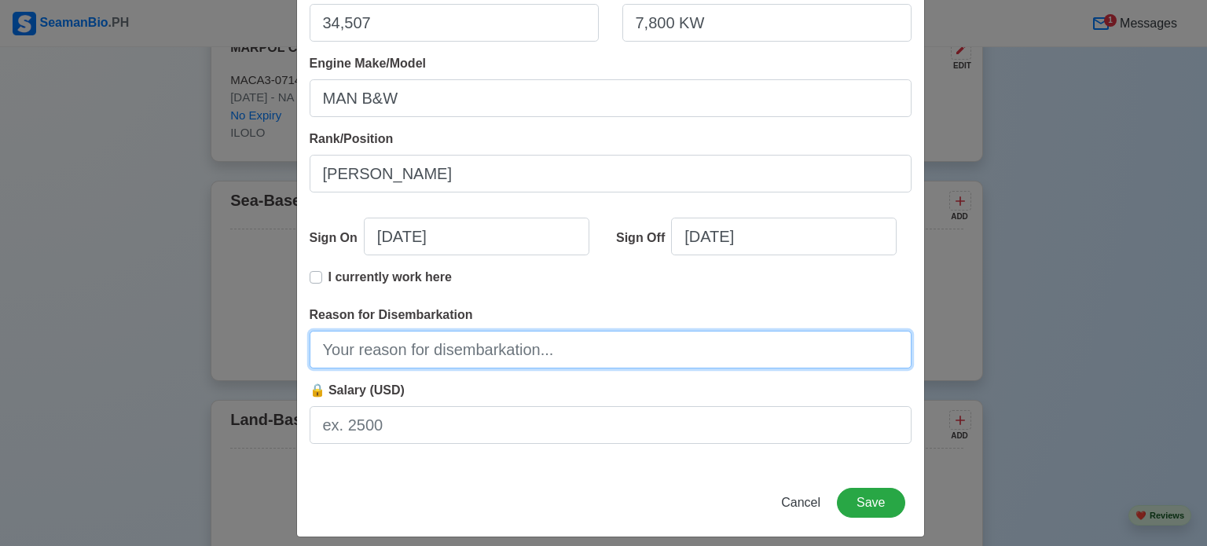
scroll to position [349, 0]
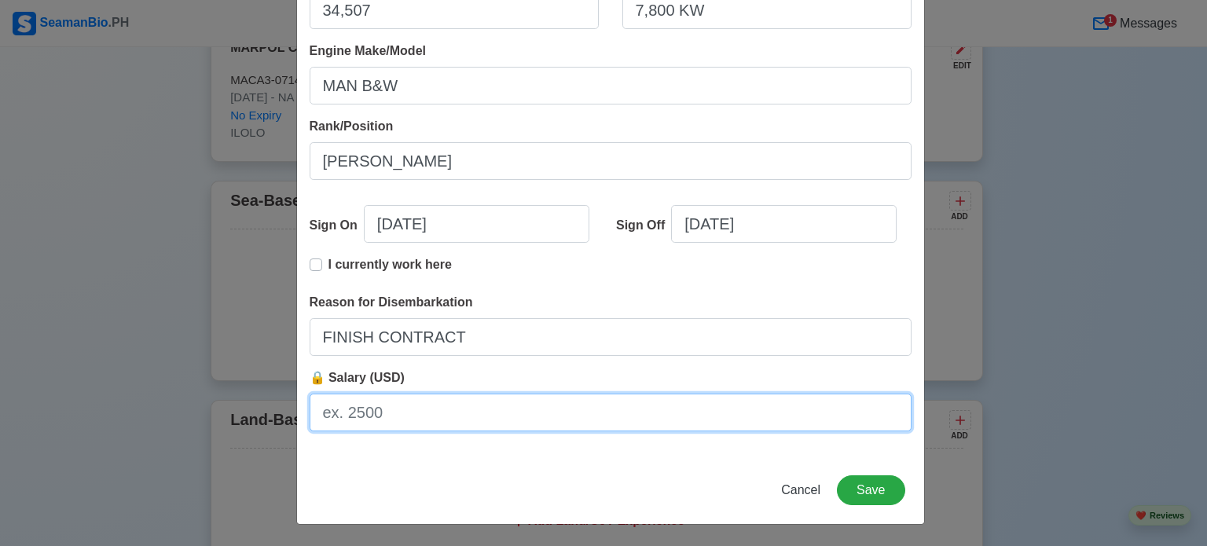
click at [475, 413] on input "🔒 Salary (USD)" at bounding box center [611, 413] width 602 height 38
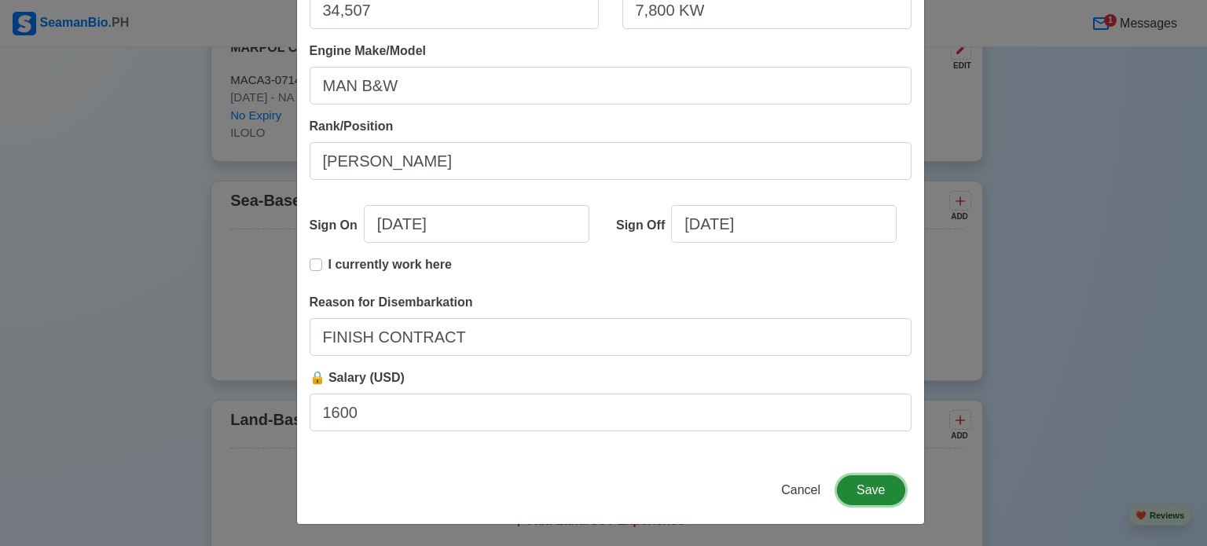
click at [878, 490] on button "Save" at bounding box center [871, 490] width 68 height 30
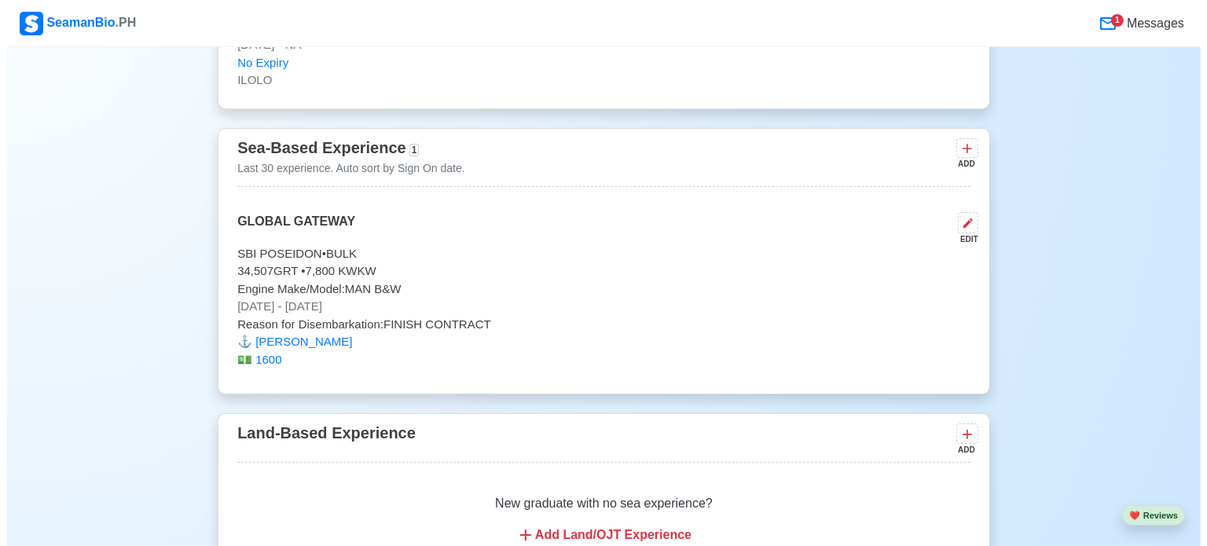
scroll to position [6307, 0]
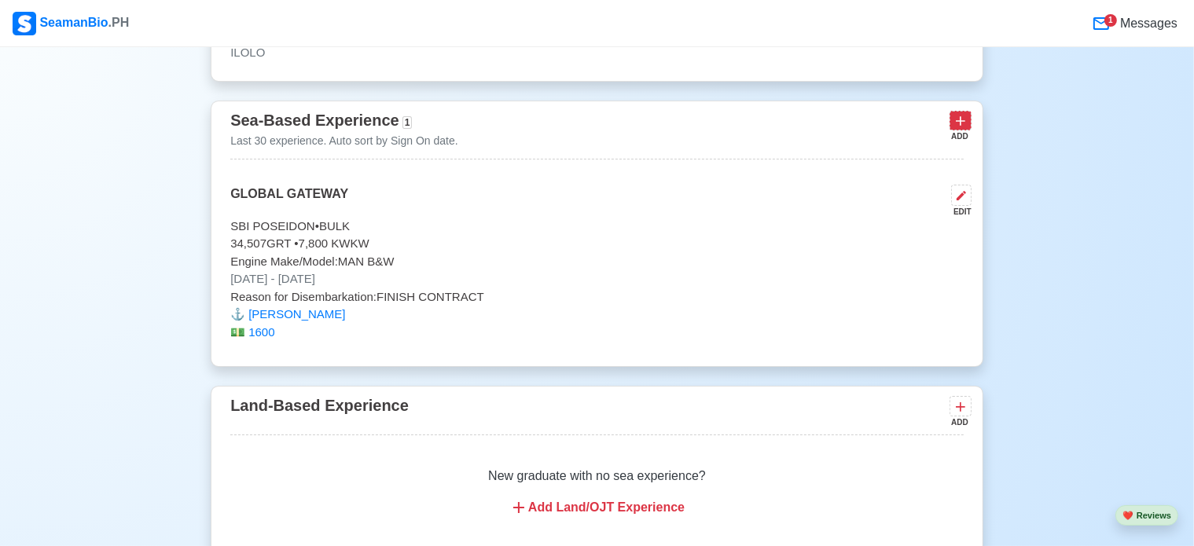
click at [960, 116] on icon at bounding box center [959, 120] width 9 height 9
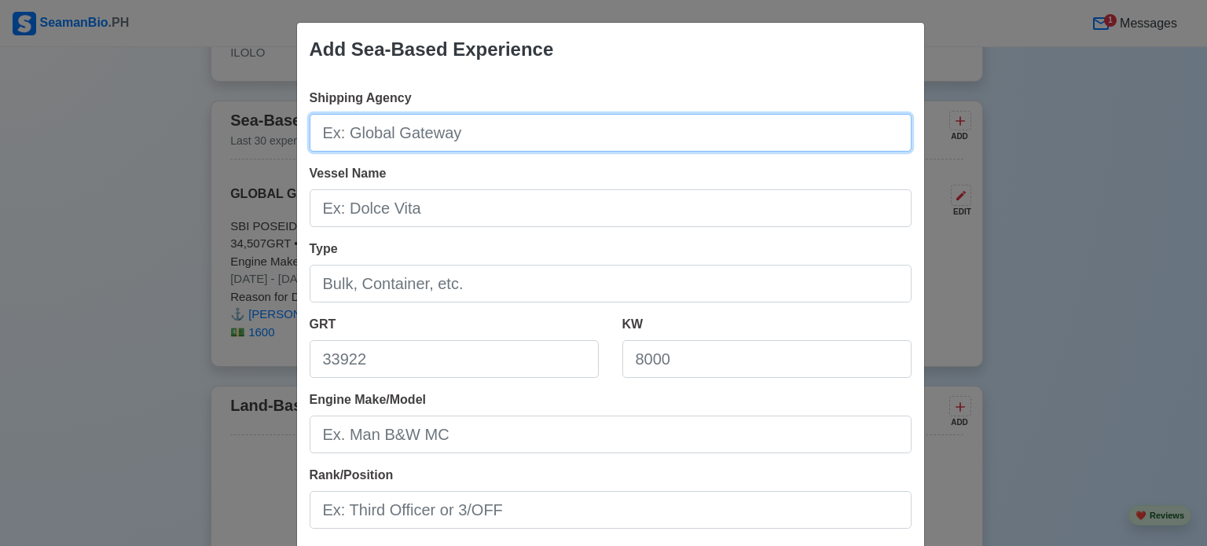
click at [405, 128] on input "Shipping Agency" at bounding box center [611, 133] width 602 height 38
click at [465, 137] on input "Shipping Agency" at bounding box center [611, 133] width 602 height 38
paste input "YIALOS"
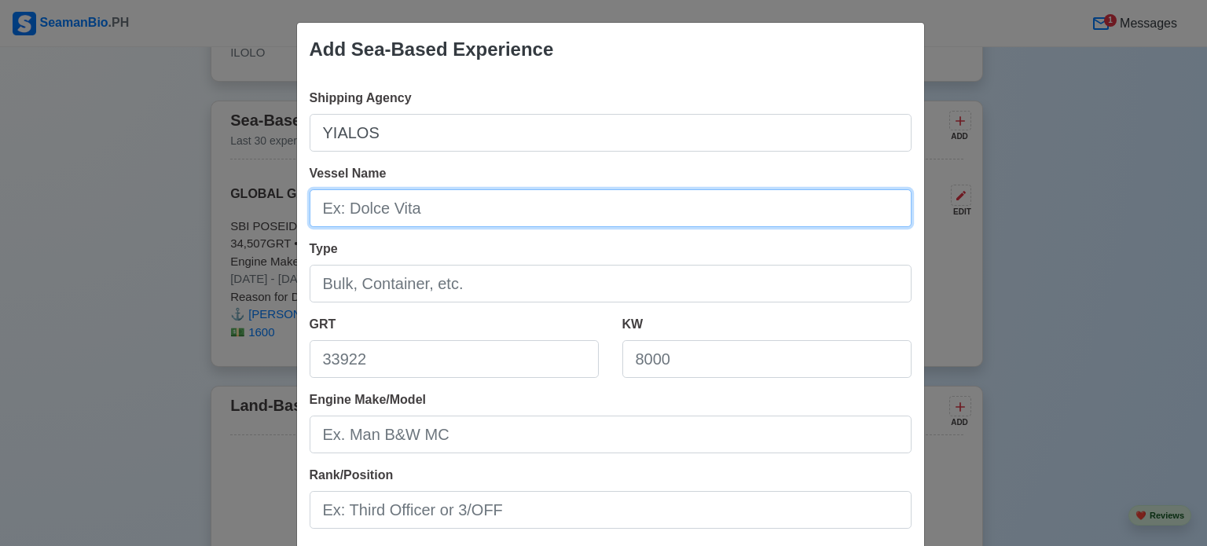
click at [429, 215] on input "Vessel Name" at bounding box center [611, 208] width 602 height 38
click at [480, 201] on input "Vessel Name" at bounding box center [611, 208] width 602 height 38
paste input "SBI PHOEBE"
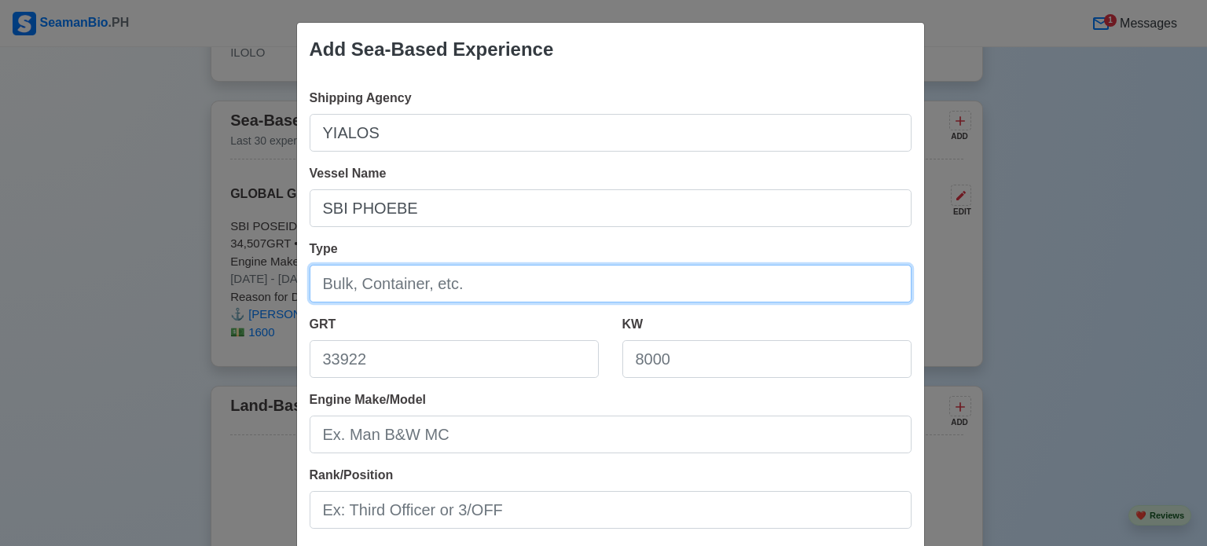
click at [416, 284] on input "Type" at bounding box center [611, 284] width 602 height 38
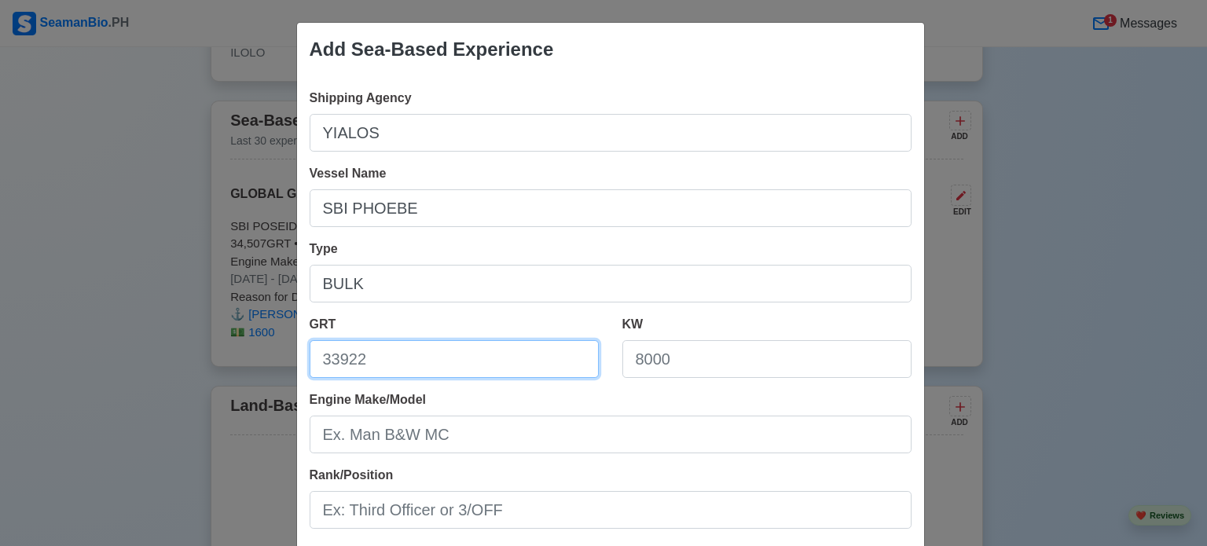
click at [450, 353] on input "GRT" at bounding box center [454, 359] width 289 height 38
paste input "36,336"
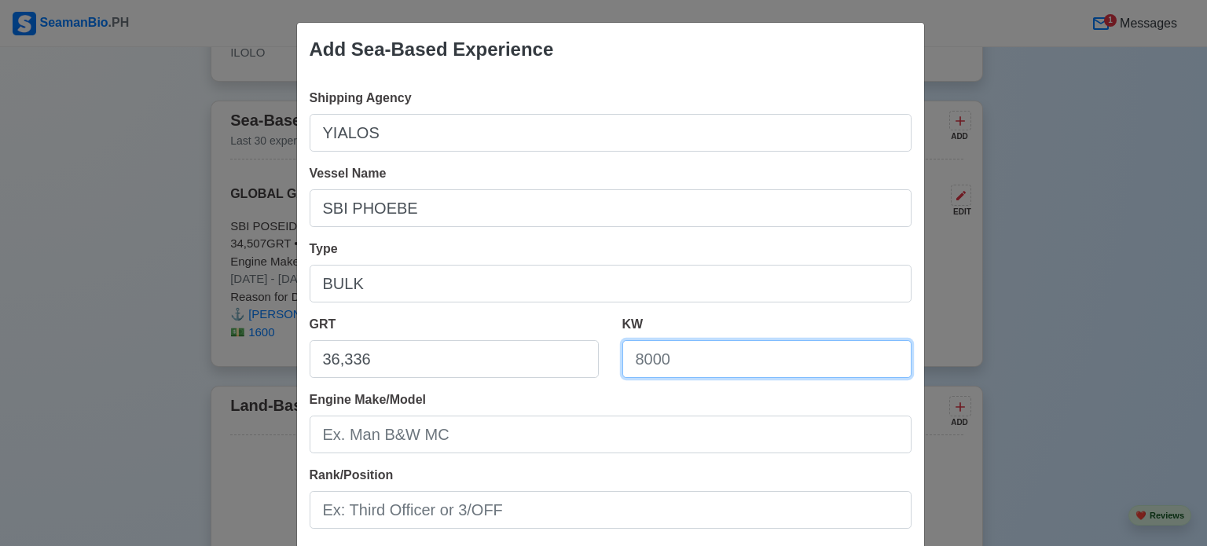
click at [691, 357] on input "KW" at bounding box center [766, 359] width 289 height 38
paste input "9,932 KW"
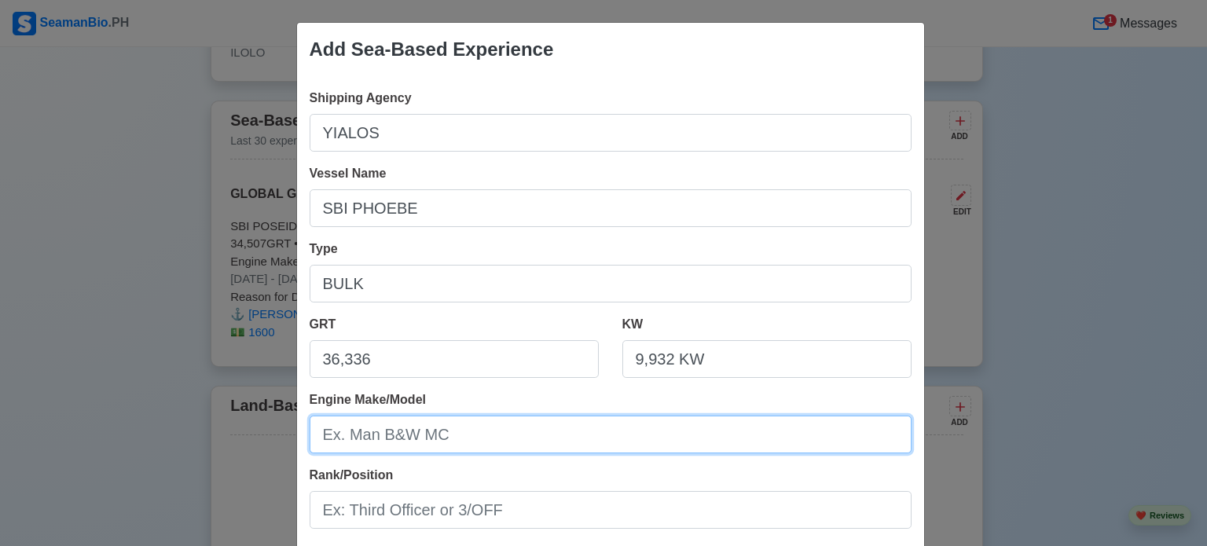
click at [456, 430] on input "Engine Make/Model" at bounding box center [611, 435] width 602 height 38
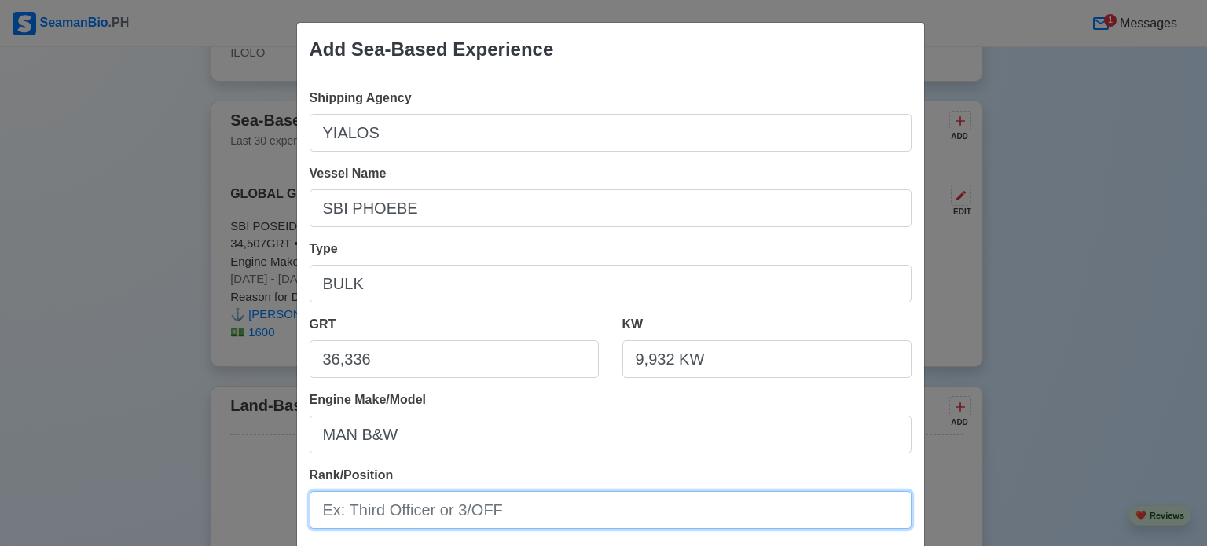
click at [389, 506] on input "Rank/Position" at bounding box center [611, 510] width 602 height 38
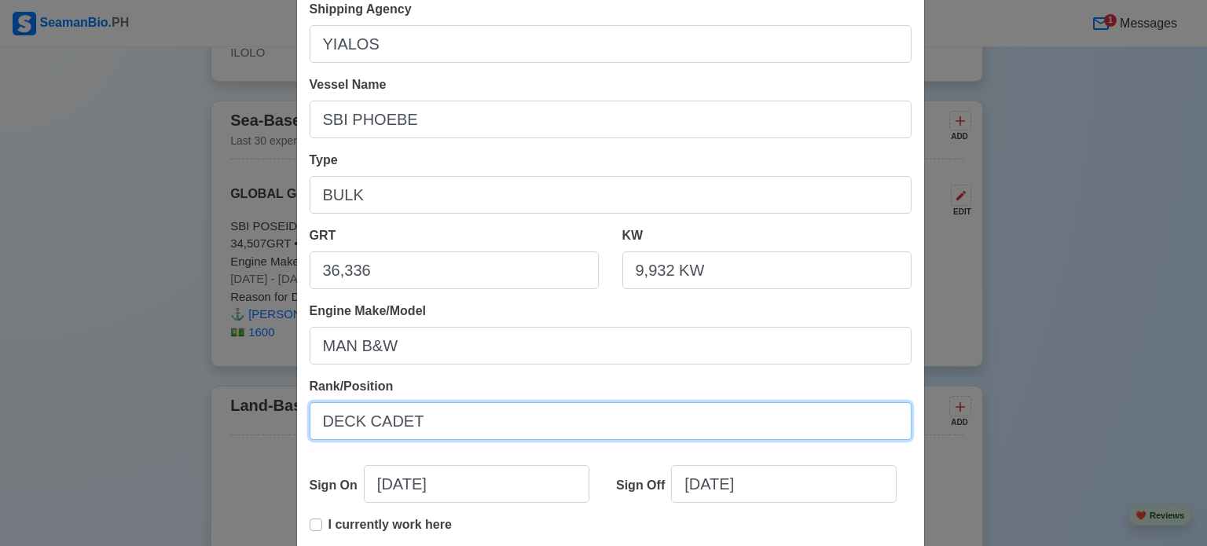
scroll to position [157, 0]
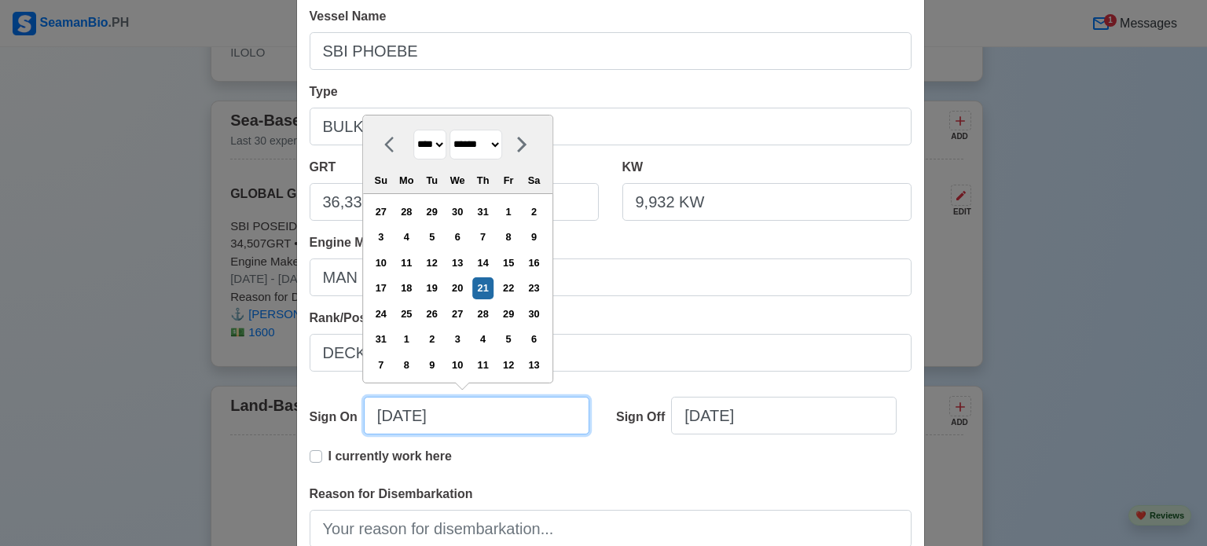
drag, startPoint x: 352, startPoint y: 417, endPoint x: 259, endPoint y: 423, distance: 92.9
click at [297, 417] on div "Shipping Agency YIALOS Vessel Name SBI PHOEBE Type BULK GRT 36,336 KW 9,932 KW …" at bounding box center [610, 283] width 627 height 729
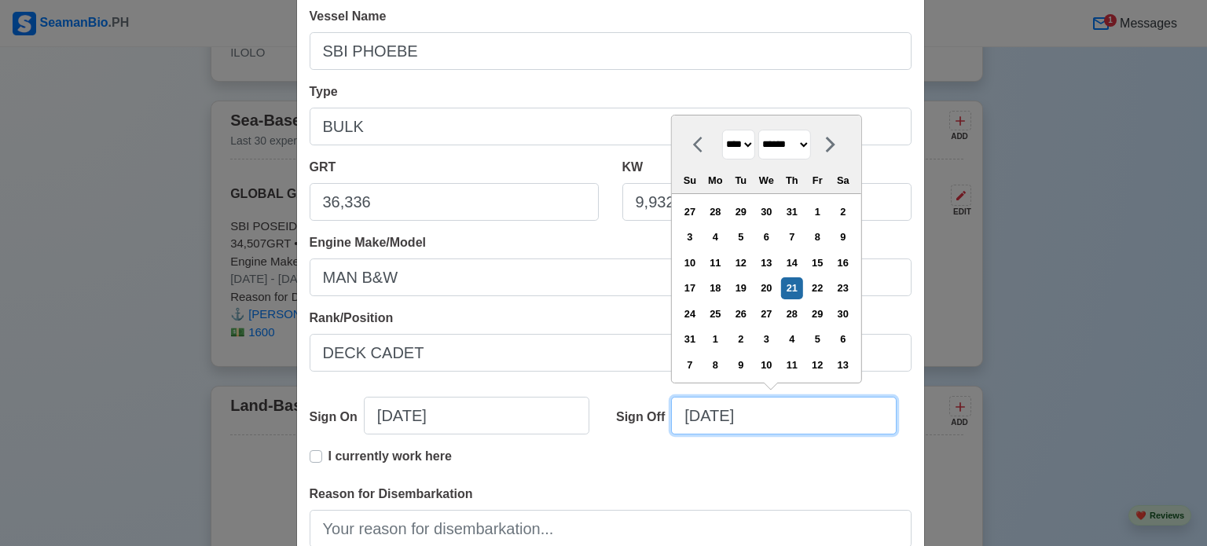
click at [781, 416] on input "[DATE]" at bounding box center [784, 416] width 226 height 38
drag, startPoint x: 781, startPoint y: 416, endPoint x: 520, endPoint y: 414, distance: 260.9
click at [537, 413] on div "Sign On [DATE] Sign Off [DATE] **** **** **** **** **** **** **** **** **** ***…" at bounding box center [611, 422] width 602 height 50
paste input "[DATE]"
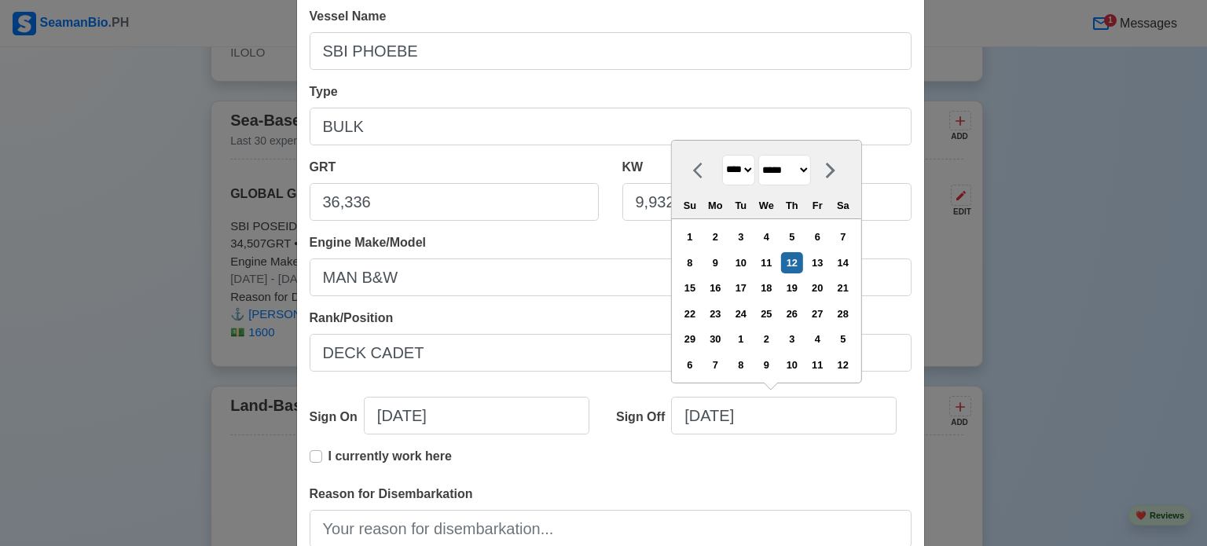
click at [739, 468] on div "I currently work here" at bounding box center [611, 466] width 602 height 38
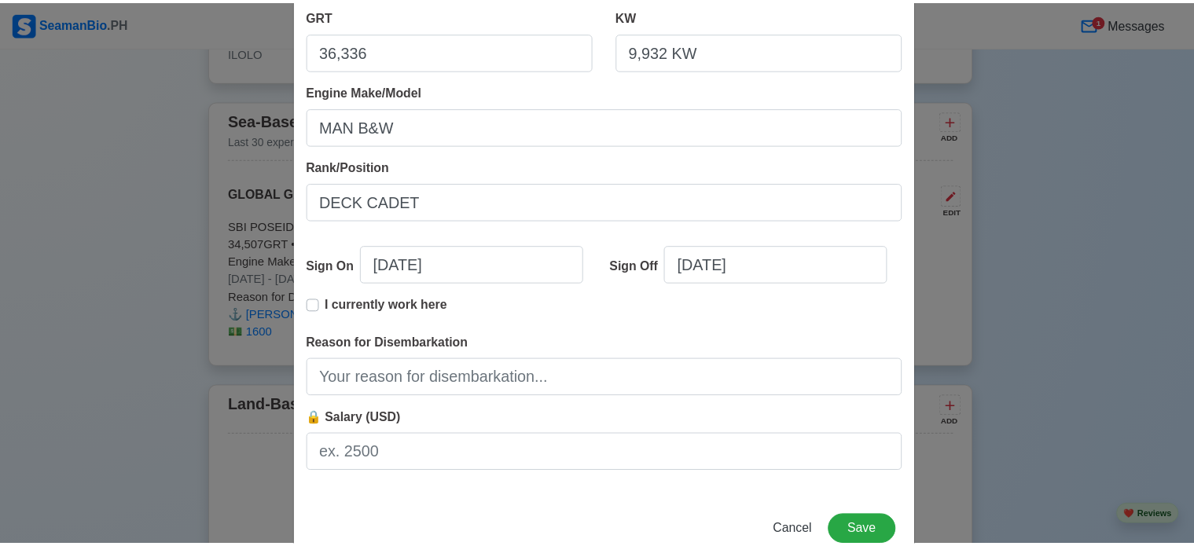
scroll to position [314, 0]
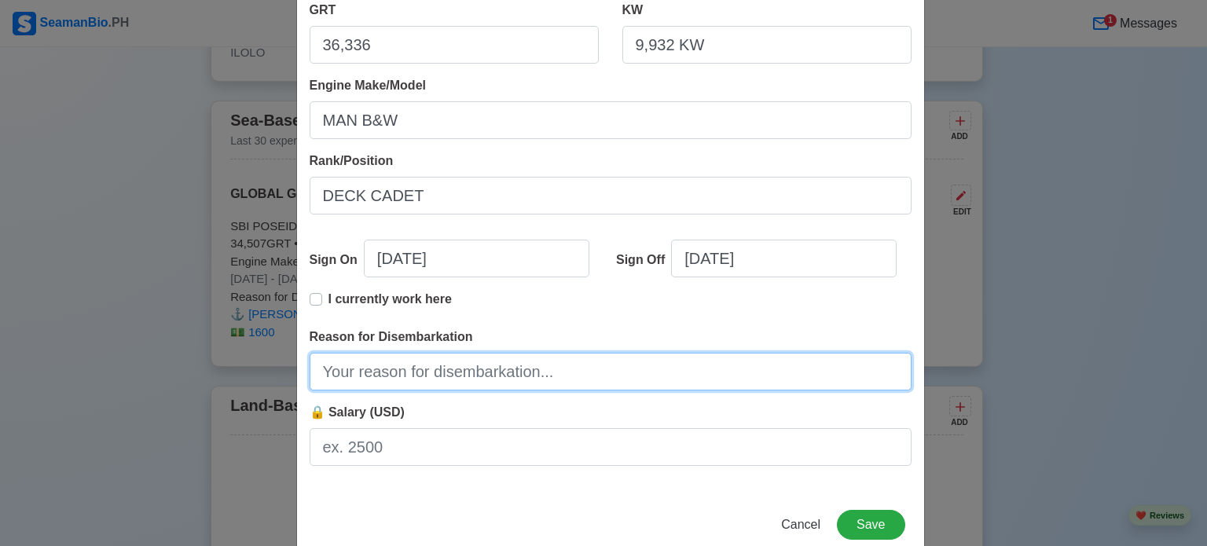
click at [464, 364] on input "Reason for Disembarkation" at bounding box center [611, 372] width 602 height 38
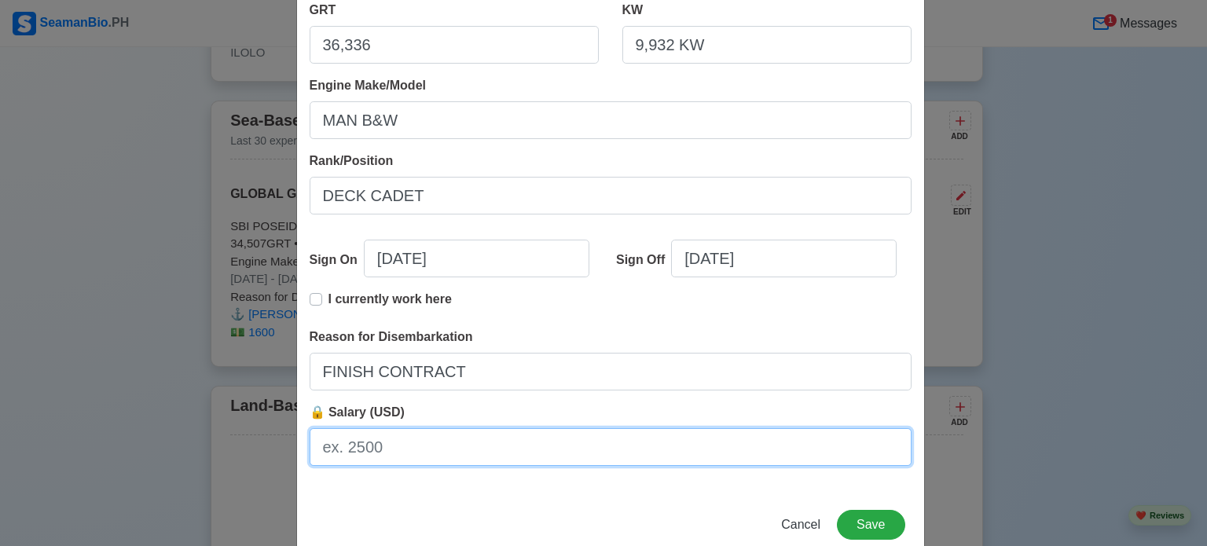
click at [446, 444] on input "🔒 Salary (USD)" at bounding box center [611, 447] width 602 height 38
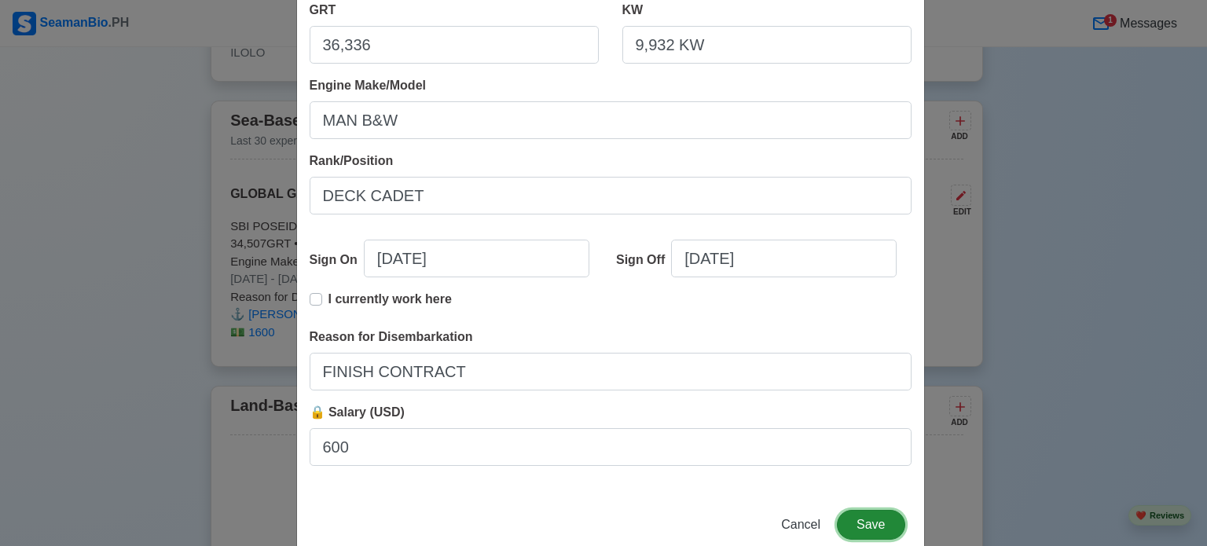
click at [871, 524] on button "Save" at bounding box center [871, 525] width 68 height 30
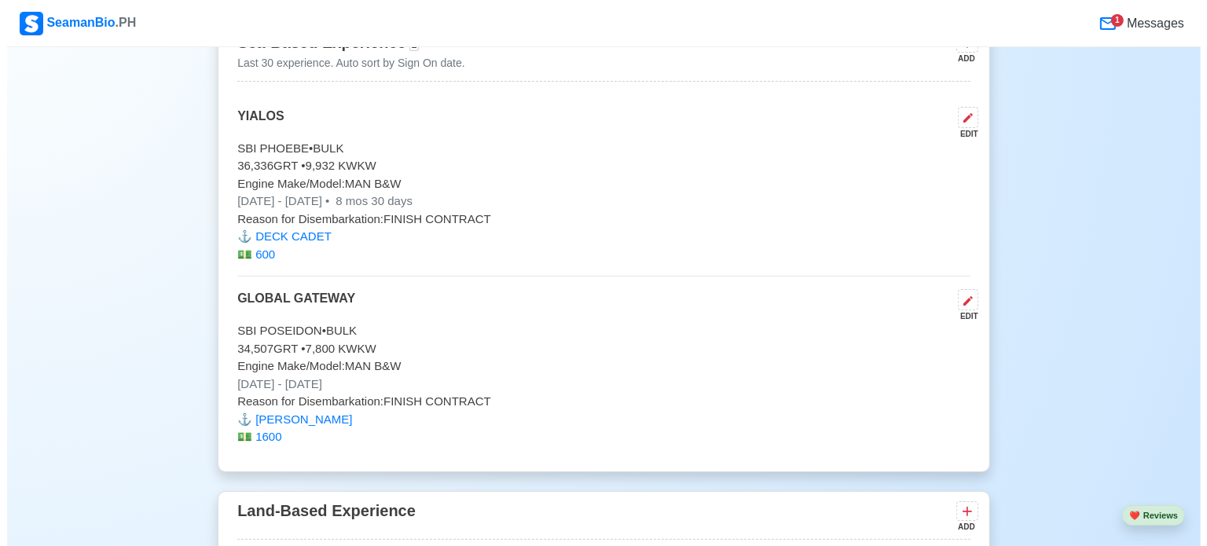
scroll to position [6307, 0]
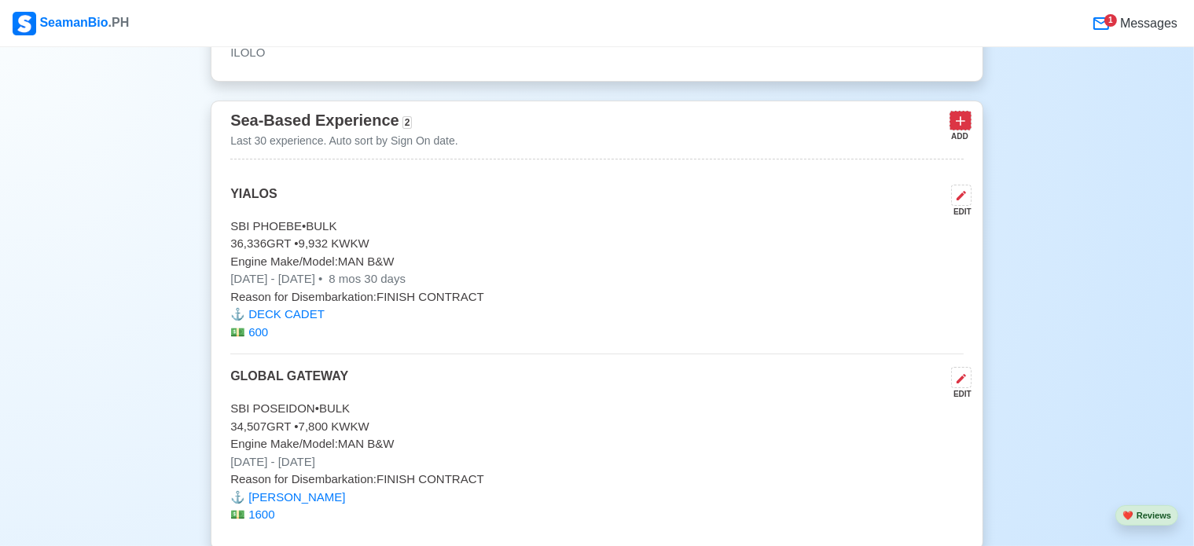
click at [962, 113] on icon at bounding box center [960, 121] width 16 height 16
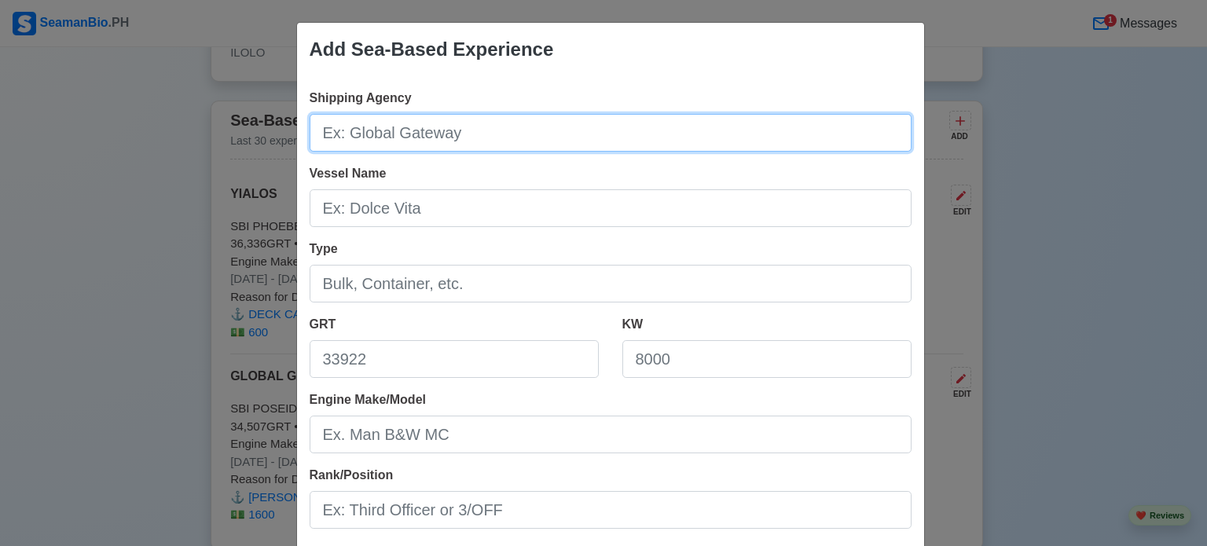
click at [418, 125] on input "Shipping Agency" at bounding box center [611, 133] width 602 height 38
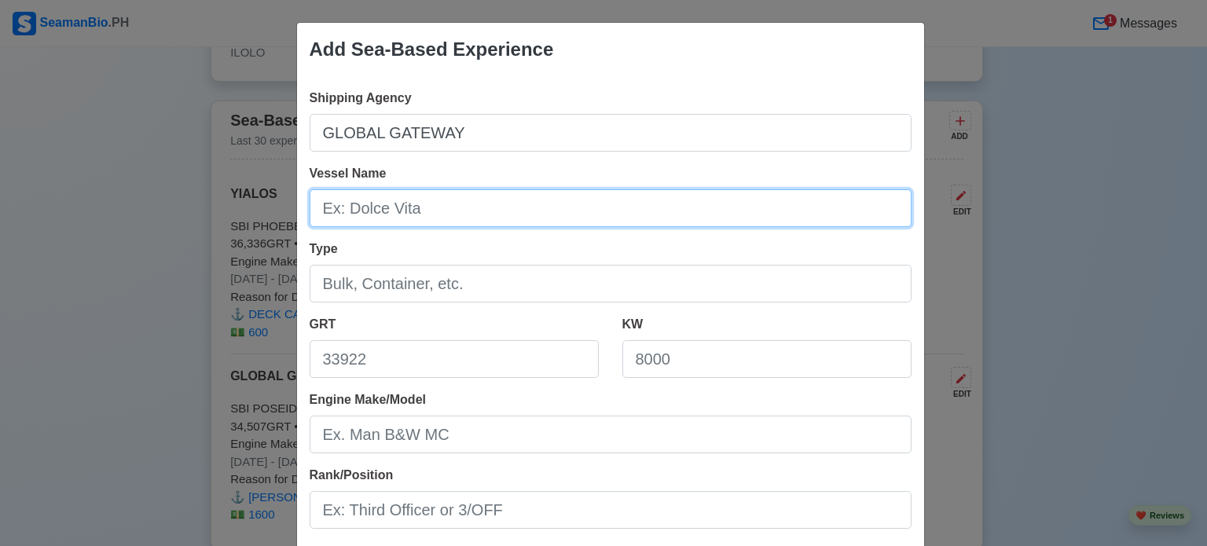
click at [431, 210] on input "Vessel Name" at bounding box center [611, 208] width 602 height 38
paste input "SBI REGGAE"
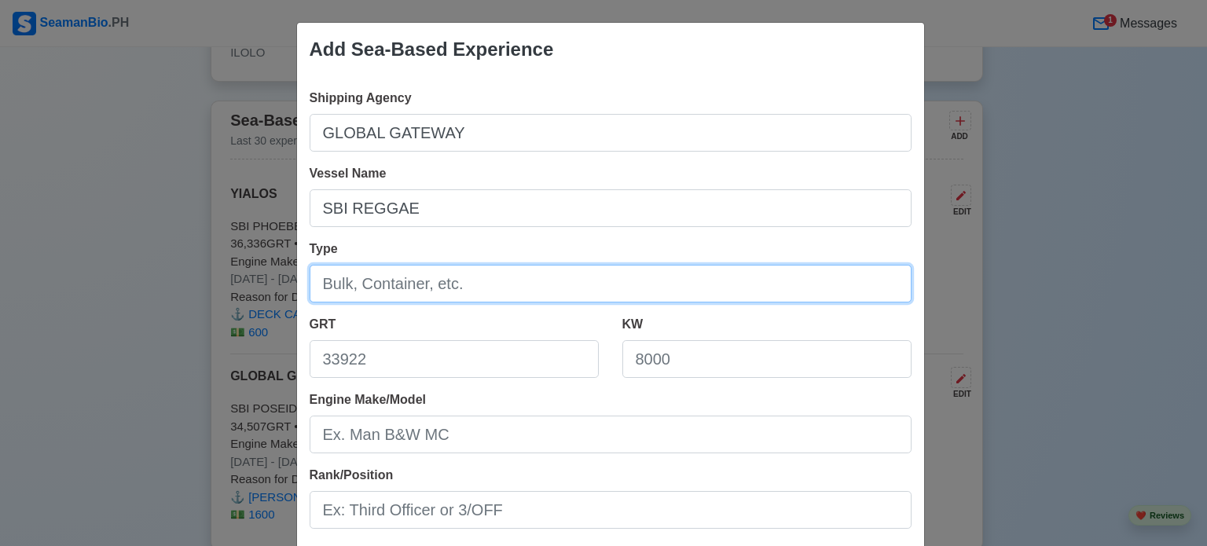
click at [415, 273] on input "Type" at bounding box center [611, 284] width 602 height 38
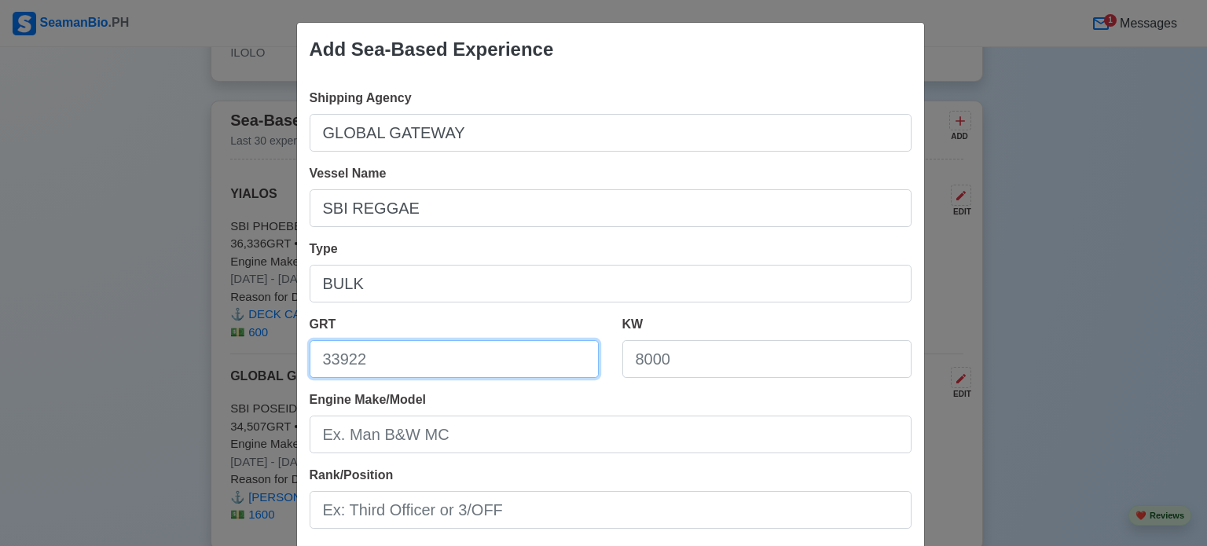
click at [442, 361] on input "GRT" at bounding box center [454, 359] width 289 height 38
click at [456, 352] on input "GRT" at bounding box center [454, 359] width 289 height 38
paste input "44,069"
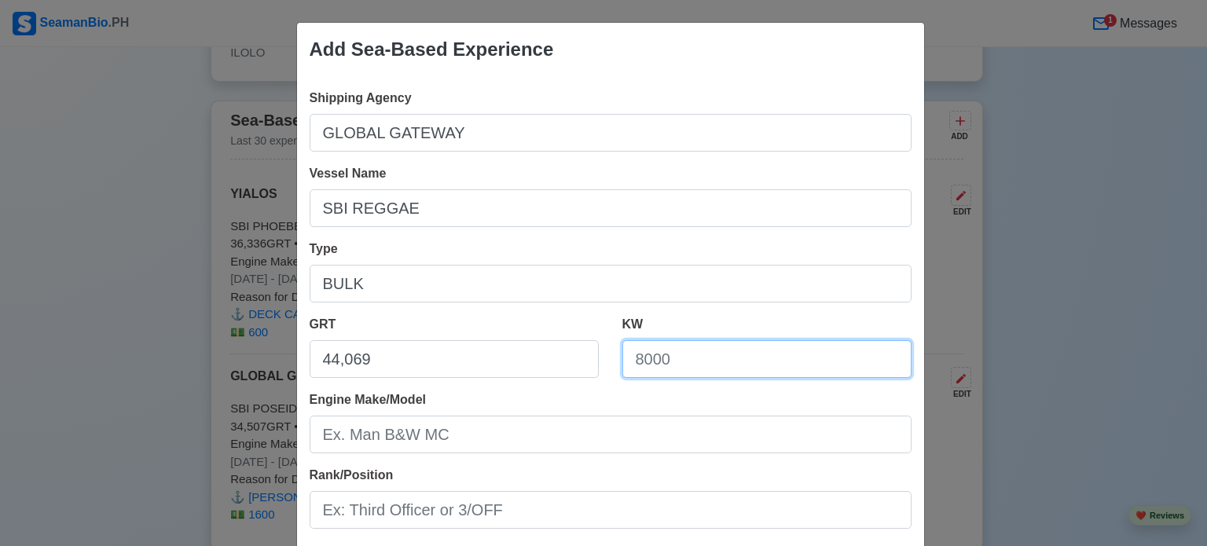
click at [734, 360] on input "KW" at bounding box center [766, 359] width 289 height 38
paste input "8,500 KW"
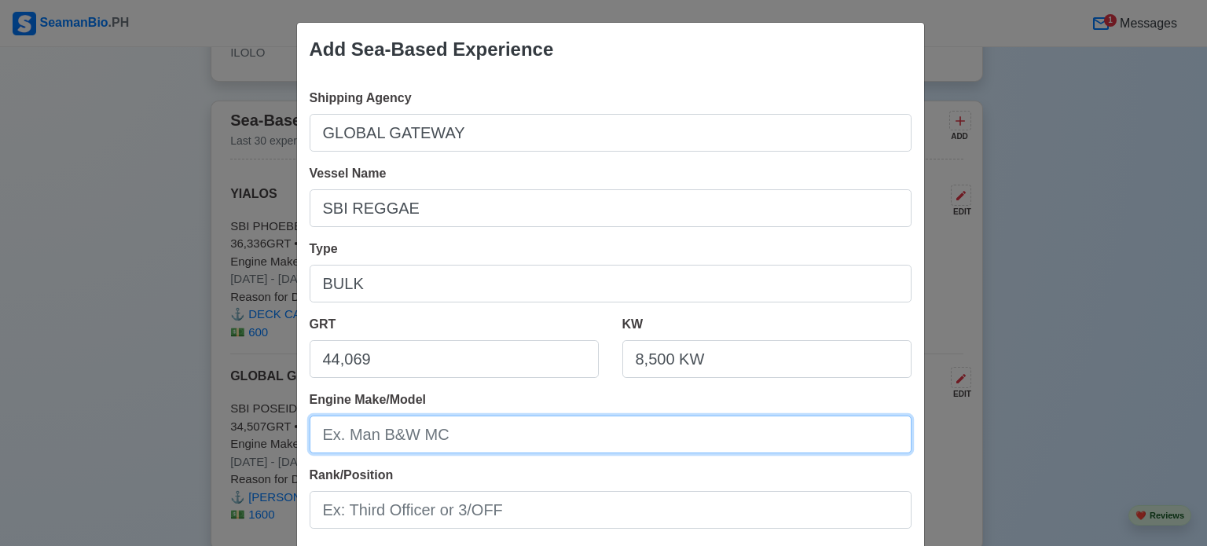
click at [511, 438] on input "Engine Make/Model" at bounding box center [611, 435] width 602 height 38
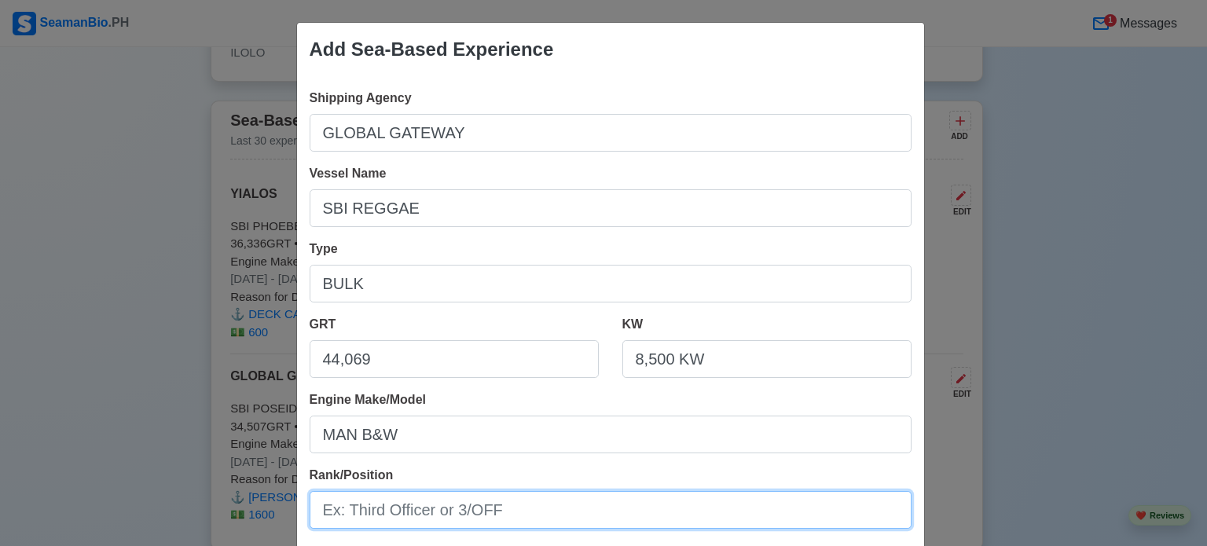
click at [391, 502] on input "Rank/Position" at bounding box center [611, 510] width 602 height 38
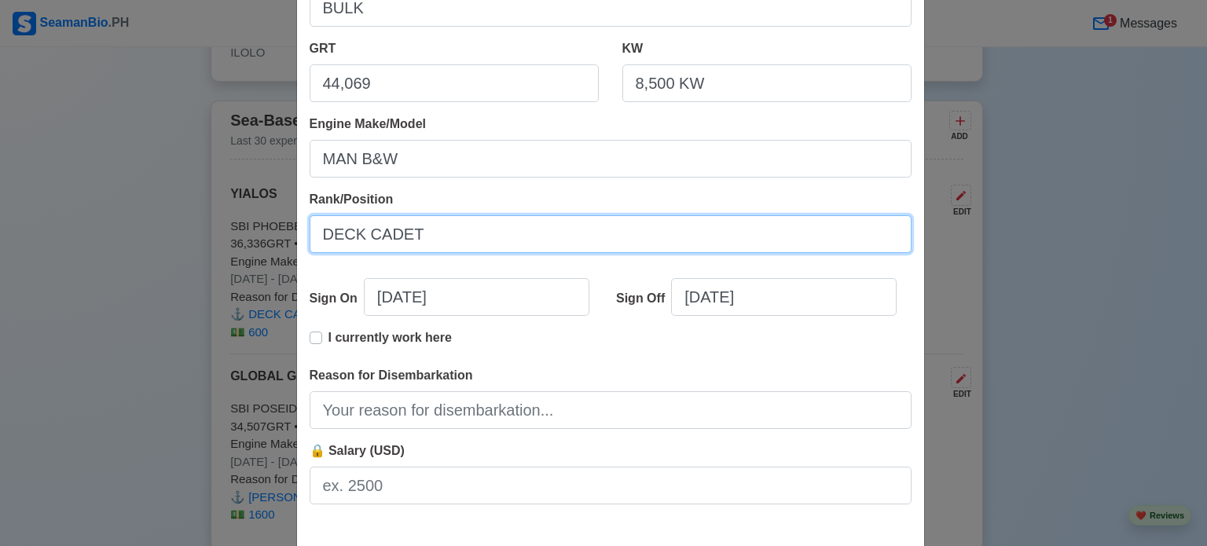
scroll to position [314, 0]
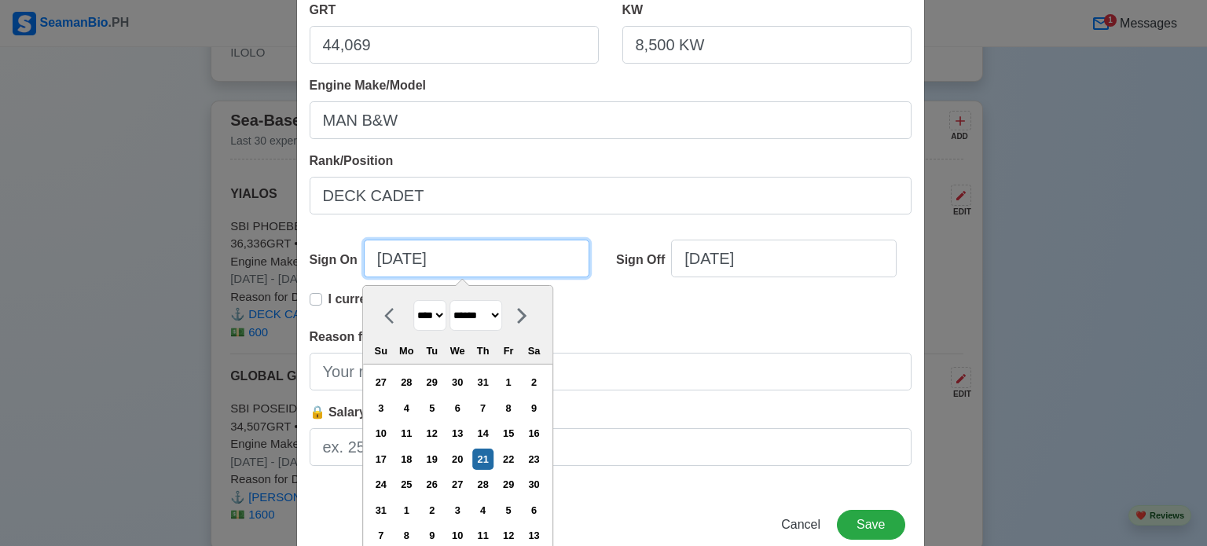
drag, startPoint x: 428, startPoint y: 249, endPoint x: 153, endPoint y: 244, distance: 275.1
click at [194, 245] on div "Add Sea-Based Experience Shipping Agency GLOBAL GATEWAY Vessel Name SBI REGGAE …" at bounding box center [603, 273] width 1207 height 546
paste input "[DATE]"
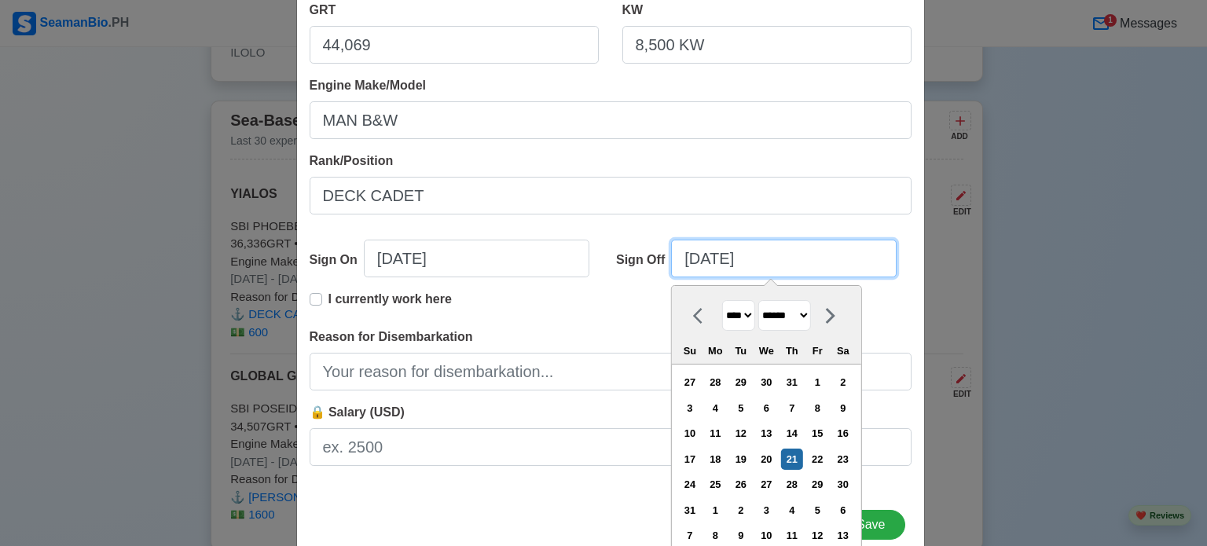
click at [805, 254] on input "[DATE]" at bounding box center [784, 259] width 226 height 38
drag, startPoint x: 765, startPoint y: 250, endPoint x: 525, endPoint y: 257, distance: 239.8
click at [539, 255] on div "Sign On [DATE] Sign Off [DATE] **** **** **** **** **** **** **** **** **** ***…" at bounding box center [611, 265] width 602 height 50
paste input "[DATE]"
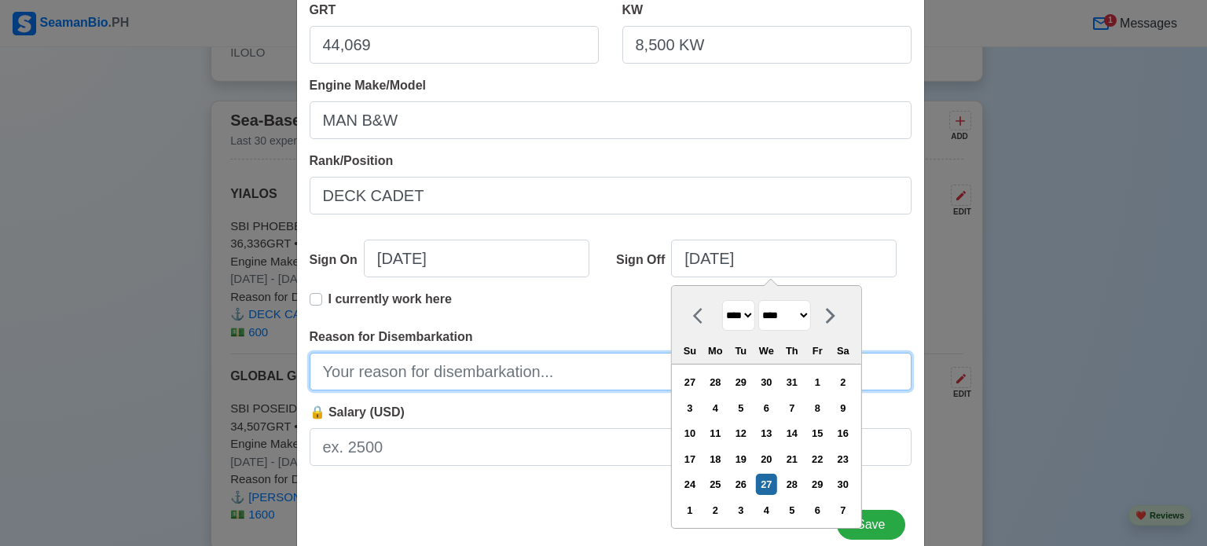
click at [444, 380] on input "Reason for Disembarkation" at bounding box center [611, 372] width 602 height 38
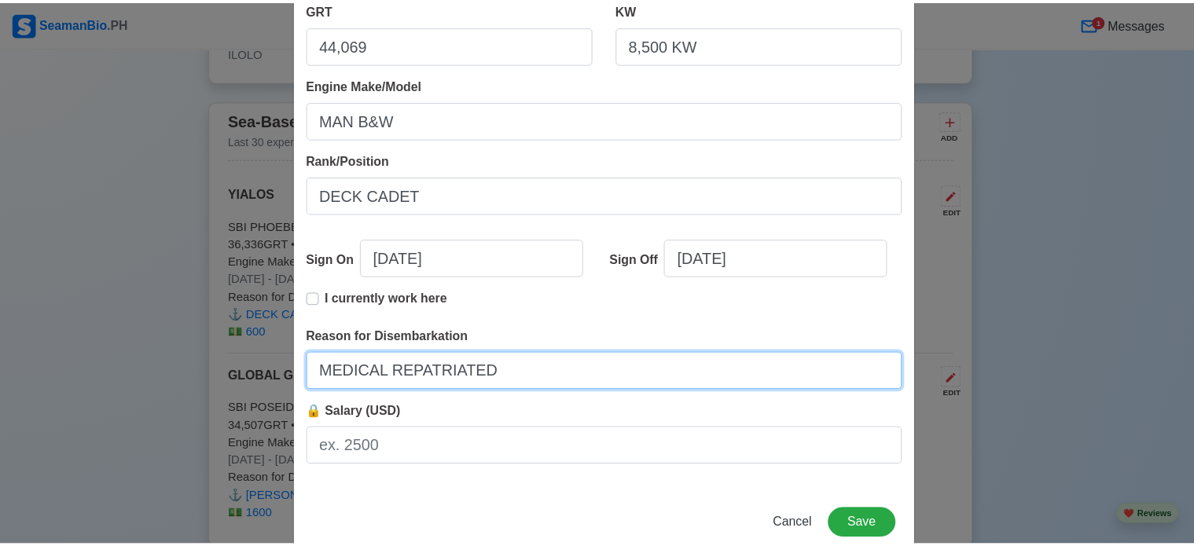
scroll to position [349, 0]
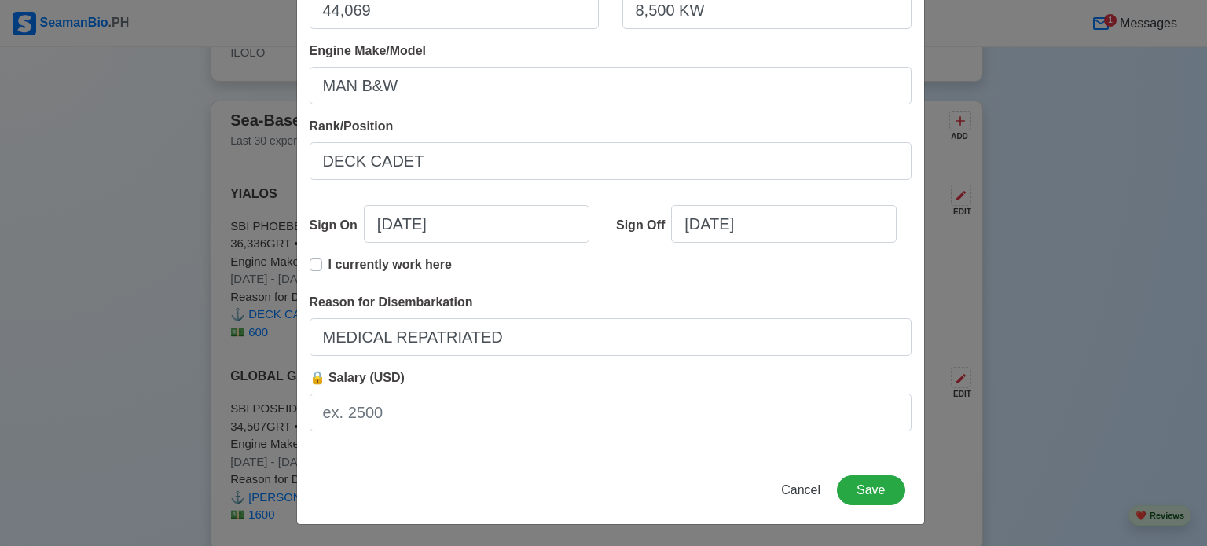
click at [673, 431] on div "Shipping Agency GLOBAL GATEWAY Vessel Name SBI REGGAE Type BULK GRT 44,069 KW 8…" at bounding box center [610, 91] width 627 height 729
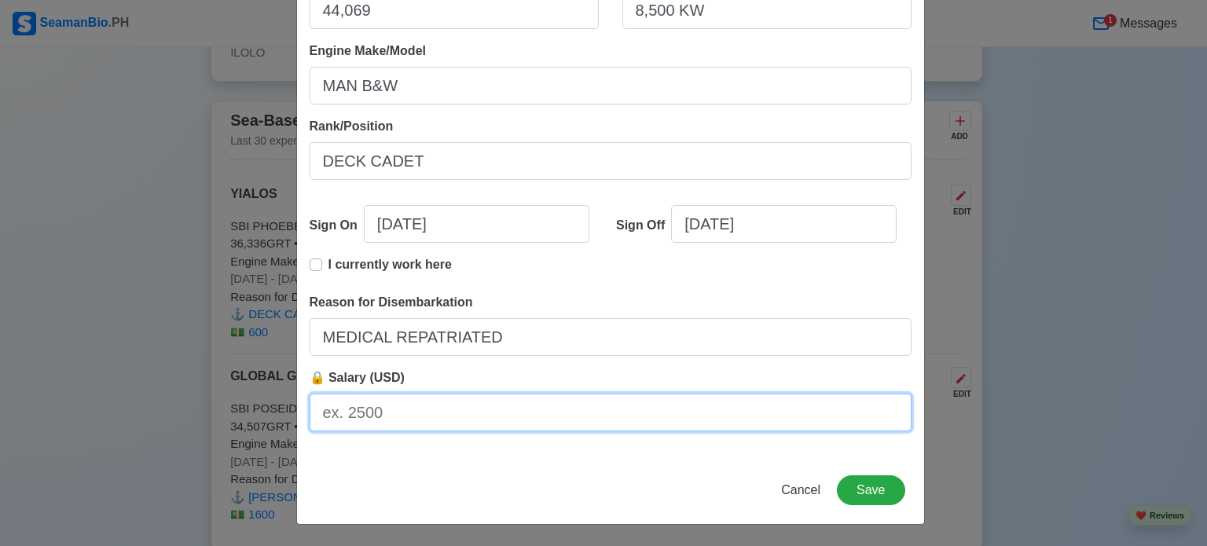
click at [669, 430] on input "🔒 Salary (USD)" at bounding box center [611, 413] width 602 height 38
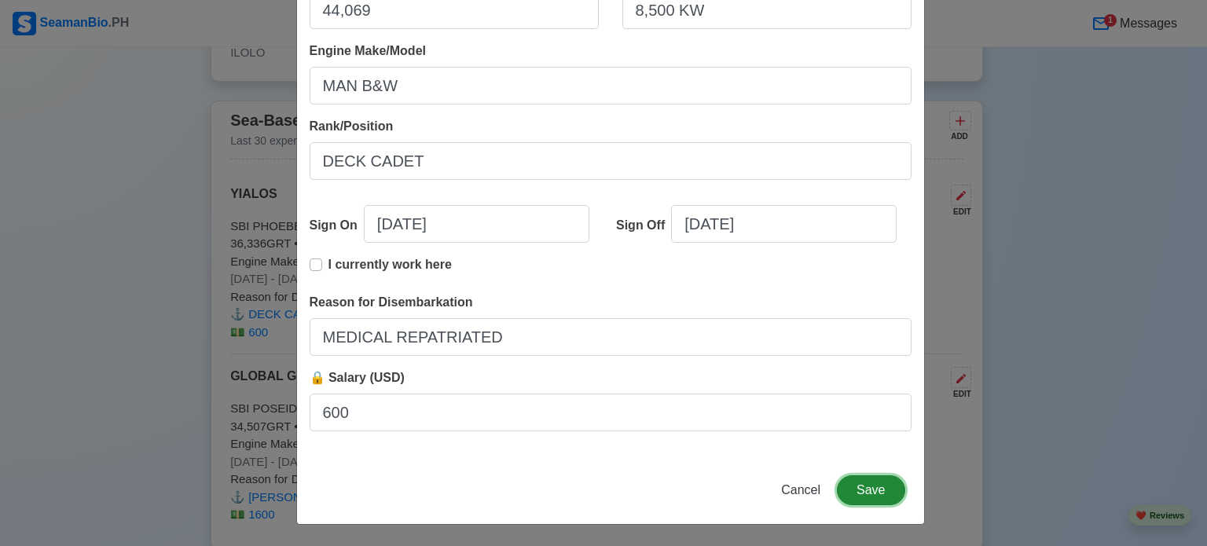
click at [860, 490] on button "Save" at bounding box center [871, 490] width 68 height 30
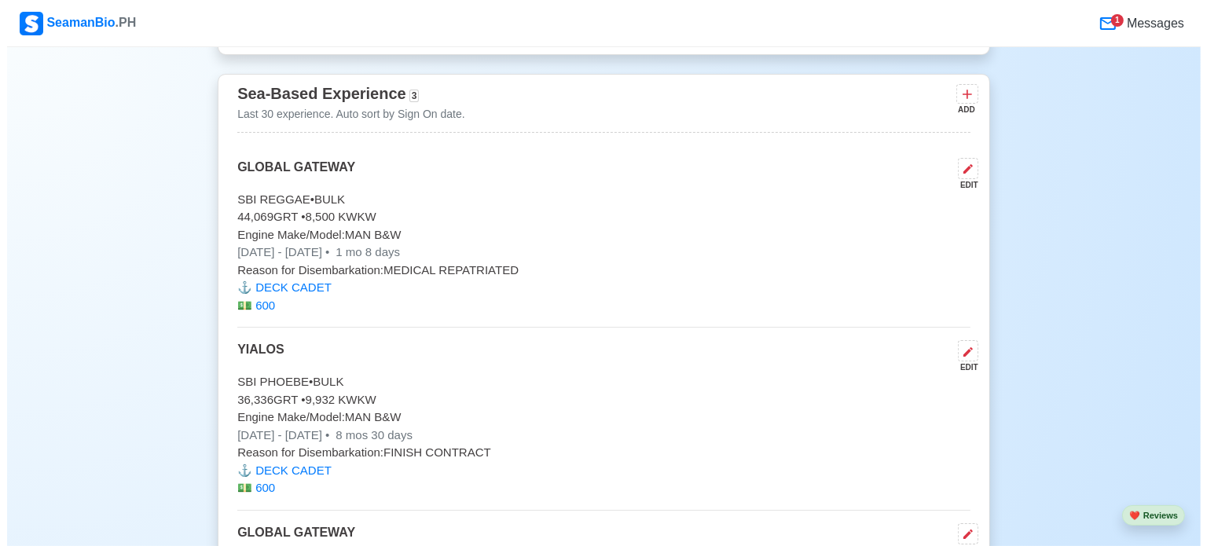
scroll to position [6307, 0]
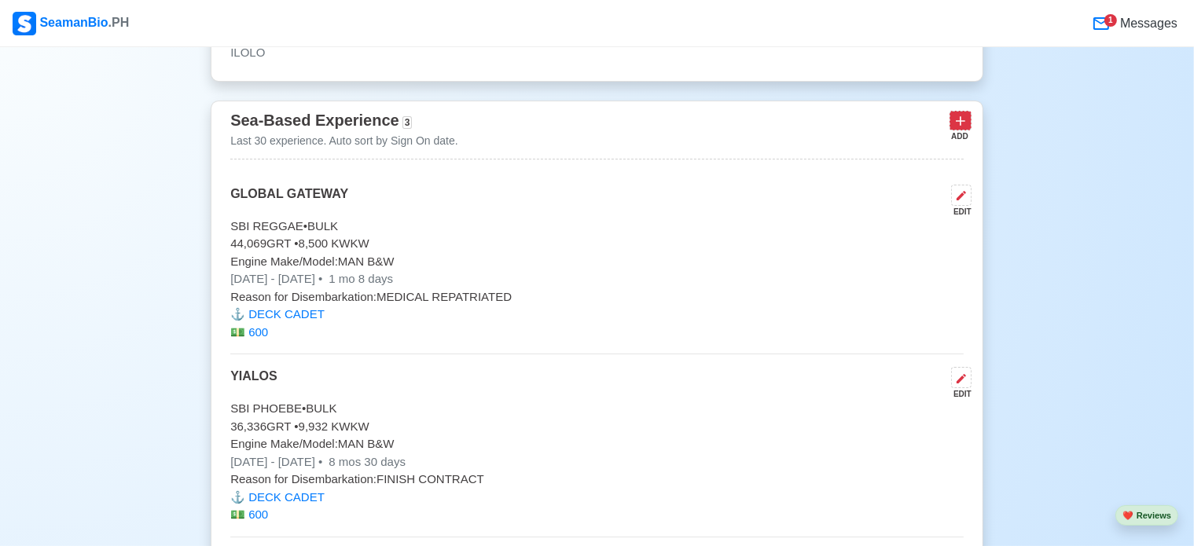
click at [966, 113] on icon at bounding box center [960, 121] width 16 height 16
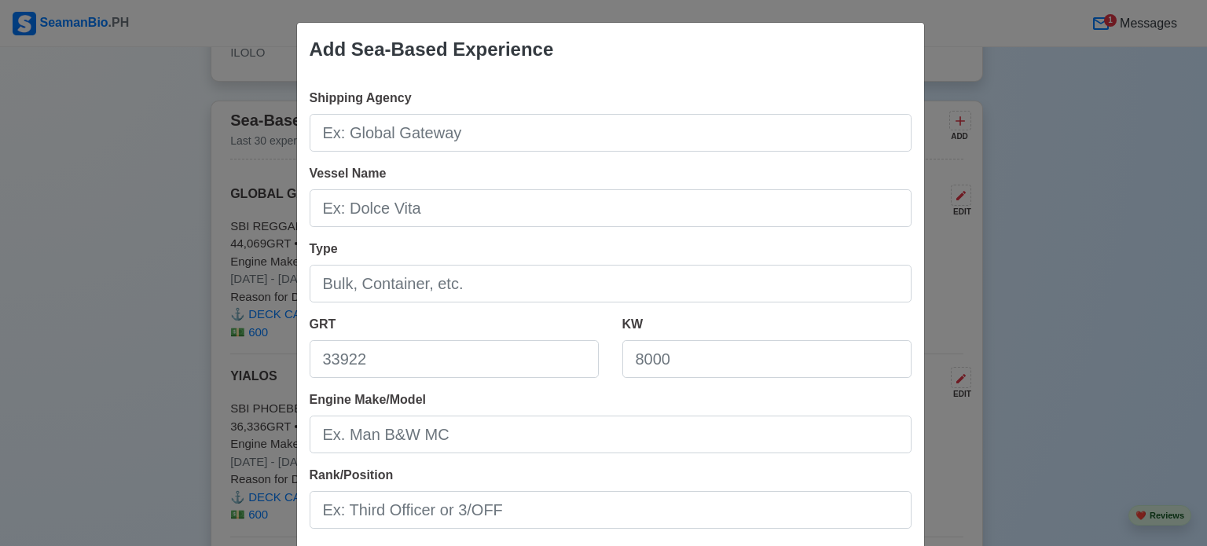
click at [57, 196] on div "Add Sea-Based Experience Shipping Agency Vessel Name Type GRT KW Engine Make/Mo…" at bounding box center [603, 273] width 1207 height 546
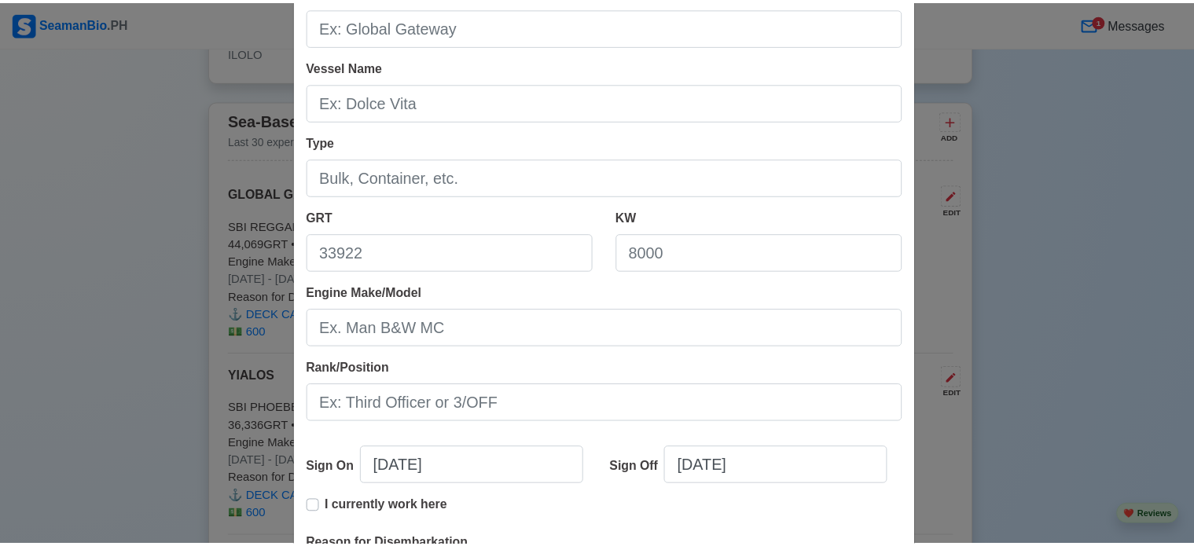
scroll to position [314, 0]
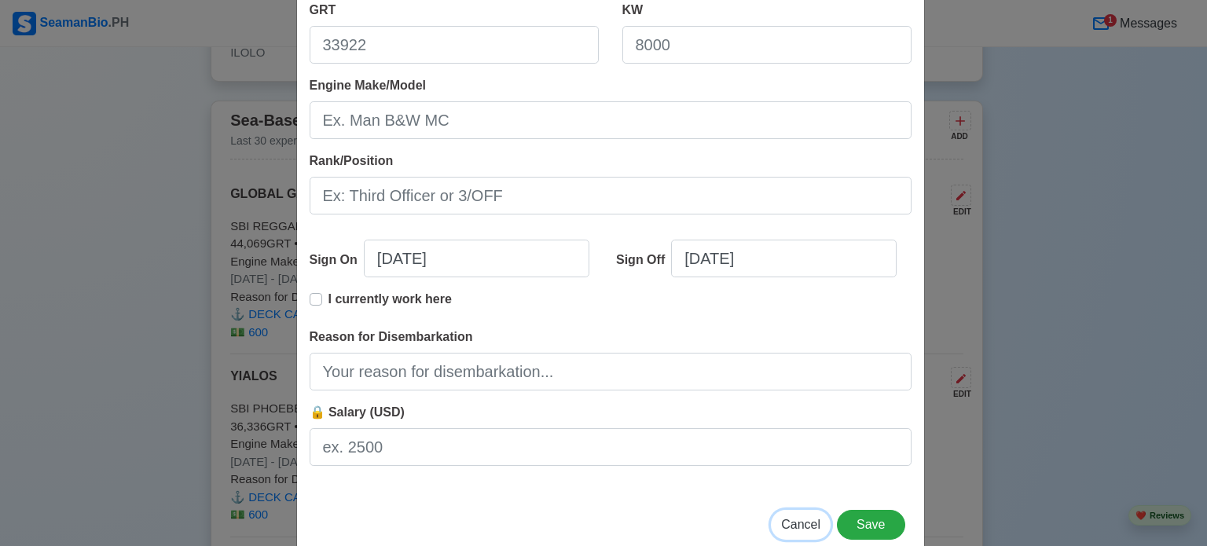
click at [801, 528] on span "Cancel" at bounding box center [800, 524] width 39 height 13
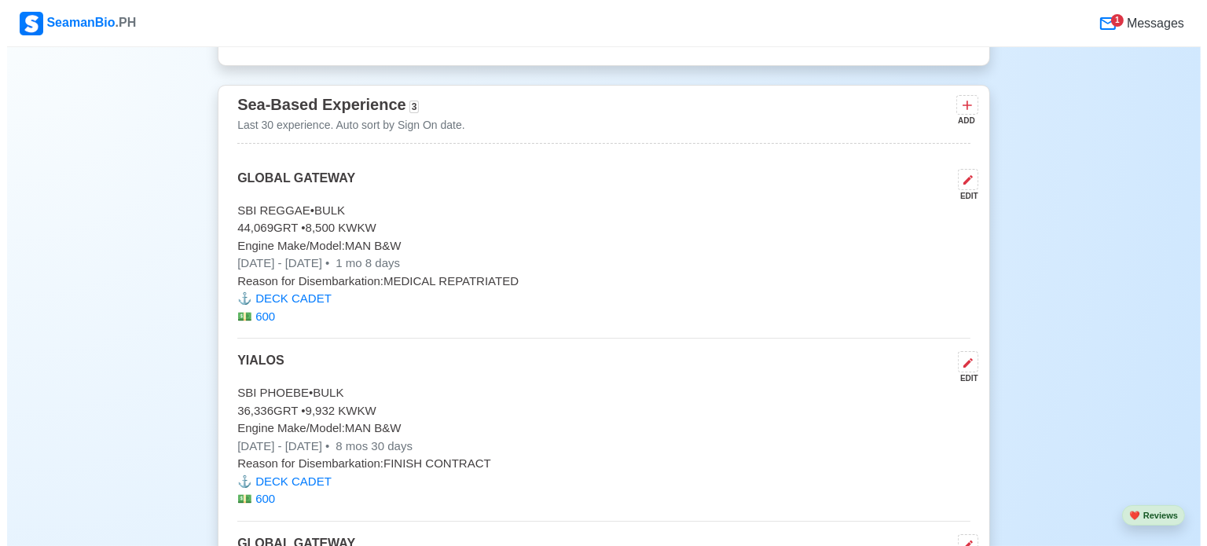
scroll to position [6307, 0]
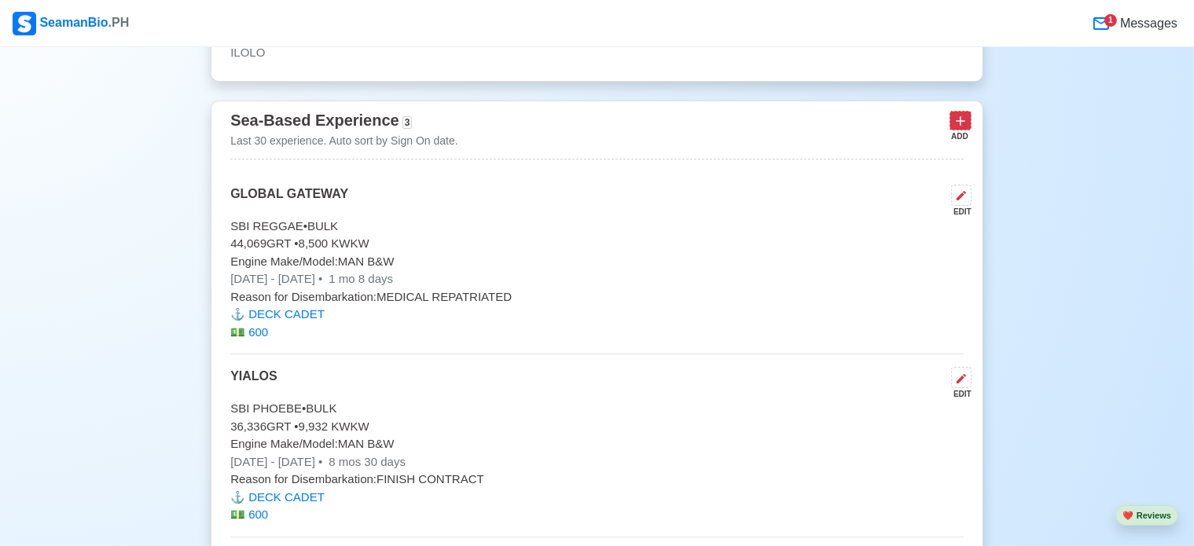
click at [959, 113] on icon at bounding box center [960, 121] width 16 height 16
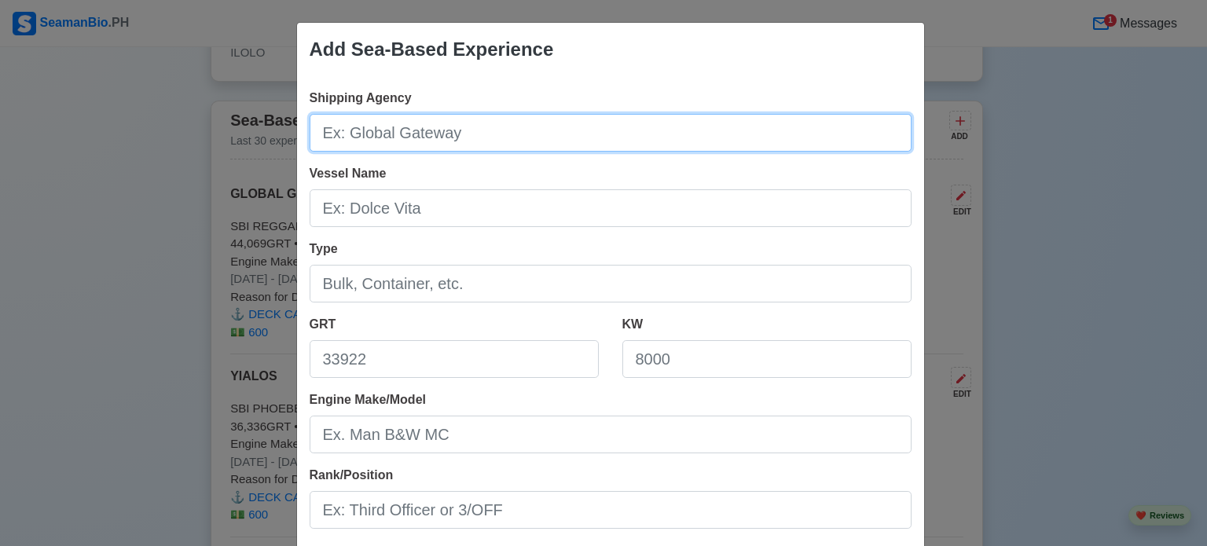
click at [415, 134] on input "Shipping Agency" at bounding box center [611, 133] width 602 height 38
drag, startPoint x: 662, startPoint y: 135, endPoint x: 208, endPoint y: 135, distance: 454.2
click at [211, 125] on div "Add Sea-Based Experience Shipping Agency GLOBAL GATEWAY Vessel Name Type GRT KW…" at bounding box center [603, 273] width 1207 height 546
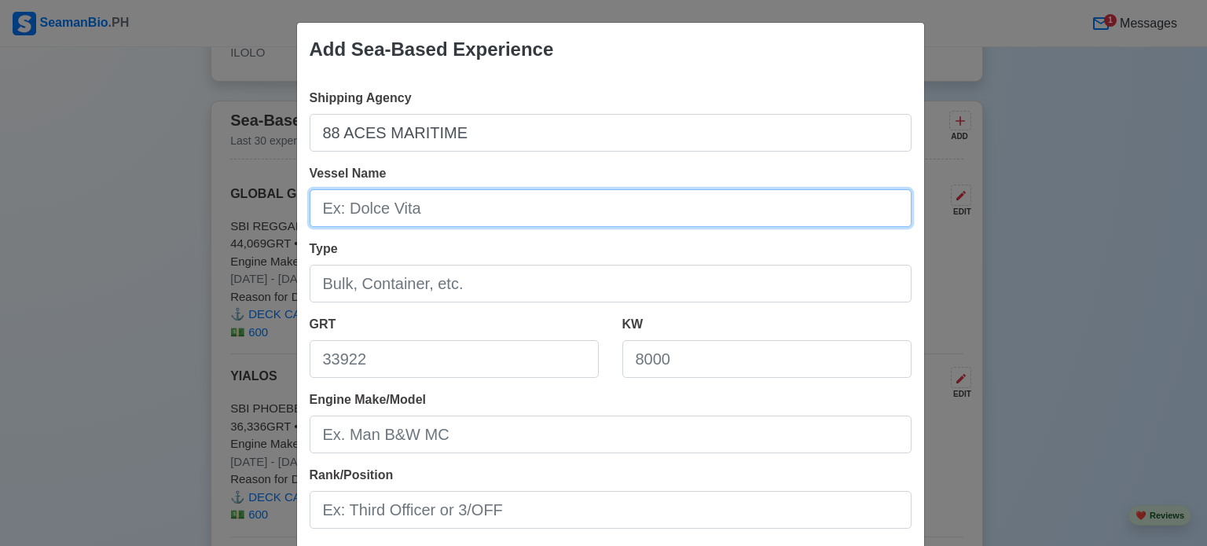
click at [506, 193] on input "Vessel Name" at bounding box center [611, 208] width 602 height 38
paste input "SBI JAGUAR"
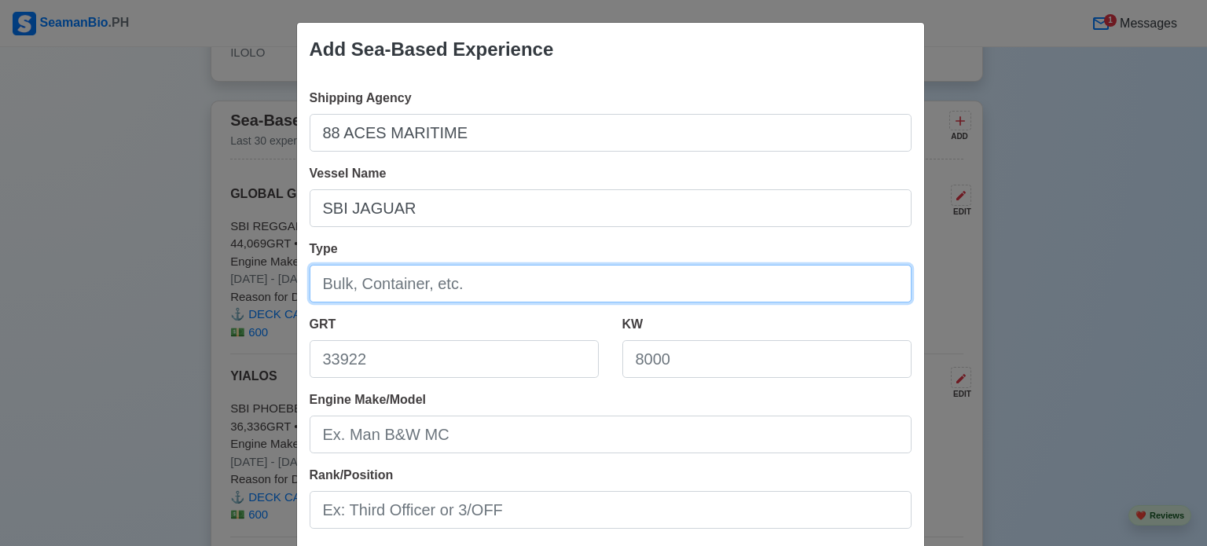
click at [380, 278] on input "Type" at bounding box center [611, 284] width 602 height 38
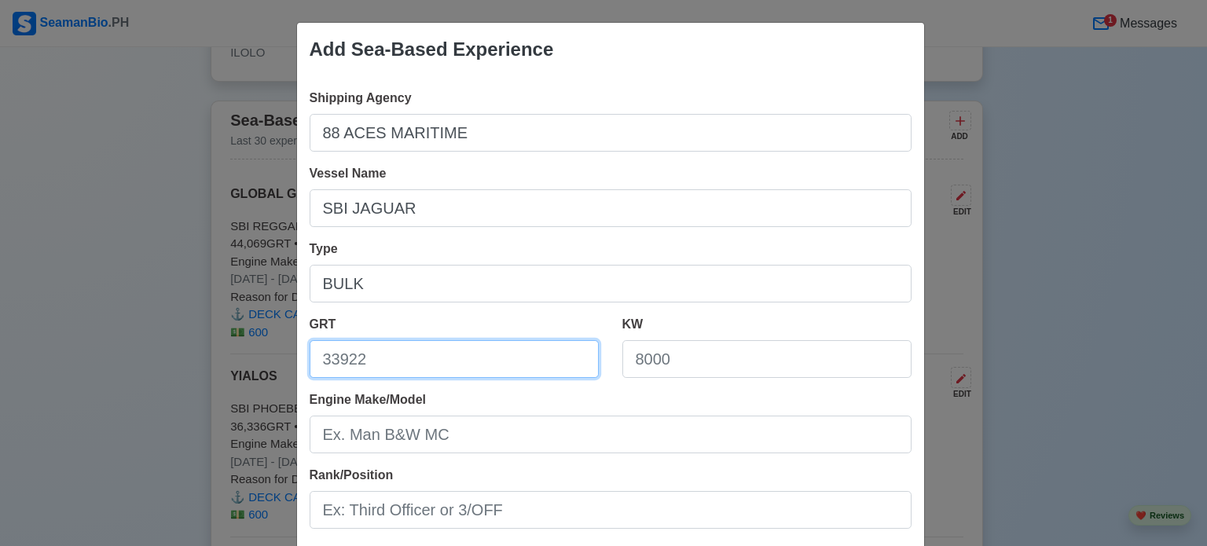
click at [413, 361] on input "GRT" at bounding box center [454, 359] width 289 height 38
paste input "36,449"
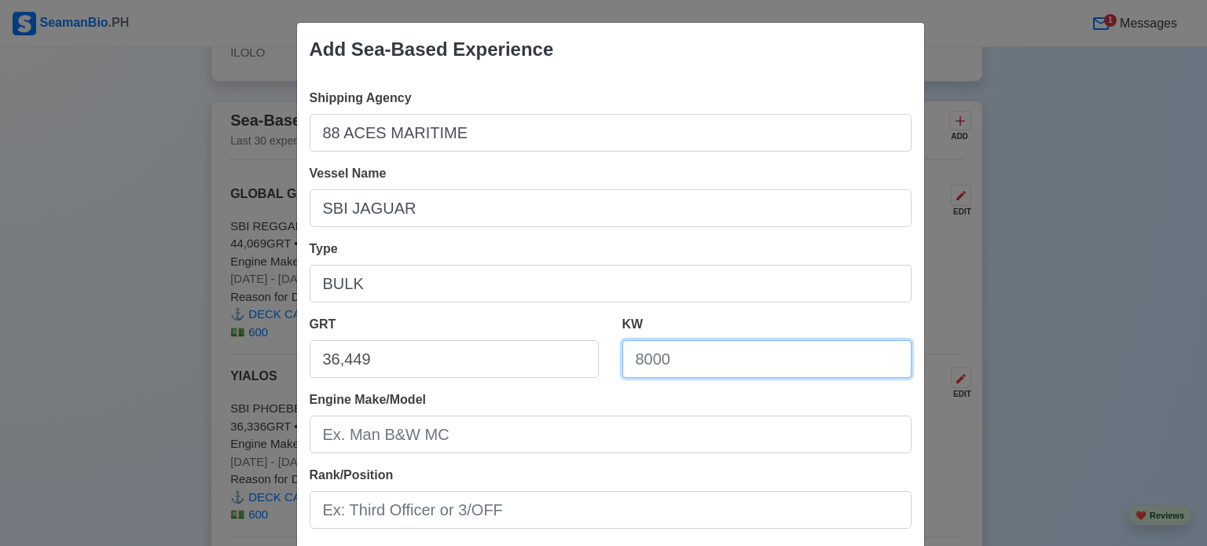
drag, startPoint x: 661, startPoint y: 359, endPoint x: 603, endPoint y: 361, distance: 57.4
click at [623, 359] on input "KW" at bounding box center [766, 359] width 289 height 38
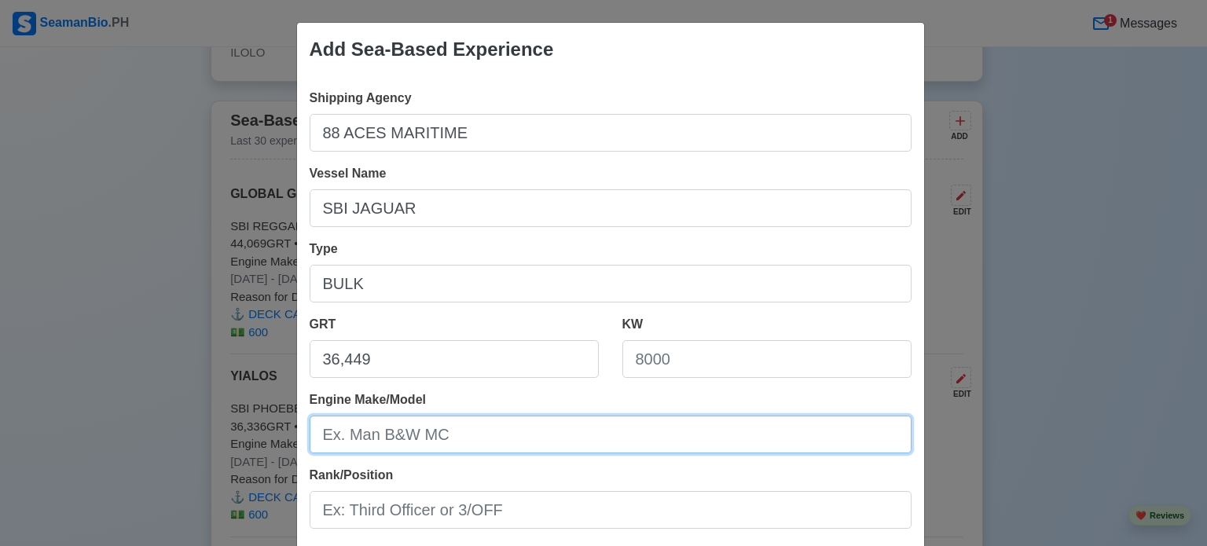
click at [530, 427] on input "Engine Make/Model" at bounding box center [611, 435] width 602 height 38
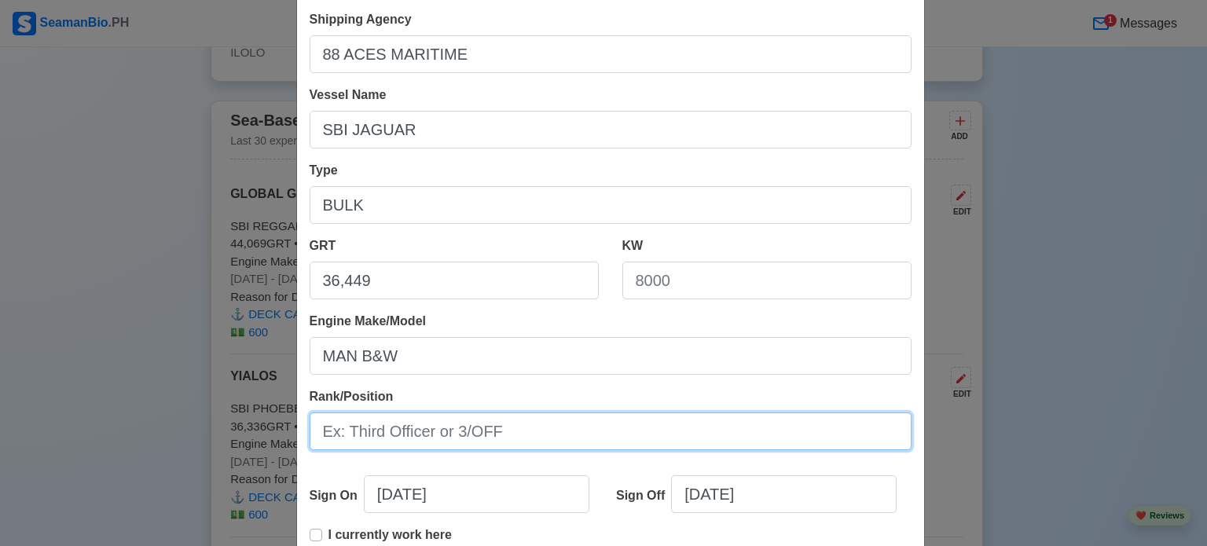
click at [487, 444] on input "Rank/Position" at bounding box center [611, 432] width 602 height 38
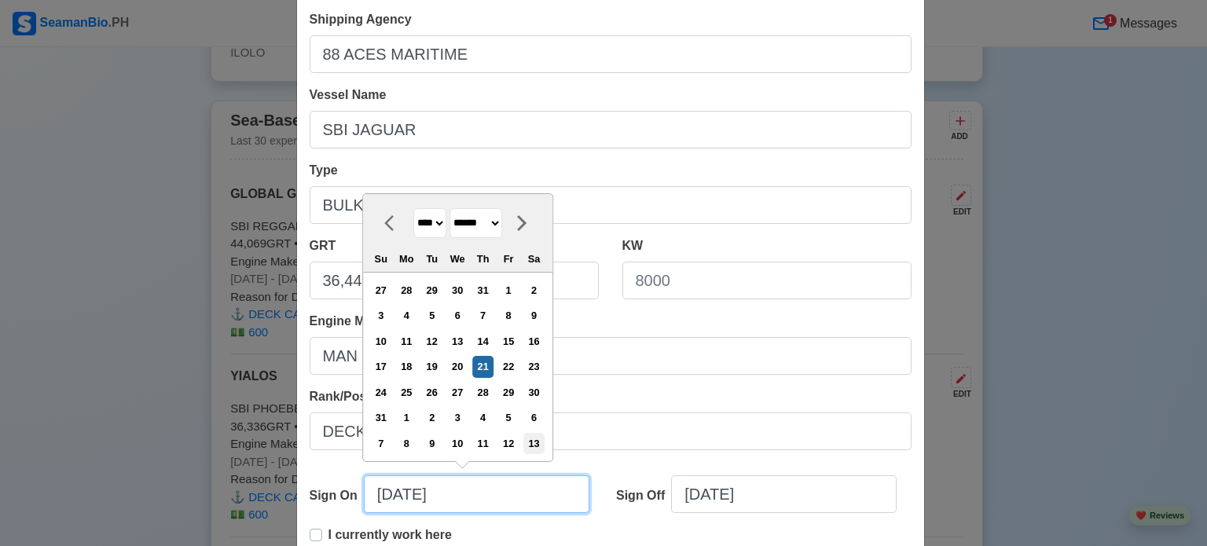
paste input "[DATE]"
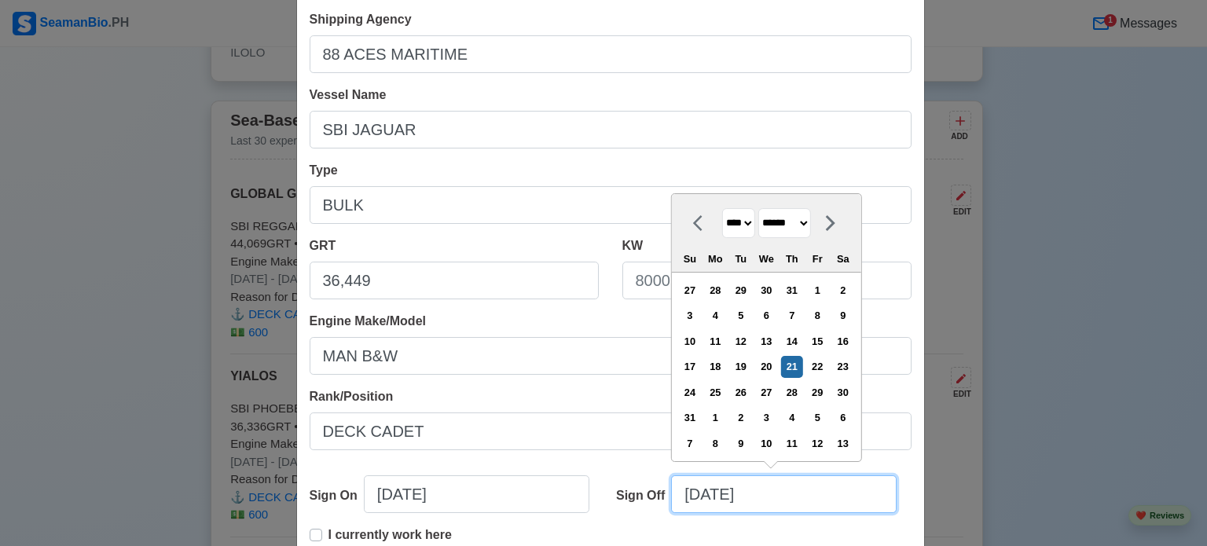
click at [750, 490] on input "[DATE]" at bounding box center [784, 494] width 226 height 38
drag, startPoint x: 804, startPoint y: 493, endPoint x: 573, endPoint y: 496, distance: 231.0
click at [594, 493] on div "Sign On [DATE] Sign Off [DATE] **** **** **** **** **** **** **** **** **** ***…" at bounding box center [611, 500] width 602 height 50
paste input "[DATE]"
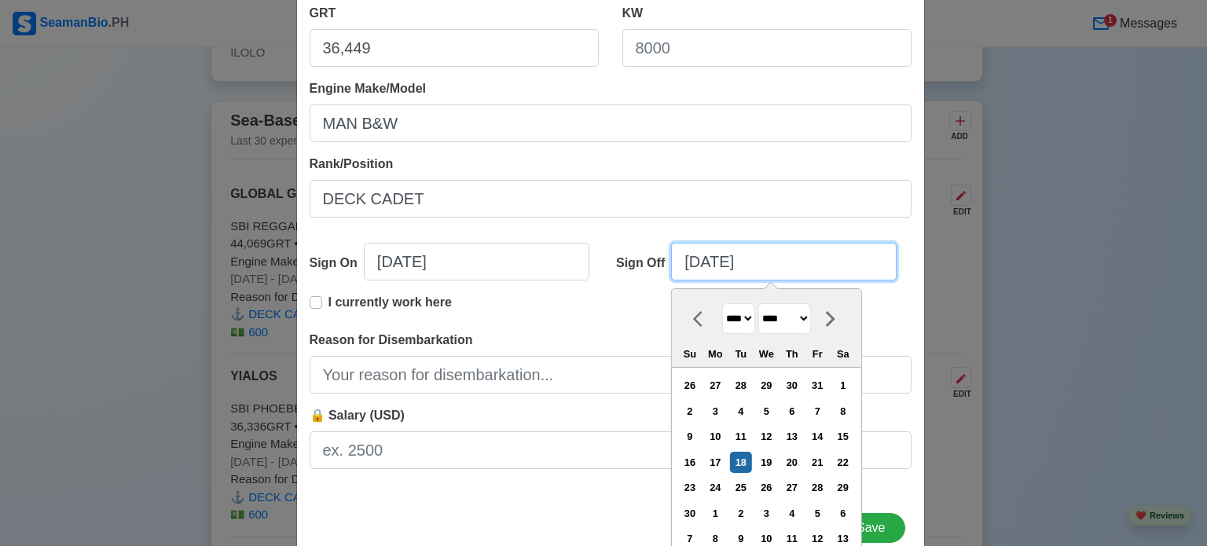
scroll to position [314, 0]
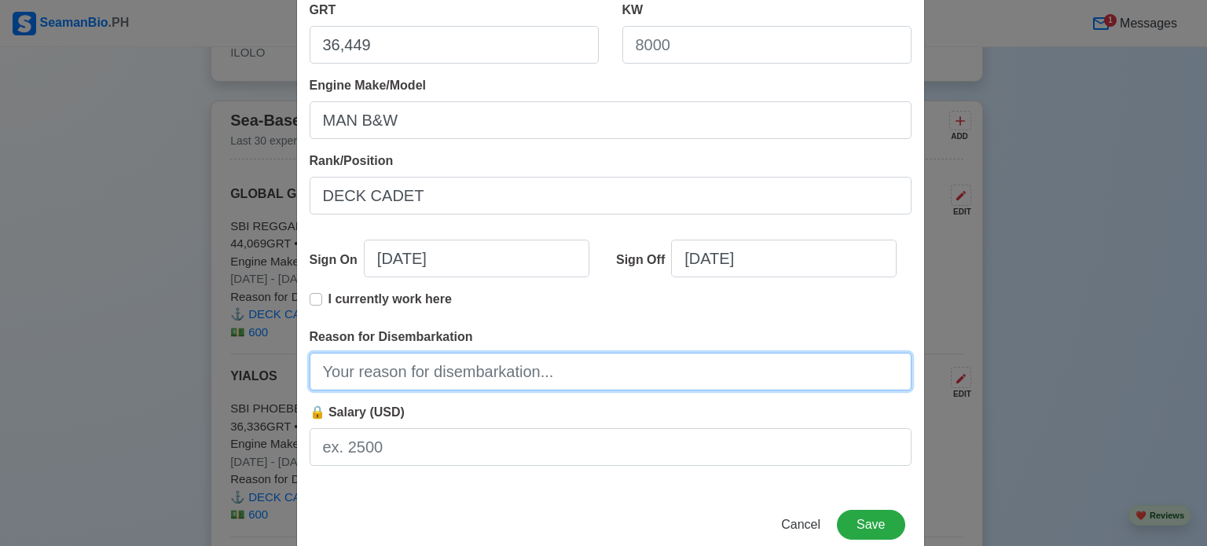
click at [403, 376] on input "Reason for Disembarkation" at bounding box center [611, 372] width 602 height 38
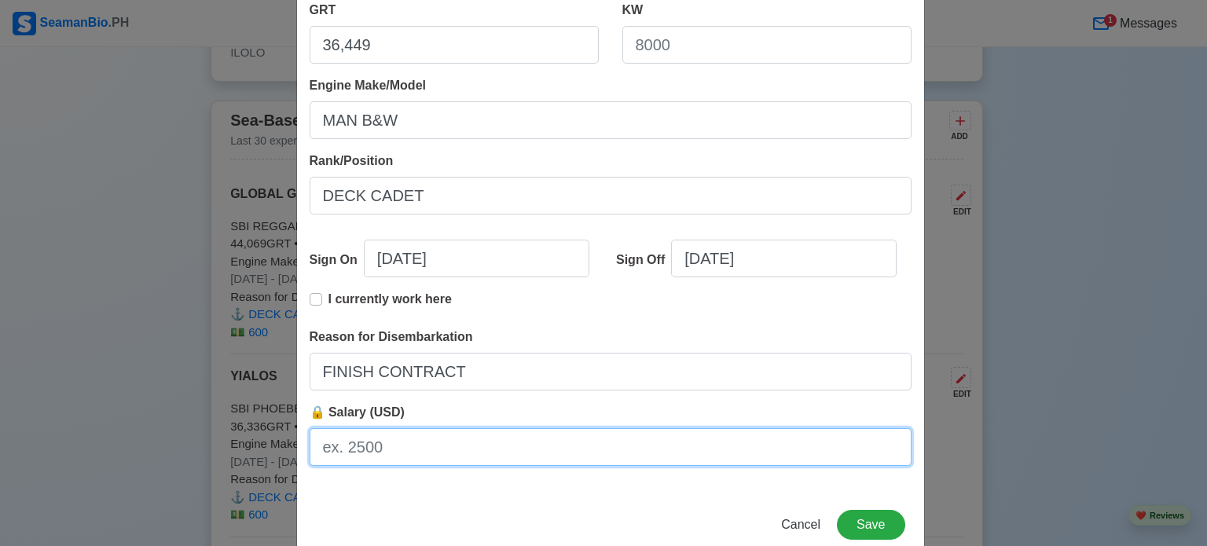
click at [453, 449] on input "🔒 Salary (USD)" at bounding box center [611, 447] width 602 height 38
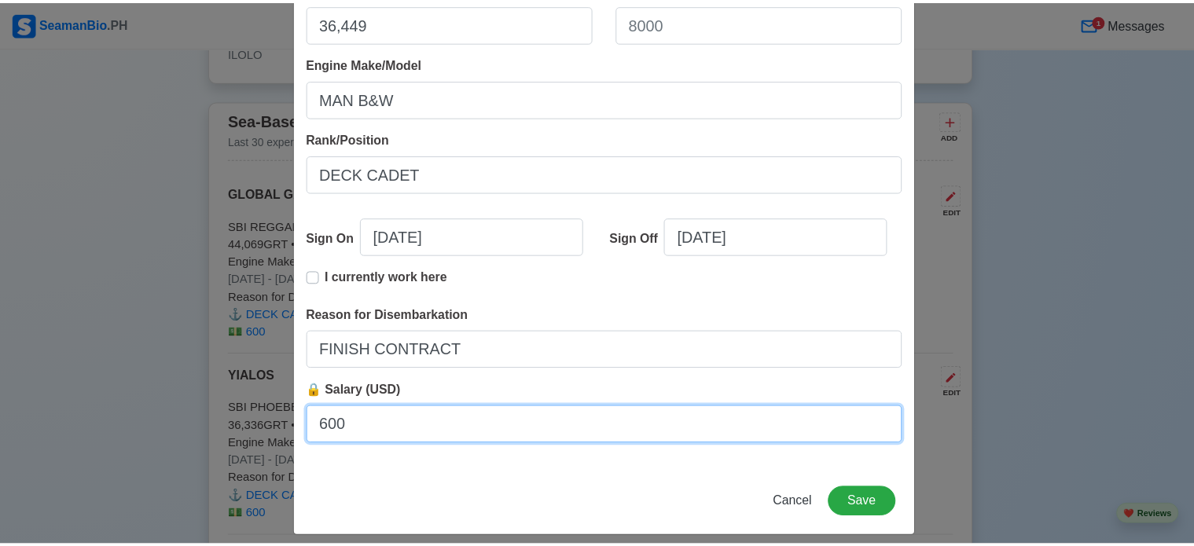
scroll to position [349, 0]
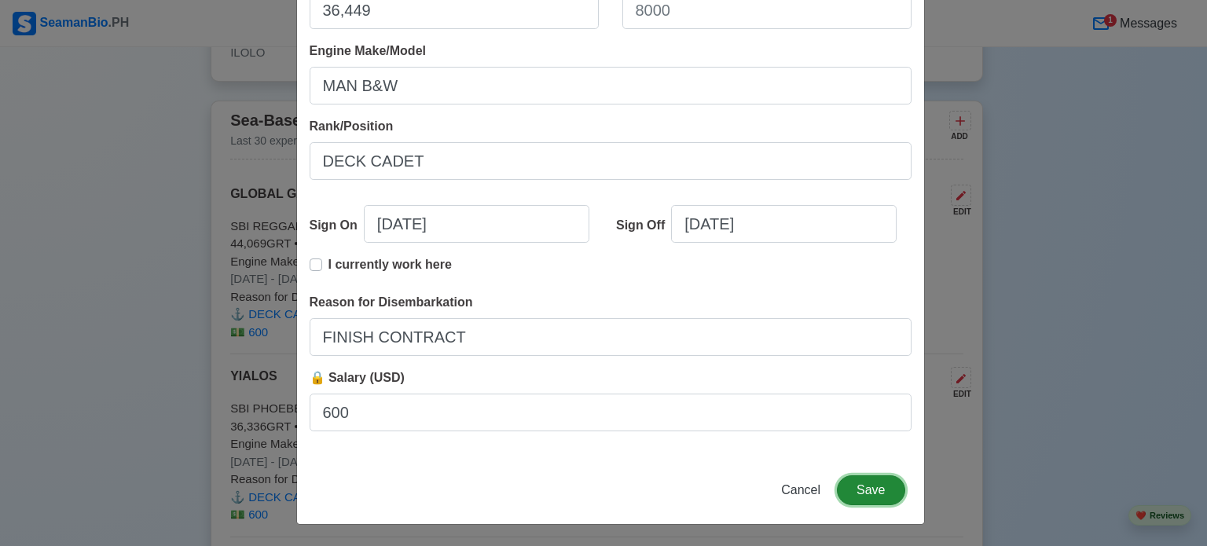
click at [867, 480] on button "Save" at bounding box center [871, 490] width 68 height 30
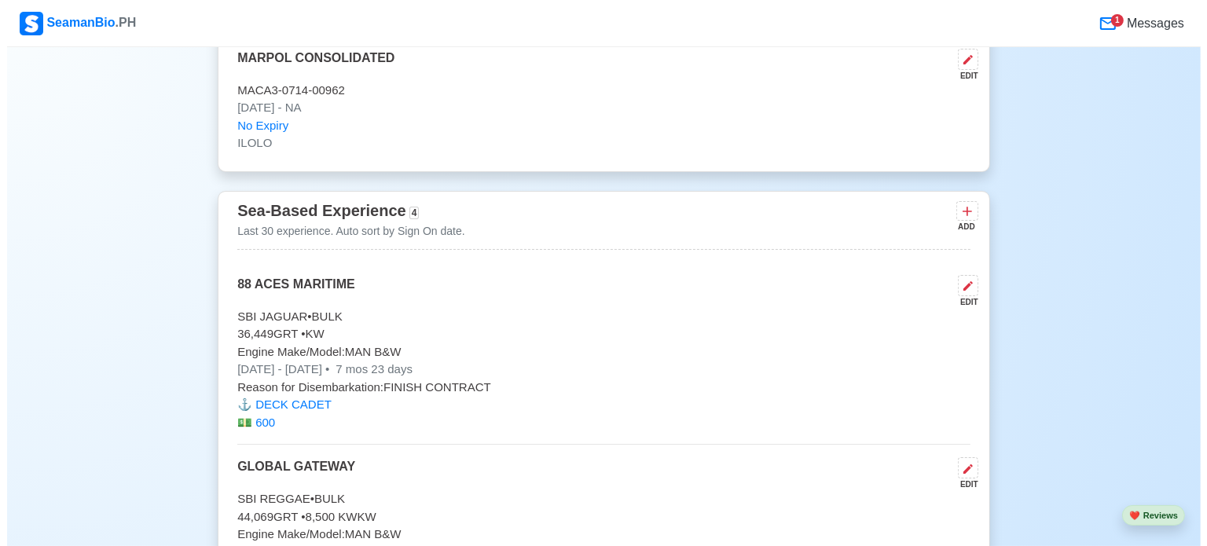
scroll to position [6150, 0]
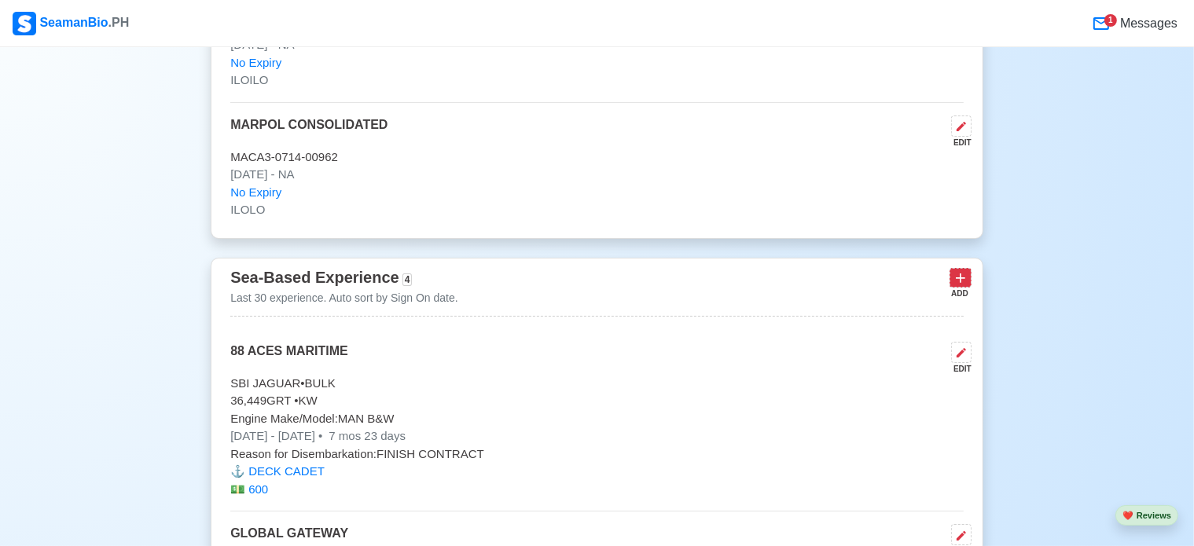
click at [962, 270] on icon at bounding box center [960, 278] width 16 height 16
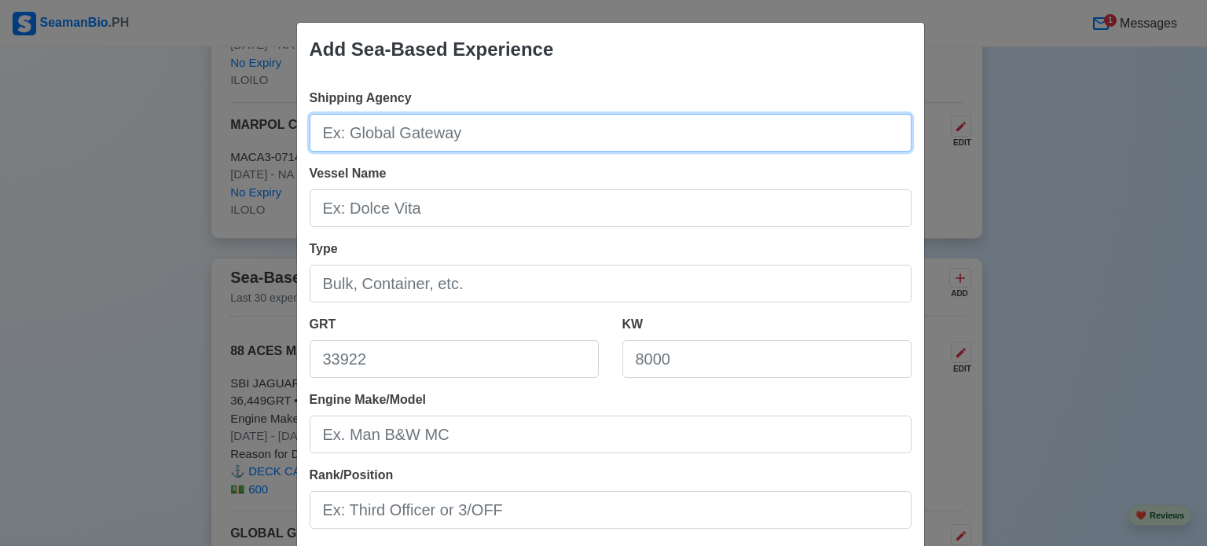
click at [391, 134] on input "Shipping Agency" at bounding box center [611, 133] width 602 height 38
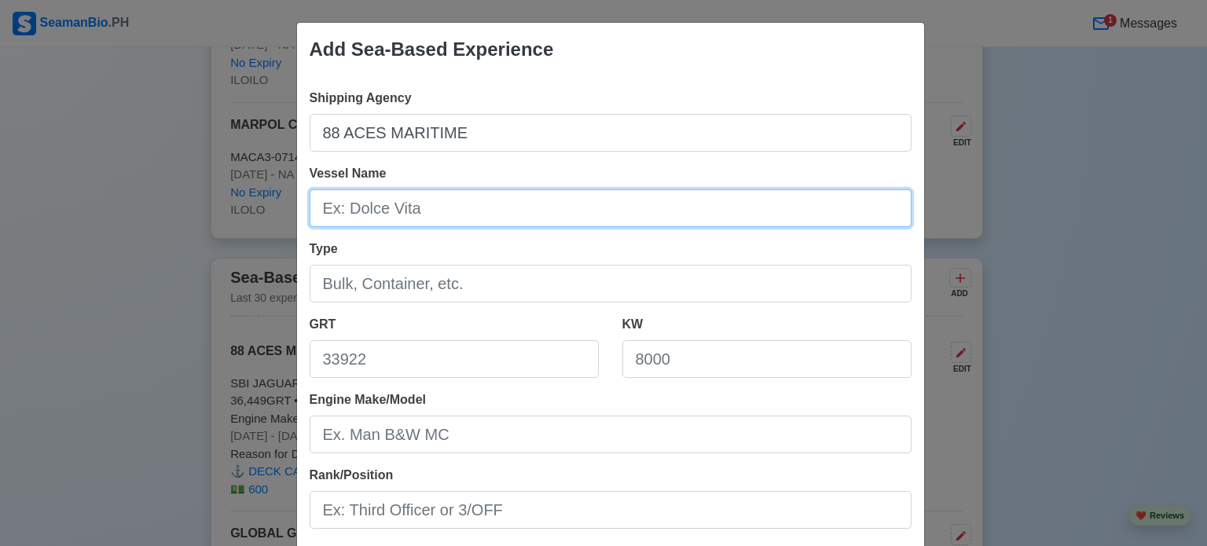
click at [403, 212] on input "Vessel Name" at bounding box center [611, 208] width 602 height 38
paste input "STI VIRTUS"
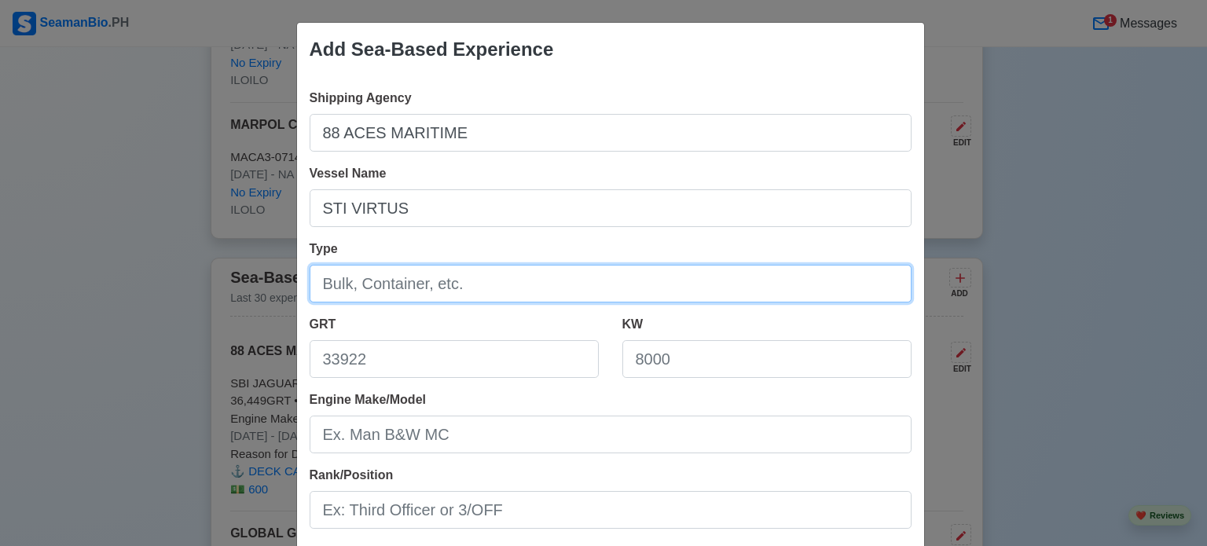
click at [399, 287] on input "Type" at bounding box center [611, 284] width 602 height 38
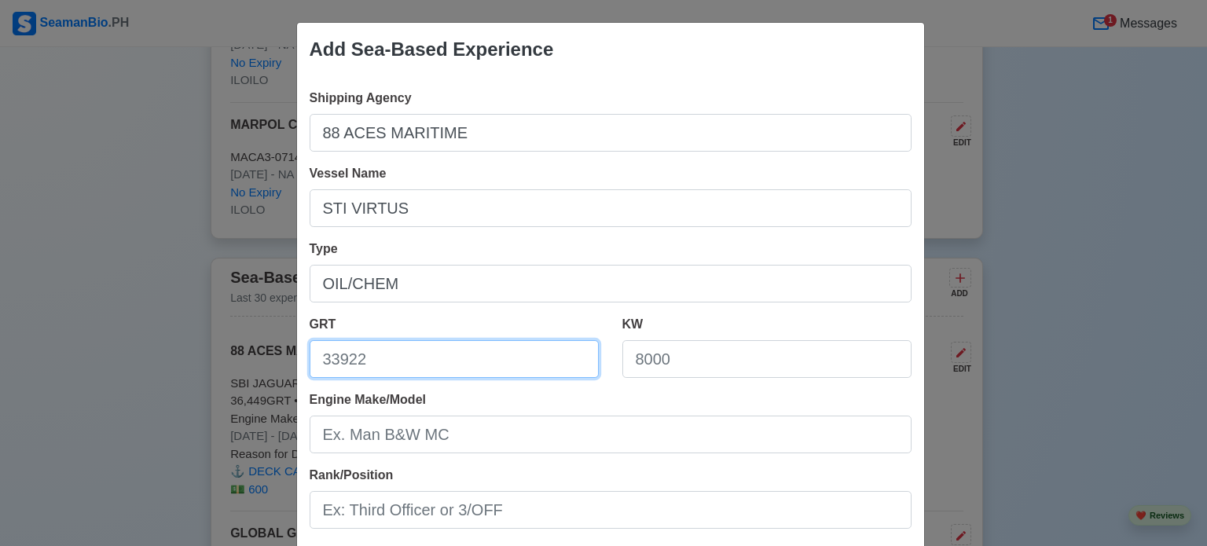
click at [453, 357] on input "GRT" at bounding box center [454, 359] width 289 height 38
paste input "29,875"
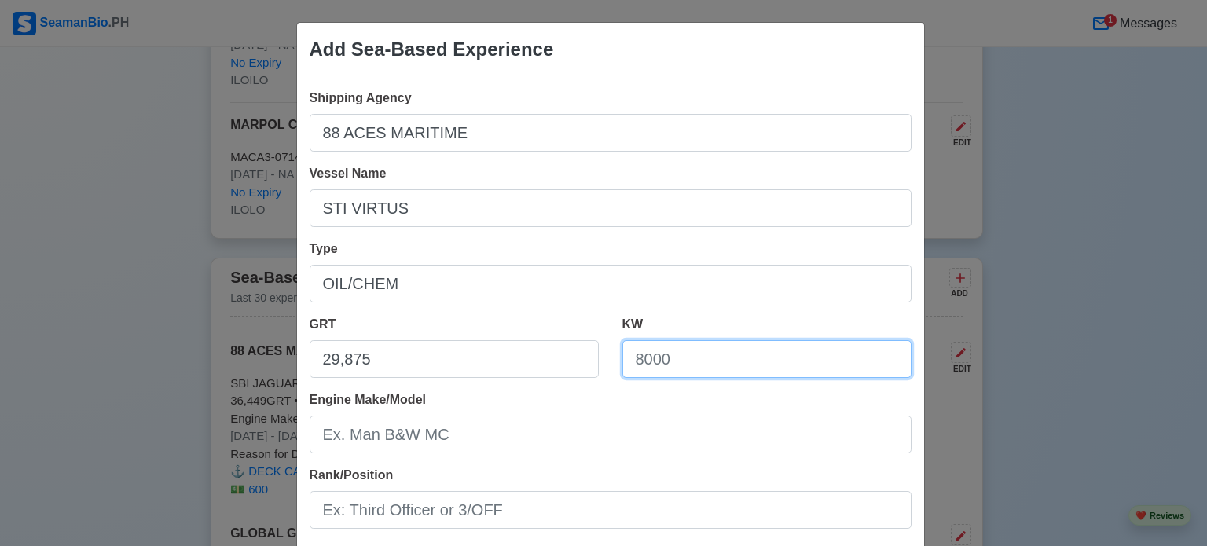
click at [763, 362] on input "KW" at bounding box center [766, 359] width 289 height 38
click at [688, 359] on input "KW" at bounding box center [766, 359] width 289 height 38
paste input "10,058 KW"
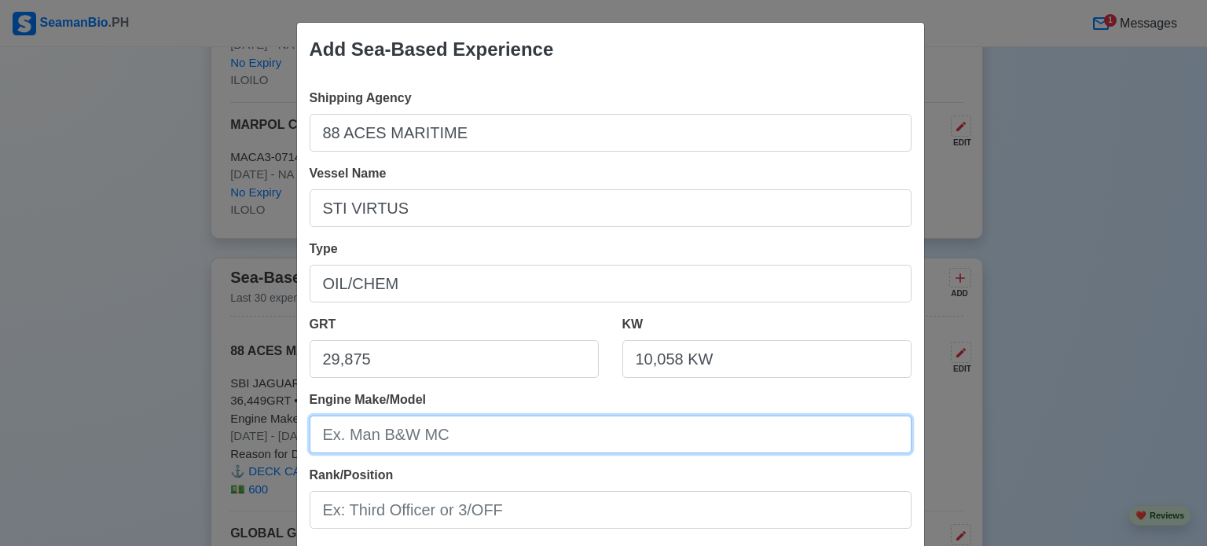
click at [567, 423] on input "Engine Make/Model" at bounding box center [611, 435] width 602 height 38
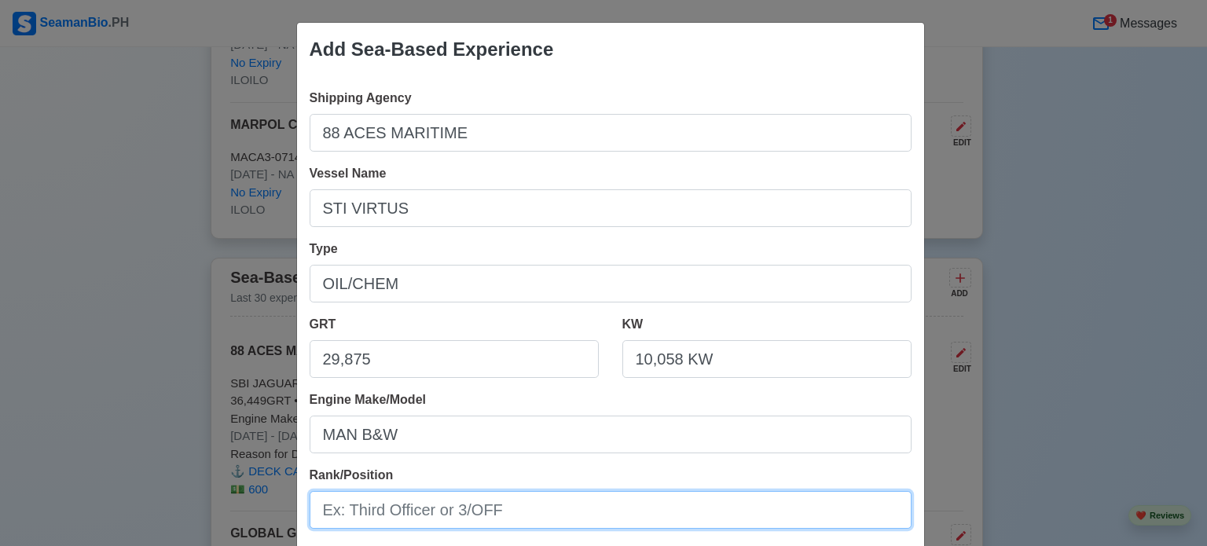
click at [390, 521] on input "Rank/Position" at bounding box center [611, 510] width 602 height 38
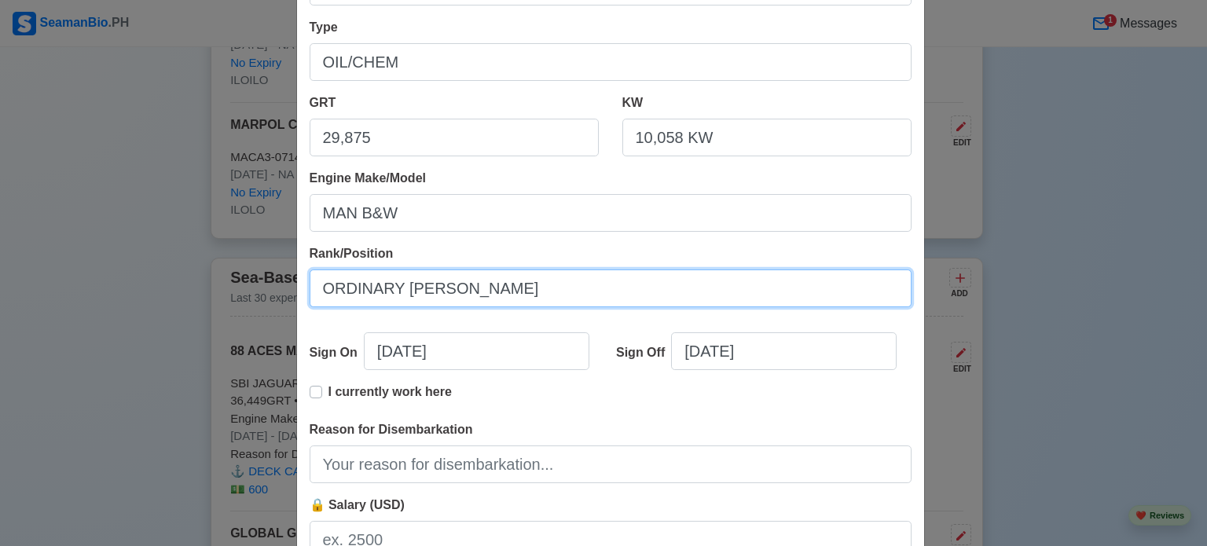
scroll to position [236, 0]
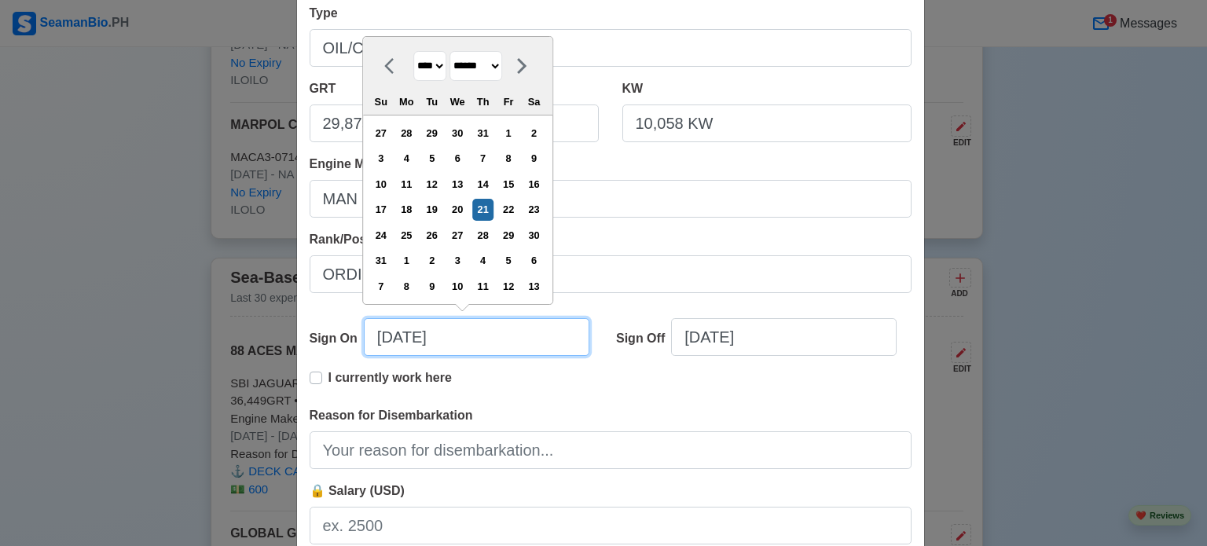
drag, startPoint x: 330, startPoint y: 336, endPoint x: 228, endPoint y: 336, distance: 102.1
click at [224, 337] on div "Add Sea-Based Experience Shipping Agency 88 ACES MARITIME Vessel Name STI VIRTU…" at bounding box center [603, 273] width 1207 height 546
paste input "[DATE]"
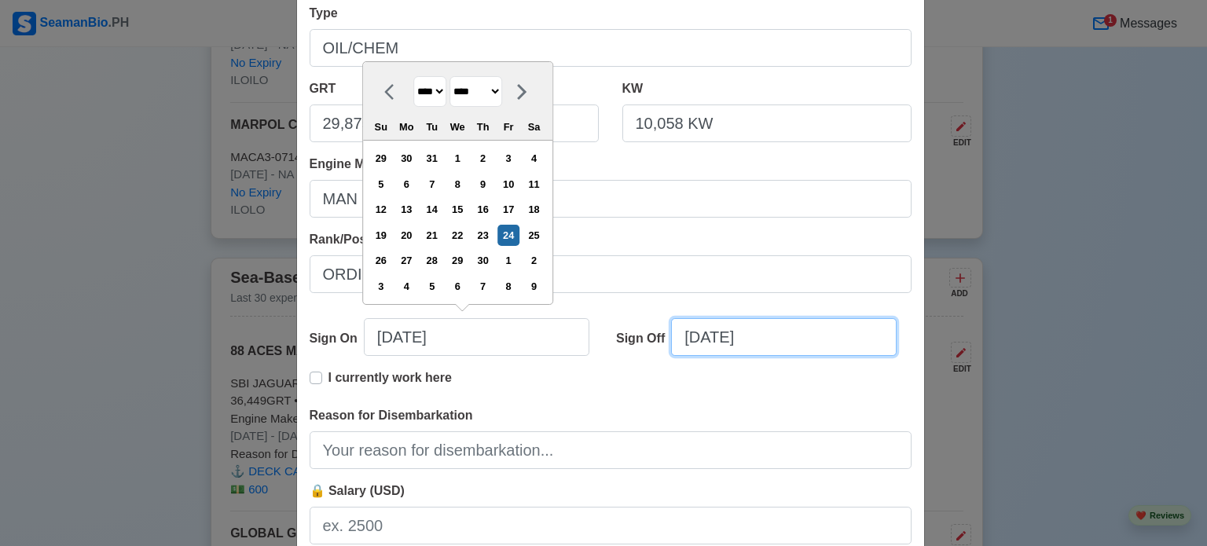
click at [801, 339] on input "[DATE]" at bounding box center [784, 337] width 226 height 38
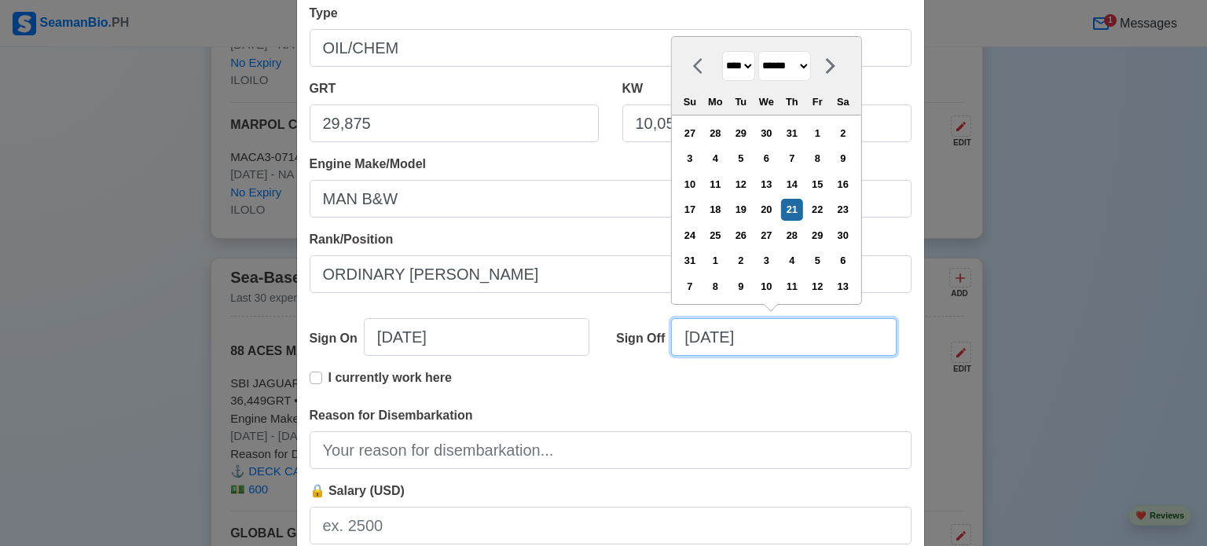
paste input "[DATE]"
drag, startPoint x: 858, startPoint y: 338, endPoint x: 486, endPoint y: 338, distance: 371.7
click at [486, 338] on div "Sign On [DATE] Sign Off 08/21/20252023-Mar-29 **** **** **** **** **** **** ***…" at bounding box center [611, 343] width 602 height 50
paste input "text"
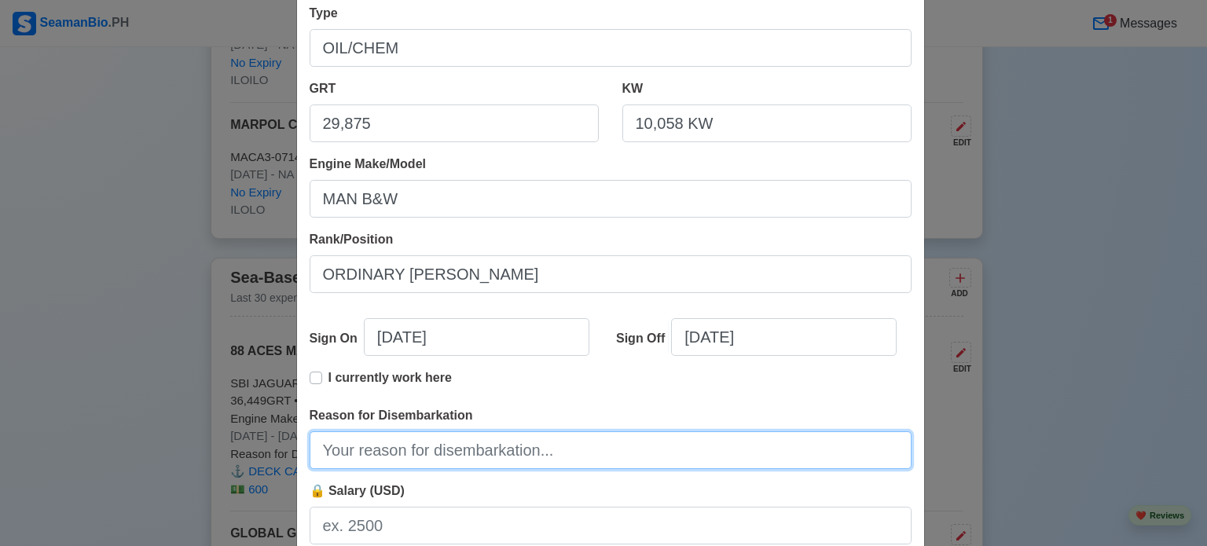
click at [488, 443] on input "Reason for Disembarkation" at bounding box center [611, 450] width 602 height 38
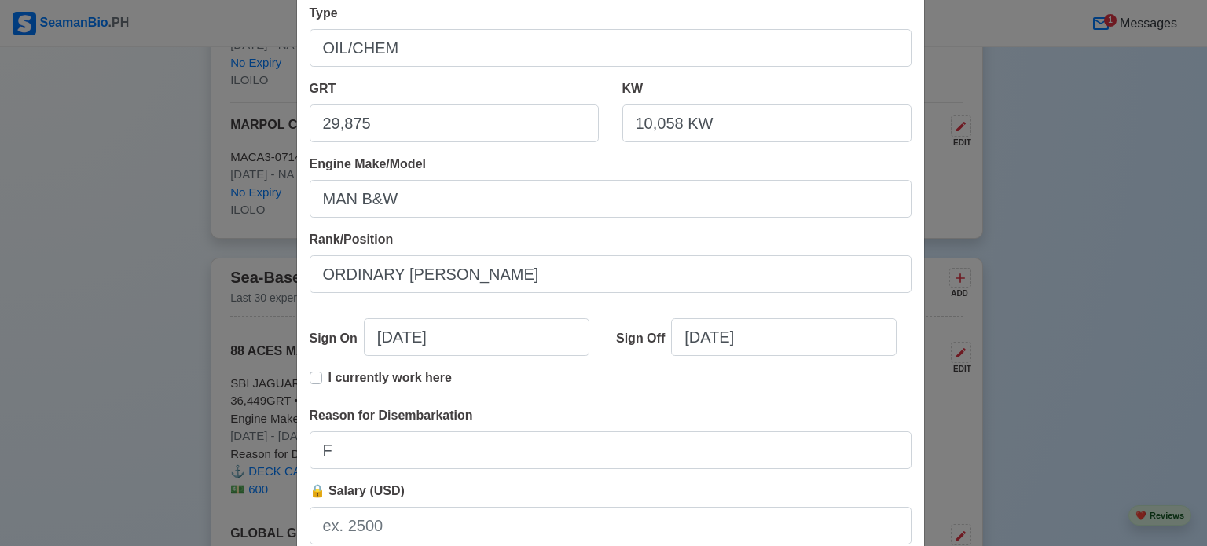
click at [621, 499] on div "🔒 Salary (USD)" at bounding box center [611, 513] width 602 height 63
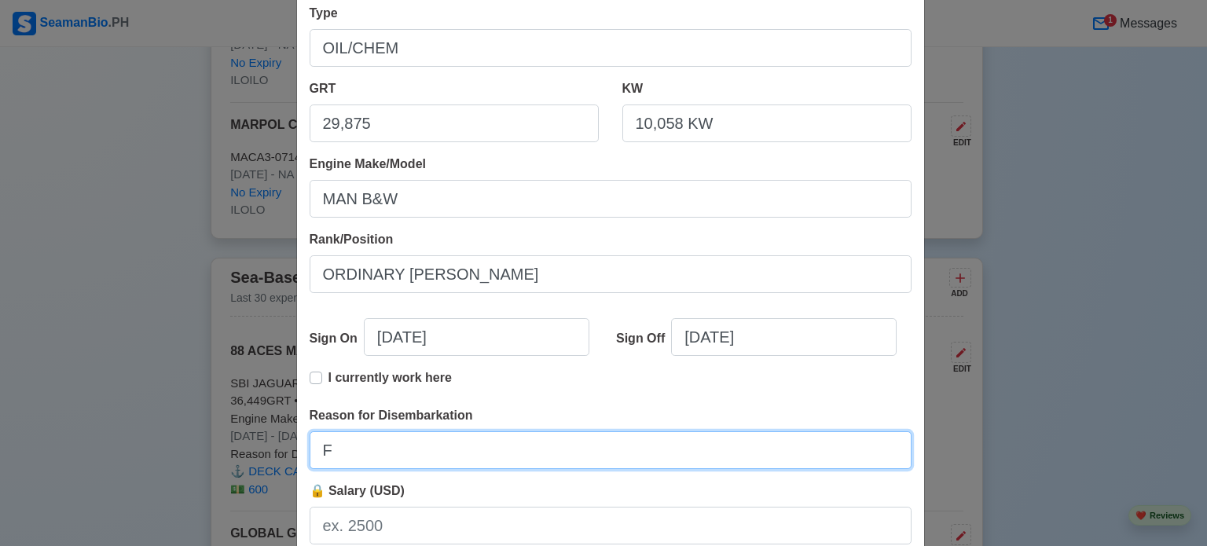
drag, startPoint x: 445, startPoint y: 450, endPoint x: 170, endPoint y: 455, distance: 275.0
click at [178, 453] on div "Add Sea-Based Experience Shipping Agency 88 ACES MARITIME Vessel Name STI VIRTU…" at bounding box center [603, 273] width 1207 height 546
click at [447, 442] on input "Reason for Disembarkation" at bounding box center [611, 450] width 602 height 38
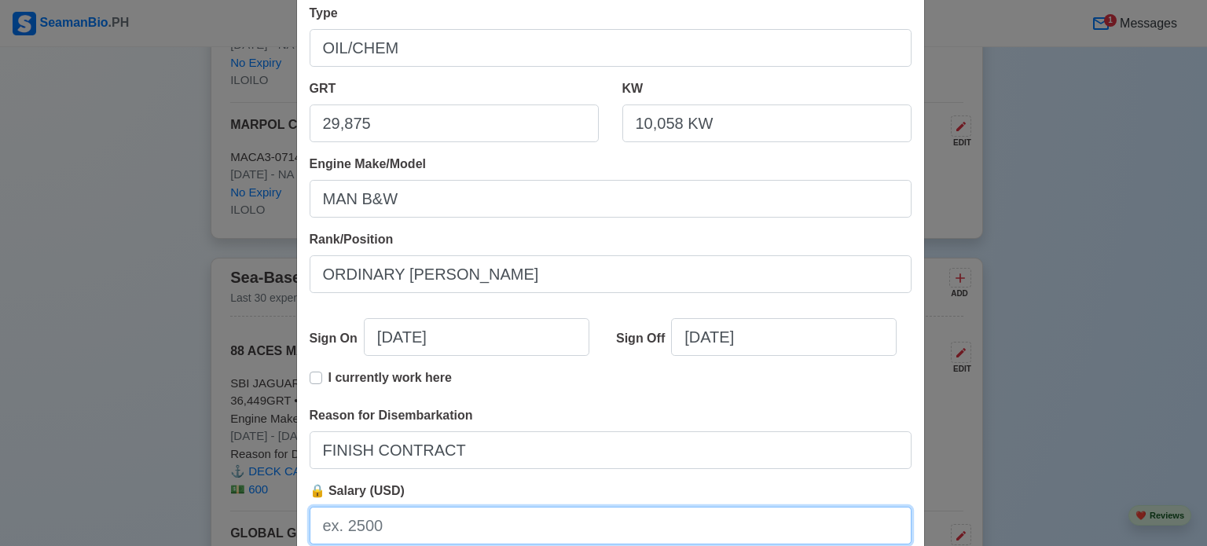
click at [383, 535] on input "🔒 Salary (USD)" at bounding box center [611, 526] width 602 height 38
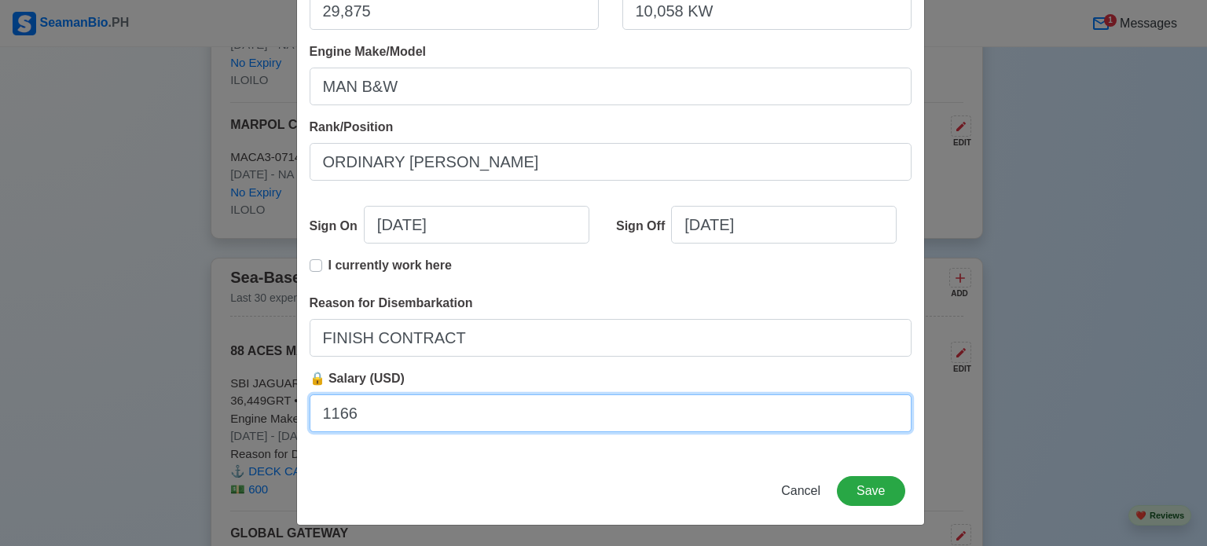
scroll to position [349, 0]
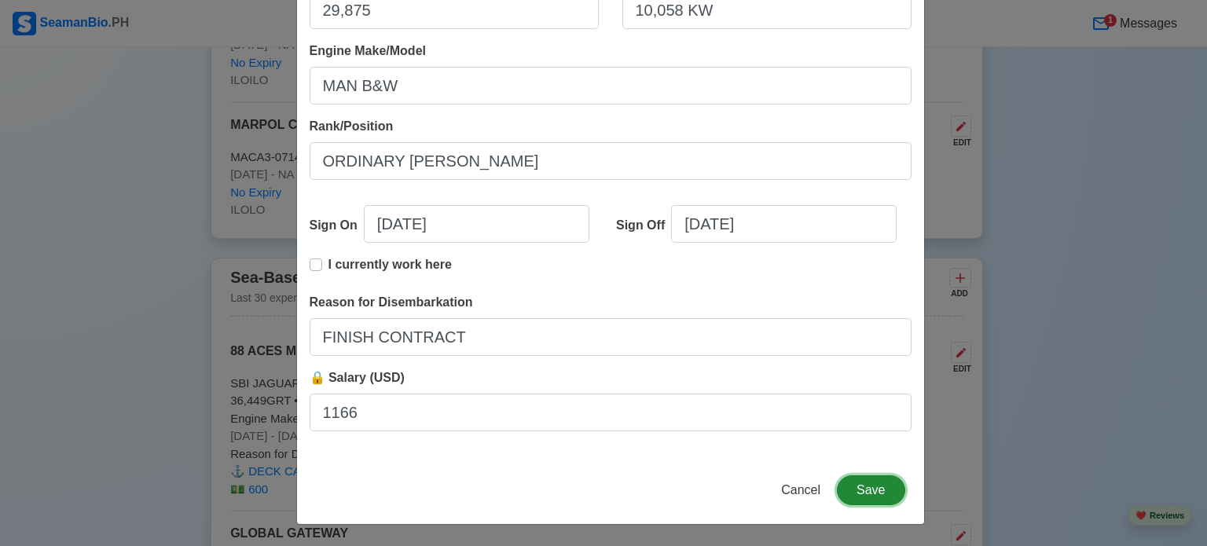
click at [867, 488] on button "Save" at bounding box center [871, 490] width 68 height 30
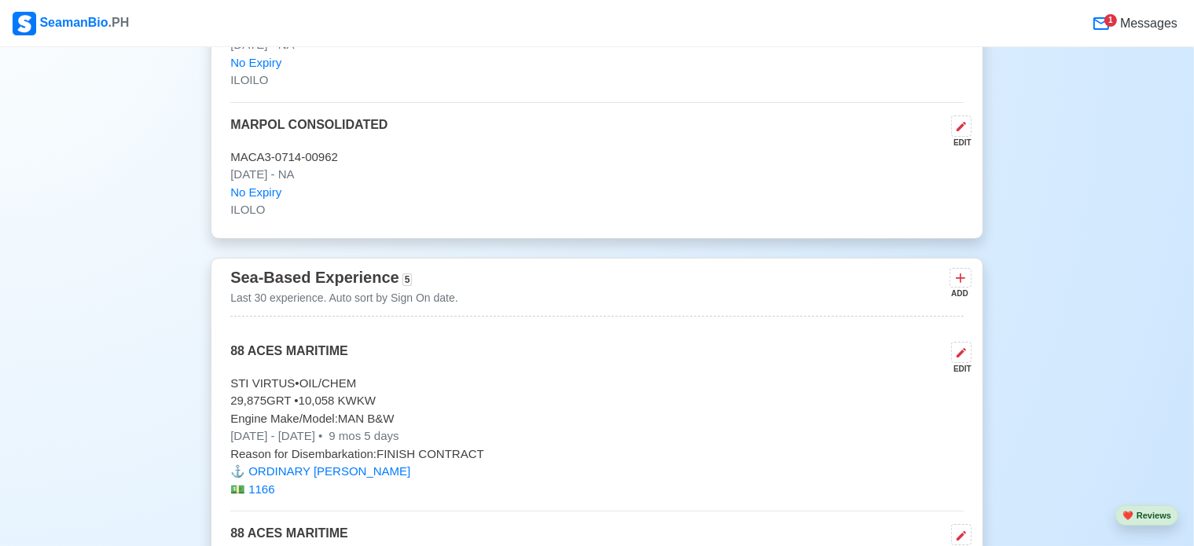
click at [963, 270] on icon at bounding box center [960, 278] width 16 height 16
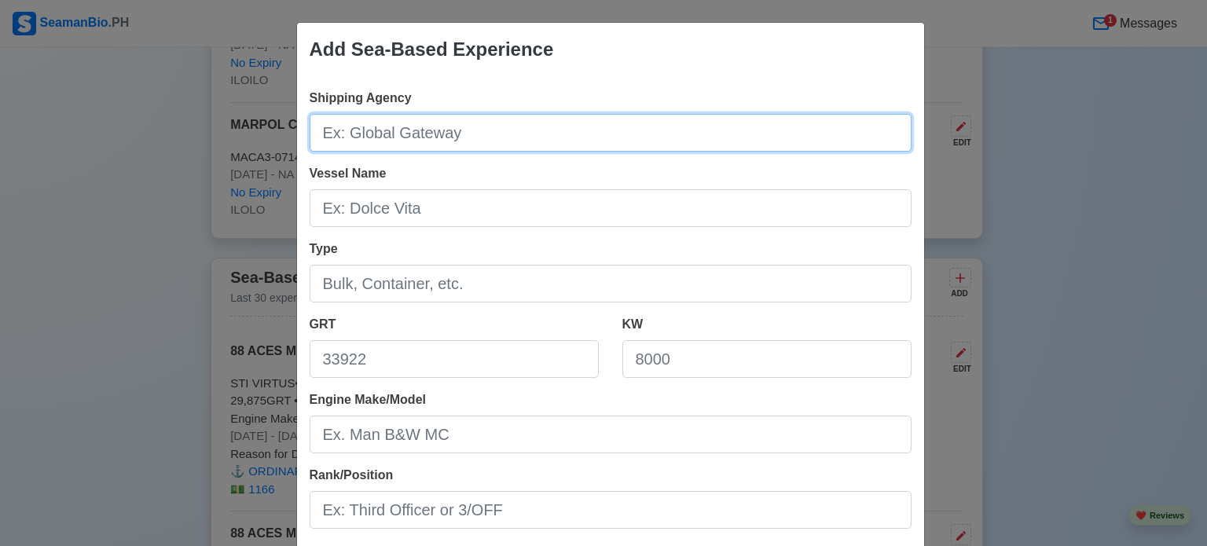
click at [503, 141] on input "Shipping Agency" at bounding box center [611, 133] width 602 height 38
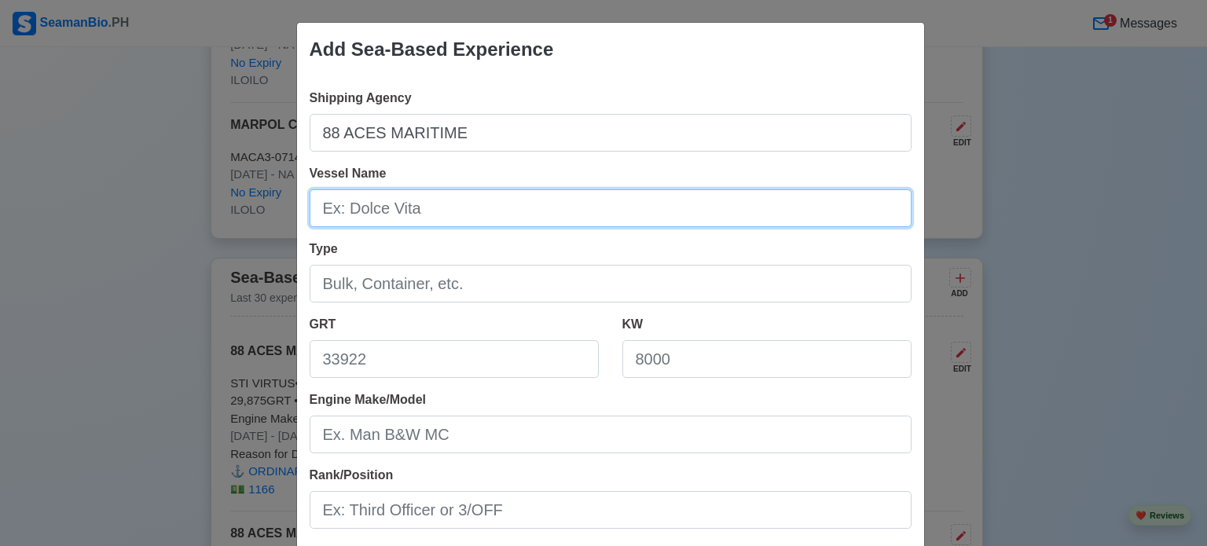
click at [393, 202] on input "Vessel Name" at bounding box center [611, 208] width 602 height 38
paste input "STI [PERSON_NAME]"
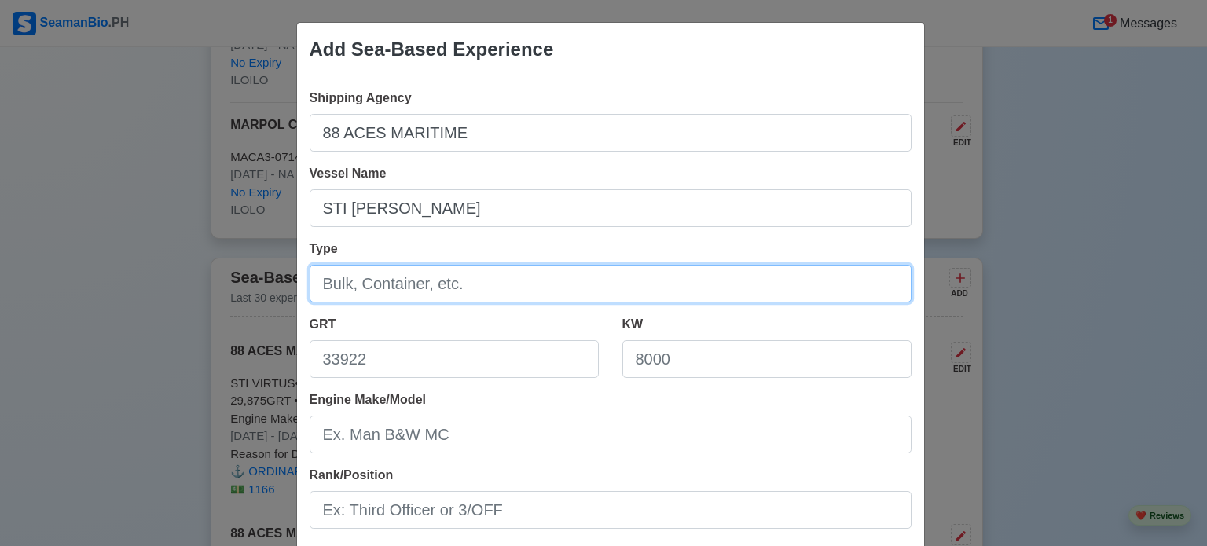
click at [479, 284] on input "Type" at bounding box center [611, 284] width 602 height 38
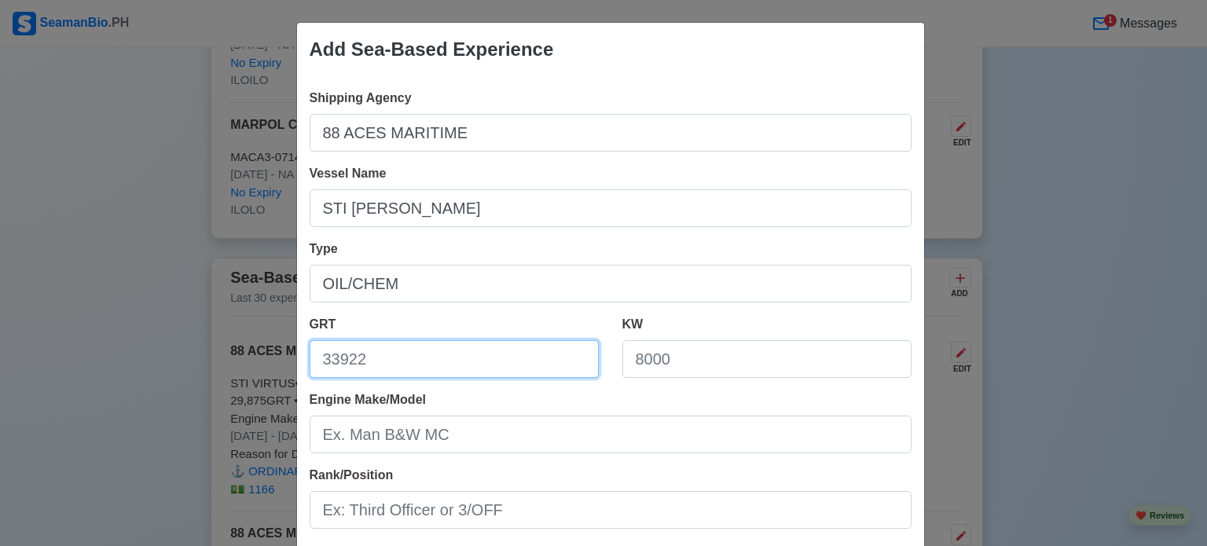
click at [433, 361] on input "GRT" at bounding box center [454, 359] width 289 height 38
paste input "29,875"
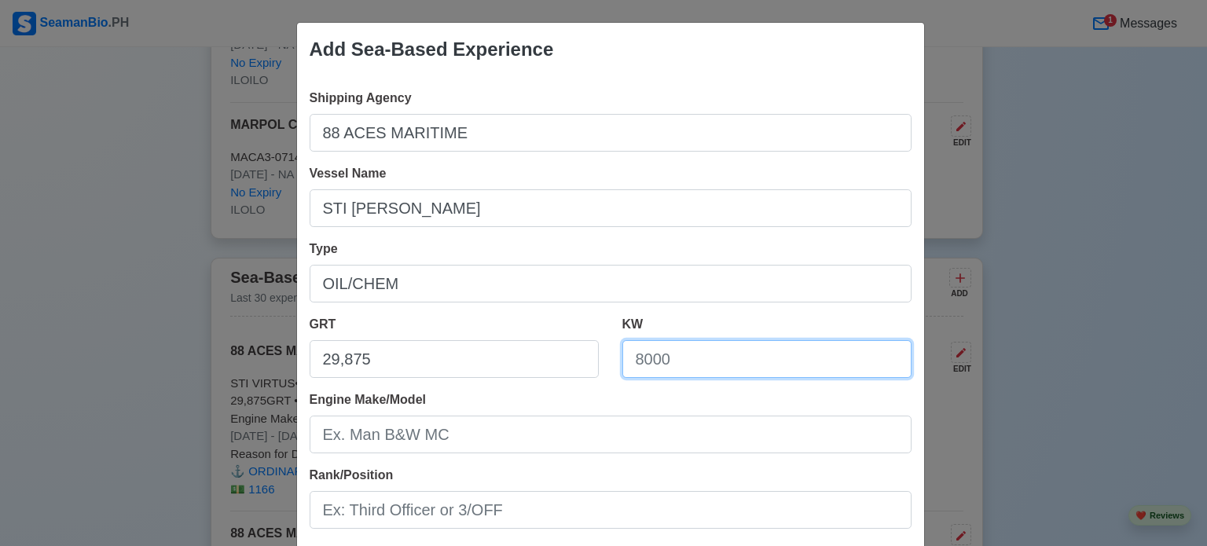
click at [701, 359] on input "KW" at bounding box center [766, 359] width 289 height 38
paste input "10,058 KW"
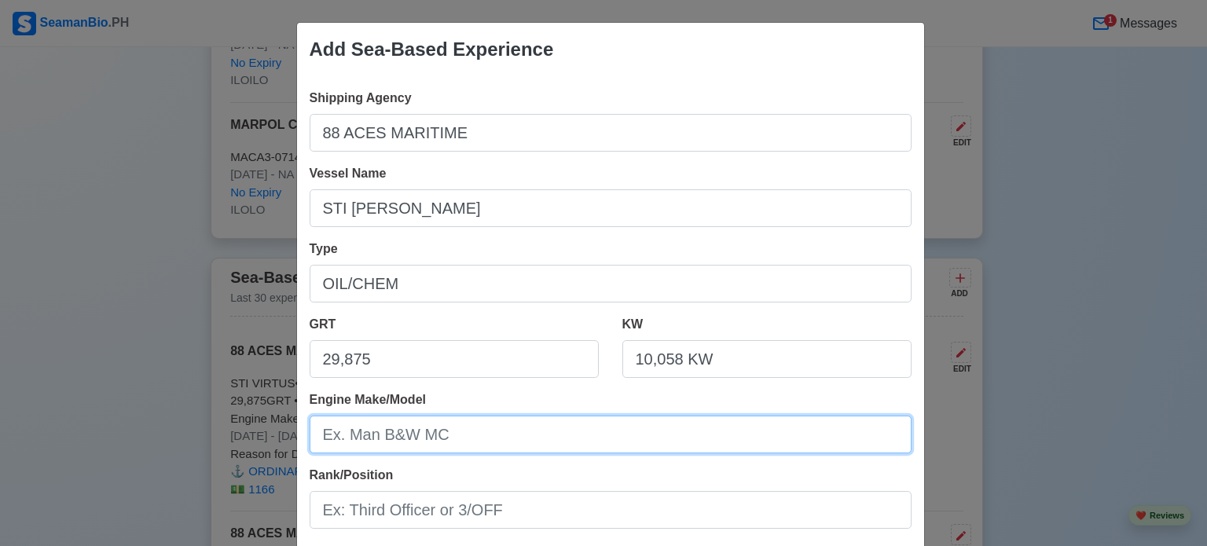
click at [497, 436] on input "Engine Make/Model" at bounding box center [611, 435] width 602 height 38
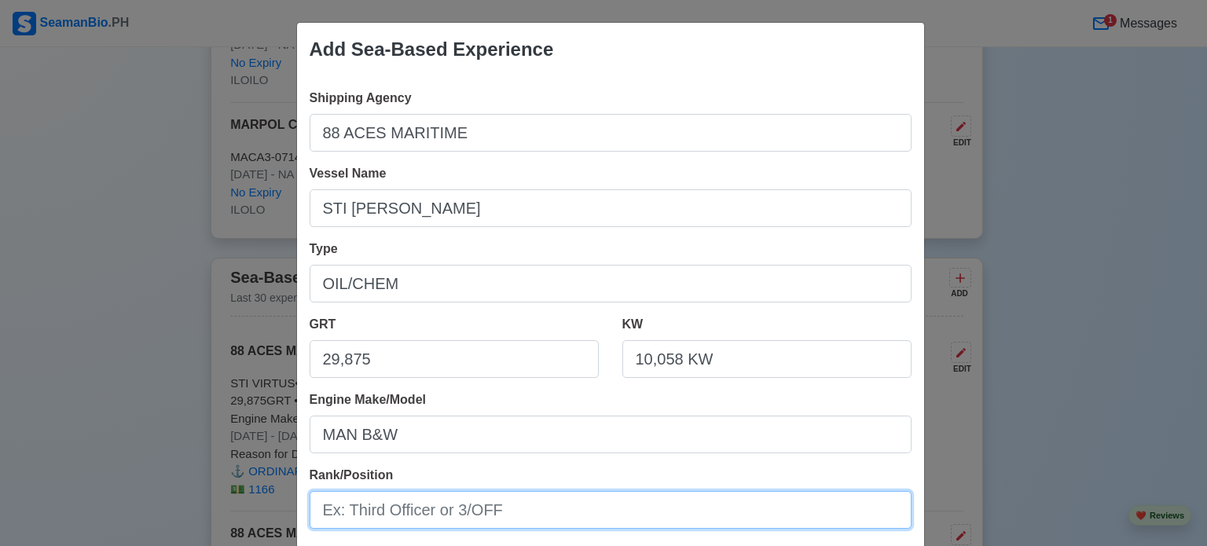
click at [423, 506] on input "Rank/Position" at bounding box center [611, 510] width 602 height 38
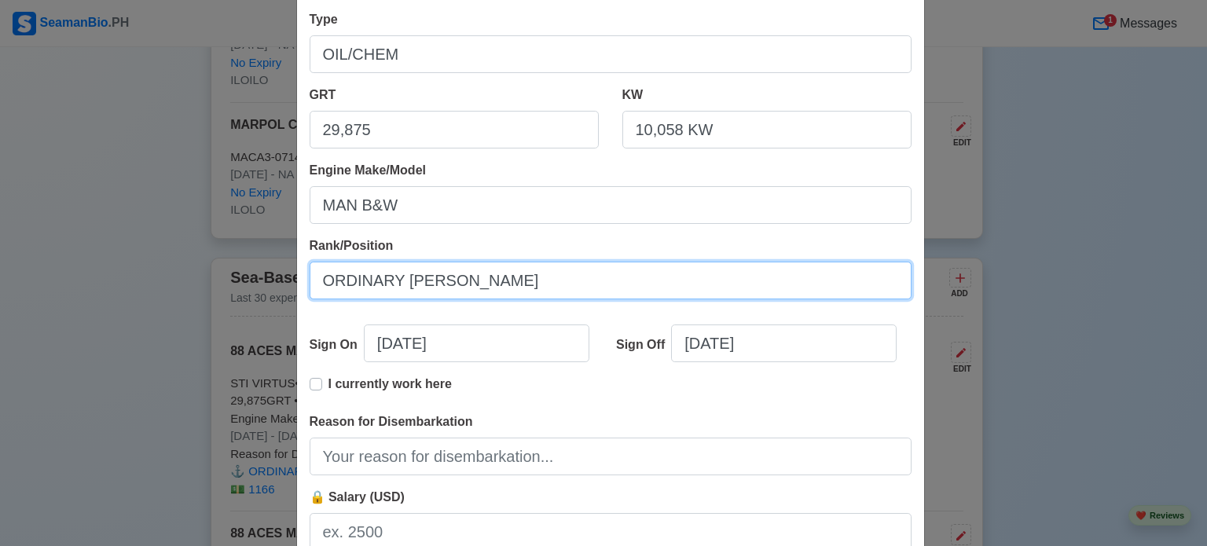
scroll to position [236, 0]
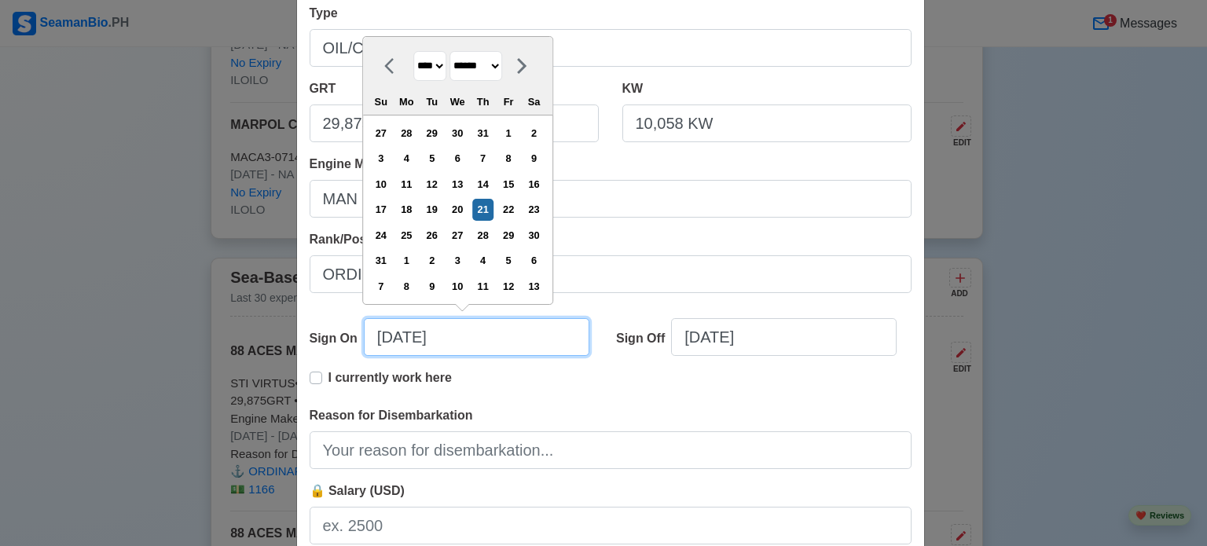
drag, startPoint x: 391, startPoint y: 333, endPoint x: 207, endPoint y: 331, distance: 183.9
click at [180, 329] on div "Add Sea-Based Experience Shipping Agency 88 ACES MARITIME Vessel Name STI [PERS…" at bounding box center [603, 273] width 1207 height 546
paste input "[DATE]"
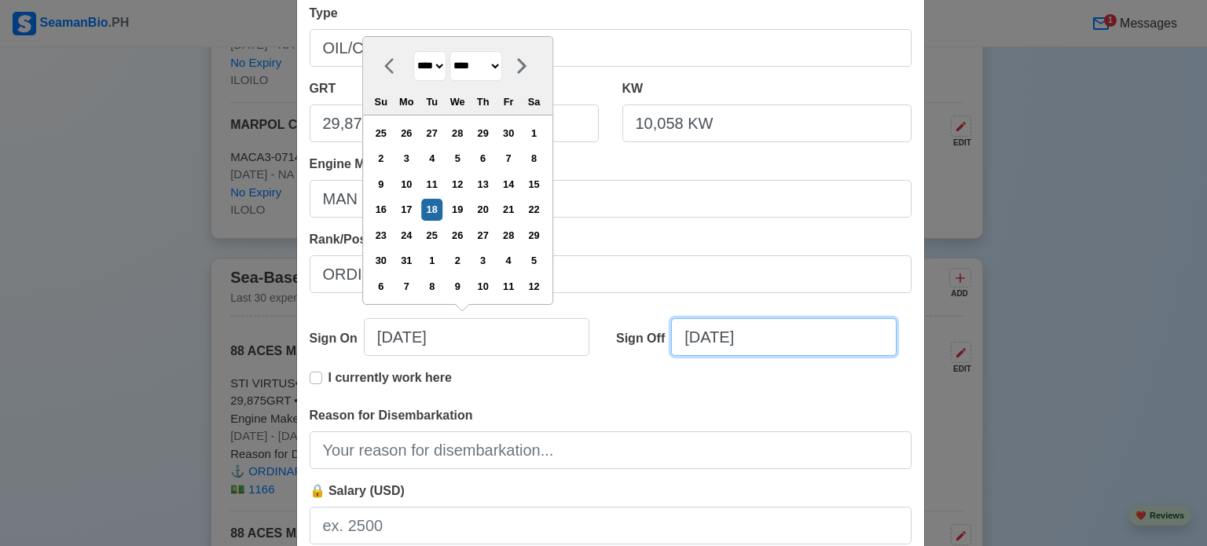
drag, startPoint x: 802, startPoint y: 343, endPoint x: 491, endPoint y: 339, distance: 311.2
click at [493, 339] on div "Sign On [DATE] [DATE] **** **** **** **** **** **** **** **** **** **** **** **…" at bounding box center [611, 343] width 602 height 50
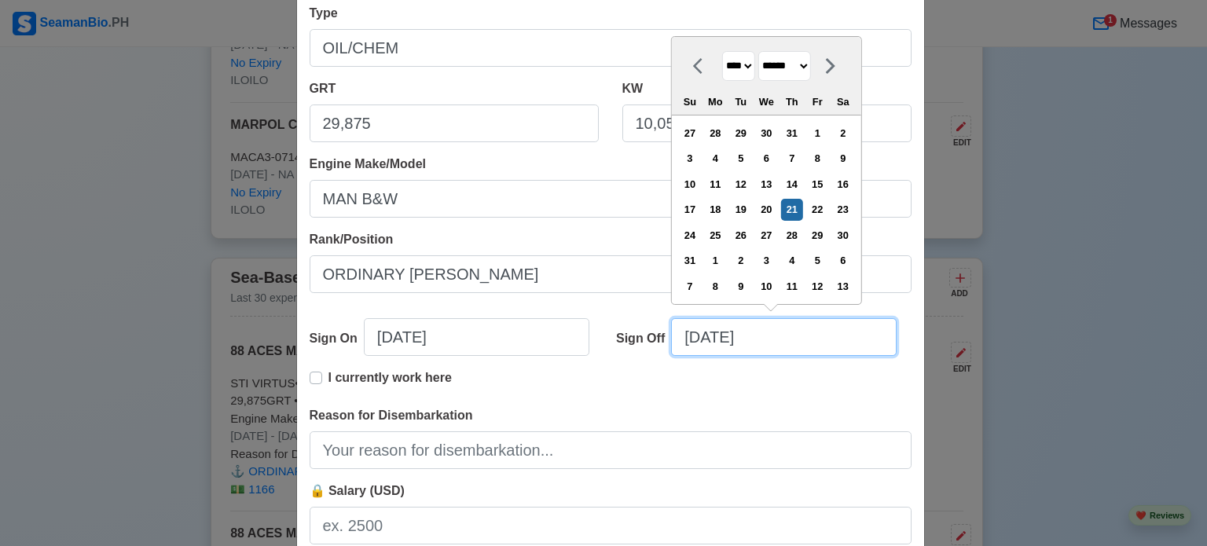
paste input "[DATE]"
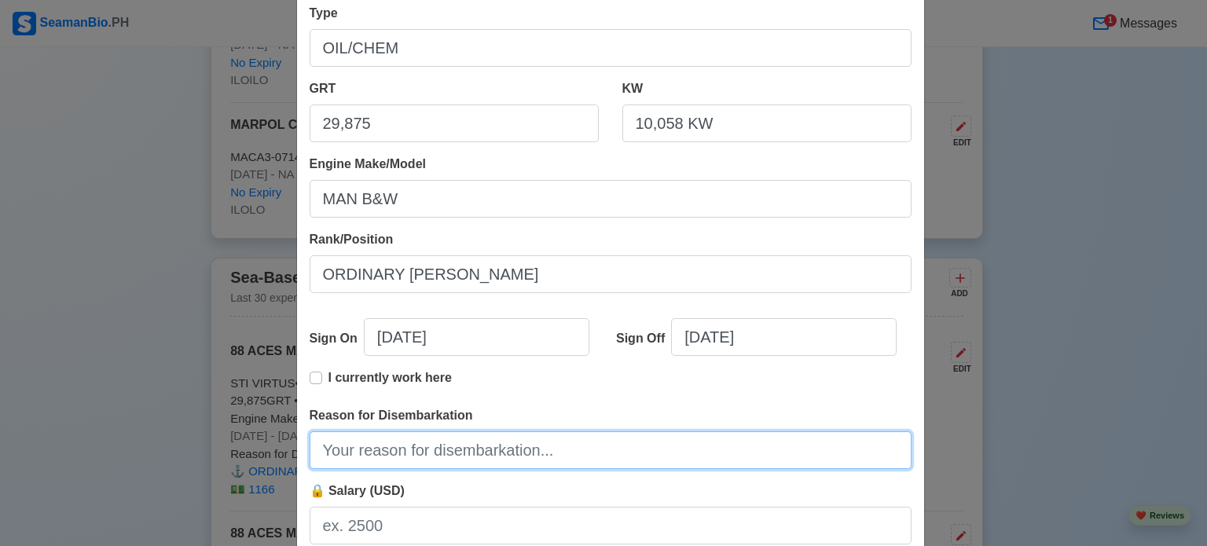
click at [412, 447] on input "Reason for Disembarkation" at bounding box center [611, 450] width 602 height 38
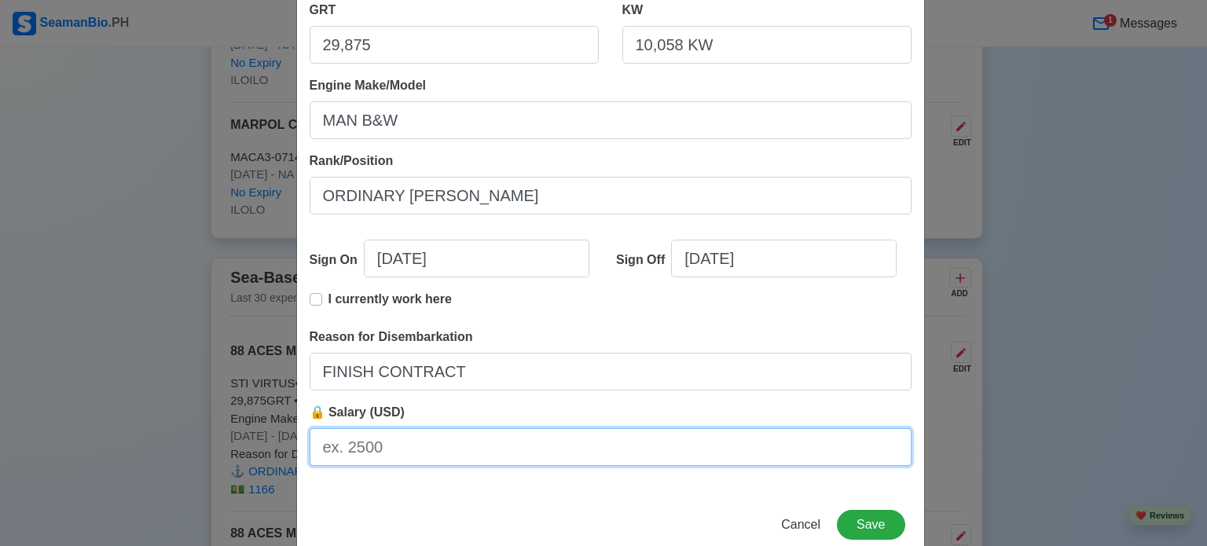
click at [410, 442] on input "🔒 Salary (USD)" at bounding box center [611, 447] width 602 height 38
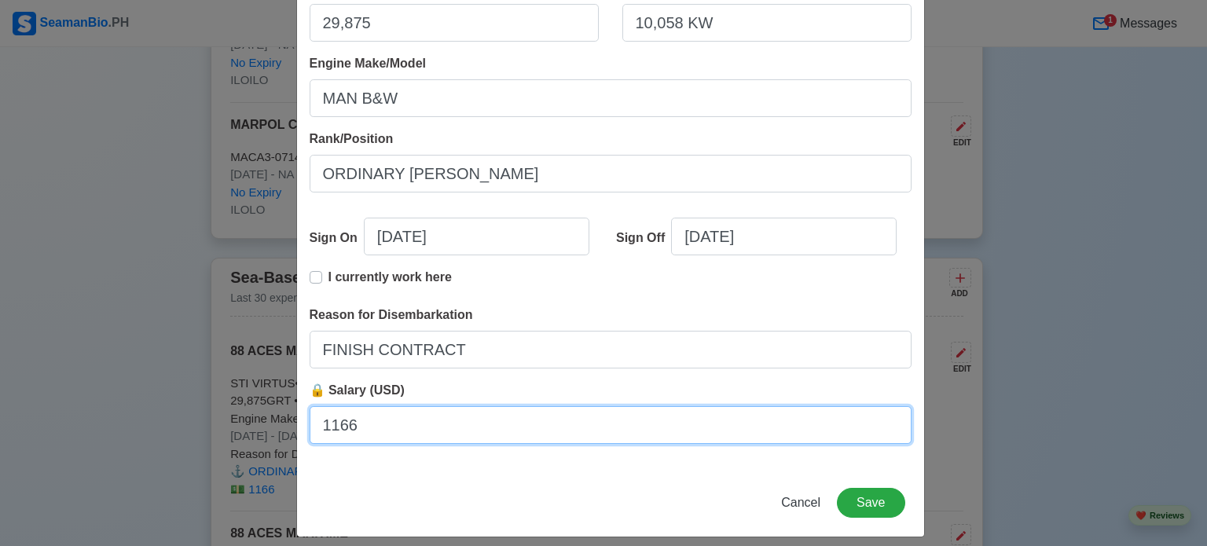
scroll to position [349, 0]
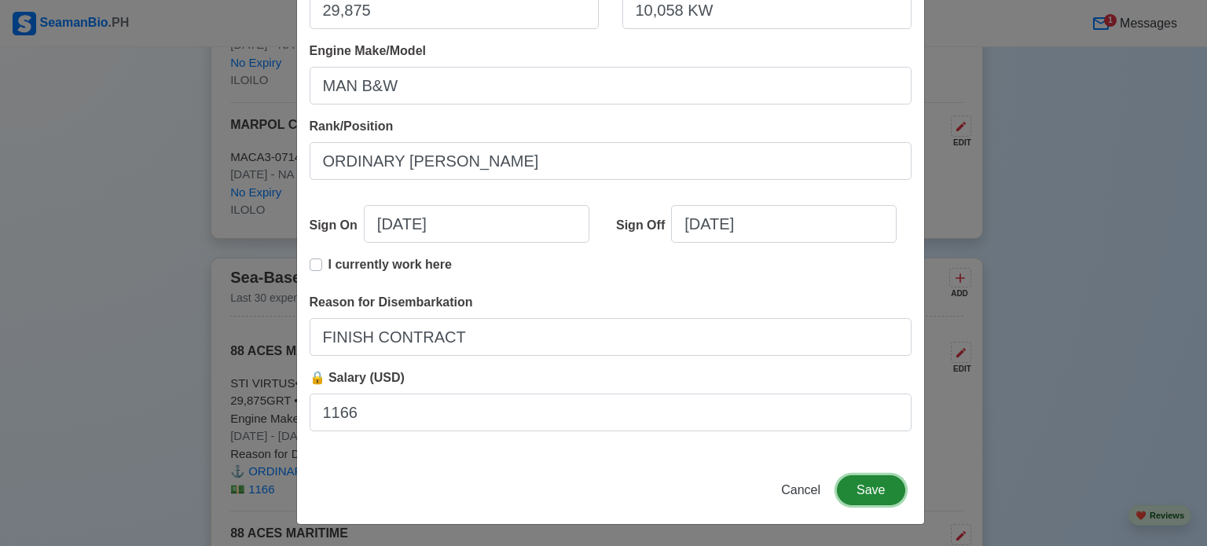
click at [867, 486] on button "Save" at bounding box center [871, 490] width 68 height 30
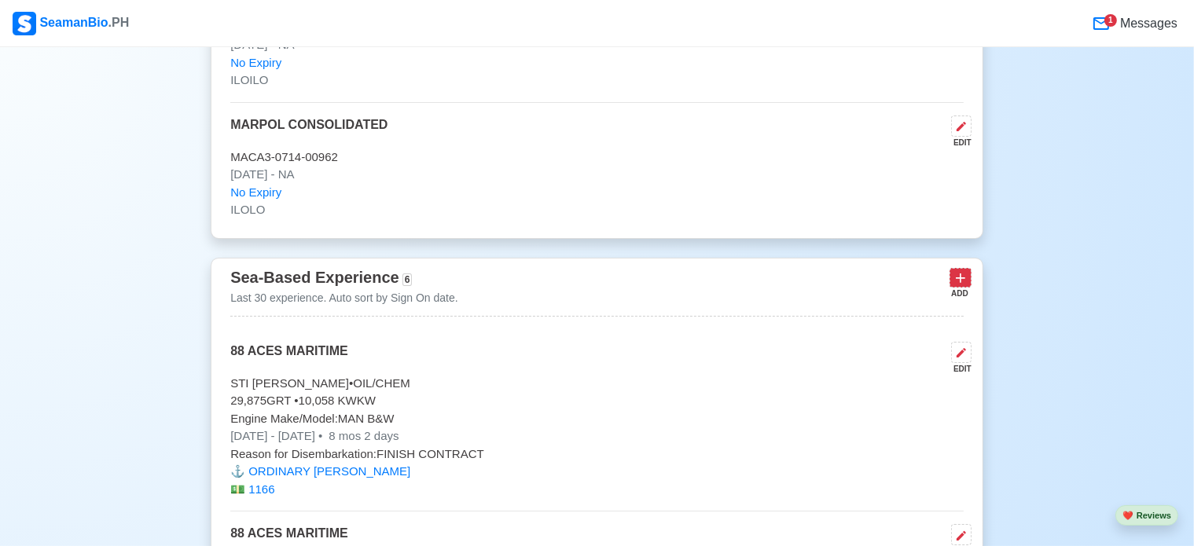
click at [960, 273] on icon at bounding box center [959, 277] width 9 height 9
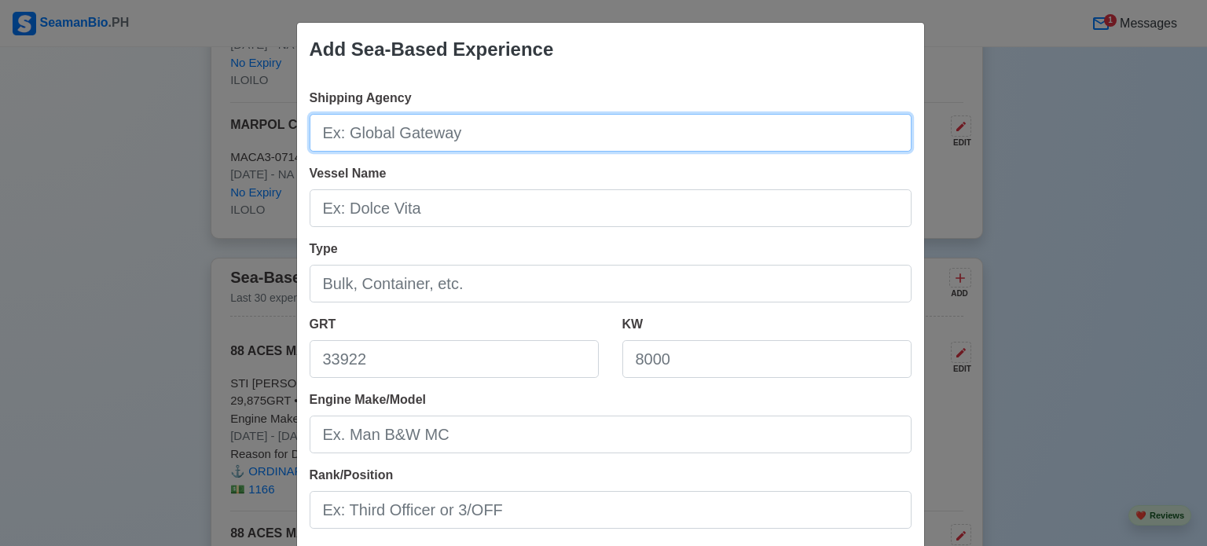
click at [413, 133] on input "Shipping Agency" at bounding box center [611, 133] width 602 height 38
paste input "STI VIRTUS"
drag, startPoint x: 373, startPoint y: 135, endPoint x: 187, endPoint y: 166, distance: 188.7
click at [157, 150] on div "Add Sea-Based Experience Shipping Agency STI VIRTUS Vessel Name Type GRT KW Eng…" at bounding box center [603, 273] width 1207 height 546
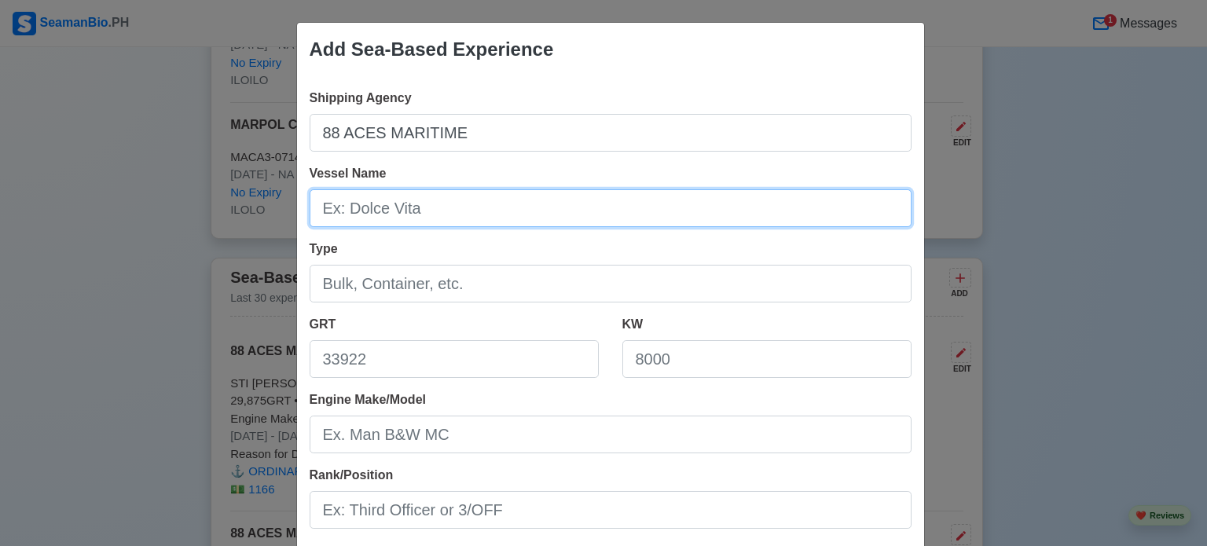
click at [406, 204] on input "Vessel Name" at bounding box center [611, 208] width 602 height 38
paste input "STI VIRTUS"
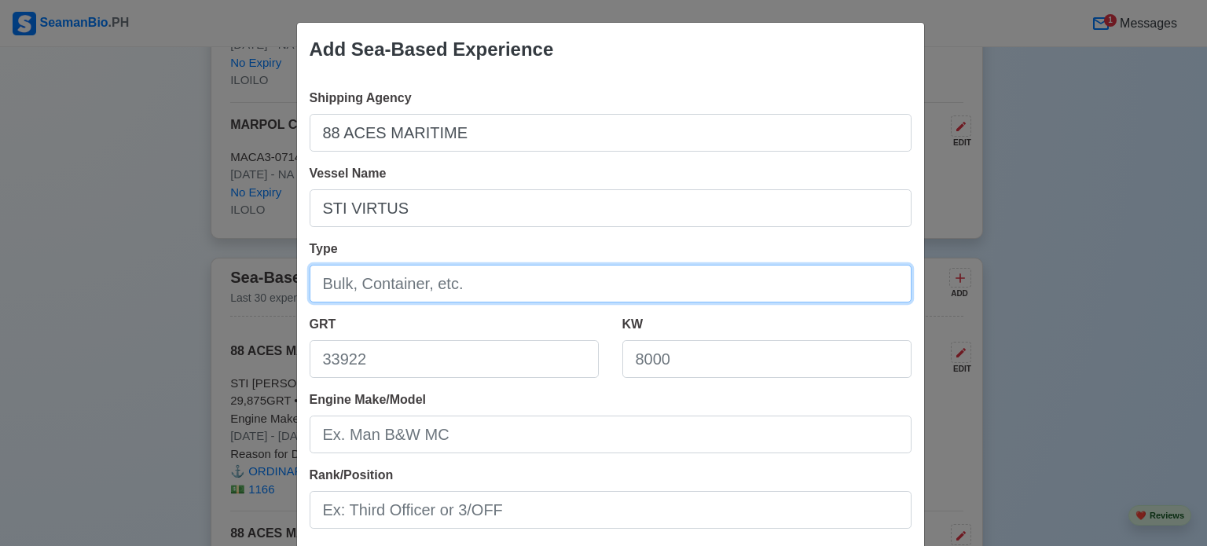
click at [321, 292] on input "Type" at bounding box center [611, 284] width 602 height 38
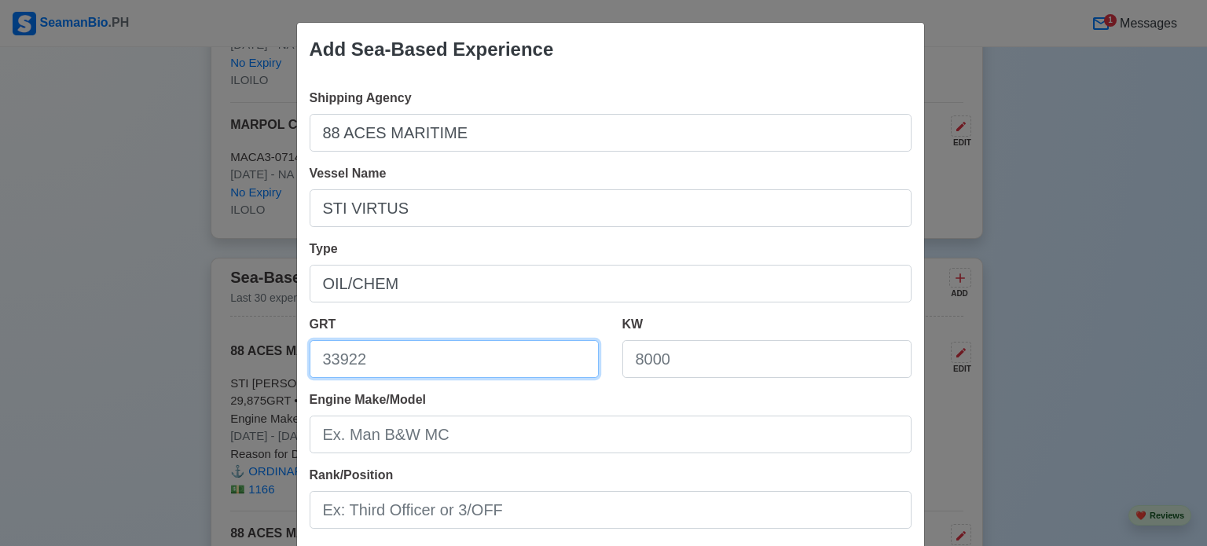
click at [399, 353] on input "GRT" at bounding box center [454, 359] width 289 height 38
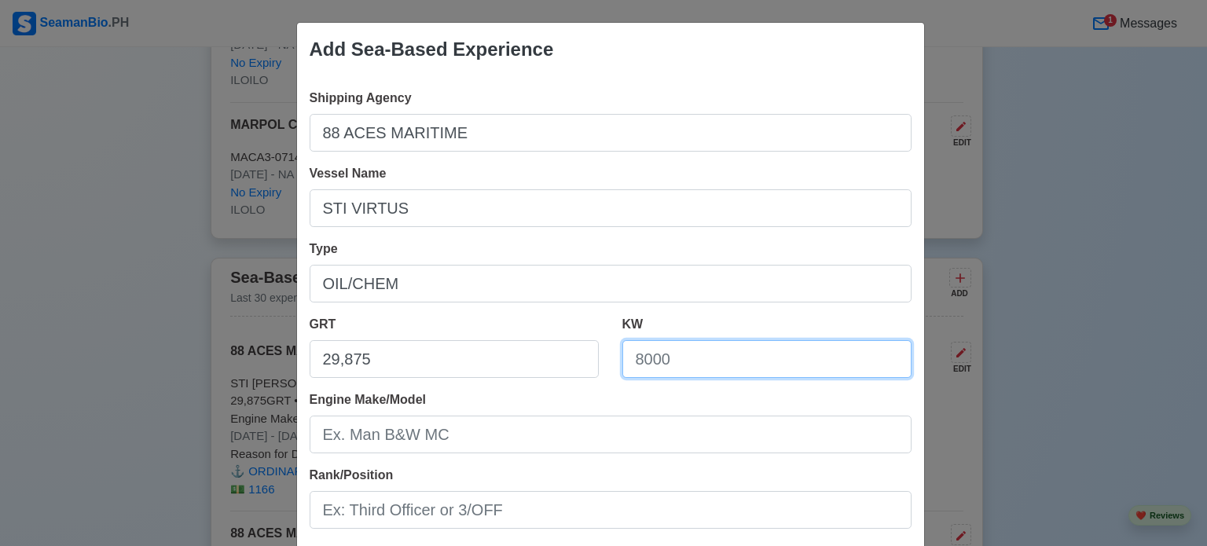
click at [699, 361] on input "KW" at bounding box center [766, 359] width 289 height 38
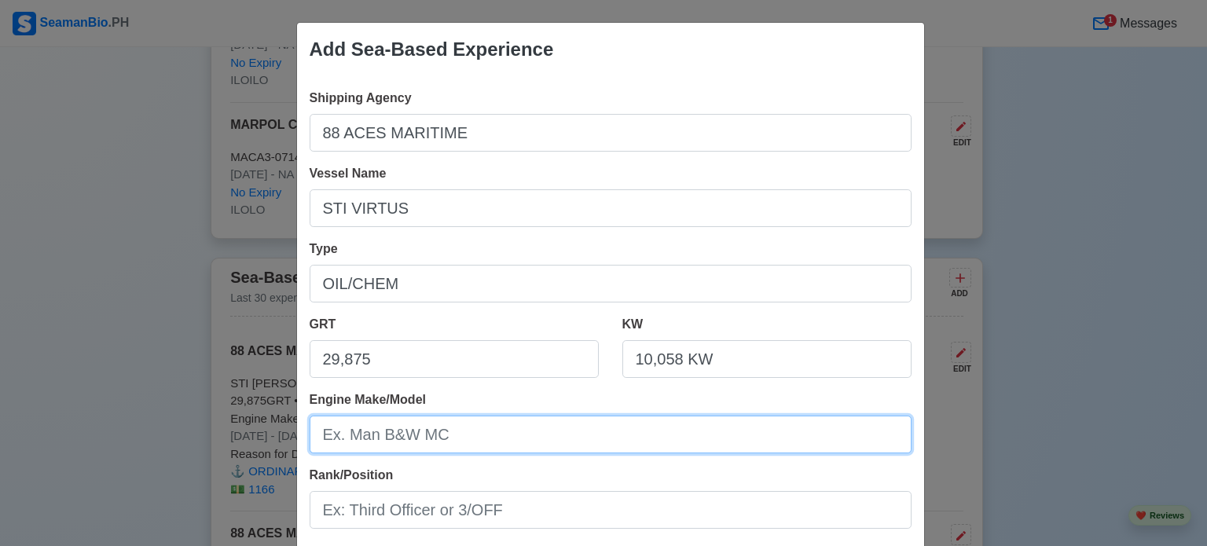
click at [333, 429] on input "Engine Make/Model" at bounding box center [611, 435] width 602 height 38
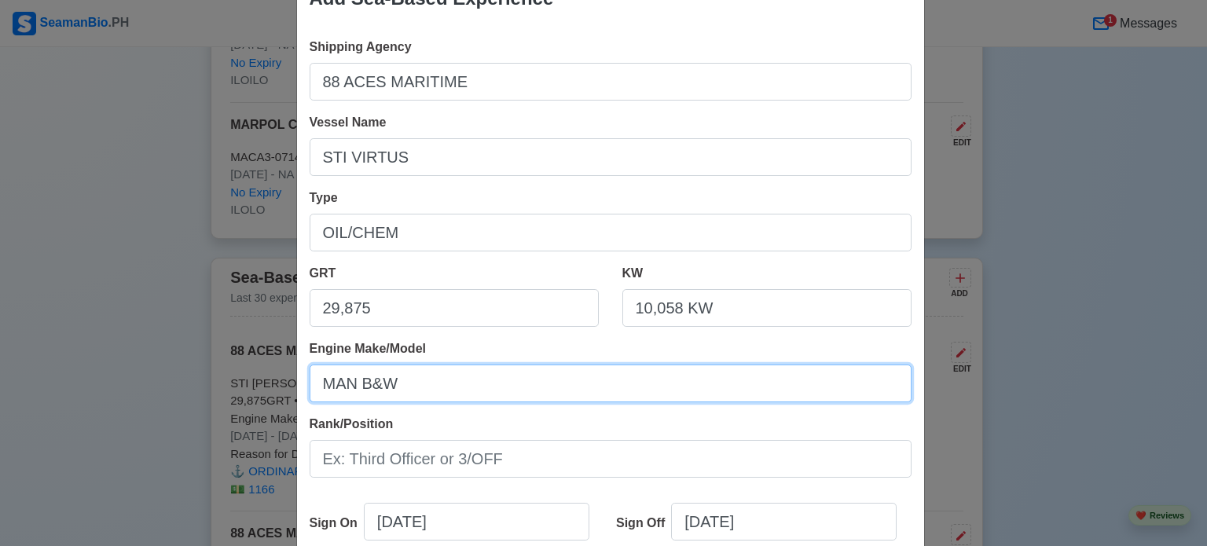
scroll to position [79, 0]
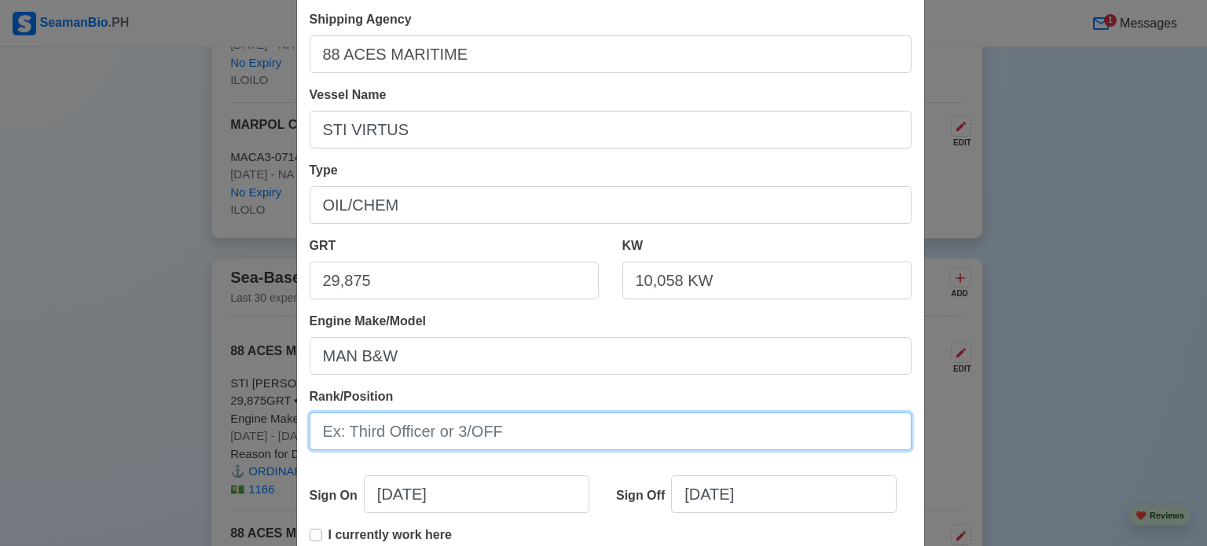
click at [380, 438] on input "Rank/Position" at bounding box center [611, 432] width 602 height 38
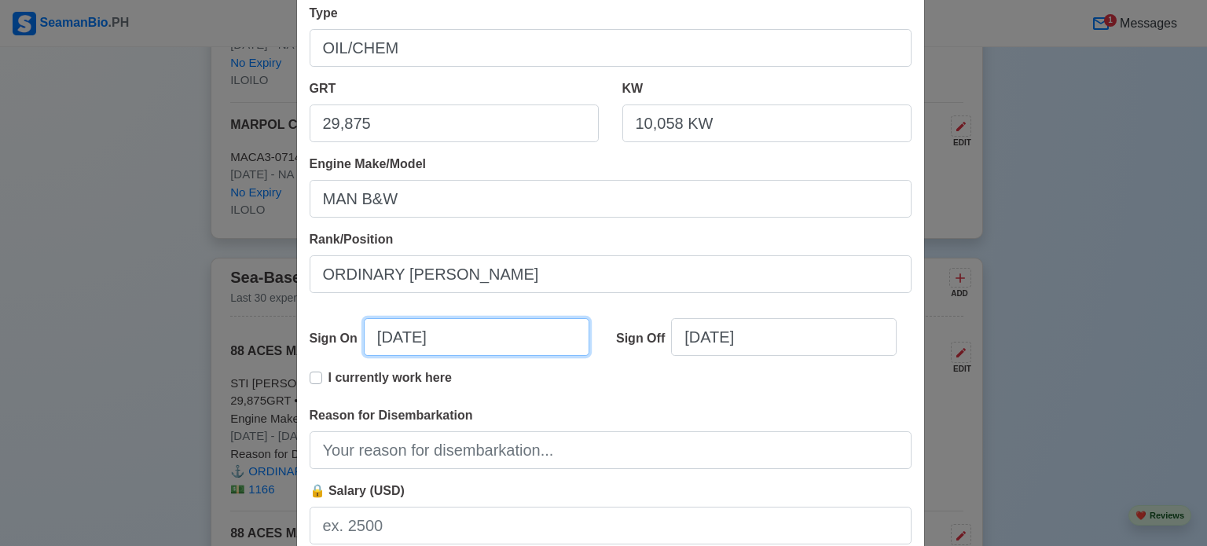
drag, startPoint x: 377, startPoint y: 336, endPoint x: 191, endPoint y: 348, distance: 186.6
click at [178, 347] on div "Add Sea-Based Experience Shipping Agency 88 ACES MARITIME Vessel Name STI VIRTU…" at bounding box center [603, 273] width 1207 height 546
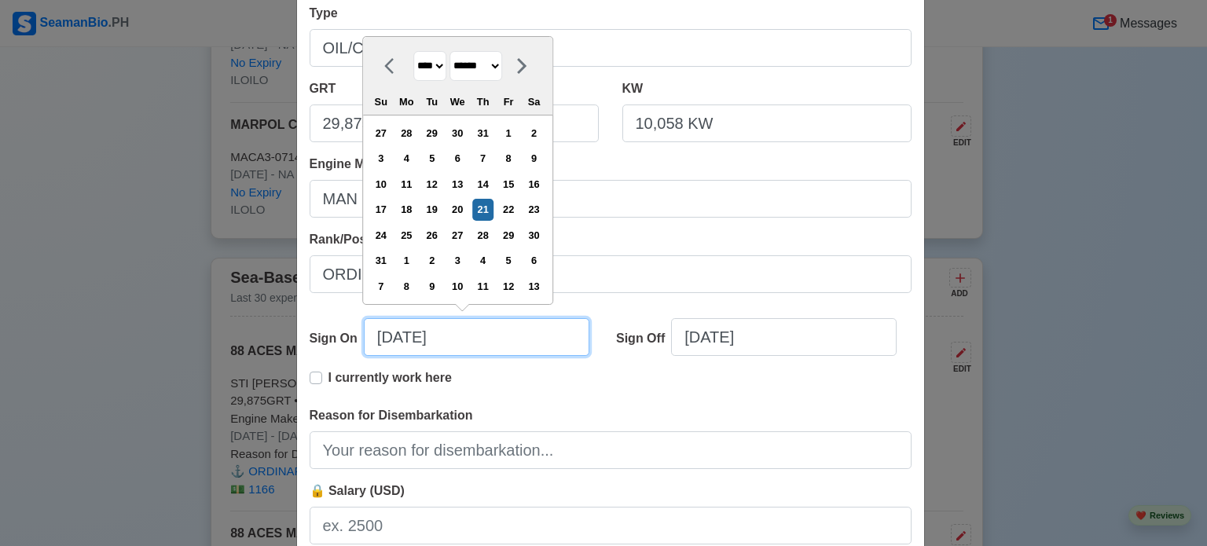
paste input "[DATE]"
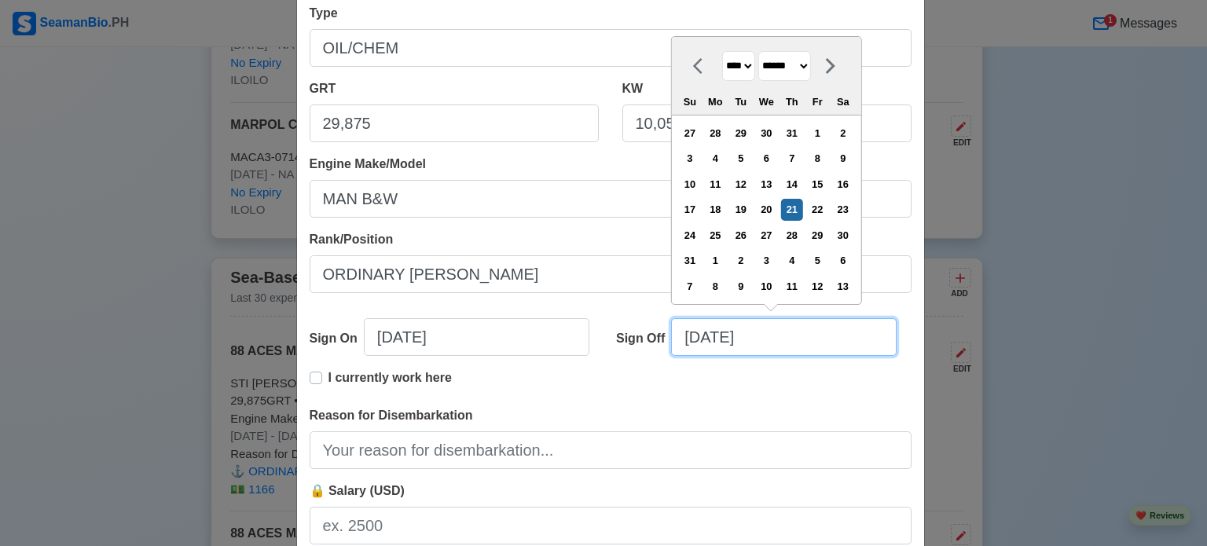
drag, startPoint x: 773, startPoint y: 348, endPoint x: 489, endPoint y: 348, distance: 284.4
click at [478, 348] on div "Sign On [DATE] Sign Off [DATE] **** **** **** **** **** **** **** **** **** ***…" at bounding box center [611, 343] width 602 height 50
paste input "[DATE]"
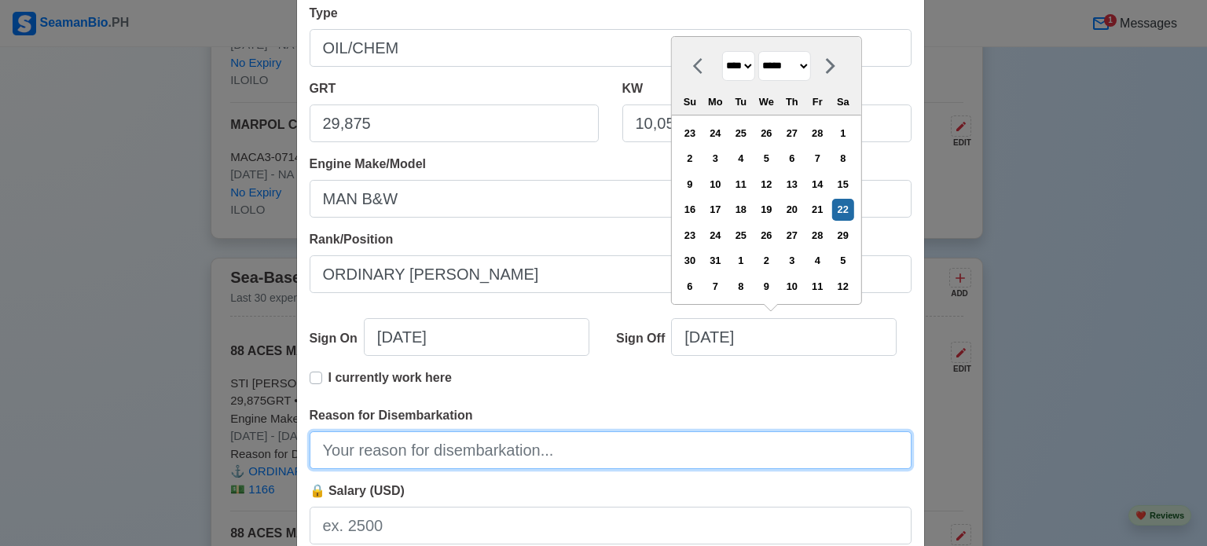
click at [393, 438] on input "Reason for Disembarkation" at bounding box center [611, 450] width 602 height 38
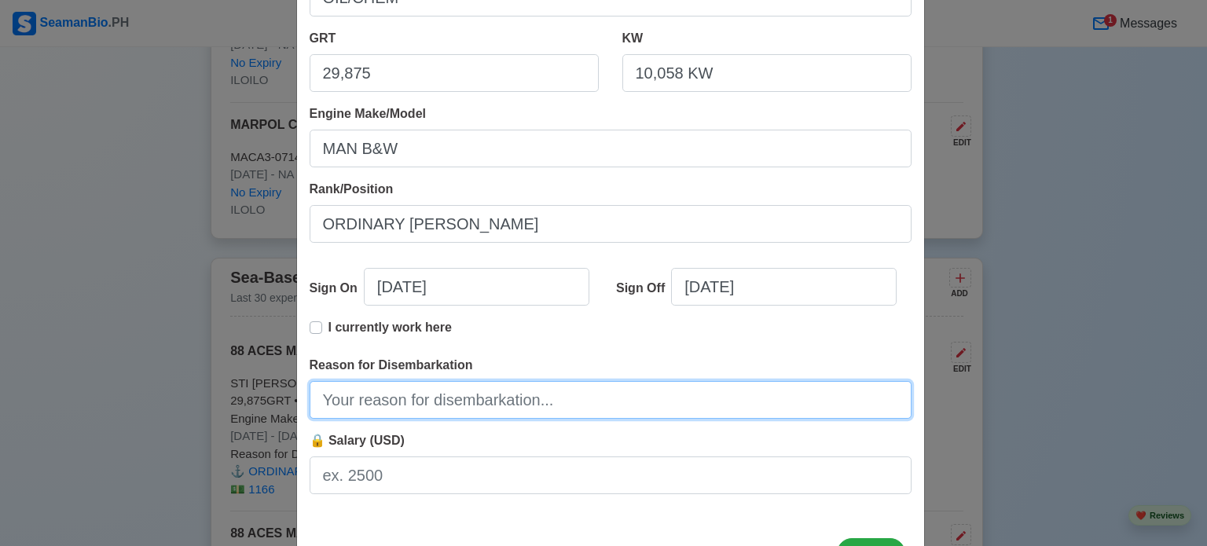
scroll to position [314, 0]
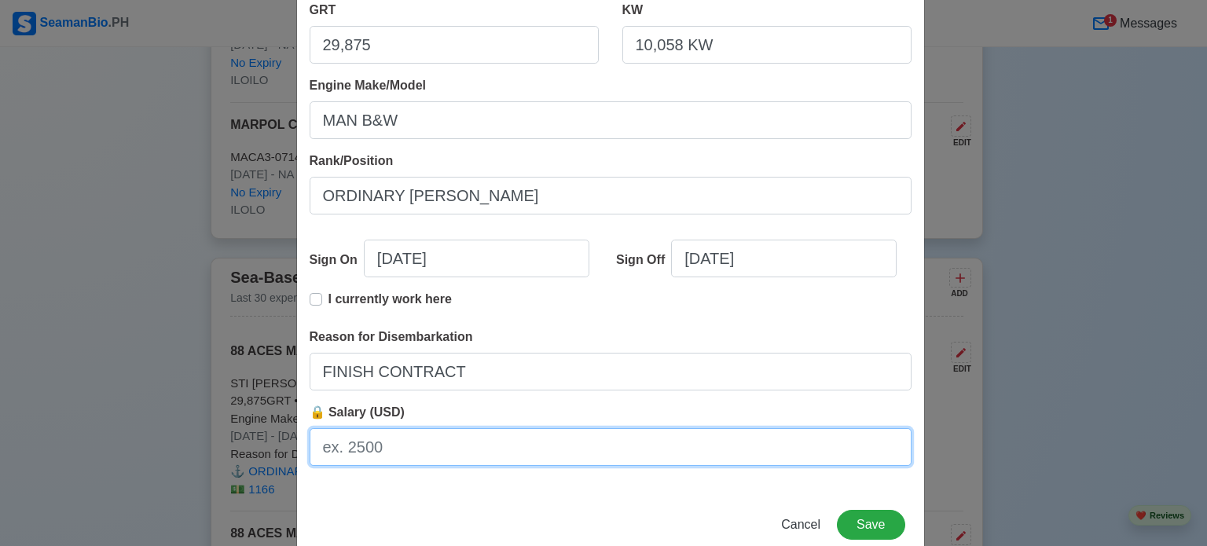
click at [423, 448] on input "🔒 Salary (USD)" at bounding box center [611, 447] width 602 height 38
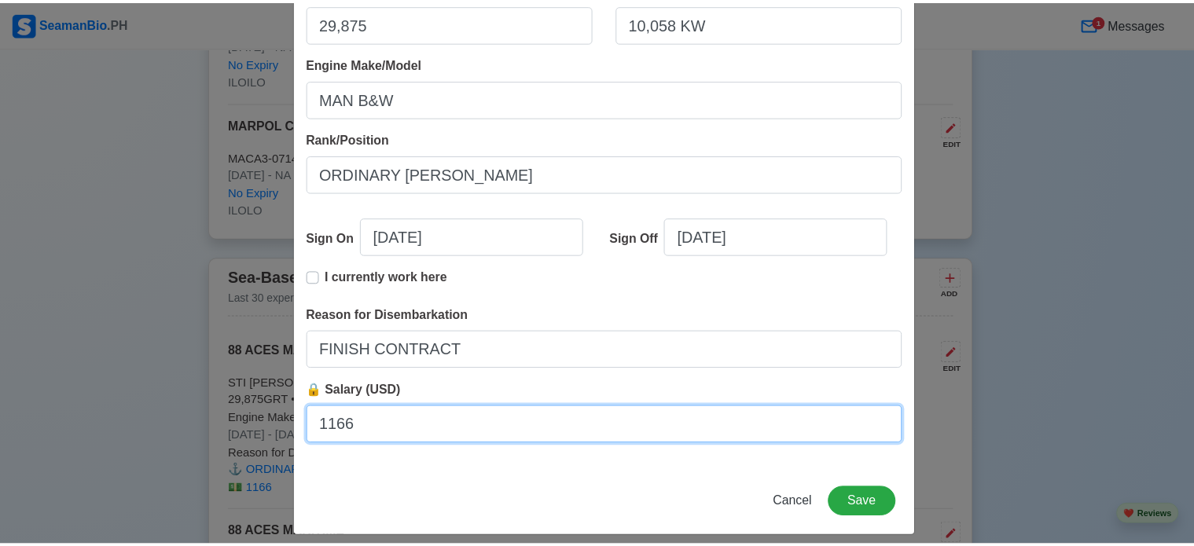
scroll to position [349, 0]
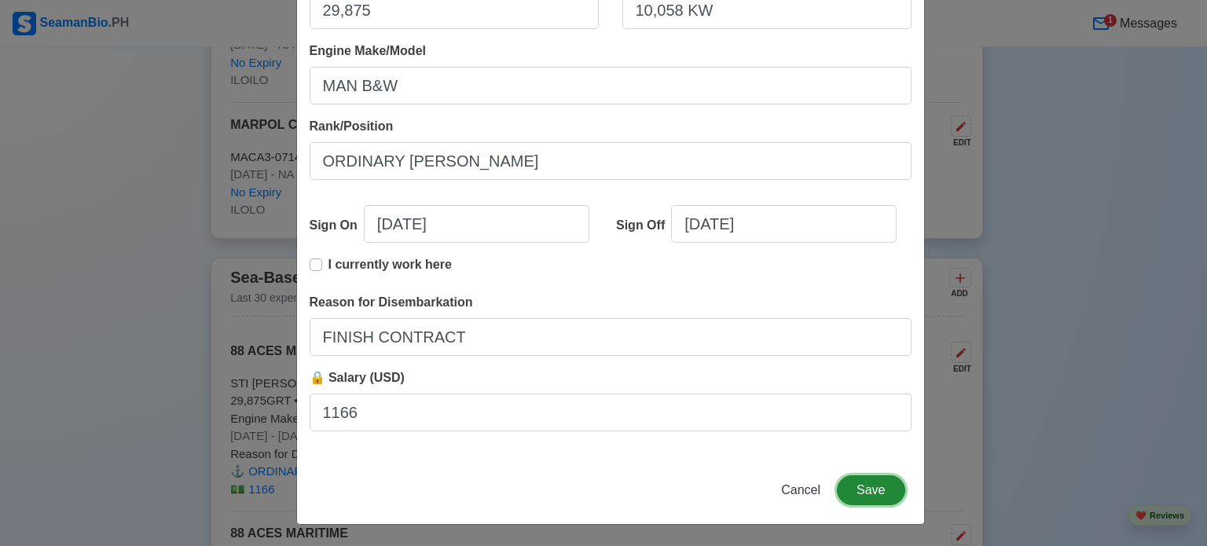
click at [871, 493] on button "Save" at bounding box center [871, 490] width 68 height 30
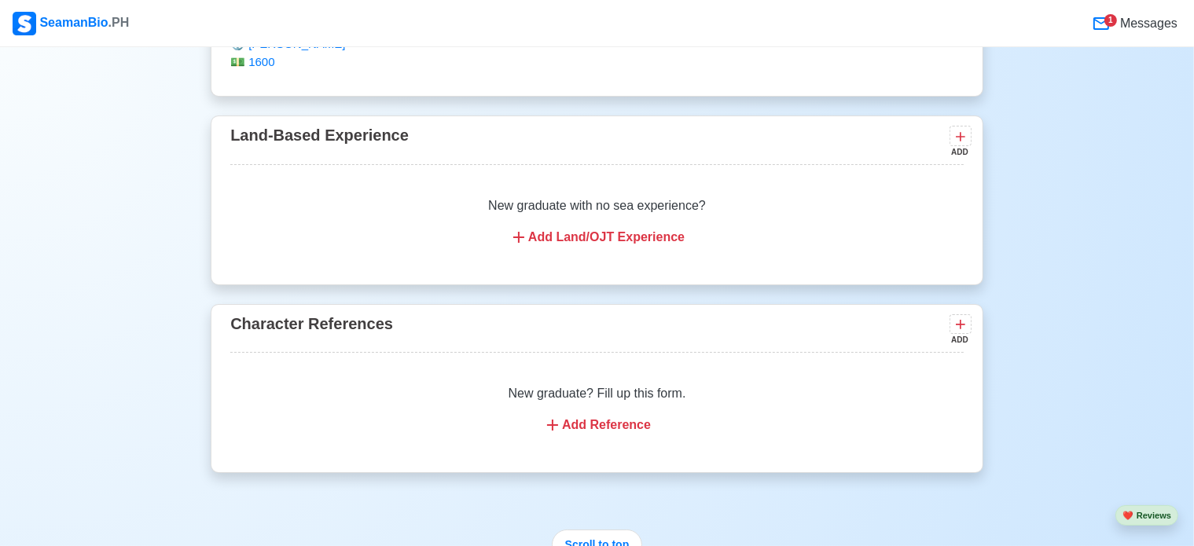
scroll to position [7879, 0]
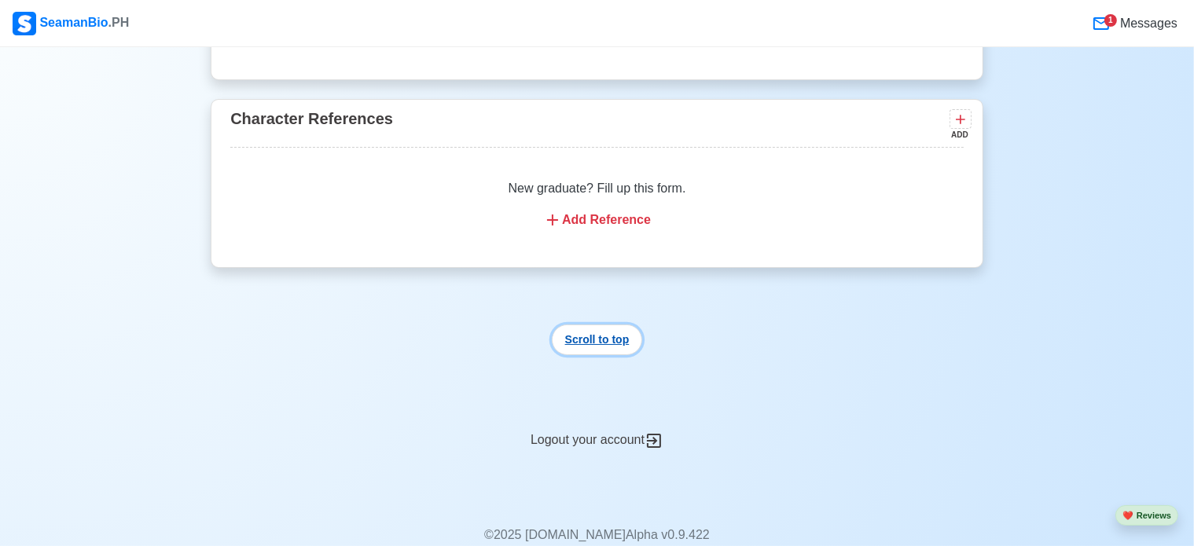
click at [608, 325] on button "Scroll to top" at bounding box center [597, 340] width 91 height 31
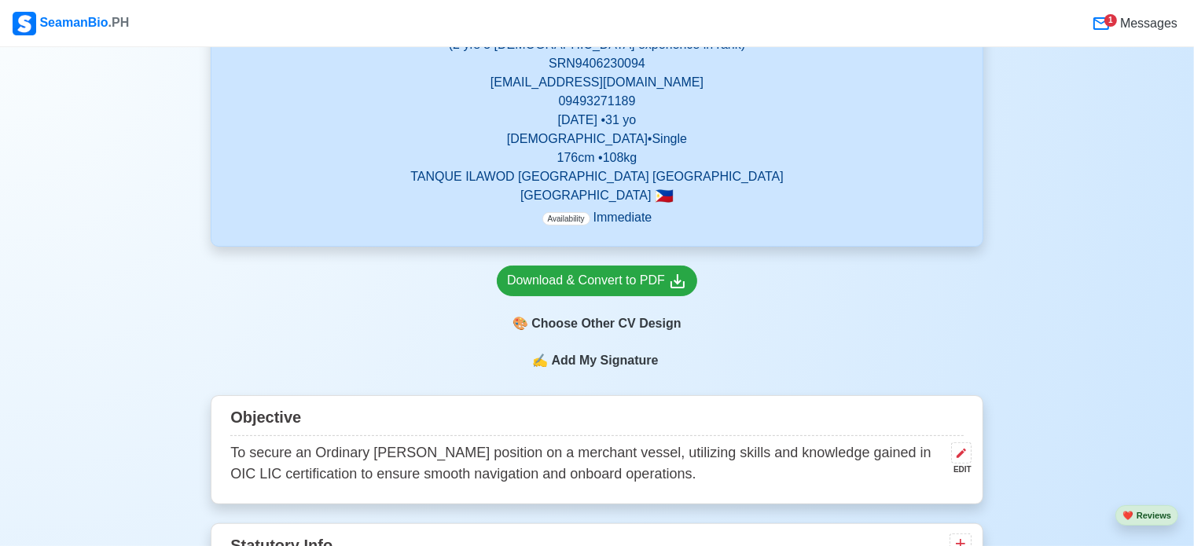
scroll to position [0, 0]
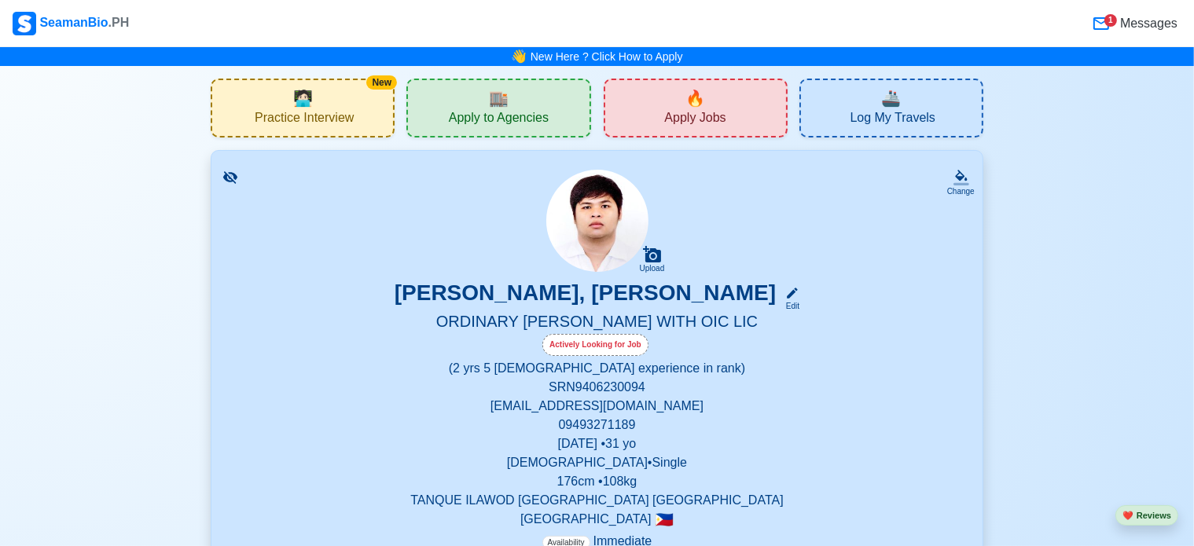
click at [603, 349] on div "Actively Looking for Job" at bounding box center [595, 345] width 106 height 22
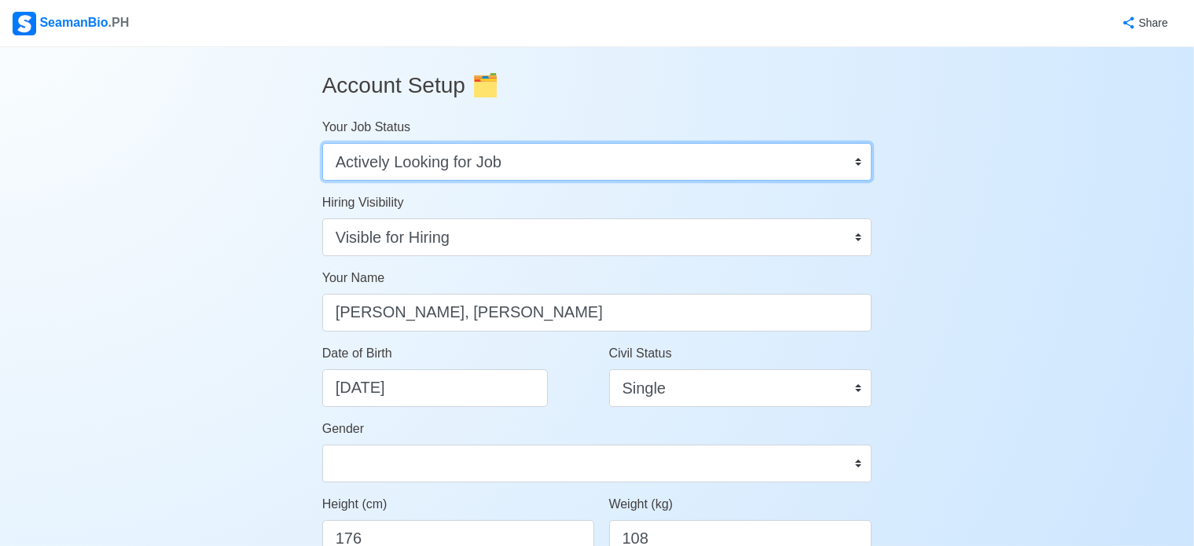
click at [710, 166] on select "Onboard Actively Looking for Job Not Looking for Job" at bounding box center [597, 162] width 550 height 38
click at [322, 143] on select "Onboard Actively Looking for Job Not Looking for Job" at bounding box center [597, 162] width 550 height 38
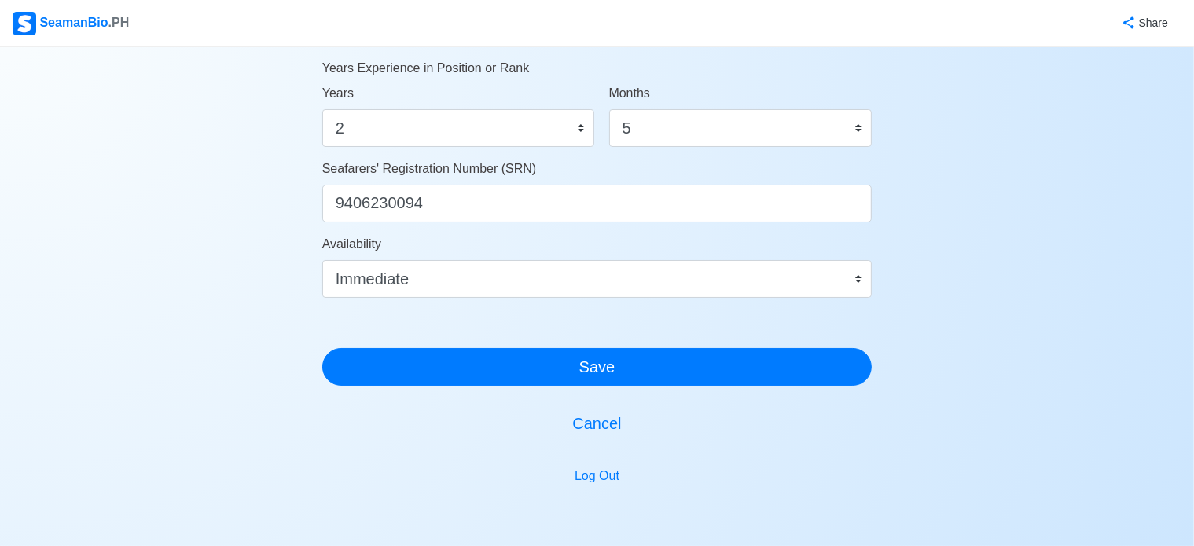
scroll to position [943, 0]
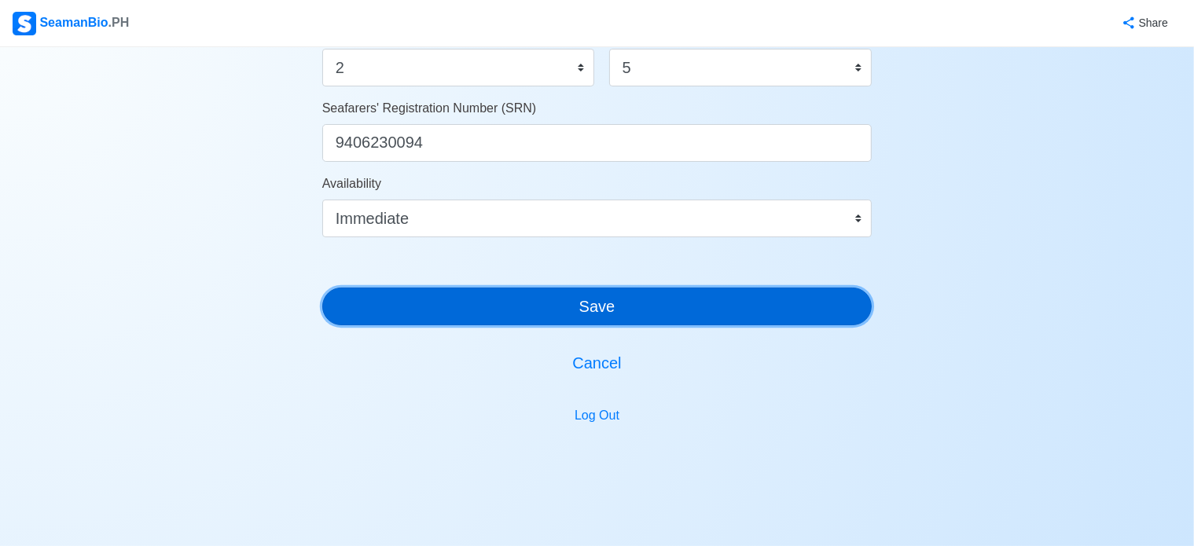
click at [634, 314] on button "Save" at bounding box center [597, 307] width 550 height 38
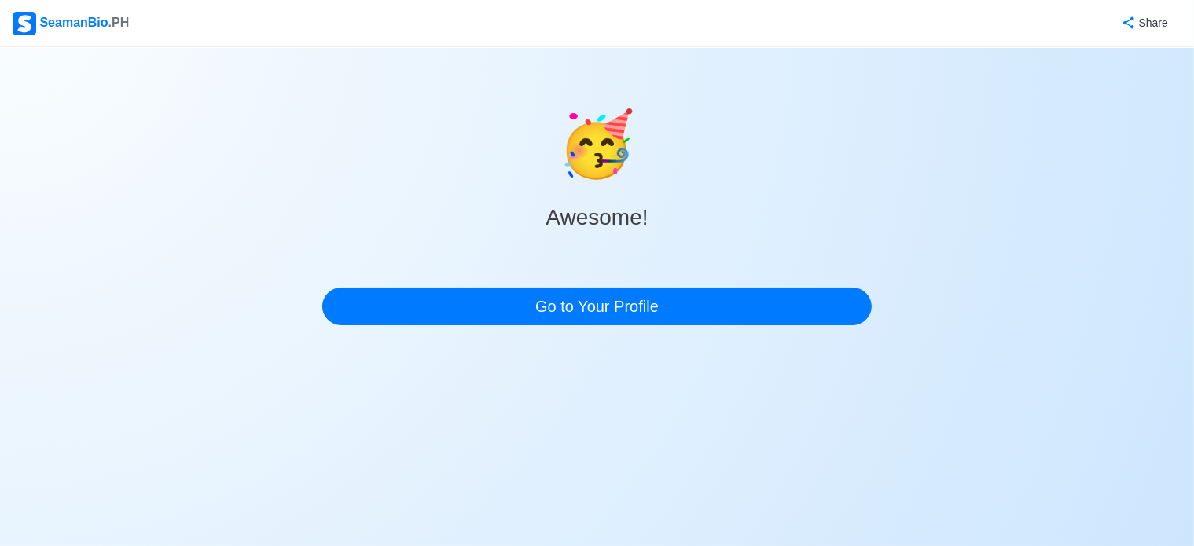
scroll to position [0, 0]
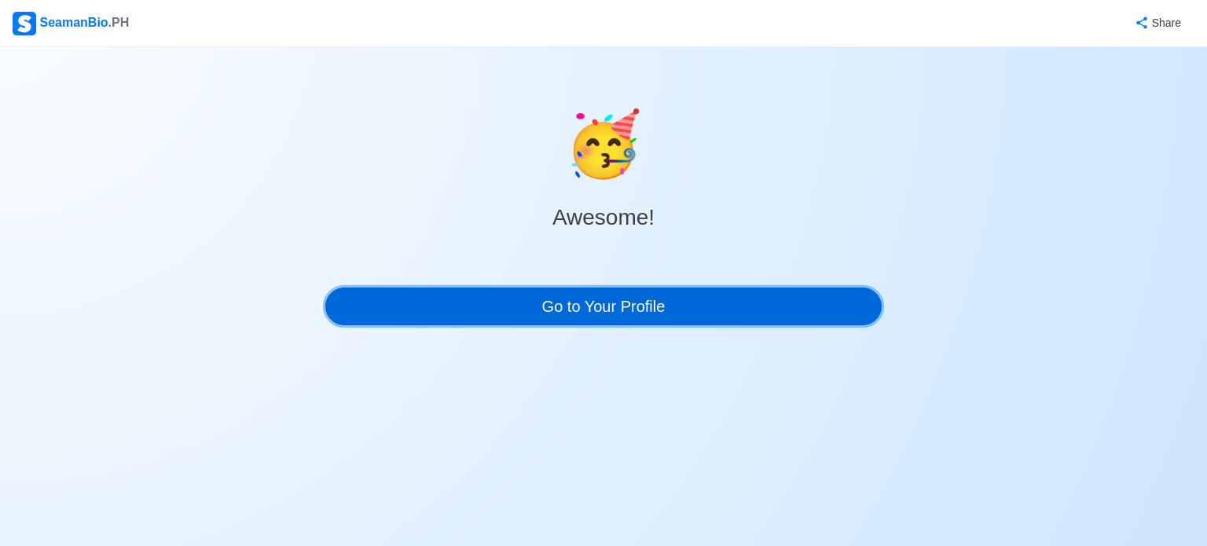
click at [644, 304] on link "Go to Your Profile" at bounding box center [603, 307] width 556 height 38
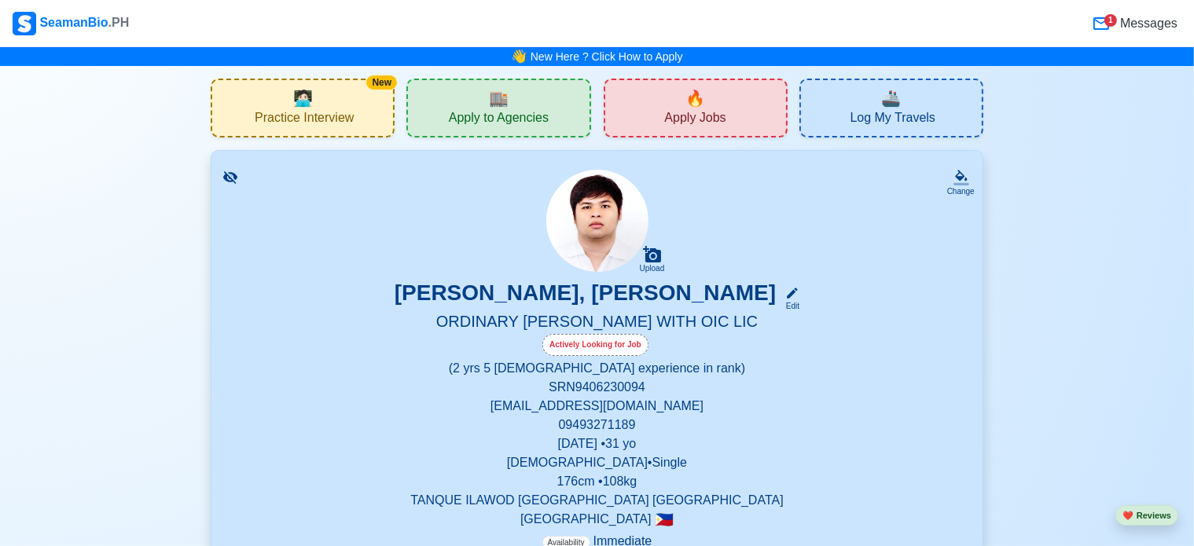
click at [522, 111] on span "Apply to Agencies" at bounding box center [499, 120] width 100 height 20
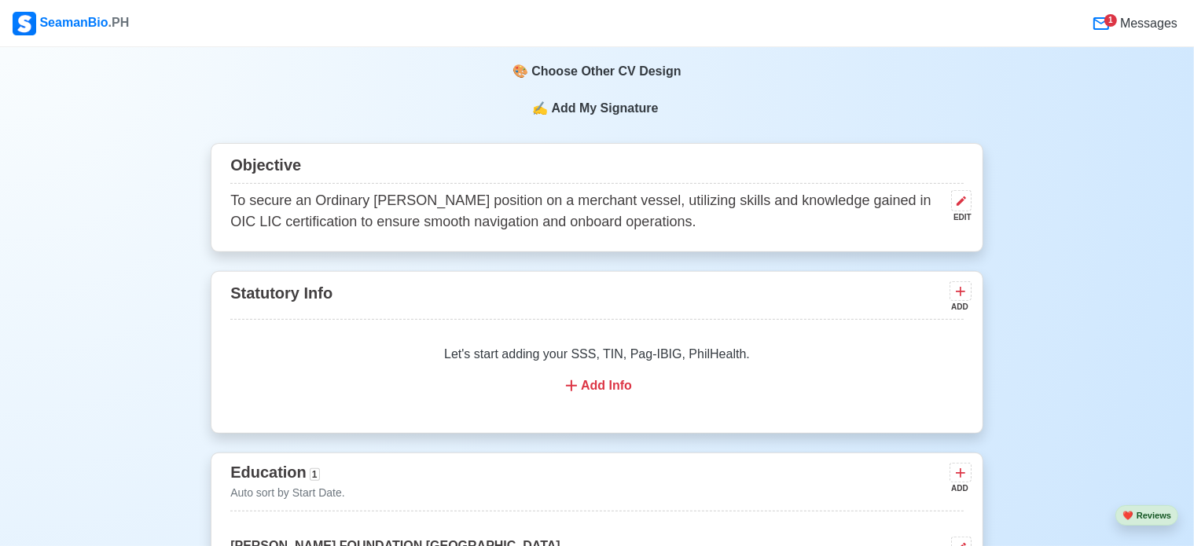
scroll to position [629, 0]
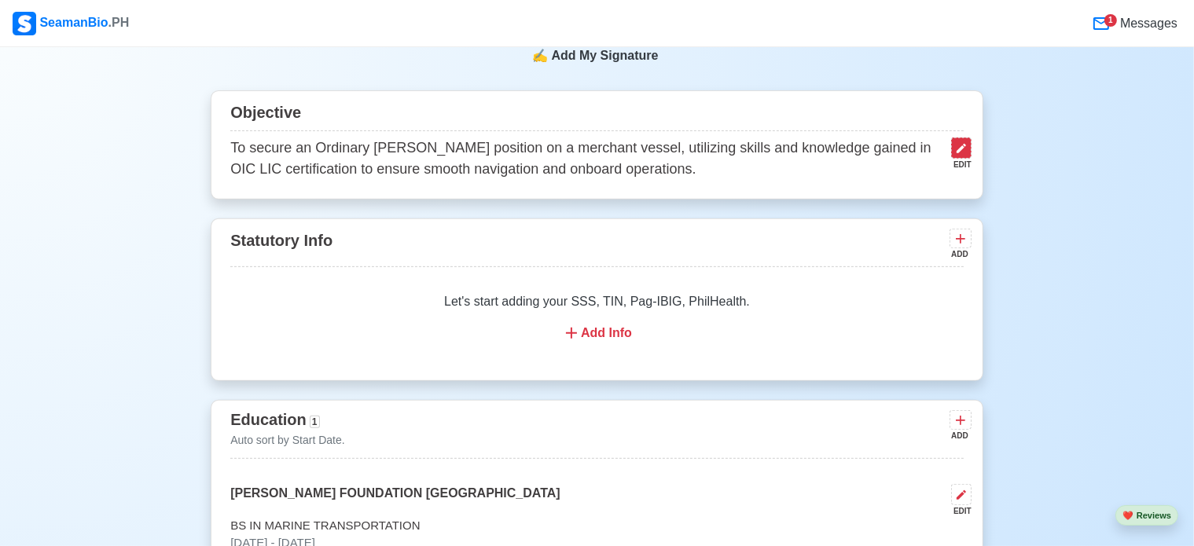
click at [966, 153] on icon at bounding box center [961, 148] width 13 height 13
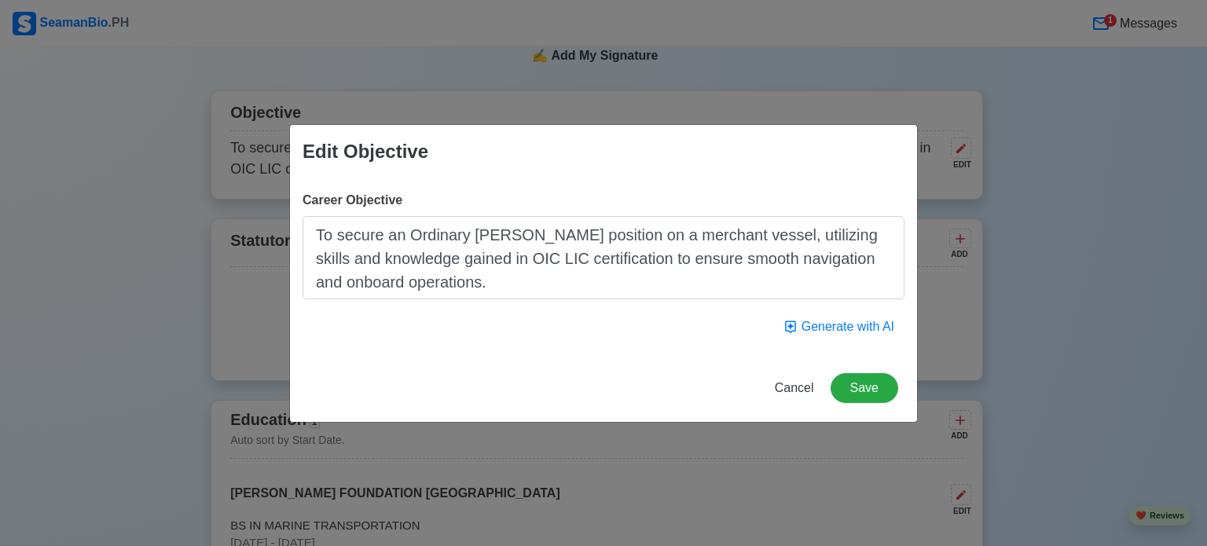
drag, startPoint x: 490, startPoint y: 288, endPoint x: 297, endPoint y: 226, distance: 202.3
click at [297, 226] on div "Career Objective To secure an Ordinary [PERSON_NAME] position on a merchant ves…" at bounding box center [603, 266] width 627 height 176
click at [847, 329] on button "Generate with AI" at bounding box center [838, 327] width 131 height 30
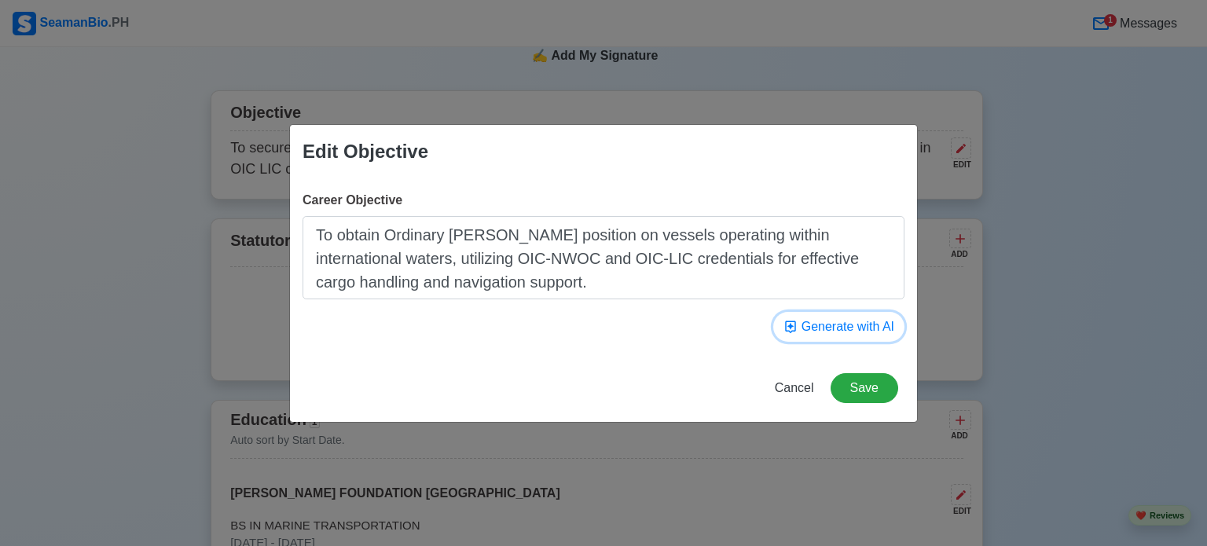
click at [827, 329] on button "Generate with AI" at bounding box center [838, 327] width 131 height 30
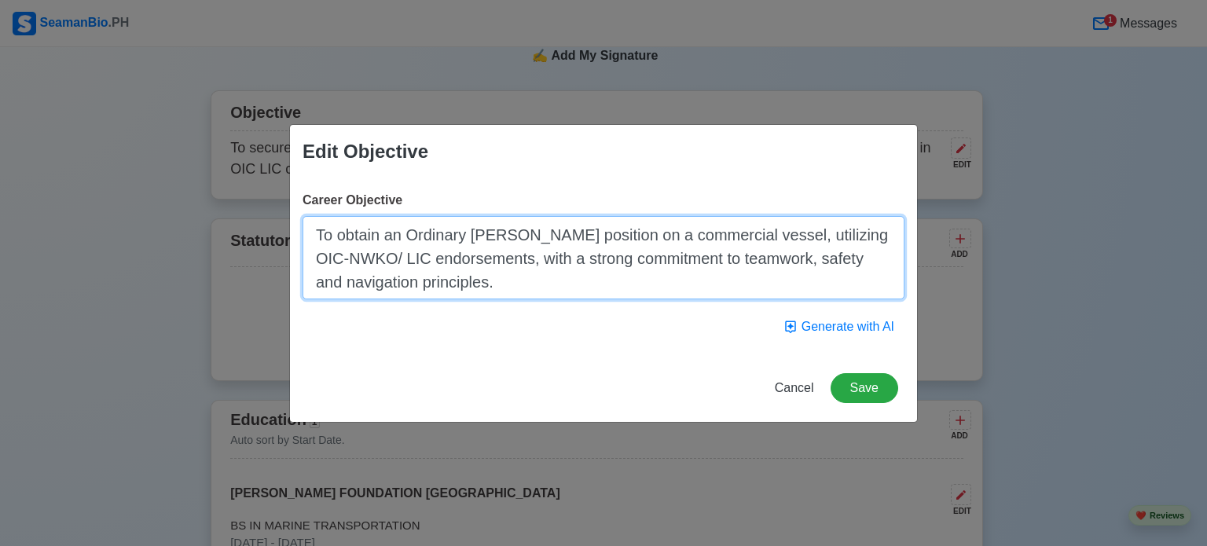
drag, startPoint x: 527, startPoint y: 234, endPoint x: 409, endPoint y: 237, distance: 118.7
click at [409, 237] on textarea "To obtain an Ordinary [PERSON_NAME] position on a commercial vessel, utilizing …" at bounding box center [604, 257] width 602 height 83
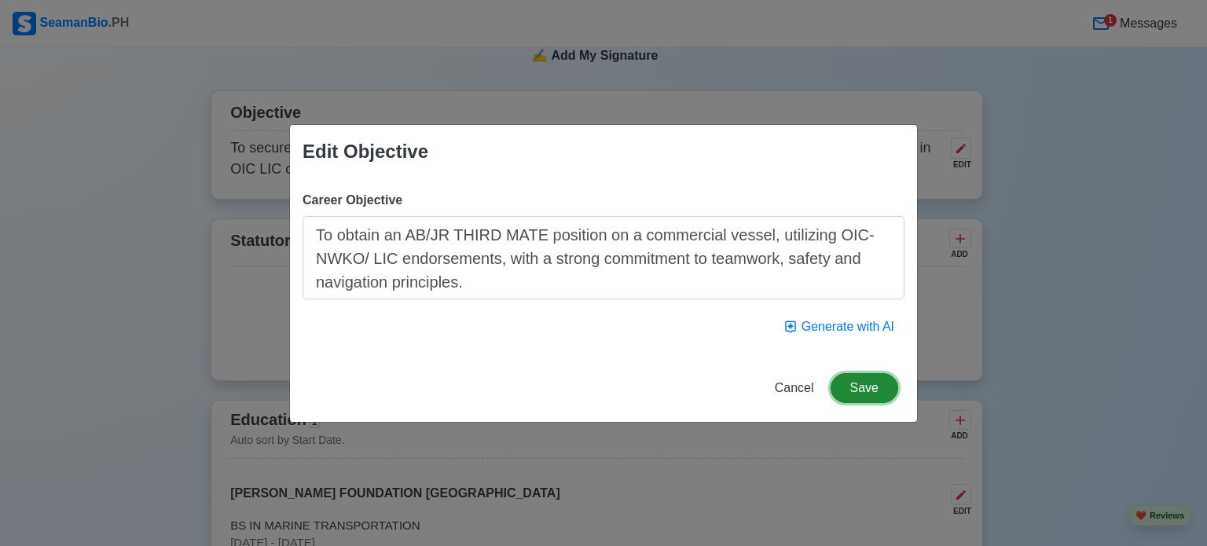
click at [871, 378] on button "Save" at bounding box center [865, 388] width 68 height 30
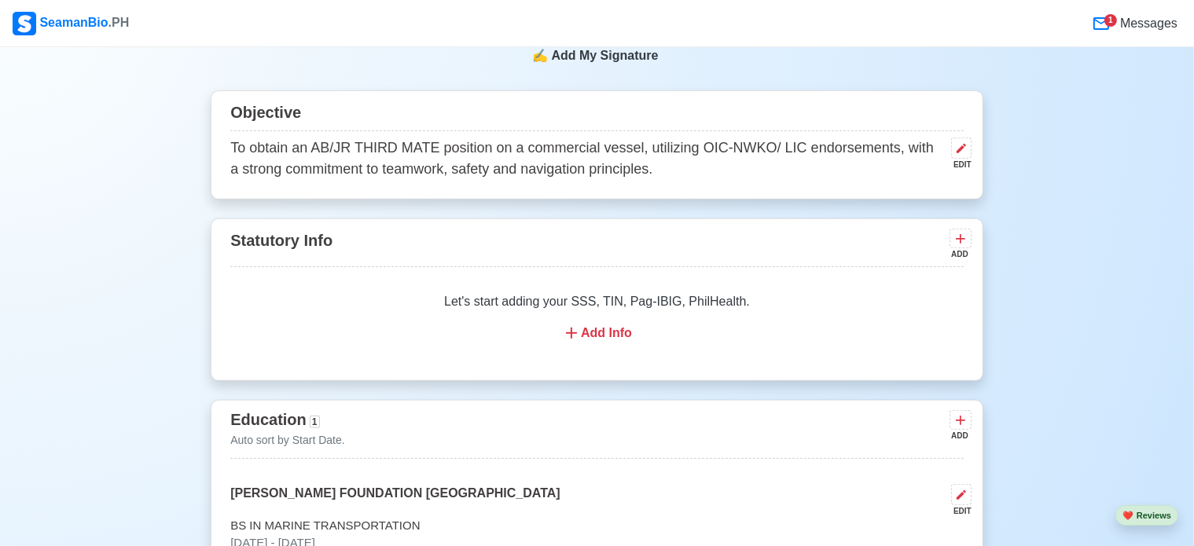
click at [617, 342] on div "Add Info" at bounding box center [596, 333] width 695 height 19
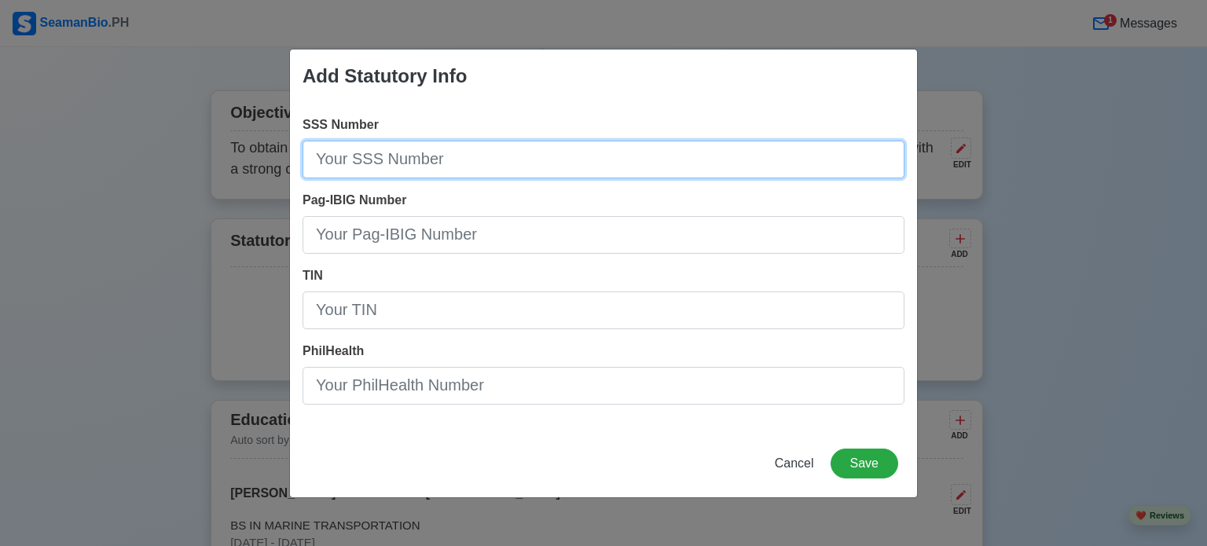
click at [558, 158] on input "SSS Number" at bounding box center [604, 160] width 602 height 38
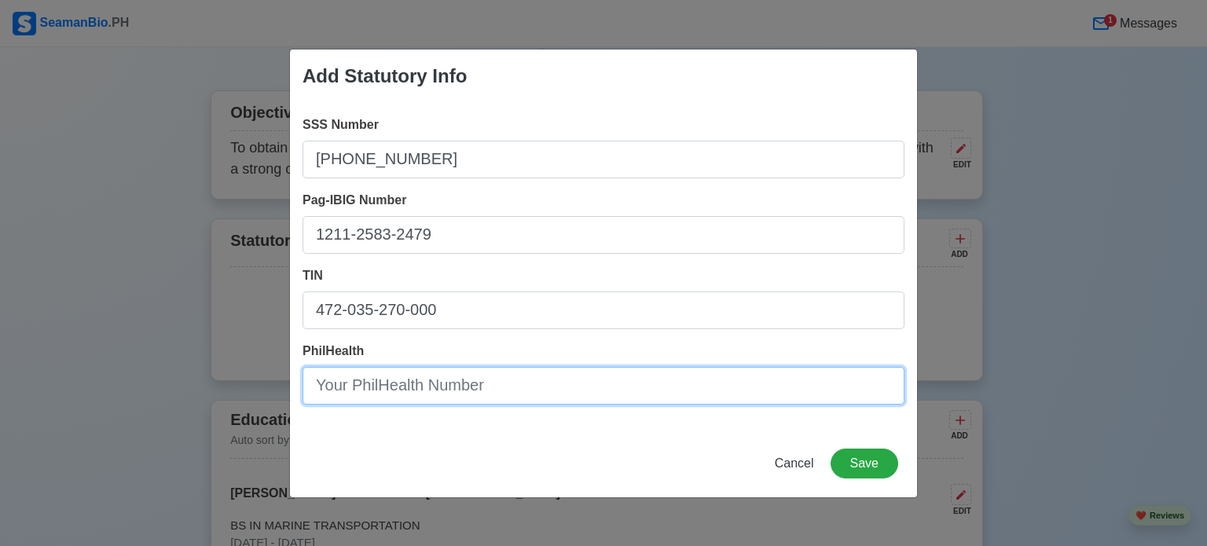
click at [508, 393] on input "PhilHealth" at bounding box center [604, 386] width 602 height 38
click at [509, 391] on input "PhilHealth" at bounding box center [604, 386] width 602 height 38
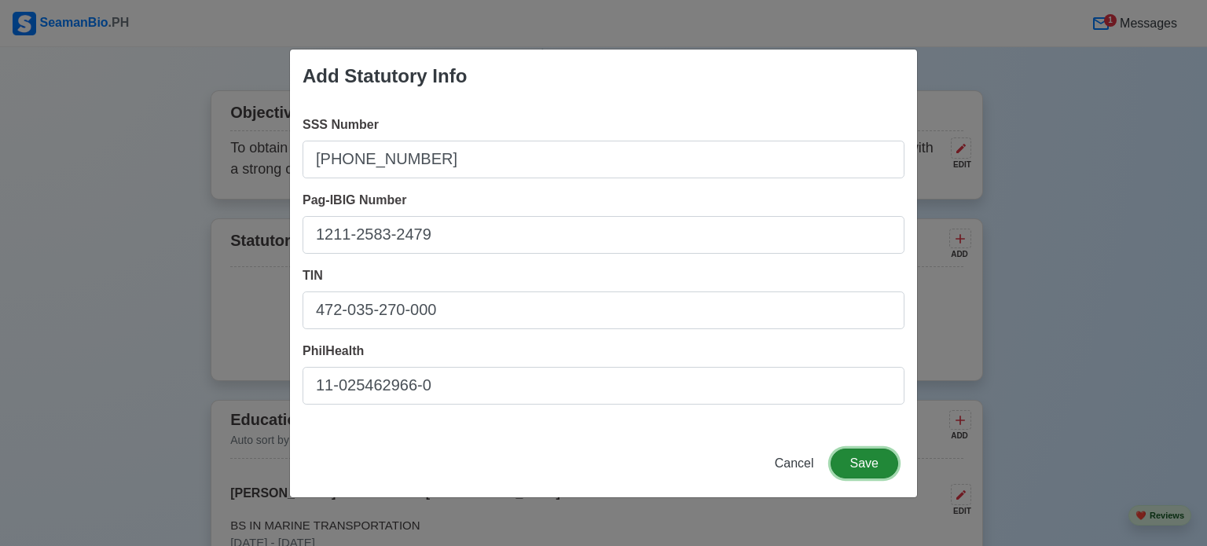
click at [870, 464] on button "Save" at bounding box center [865, 464] width 68 height 30
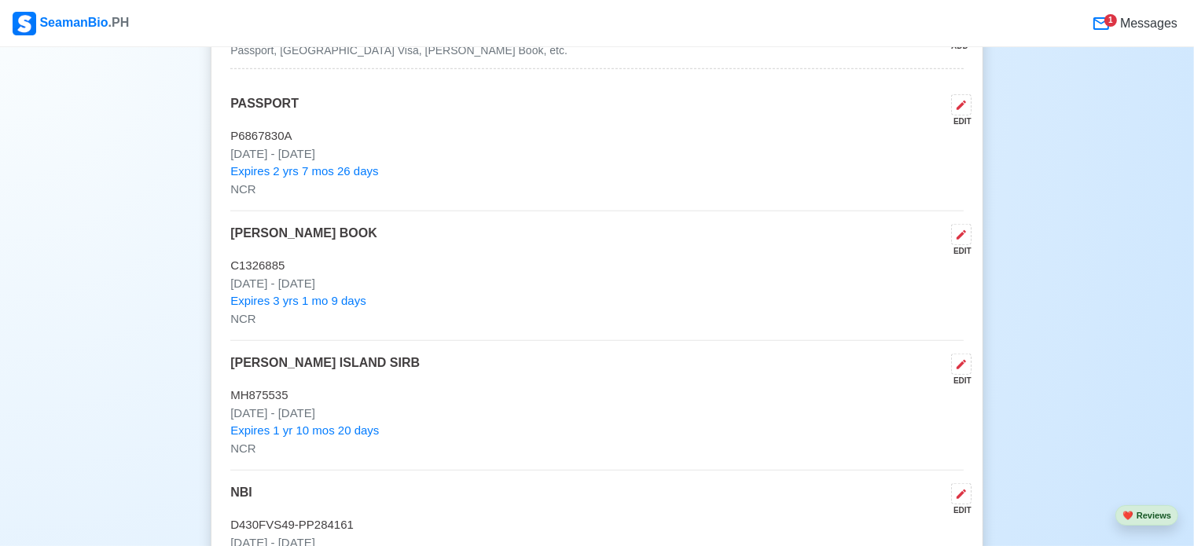
scroll to position [1021, 0]
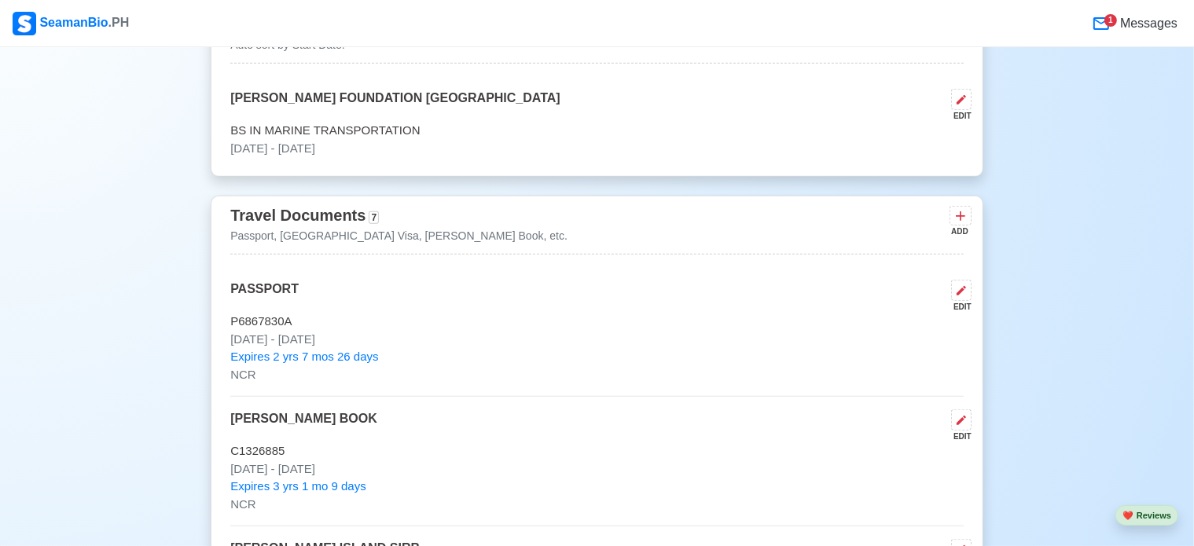
click at [1141, 24] on span "Messages" at bounding box center [1147, 23] width 61 height 19
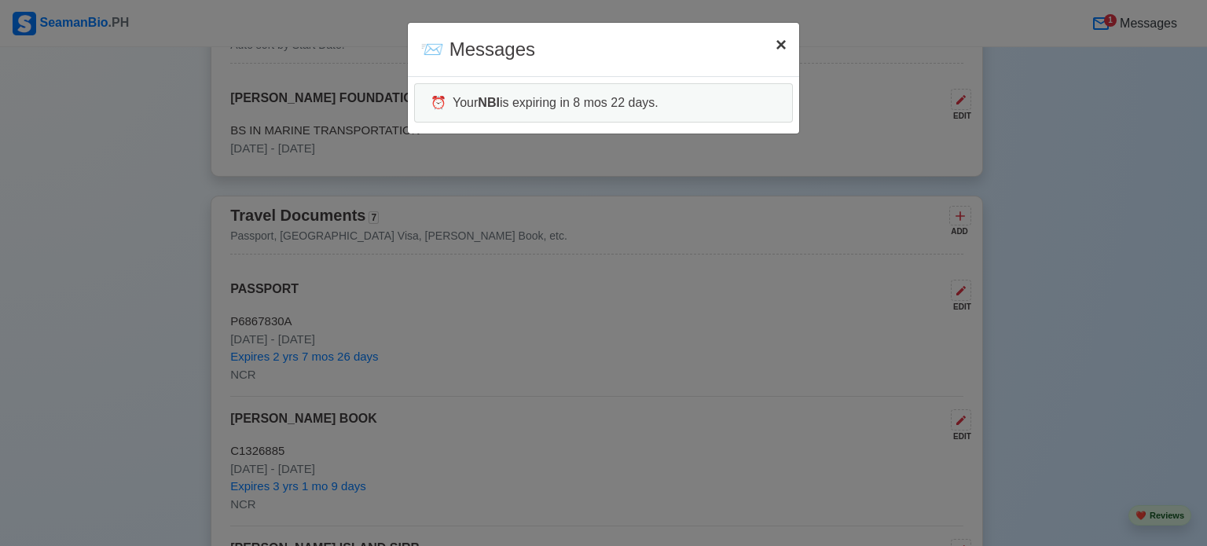
click at [784, 40] on span "×" at bounding box center [781, 44] width 11 height 21
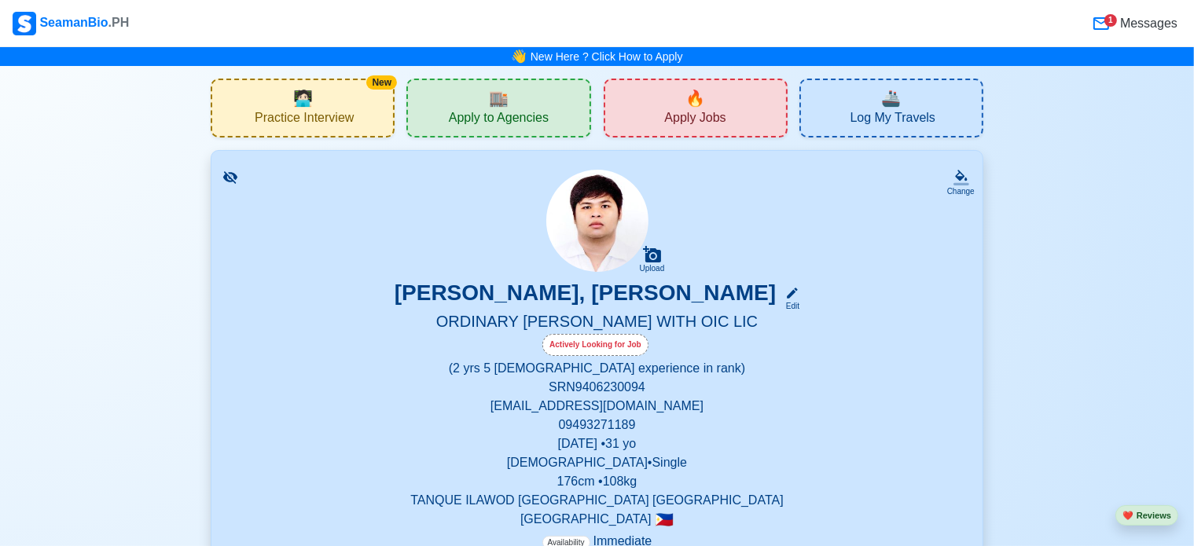
scroll to position [0, 0]
click at [636, 112] on div "🔥 Apply Jobs" at bounding box center [695, 108] width 184 height 59
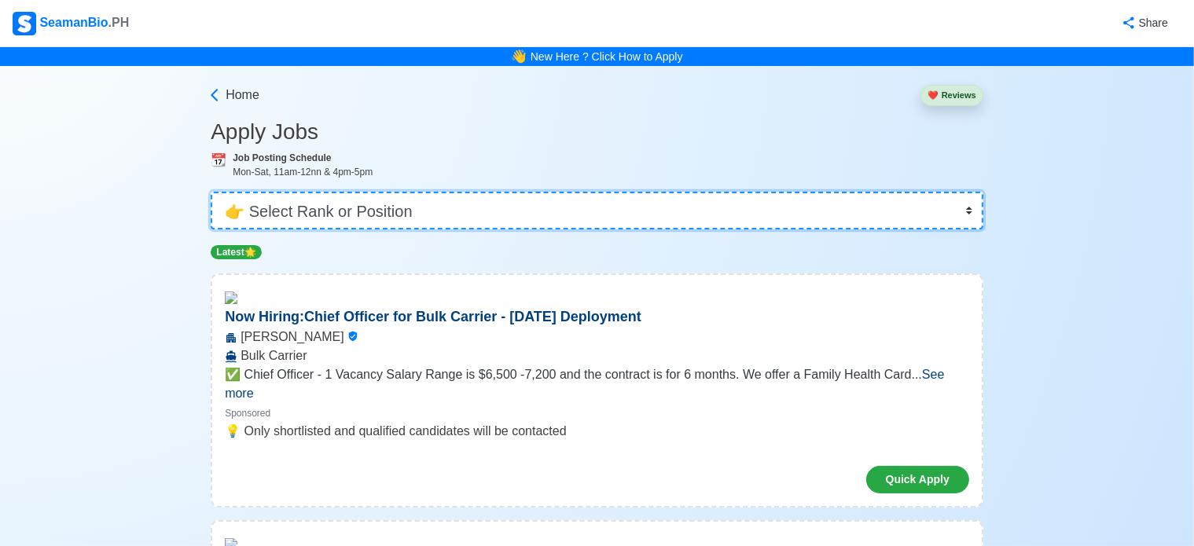
click at [406, 220] on select "👉 Select Rank or Position Master Chief Officer 2nd Officer 3rd Officer Junior O…" at bounding box center [597, 211] width 772 height 38
click at [211, 192] on select "👉 Select Rank or Position Master Chief Officer 2nd Officer 3rd Officer Junior O…" at bounding box center [597, 211] width 772 height 38
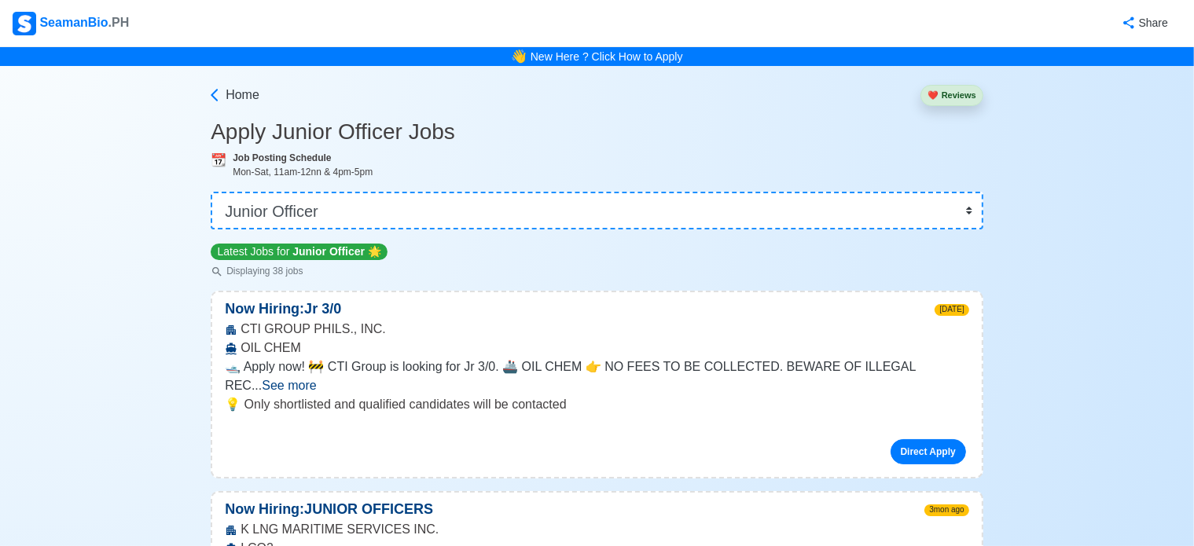
click at [316, 379] on span "See more" at bounding box center [289, 385] width 54 height 13
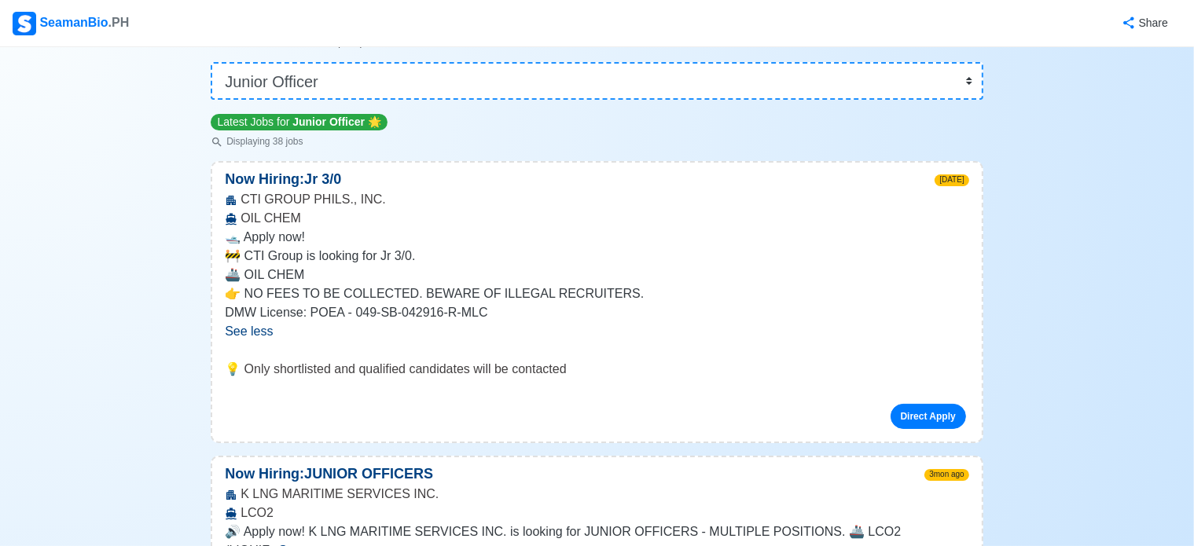
scroll to position [157, 0]
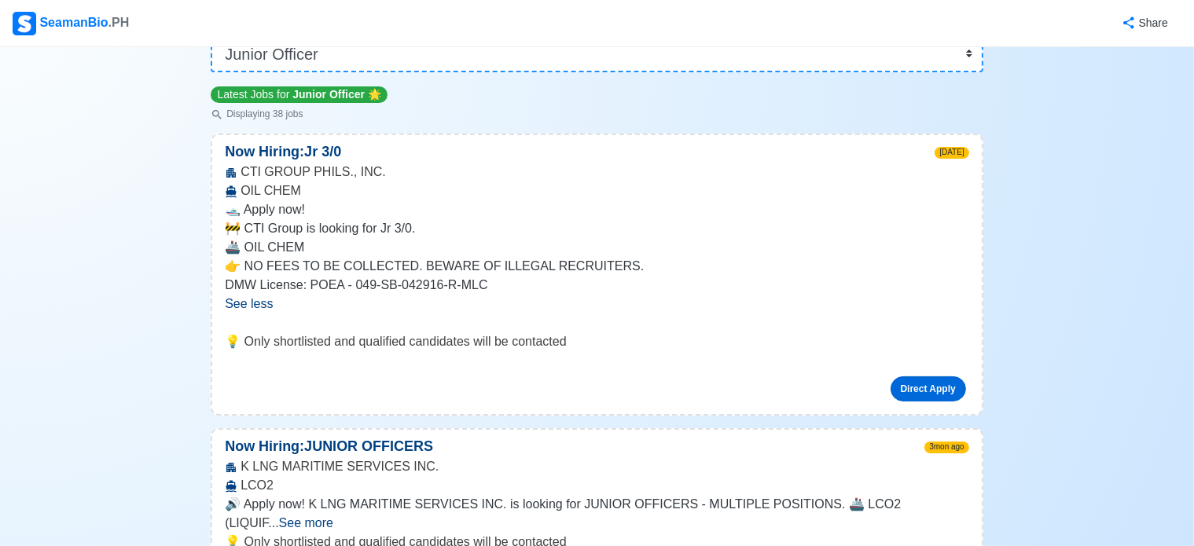
click at [948, 394] on link "Direct Apply" at bounding box center [927, 388] width 75 height 25
click at [934, 390] on link "Direct Apply" at bounding box center [927, 388] width 75 height 25
click at [922, 395] on link "Direct Apply" at bounding box center [927, 388] width 75 height 25
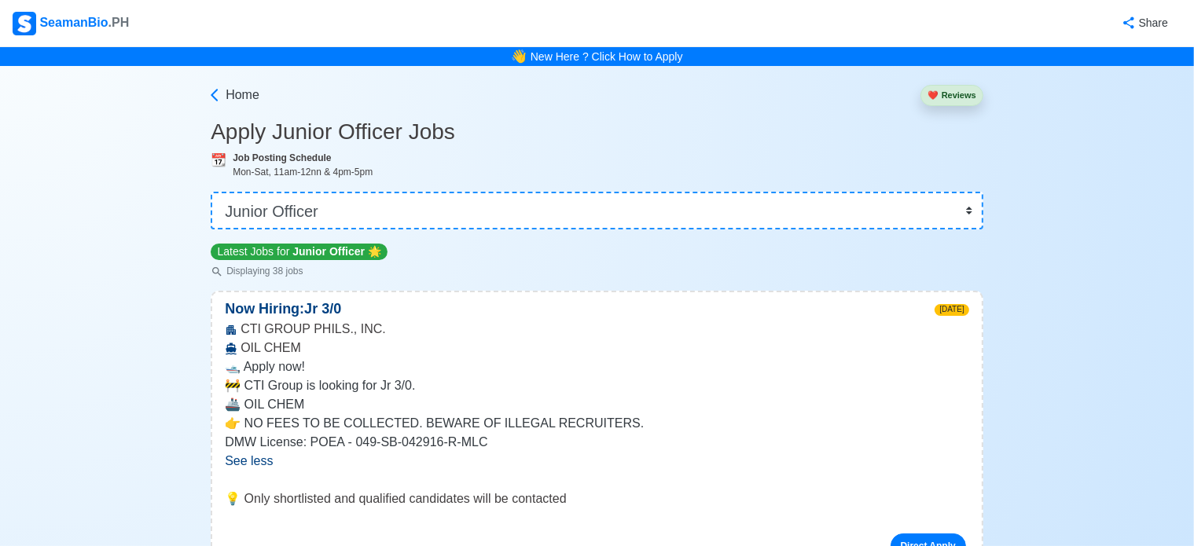
scroll to position [79, 0]
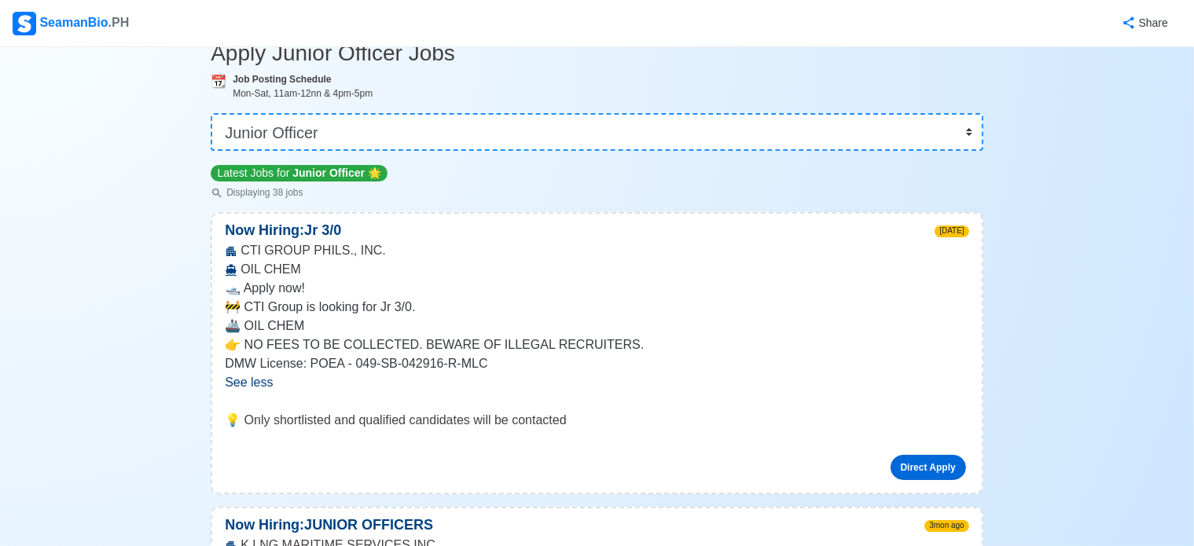
click at [913, 472] on link "Direct Apply" at bounding box center [927, 467] width 75 height 25
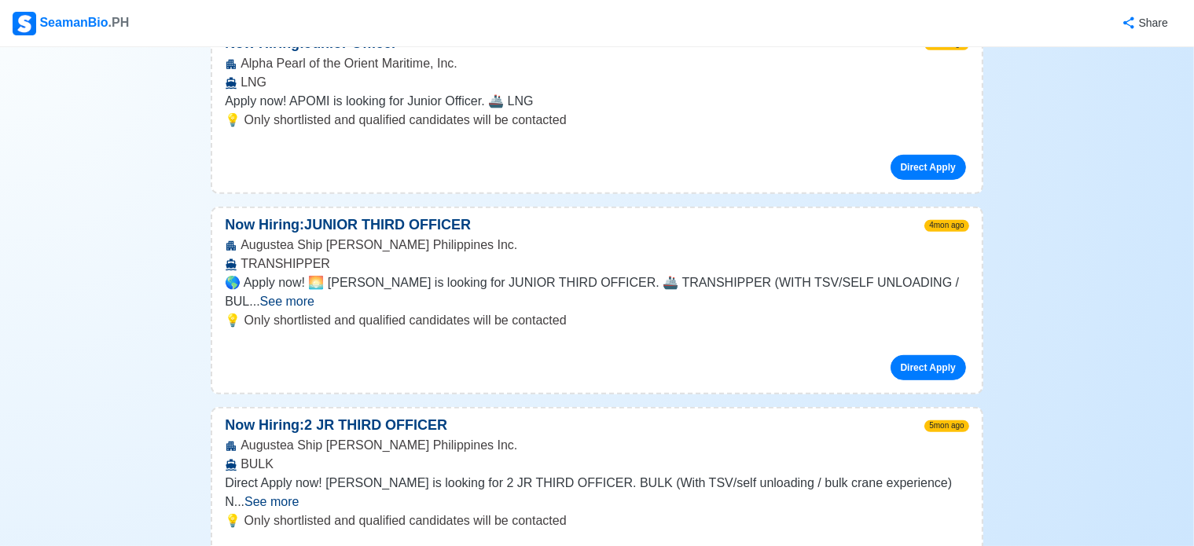
scroll to position [864, 0]
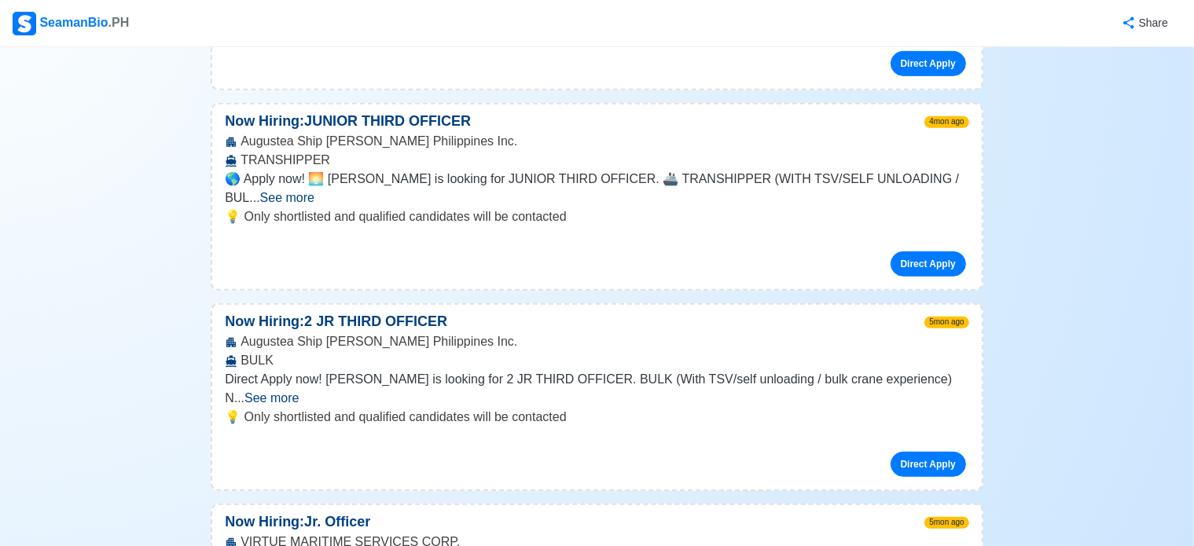
click at [299, 391] on span "See more" at bounding box center [271, 397] width 54 height 13
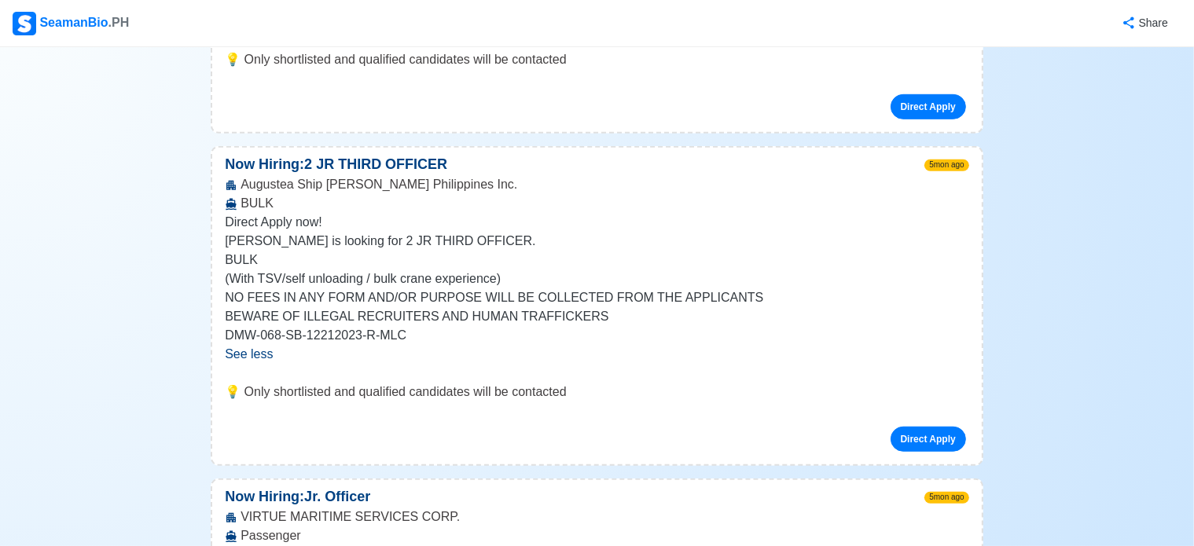
scroll to position [943, 0]
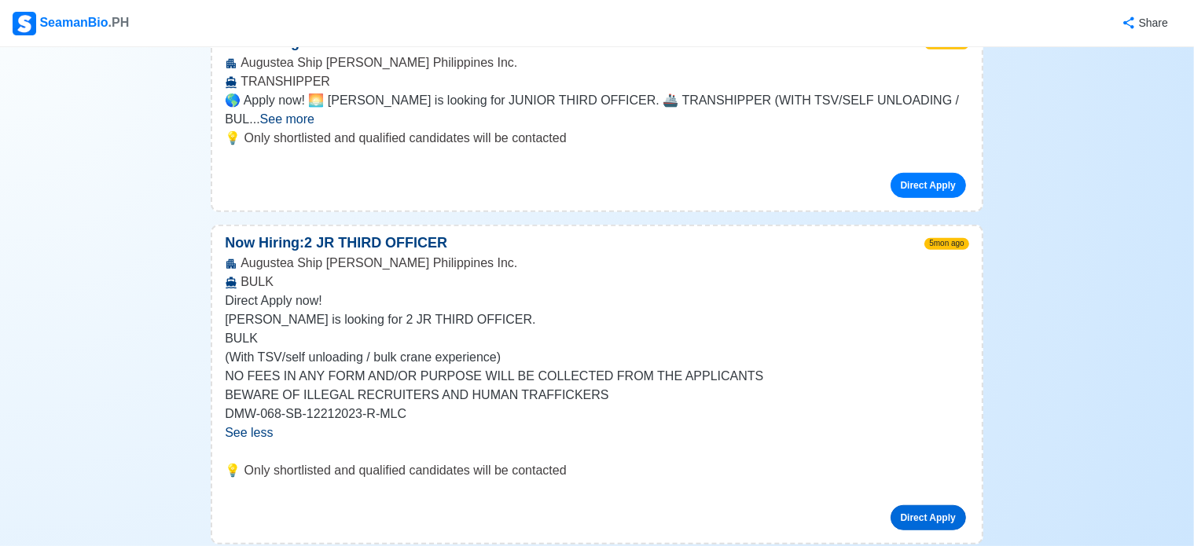
click at [933, 505] on link "Direct Apply" at bounding box center [927, 517] width 75 height 25
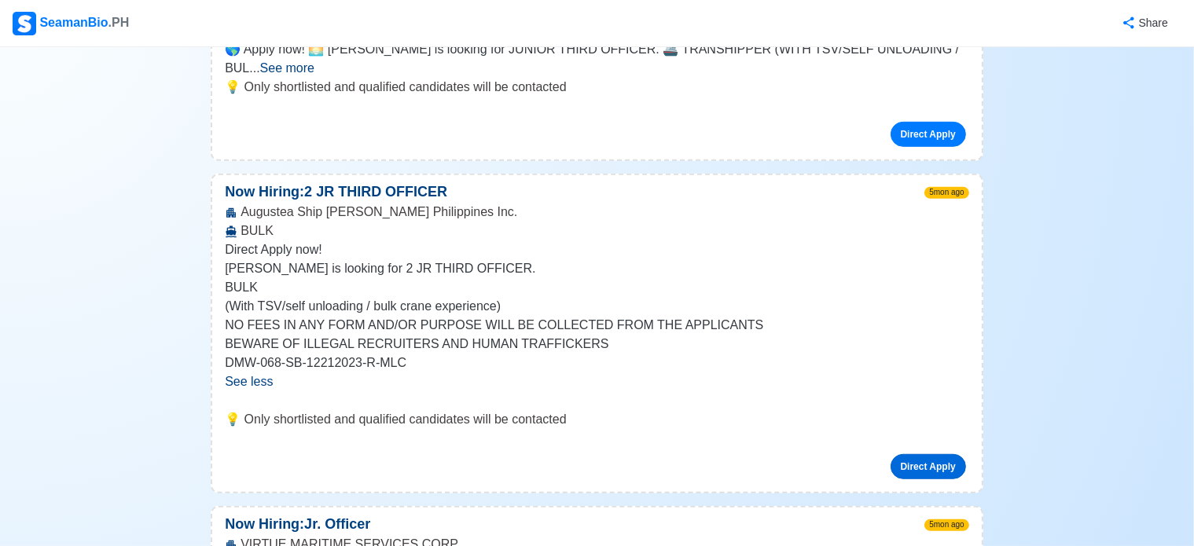
scroll to position [1021, 0]
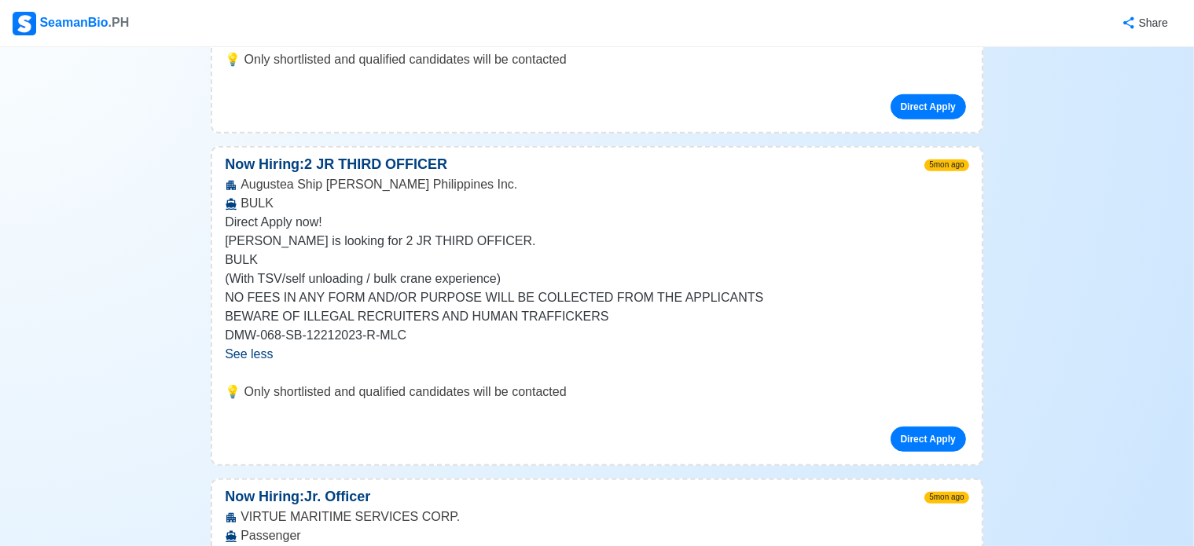
drag, startPoint x: 262, startPoint y: 251, endPoint x: 239, endPoint y: 213, distance: 45.1
click at [239, 251] on p "BULK" at bounding box center [597, 260] width 744 height 19
click at [242, 347] on span "See less" at bounding box center [249, 353] width 48 height 13
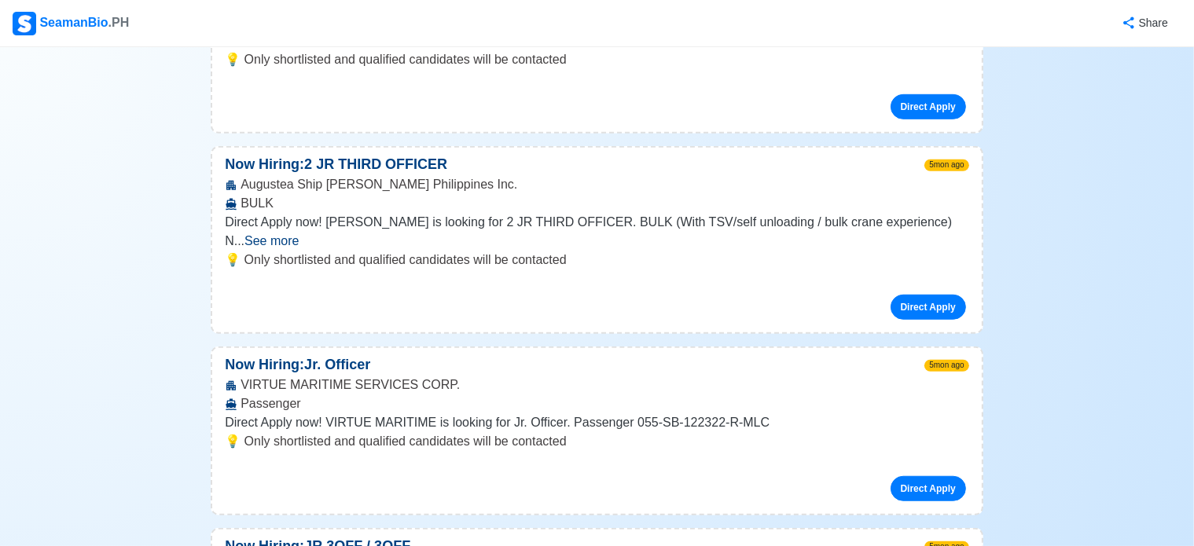
click at [955, 154] on div "5mon ago" at bounding box center [952, 164] width 57 height 21
click at [955, 160] on span "5mon ago" at bounding box center [946, 166] width 44 height 12
click at [933, 295] on link "Direct Apply" at bounding box center [927, 307] width 75 height 25
click at [325, 175] on div "Augustea Ship [PERSON_NAME] Philippines Inc. BULK" at bounding box center [596, 194] width 769 height 38
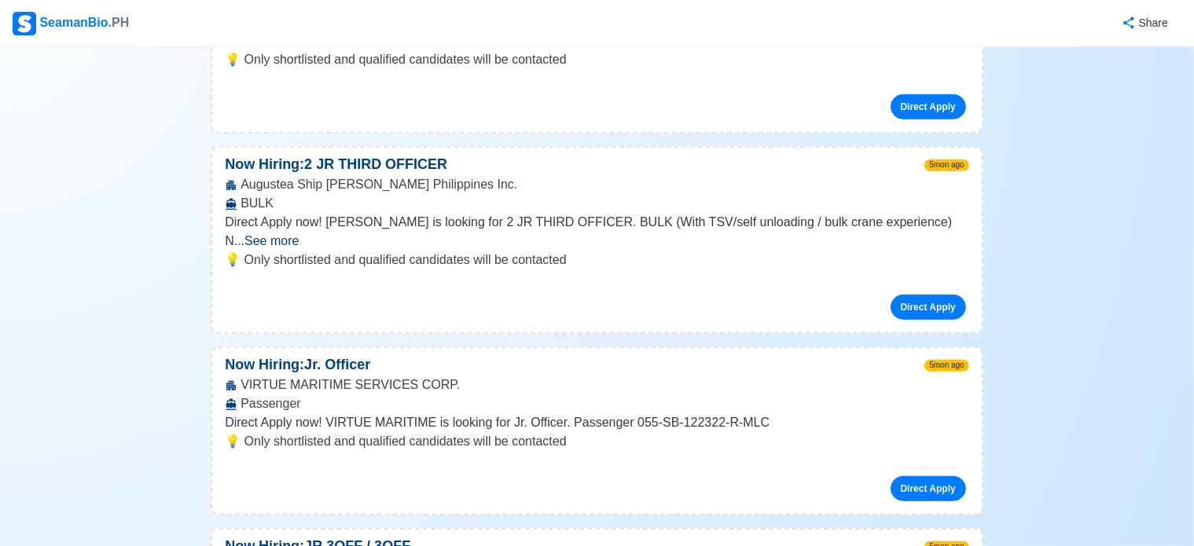
click at [459, 175] on div "Augustea Ship [PERSON_NAME] Philippines Inc. BULK" at bounding box center [596, 194] width 769 height 38
drag, startPoint x: 457, startPoint y: 144, endPoint x: 241, endPoint y: 141, distance: 216.1
click at [241, 175] on div "Augustea Ship [PERSON_NAME] Philippines Inc. BULK" at bounding box center [596, 194] width 769 height 38
copy div "Augustea Ship [PERSON_NAME] Philippines Inc"
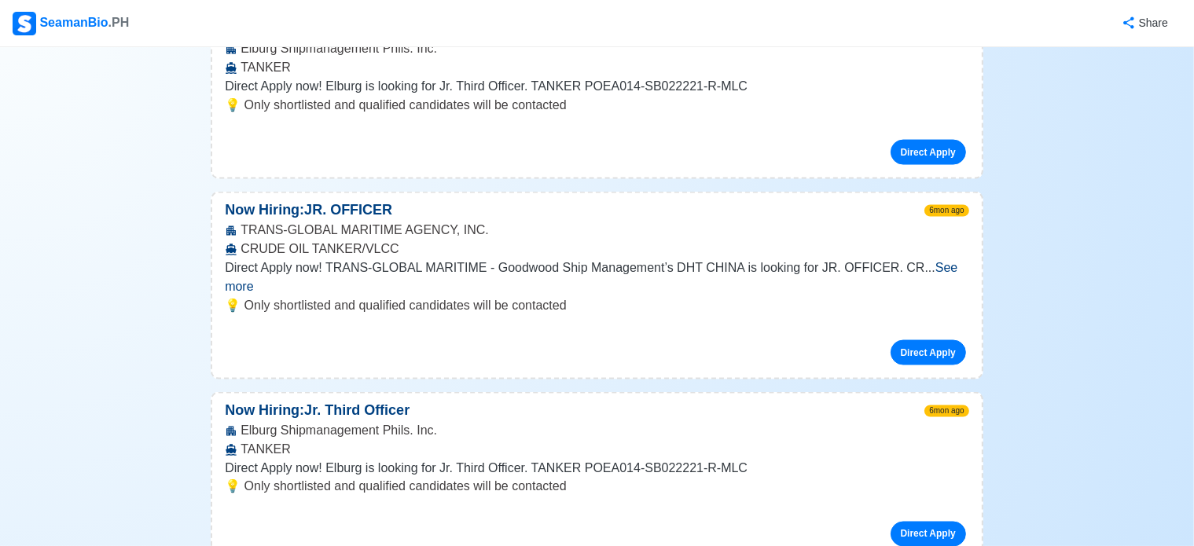
scroll to position [2436, 0]
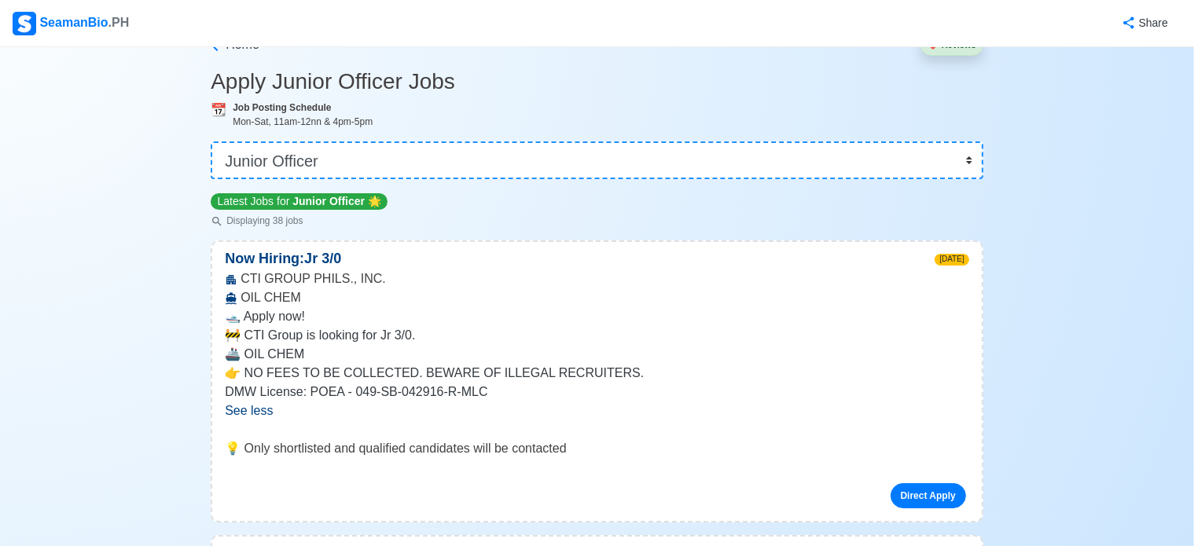
scroll to position [79, 0]
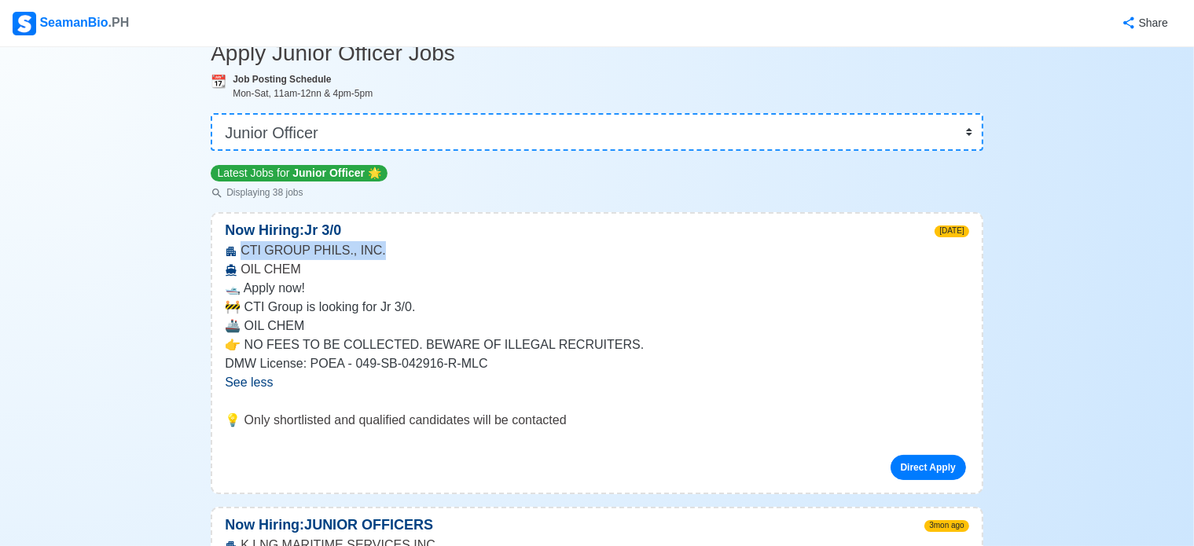
drag, startPoint x: 377, startPoint y: 253, endPoint x: 241, endPoint y: 251, distance: 136.0
click at [241, 251] on div "CTI GROUP PHILS., INC. OIL CHEM" at bounding box center [596, 260] width 769 height 38
copy div "CTI GROUP PHILS., INC."
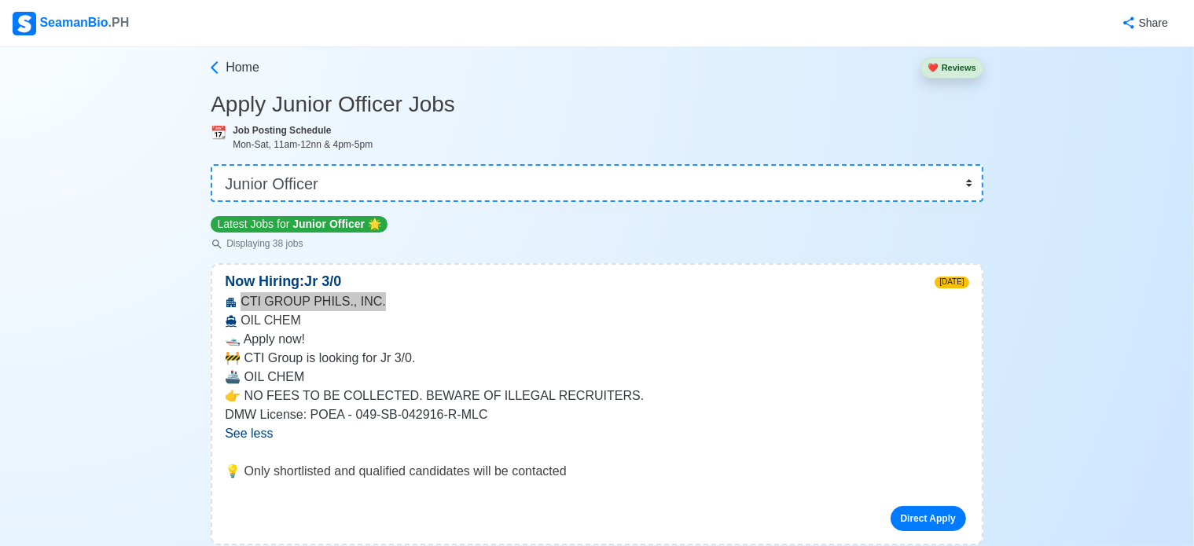
scroll to position [0, 0]
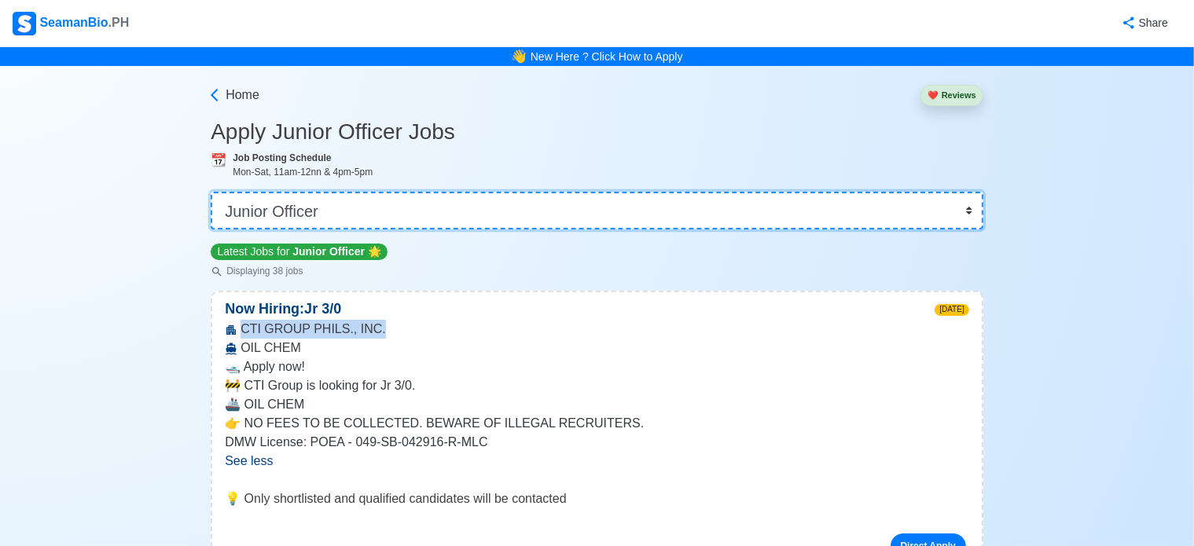
drag, startPoint x: 382, startPoint y: 207, endPoint x: 130, endPoint y: 215, distance: 251.5
click at [211, 192] on select "👉 Select Rank or Position Master Chief Officer 2nd Officer 3rd Officer Junior O…" at bounding box center [597, 211] width 772 height 38
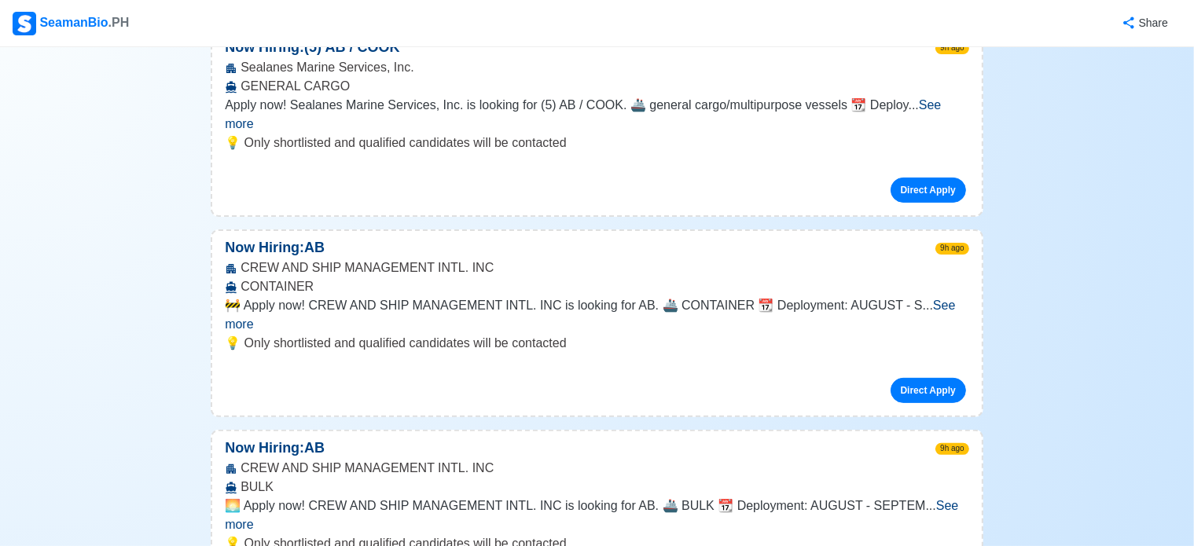
scroll to position [471, 0]
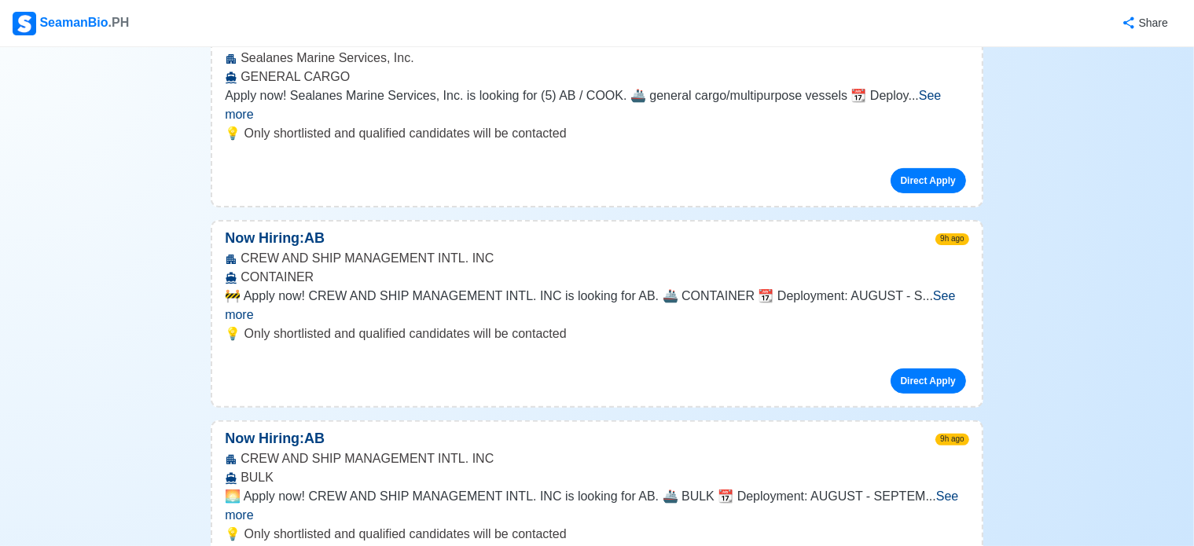
click at [943, 490] on span "See more" at bounding box center [591, 506] width 733 height 32
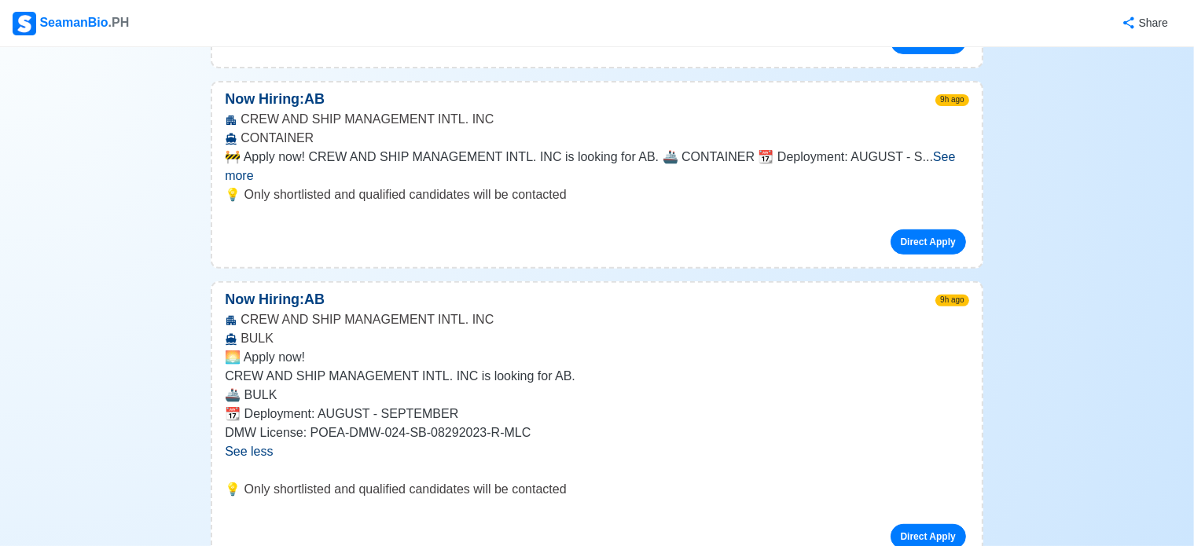
scroll to position [629, 0]
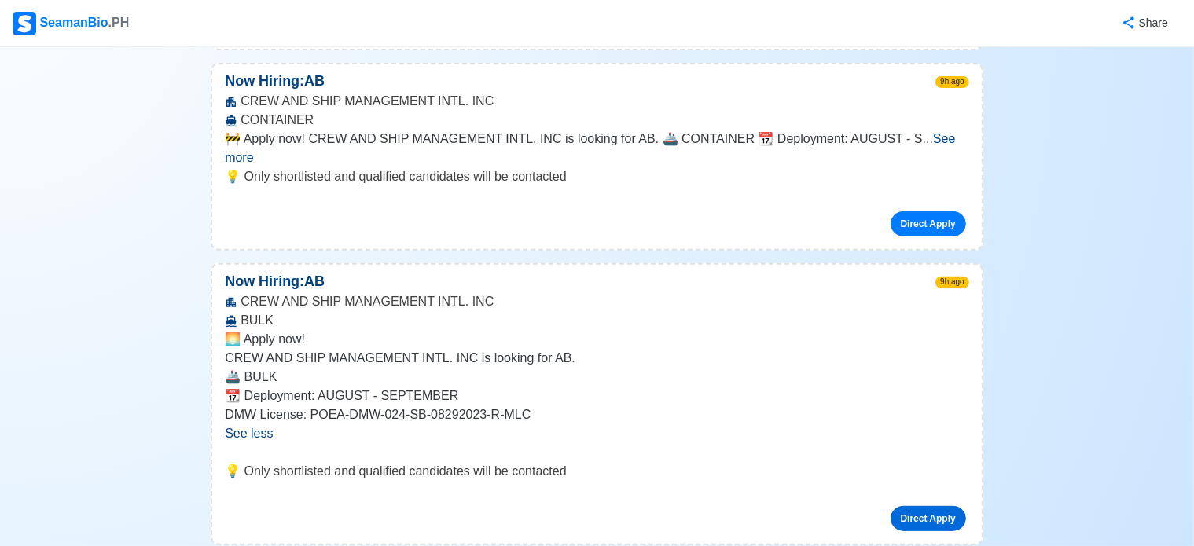
click at [918, 506] on link "Direct Apply" at bounding box center [927, 518] width 75 height 25
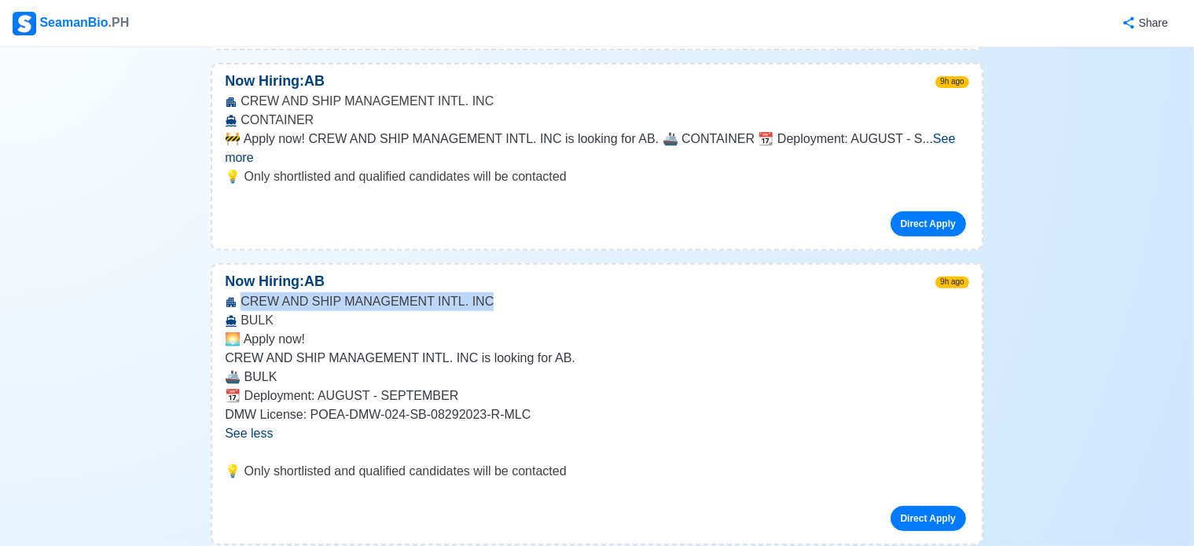
drag, startPoint x: 482, startPoint y: 244, endPoint x: 239, endPoint y: 244, distance: 242.8
click at [239, 292] on div "CREW AND SHIP MANAGEMENT INTL. INC BULK" at bounding box center [596, 311] width 769 height 38
copy div "CREW AND SHIP MANAGEMENT INTL. INC"
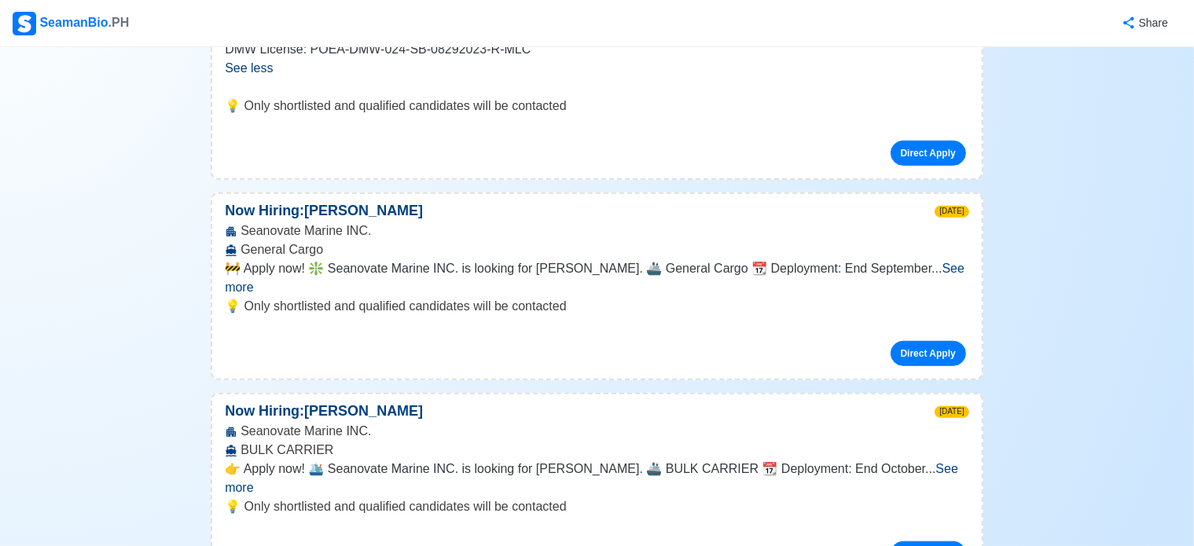
scroll to position [1021, 0]
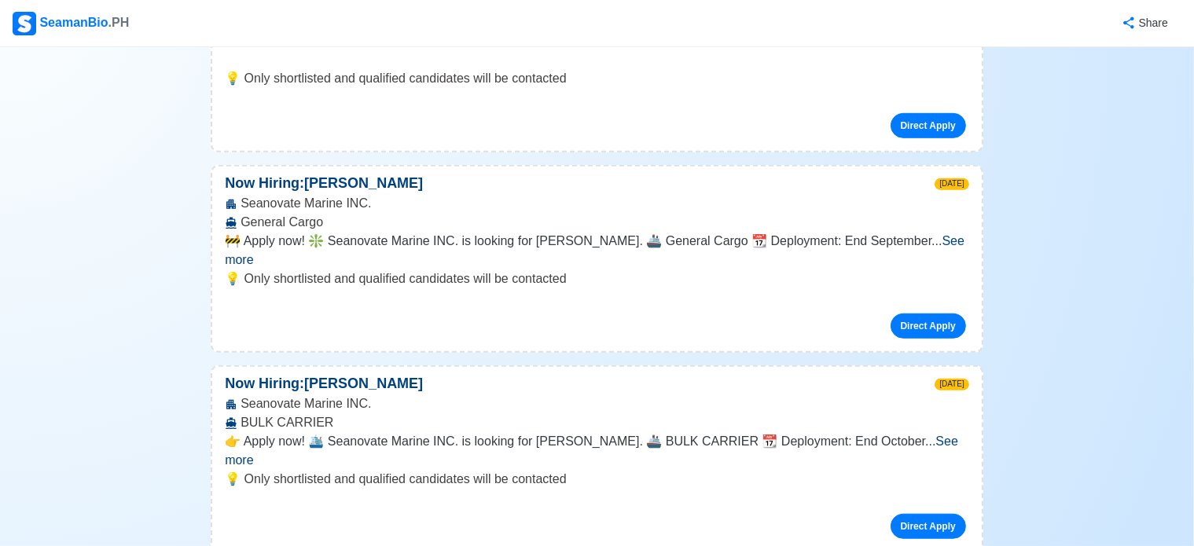
click at [931, 435] on span "See more" at bounding box center [591, 451] width 733 height 32
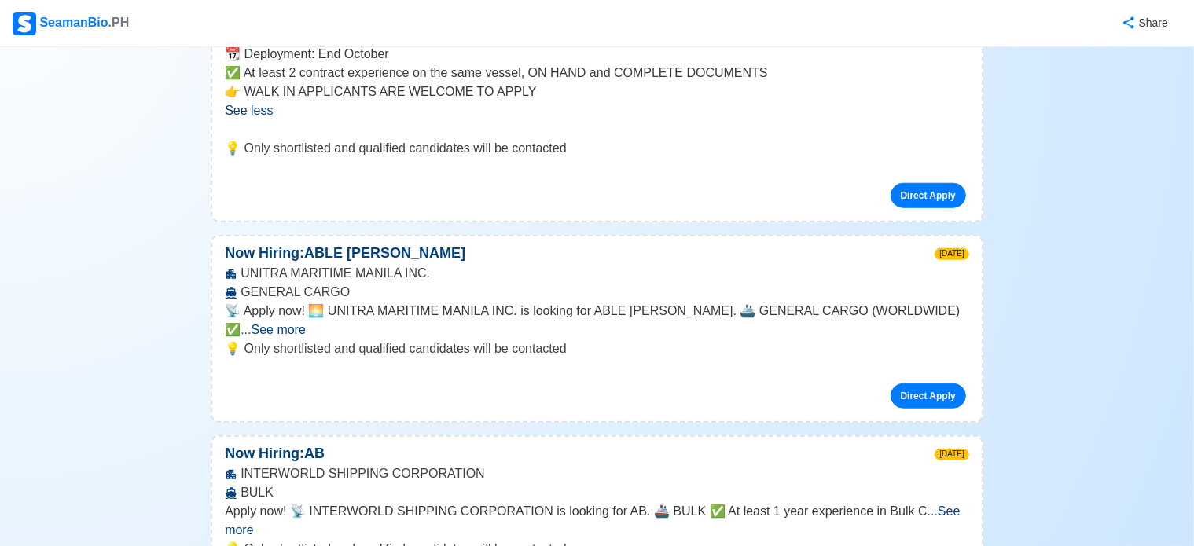
scroll to position [1493, 0]
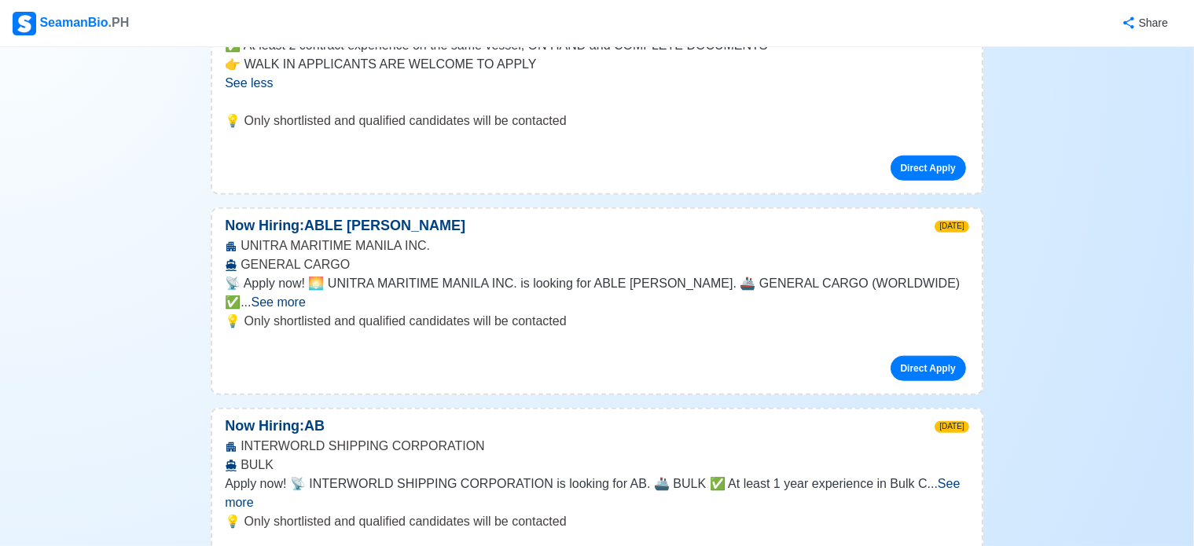
click at [948, 477] on span "See more" at bounding box center [592, 493] width 735 height 32
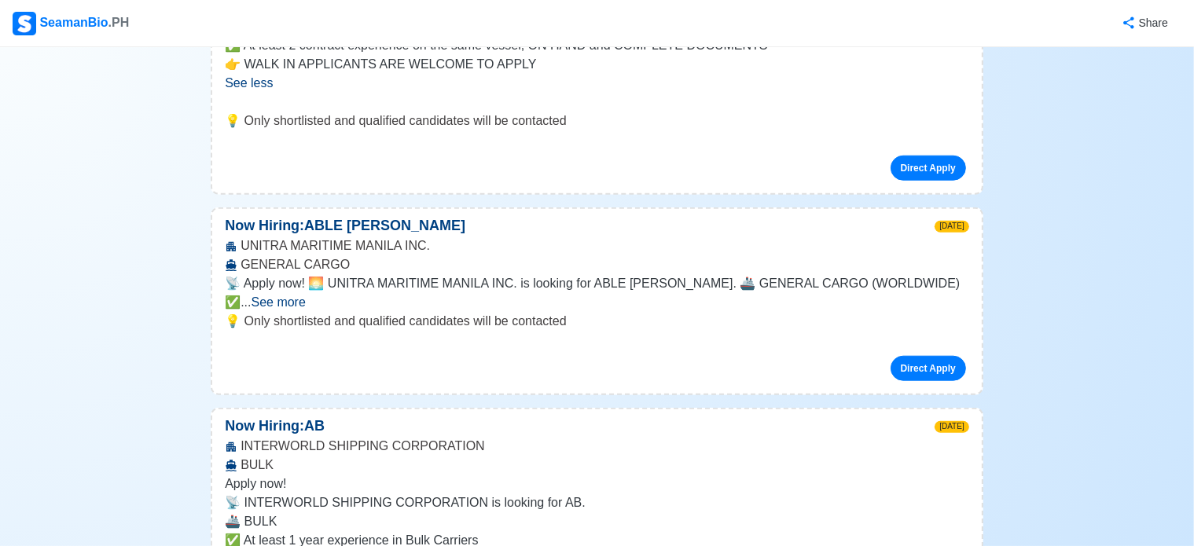
scroll to position [1650, 0]
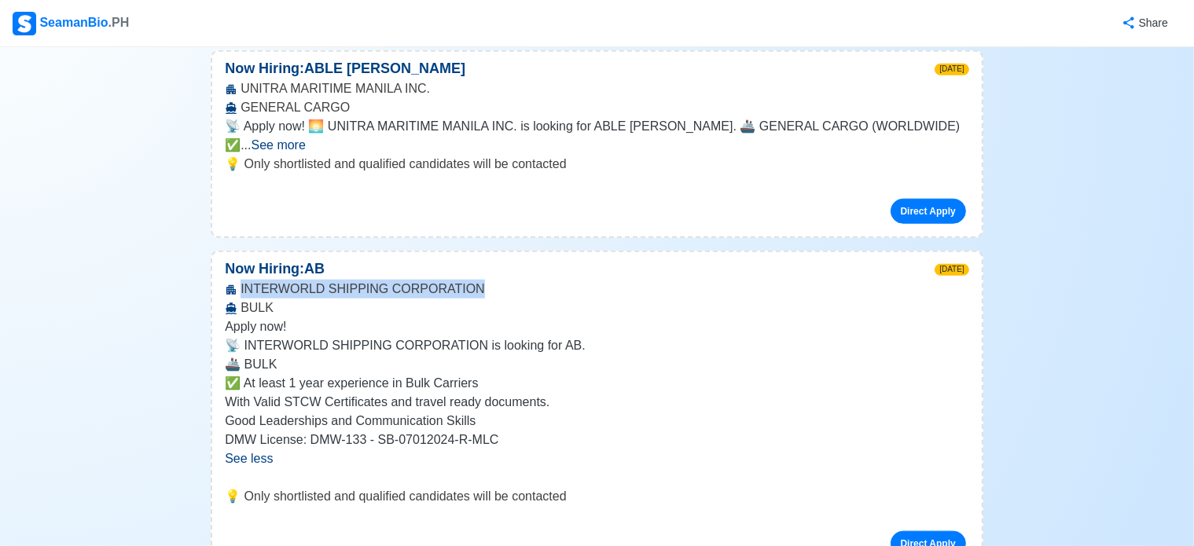
drag, startPoint x: 472, startPoint y: 194, endPoint x: 240, endPoint y: 194, distance: 231.8
click at [240, 280] on div "INTERWORLD SHIPPING CORPORATION BULK" at bounding box center [596, 299] width 769 height 38
copy div "INTERWORLD SHIPPING CORPORATION"
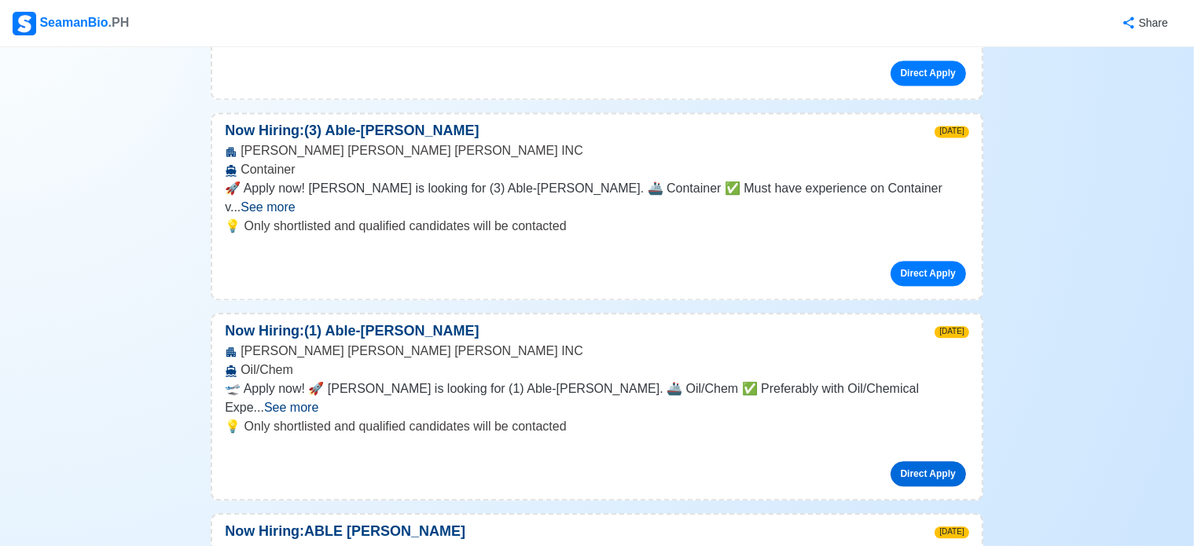
scroll to position [3457, 0]
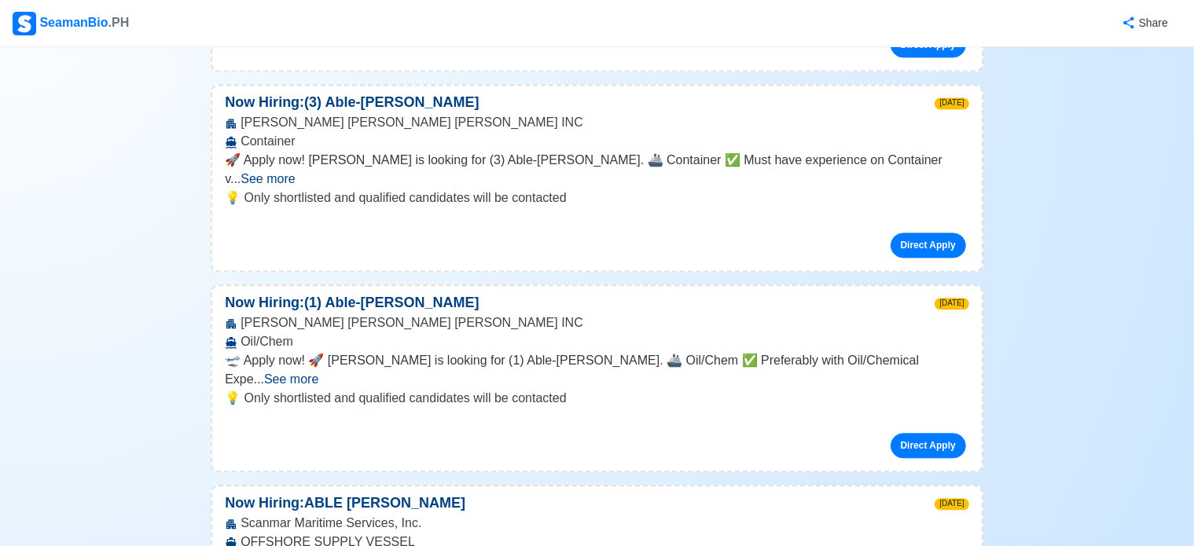
click at [318, 372] on span "See more" at bounding box center [291, 378] width 54 height 13
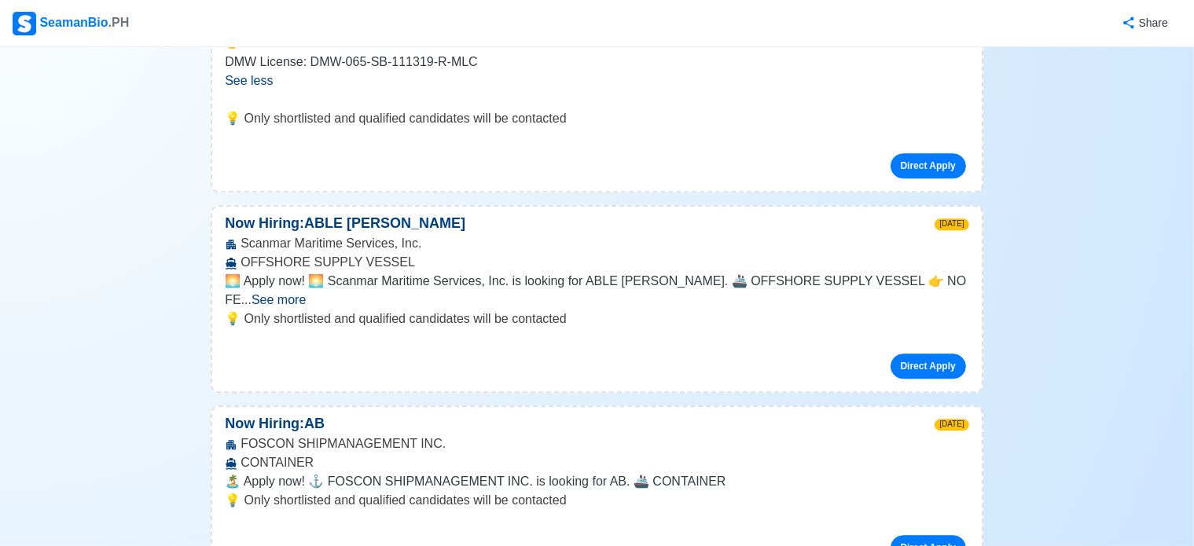
scroll to position [3929, 0]
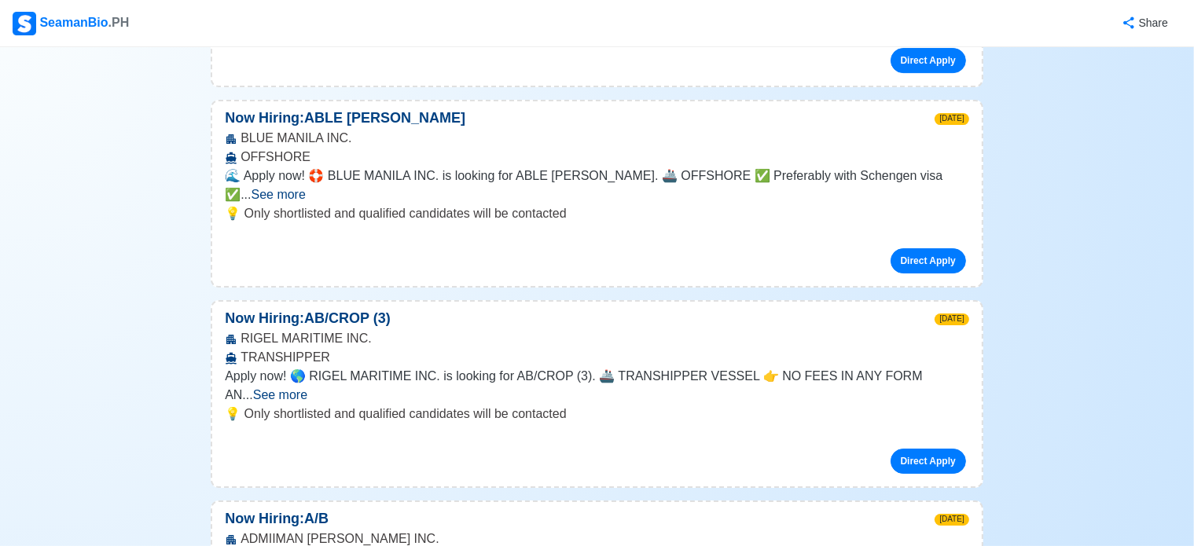
scroll to position [5343, 0]
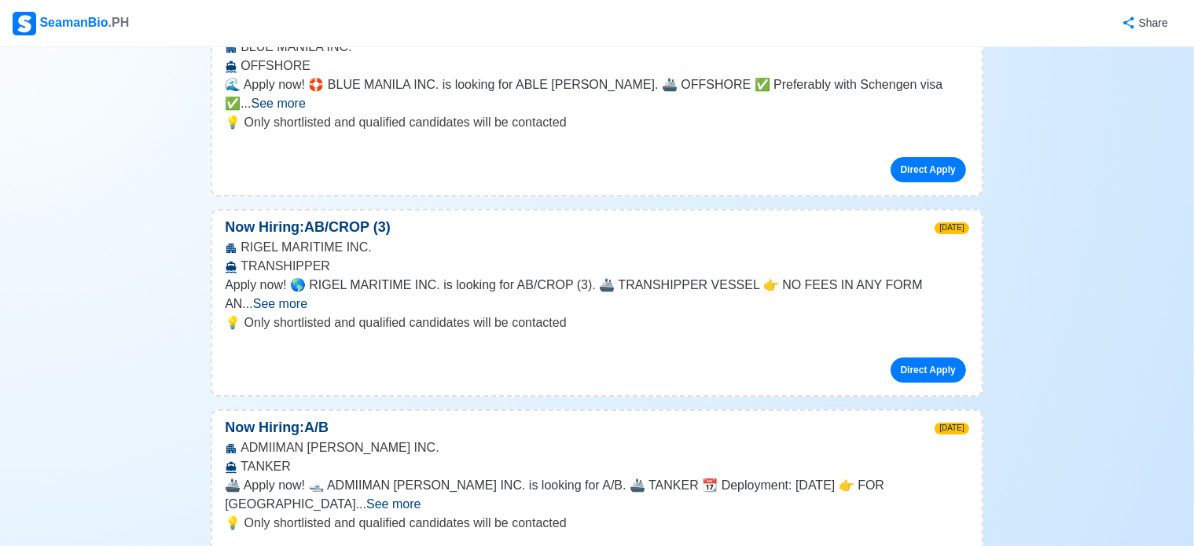
click at [420, 497] on span "See more" at bounding box center [393, 503] width 54 height 13
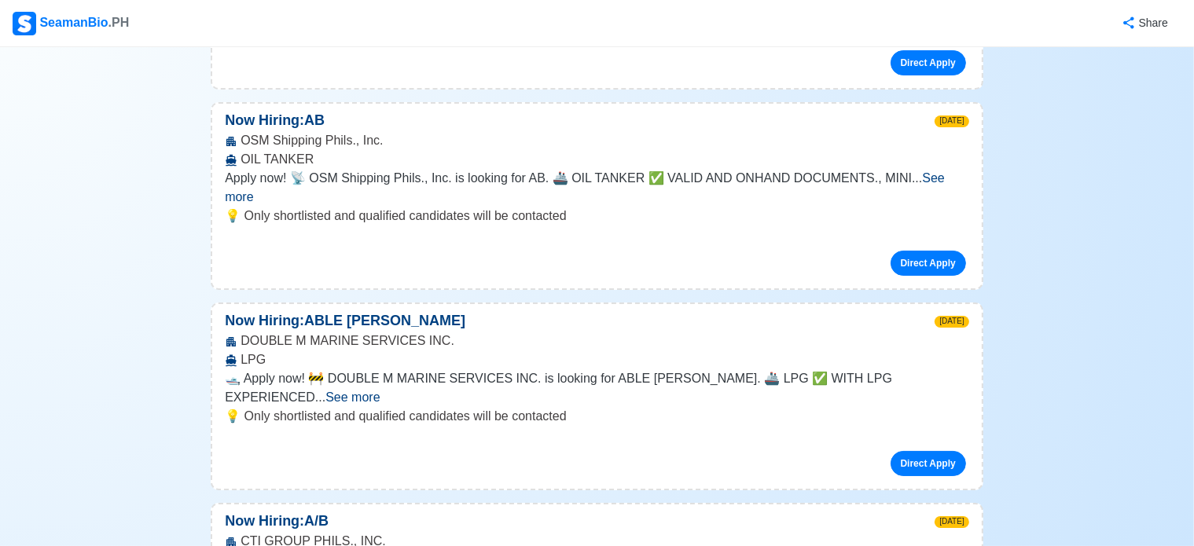
scroll to position [6050, 0]
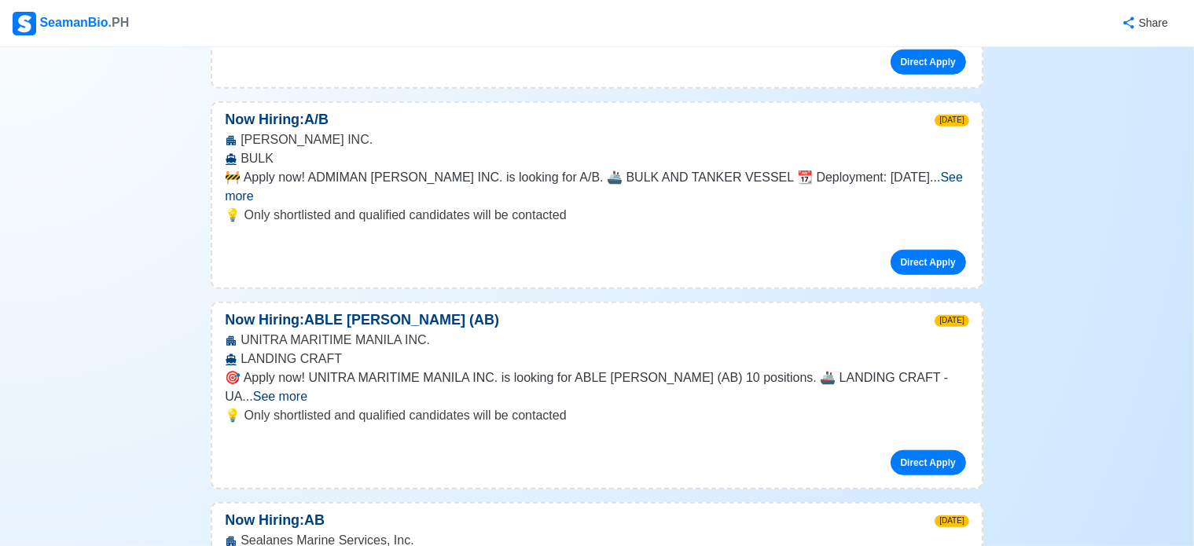
scroll to position [7307, 0]
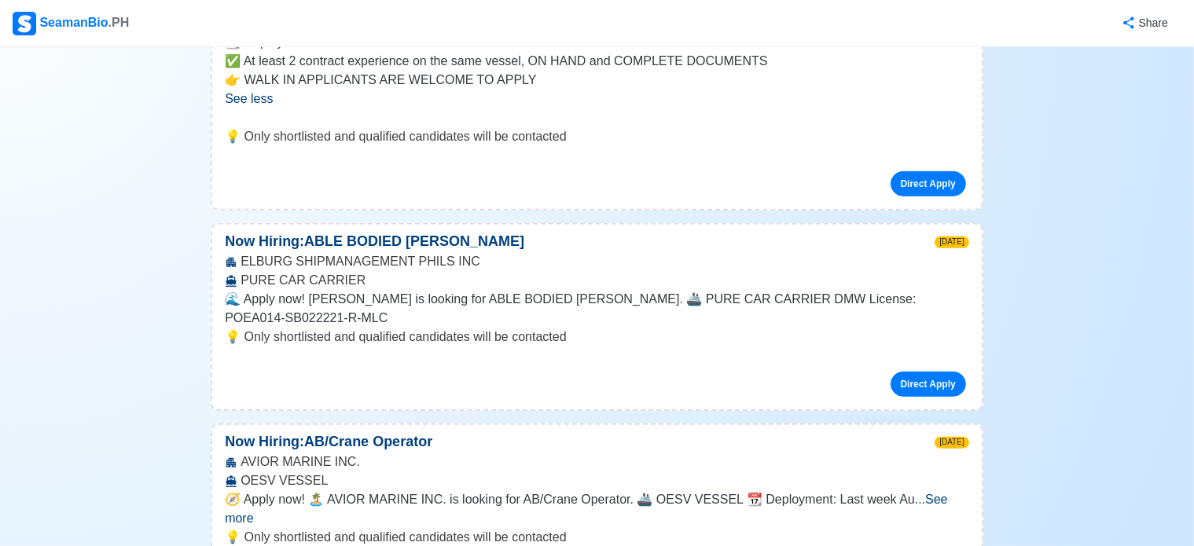
scroll to position [6836, 0]
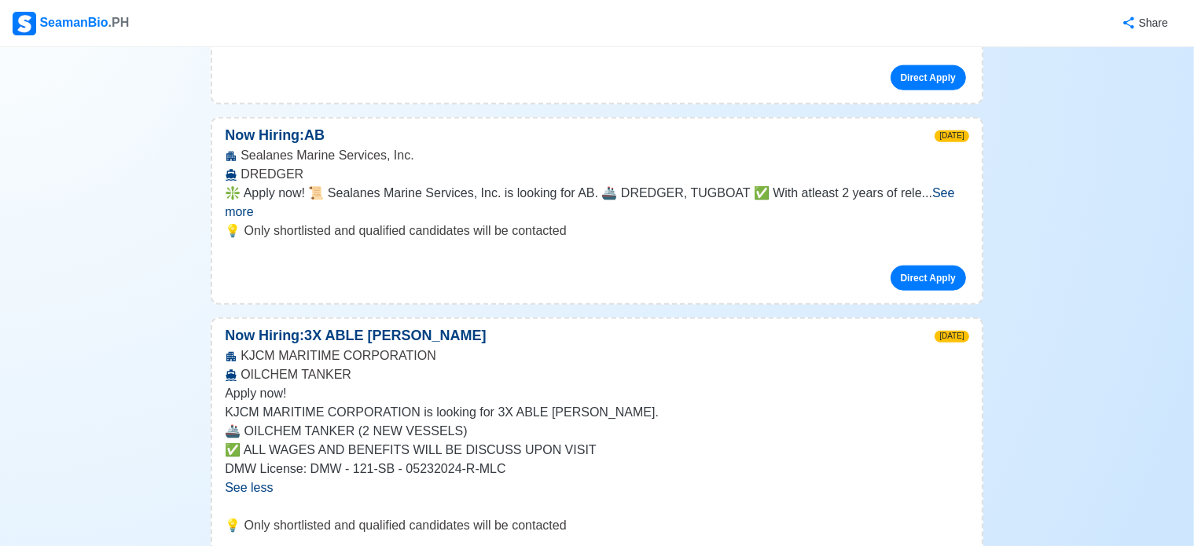
scroll to position [7779, 0]
drag, startPoint x: 506, startPoint y: 200, endPoint x: 242, endPoint y: 204, distance: 264.0
copy div "Spectrum Marine and Ship Management Inc."
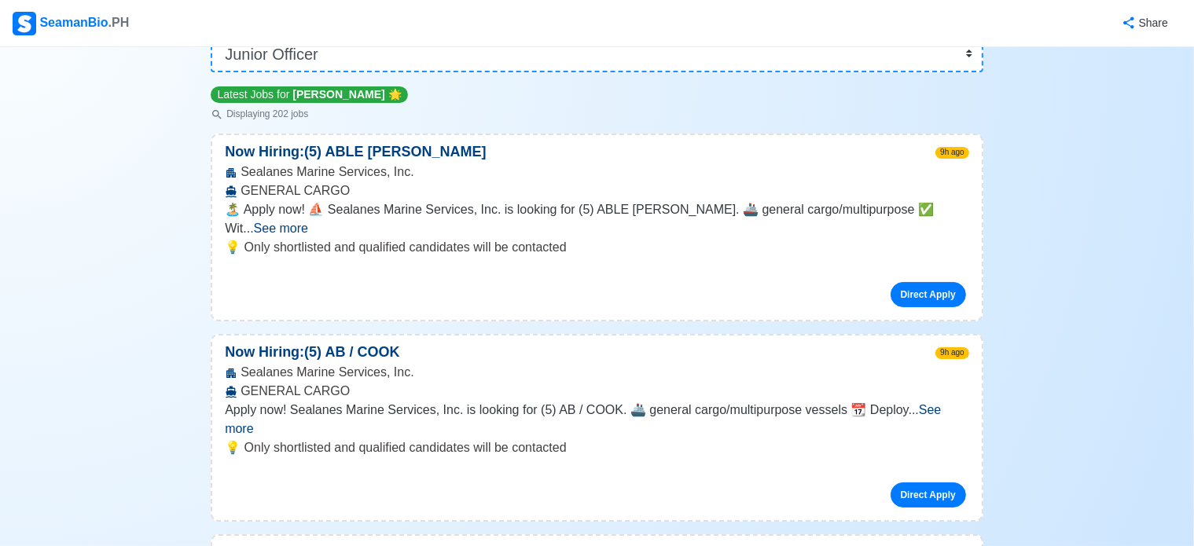
scroll to position [0, 0]
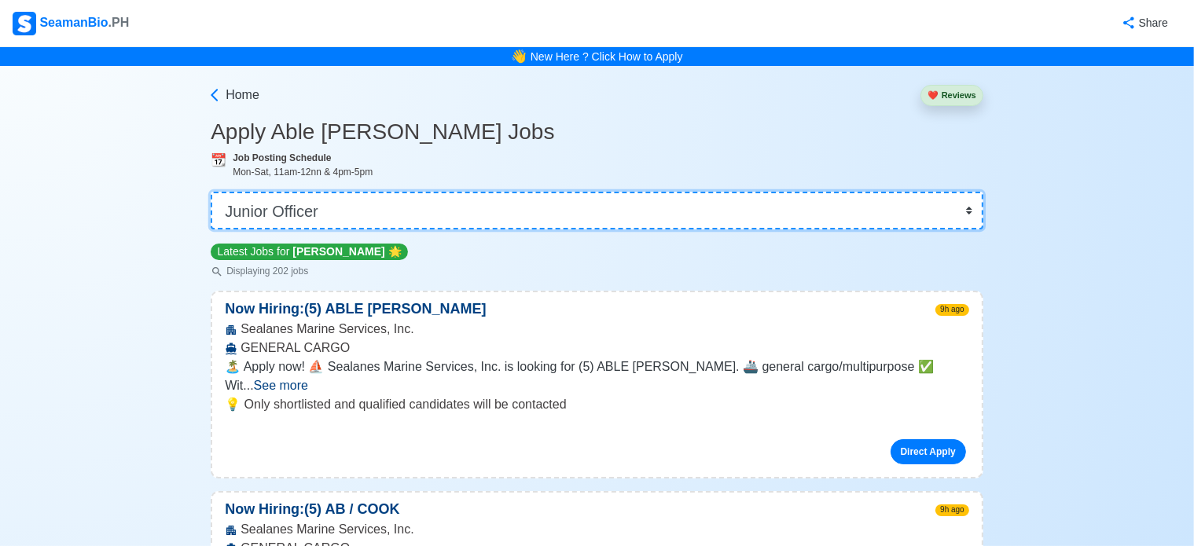
click at [314, 218] on select "👉 Select Rank or Position Master Chief Officer 2nd Officer 3rd Officer Junior O…" at bounding box center [597, 211] width 772 height 38
click at [211, 192] on select "👉 Select Rank or Position Master Chief Officer 2nd Officer 3rd Officer Junior O…" at bounding box center [597, 211] width 772 height 38
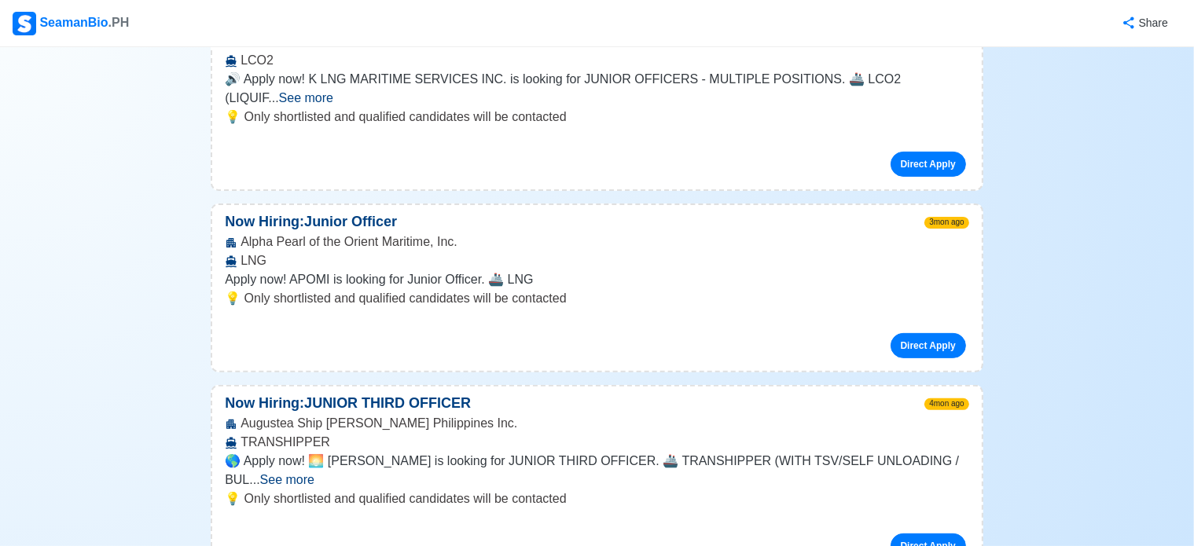
scroll to position [471, 0]
